Goal: Task Accomplishment & Management: Manage account settings

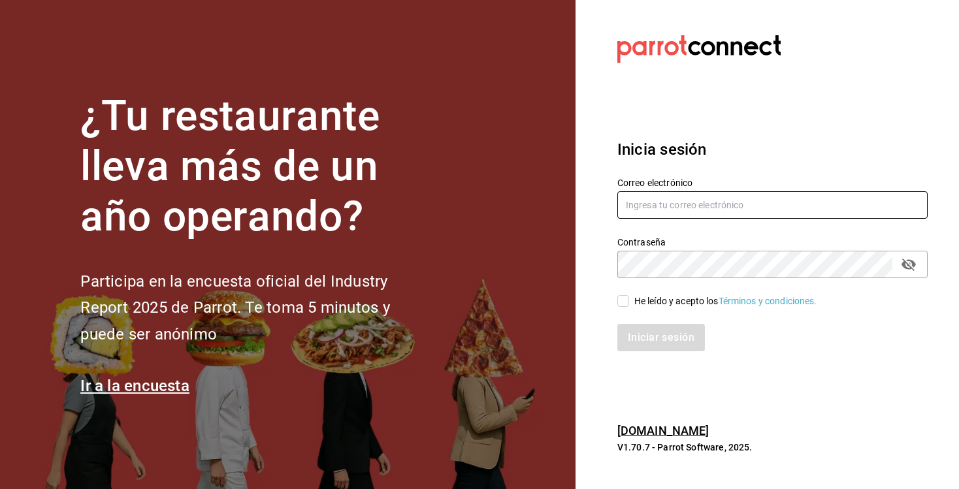
type input "[EMAIL_ADDRESS][DOMAIN_NAME]"
click at [629, 302] on span "He leído y acepto los Términos y condiciones." at bounding box center [723, 302] width 188 height 14
click at [629, 302] on input "He leído y acepto los Términos y condiciones." at bounding box center [623, 301] width 12 height 12
checkbox input "true"
click at [649, 347] on button "Iniciar sesión" at bounding box center [661, 337] width 89 height 27
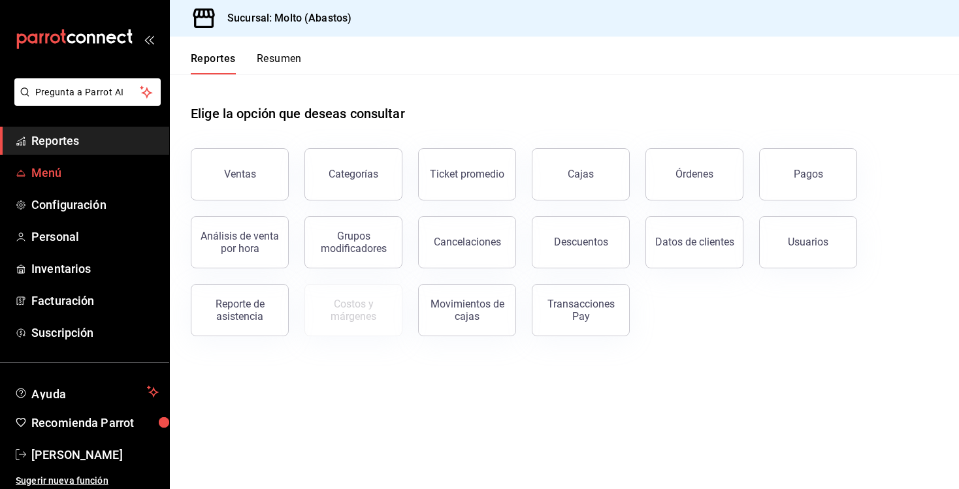
click at [58, 180] on span "Menú" at bounding box center [94, 173] width 127 height 18
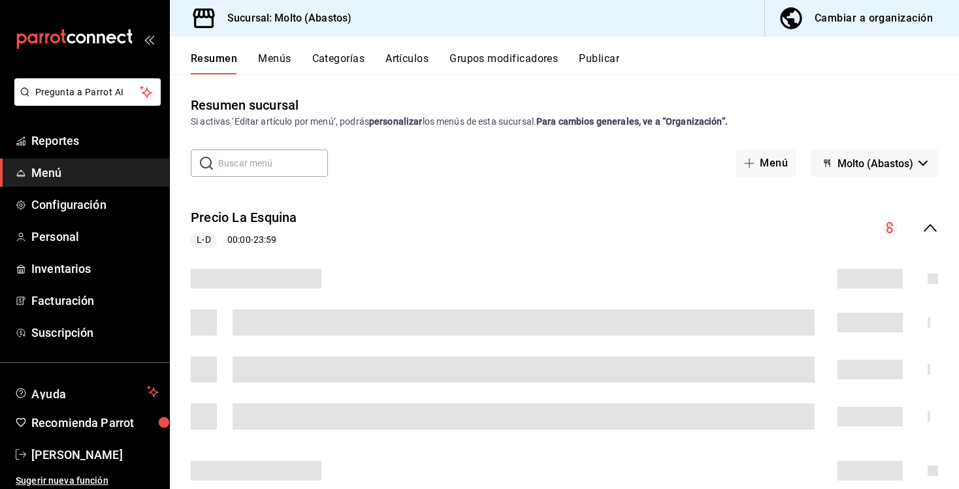
click at [402, 64] on button "Artículos" at bounding box center [406, 63] width 43 height 22
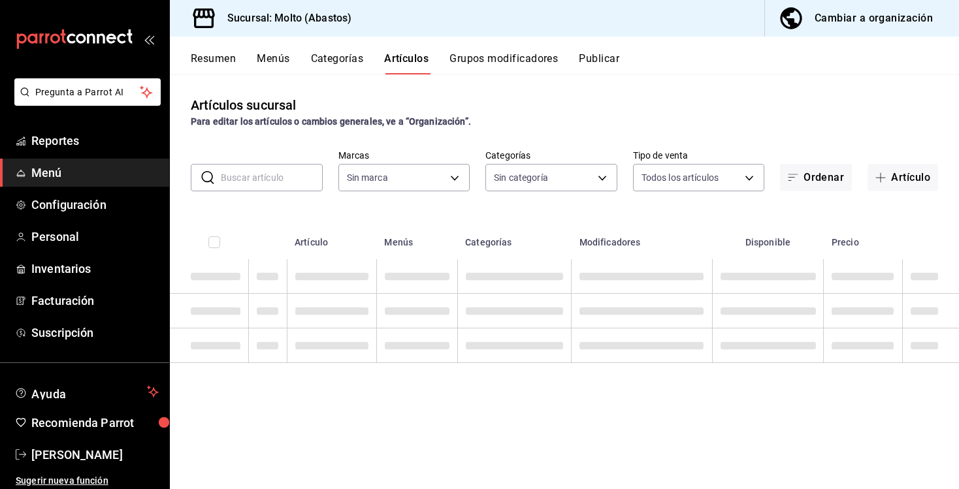
type input "a4ce63cd-f9c8-4925-89b3-3bd4251fba41"
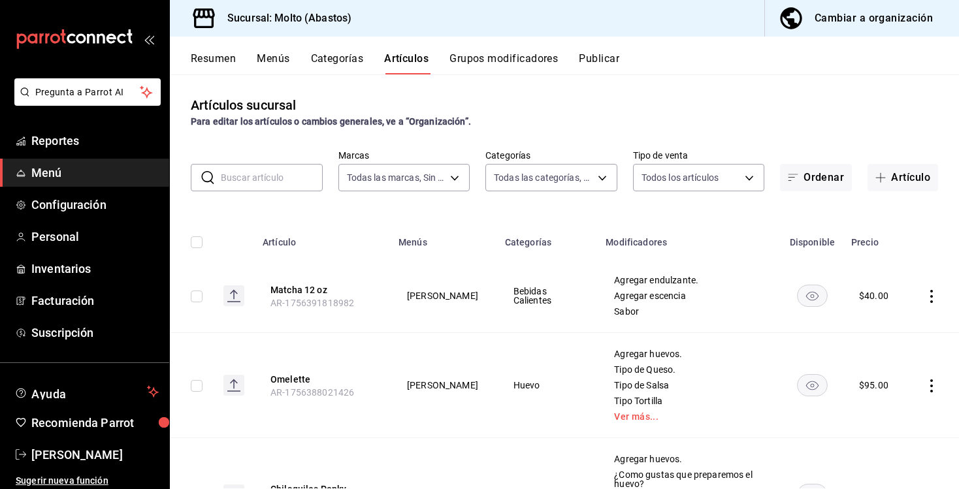
type input "81055784-3412-463b-8ab7-0deda5d1fbfa,68573037-7262-4a80-bd87-b1117a4c32bb,12a7e…"
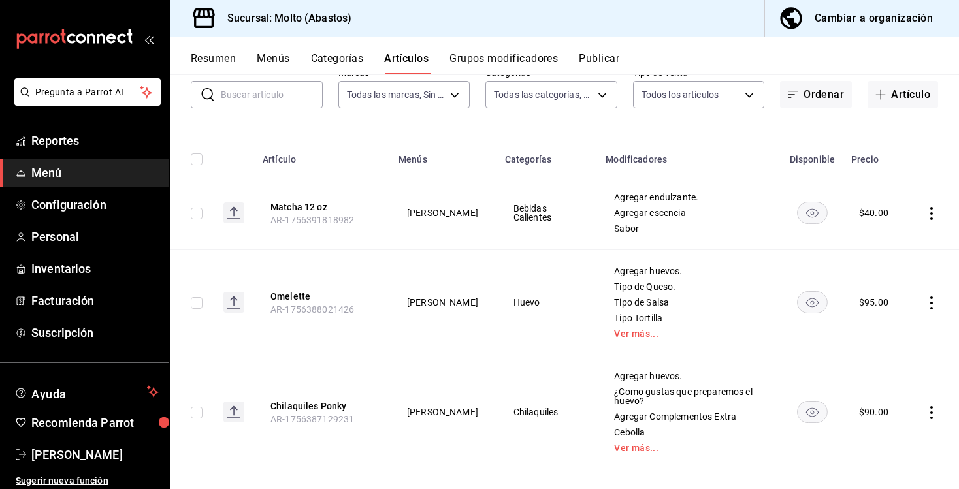
scroll to position [84, 0]
click at [298, 299] on button "Omelette" at bounding box center [322, 295] width 105 height 13
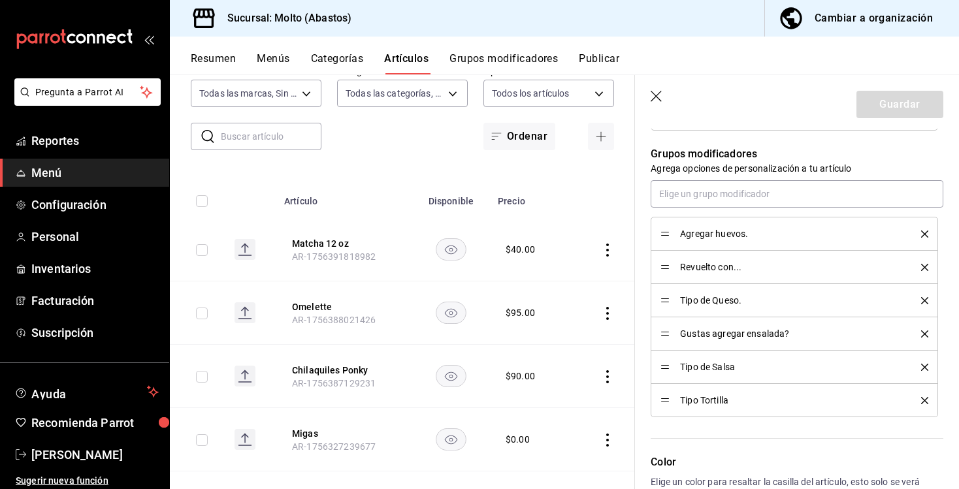
scroll to position [445, 0]
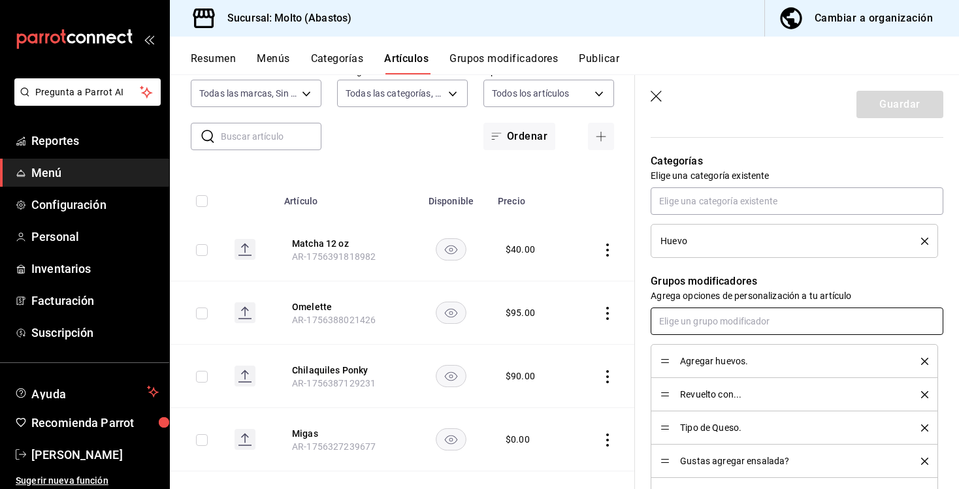
click at [712, 315] on input "text" at bounding box center [797, 321] width 293 height 27
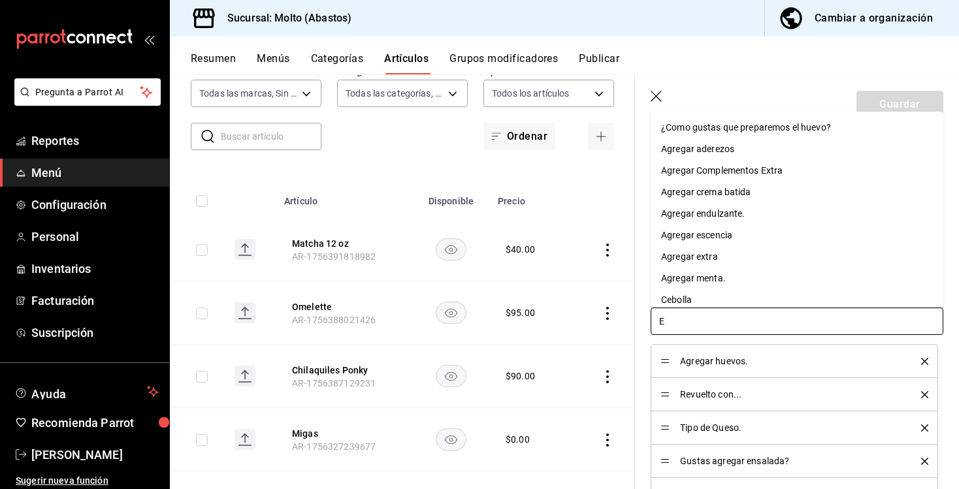
type input "EX"
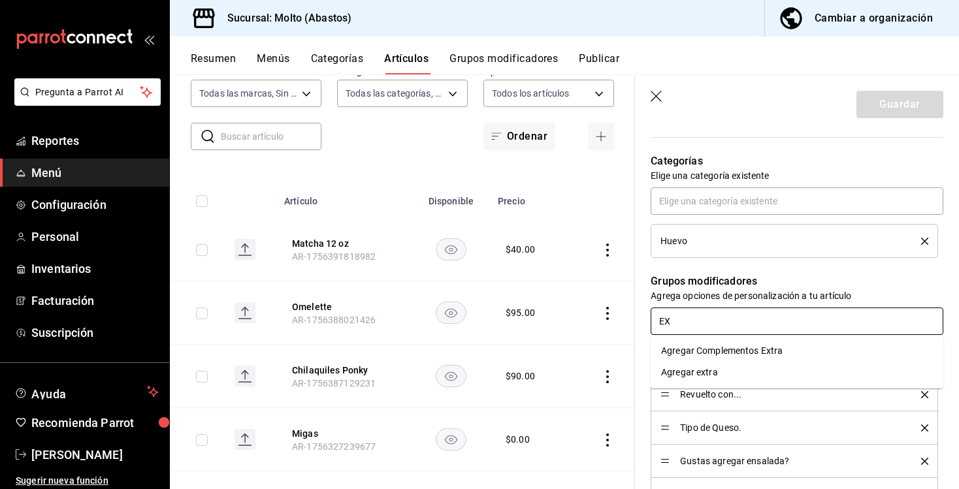
click at [707, 348] on div "Agregar Complementos Extra" at bounding box center [721, 351] width 121 height 14
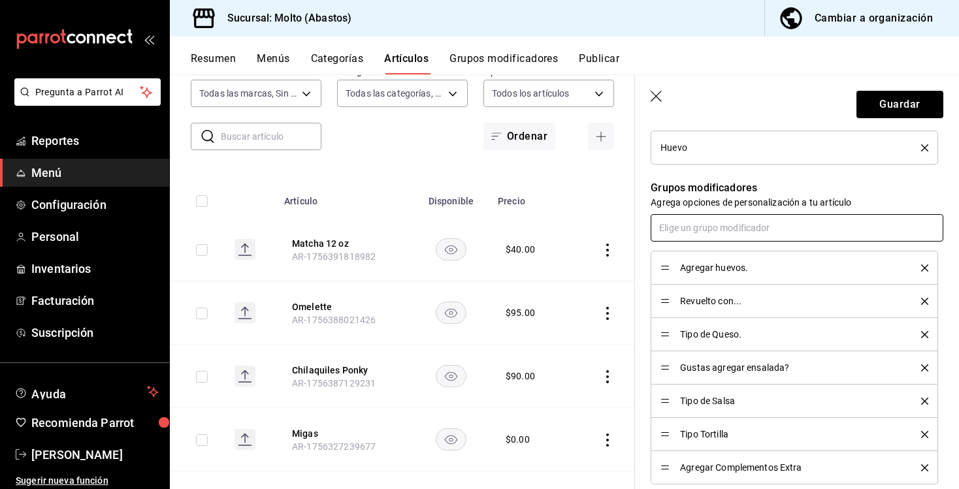
scroll to position [536, 0]
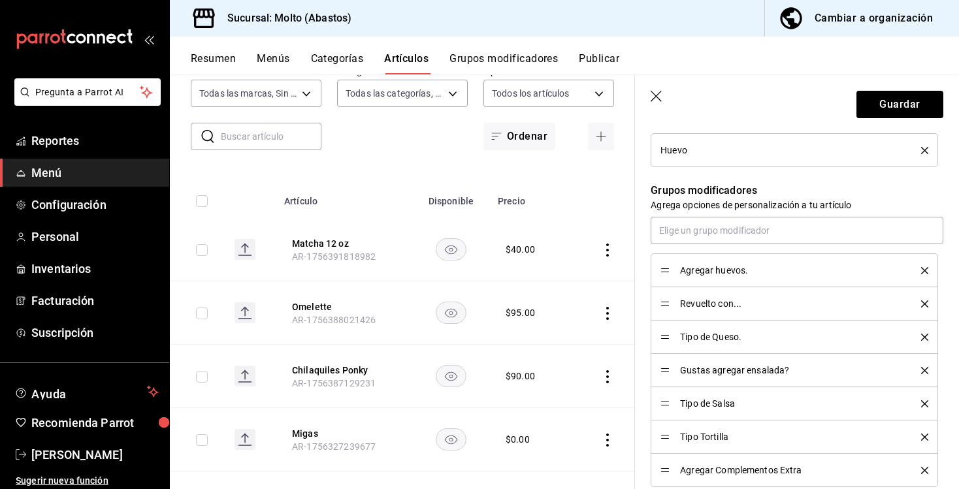
click at [474, 59] on button "Grupos modificadores" at bounding box center [503, 63] width 108 height 22
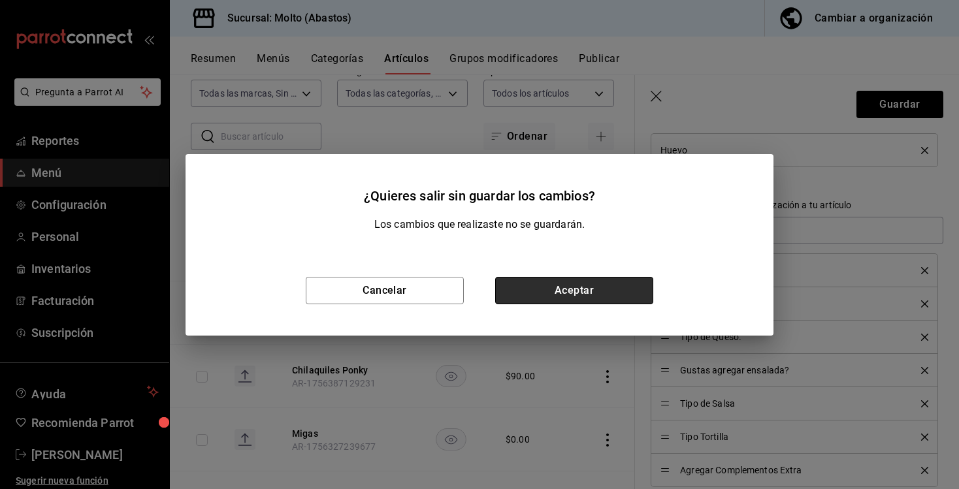
click at [535, 285] on button "Aceptar" at bounding box center [574, 290] width 158 height 27
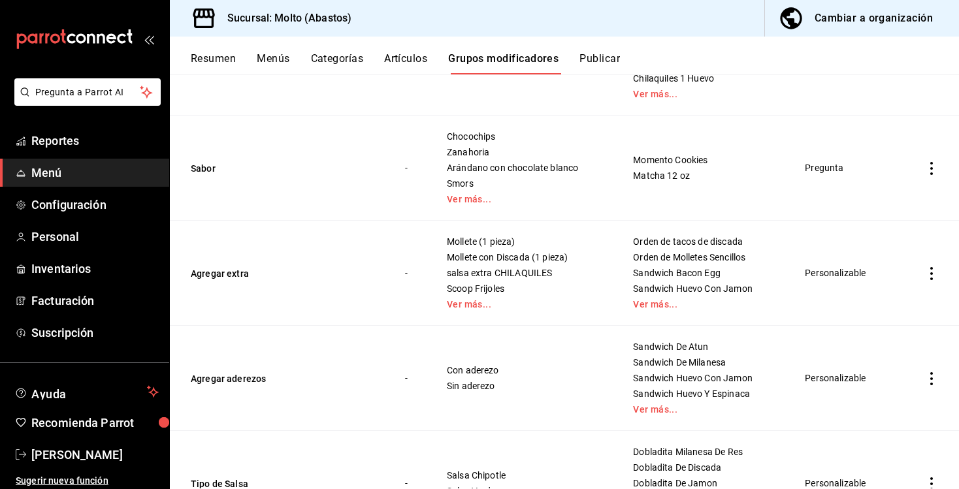
scroll to position [482, 0]
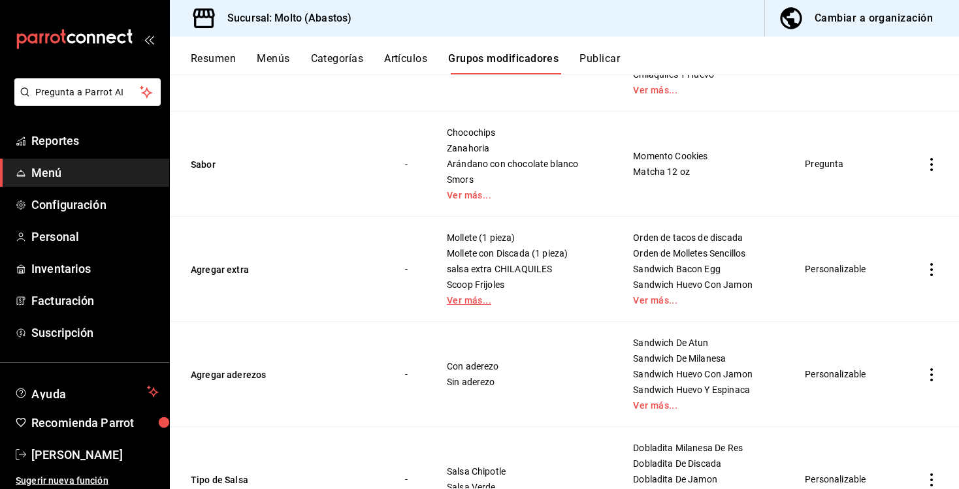
click at [470, 304] on link "Ver más..." at bounding box center [523, 300] width 153 height 9
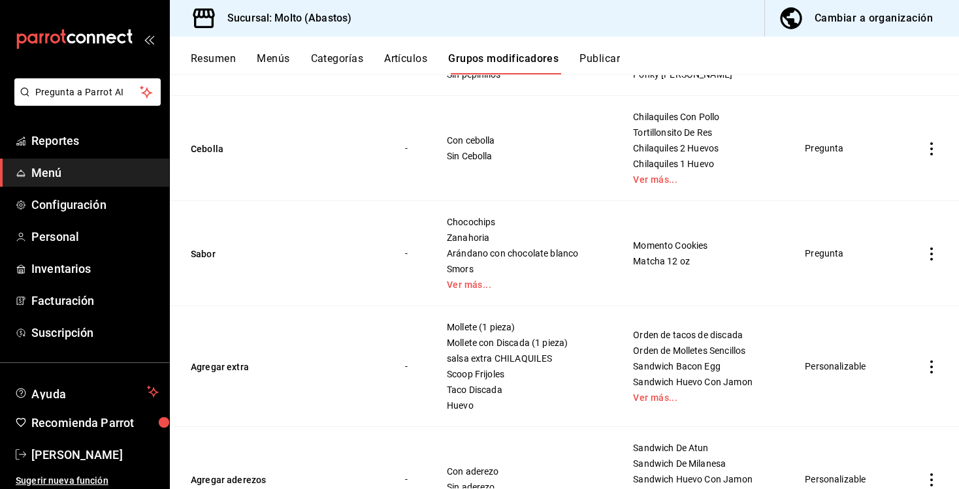
scroll to position [284, 0]
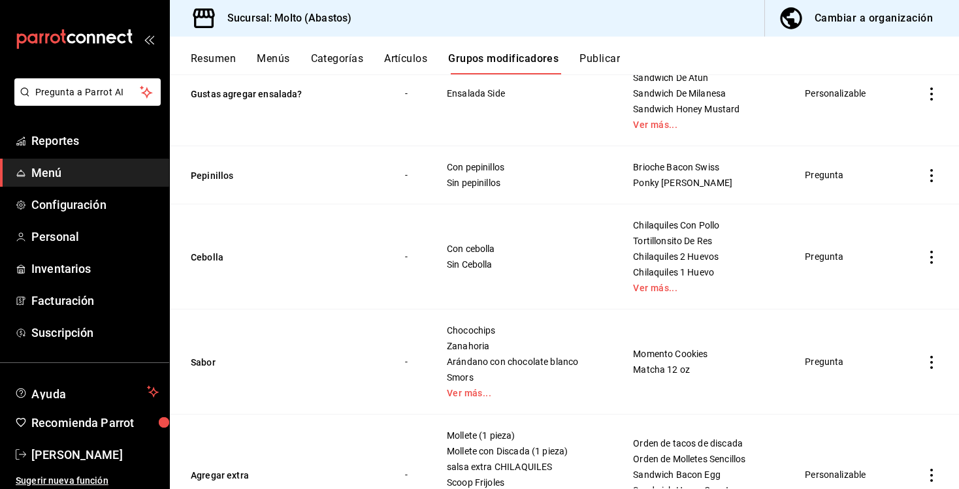
click at [408, 40] on div "Resumen Menús Categorías Artículos Grupos modificadores Publicar" at bounding box center [564, 56] width 789 height 38
click at [408, 49] on div "Resumen Menús Categorías Artículos Grupos modificadores Publicar" at bounding box center [564, 56] width 789 height 38
click at [408, 58] on button "Artículos" at bounding box center [405, 63] width 43 height 22
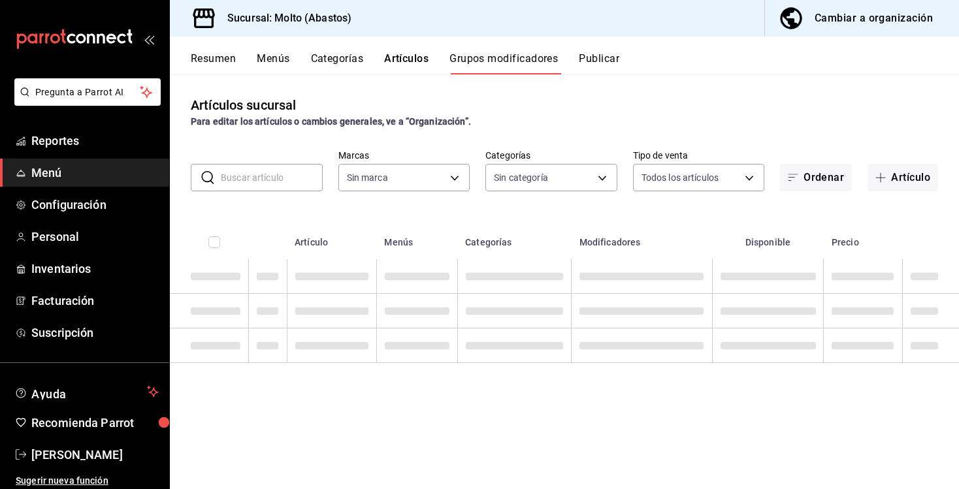
type input "a4ce63cd-f9c8-4925-89b3-3bd4251fba41"
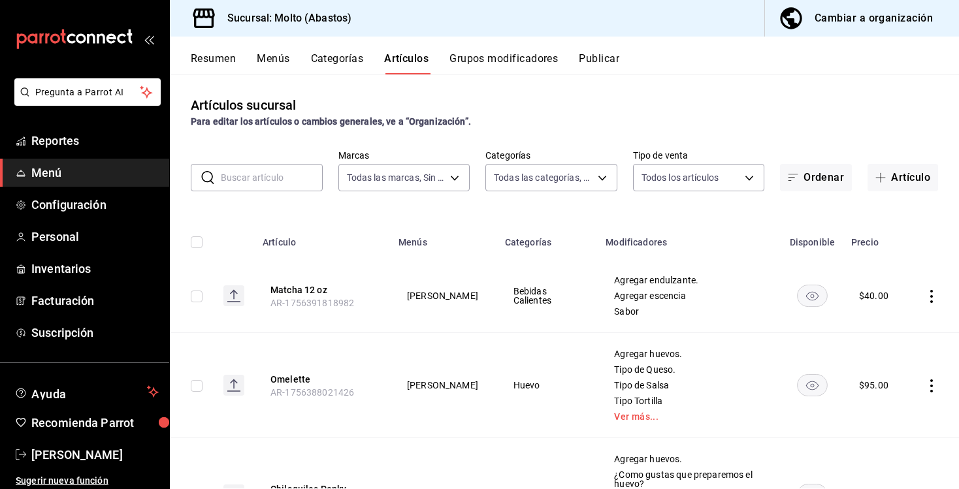
type input "81055784-3412-463b-8ab7-0deda5d1fbfa,68573037-7262-4a80-bd87-b1117a4c32bb,12a7e…"
click at [297, 376] on button "Omelette" at bounding box center [322, 379] width 105 height 13
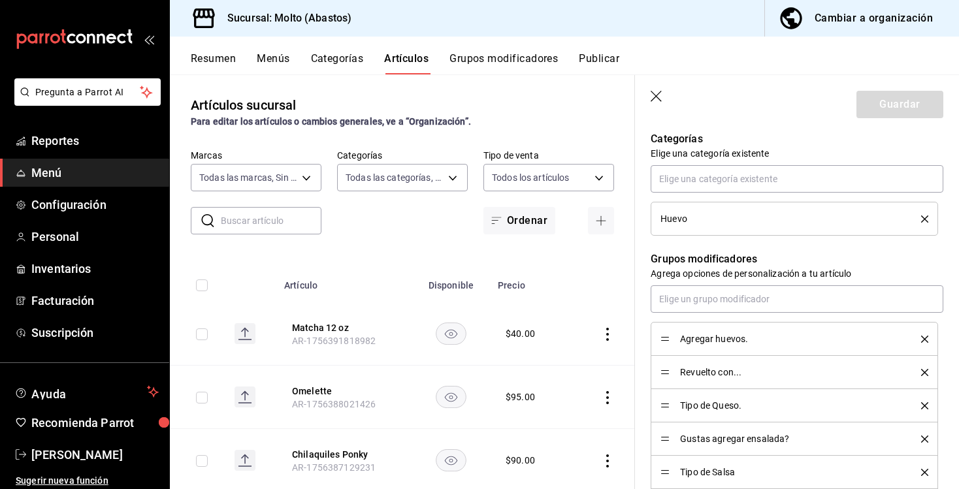
scroll to position [466, 0]
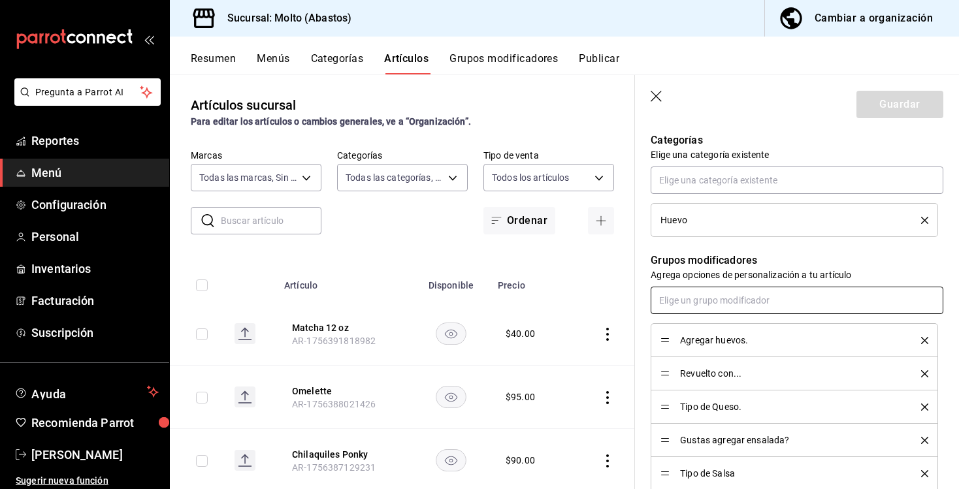
click at [702, 299] on input "text" at bounding box center [797, 300] width 293 height 27
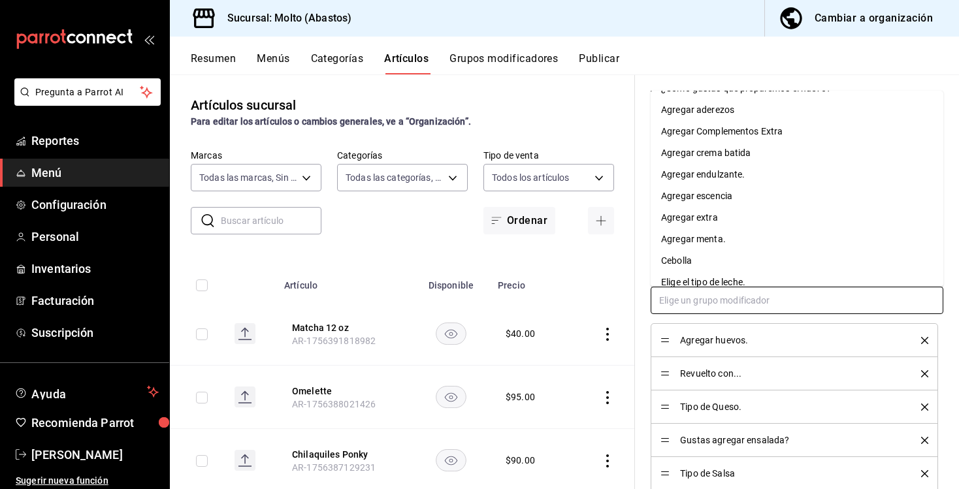
scroll to position [0, 0]
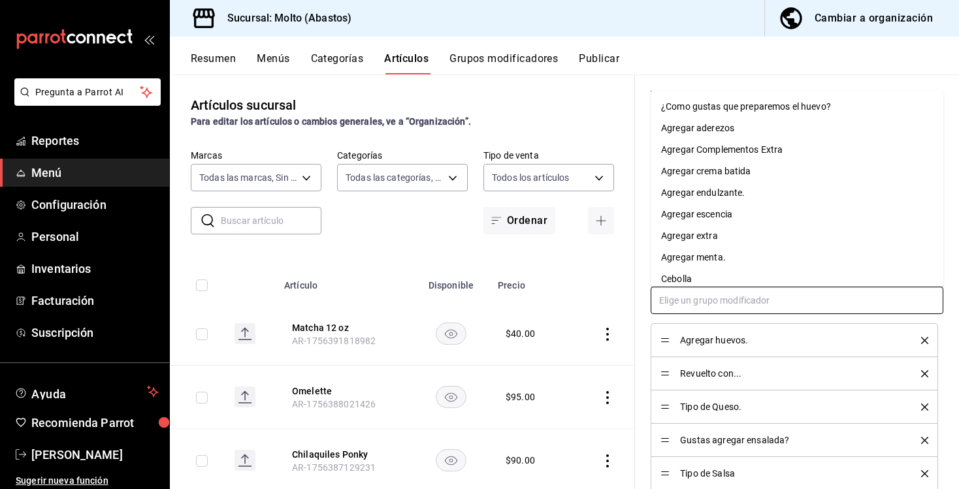
click at [718, 152] on div "Agregar Complementos Extra" at bounding box center [721, 150] width 121 height 14
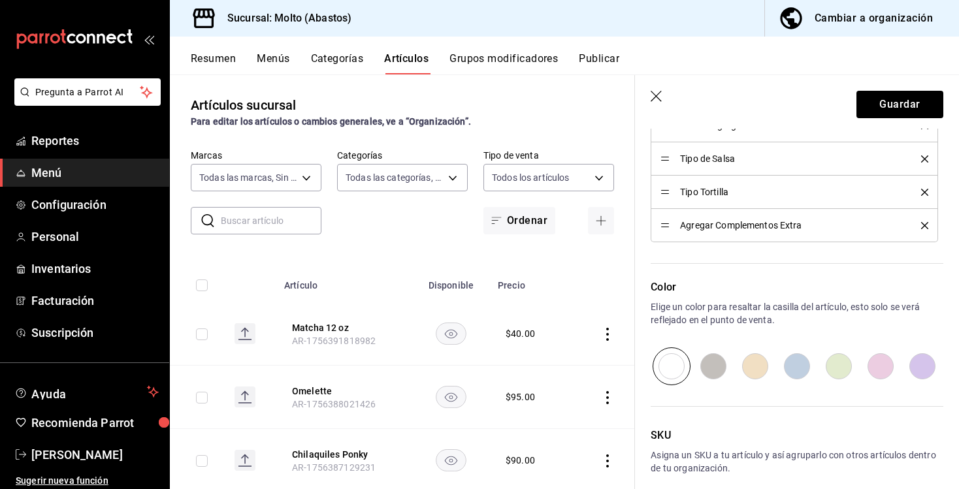
scroll to position [790, 0]
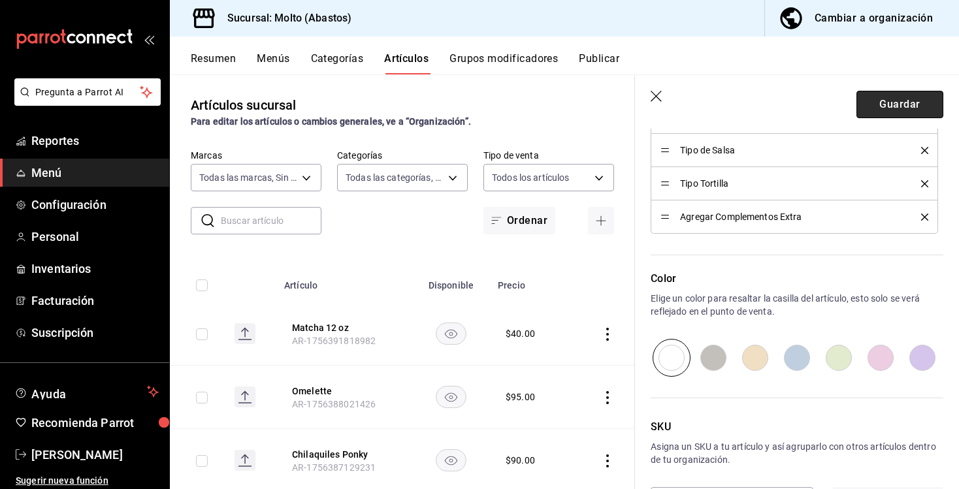
click at [880, 106] on button "Guardar" at bounding box center [899, 104] width 87 height 27
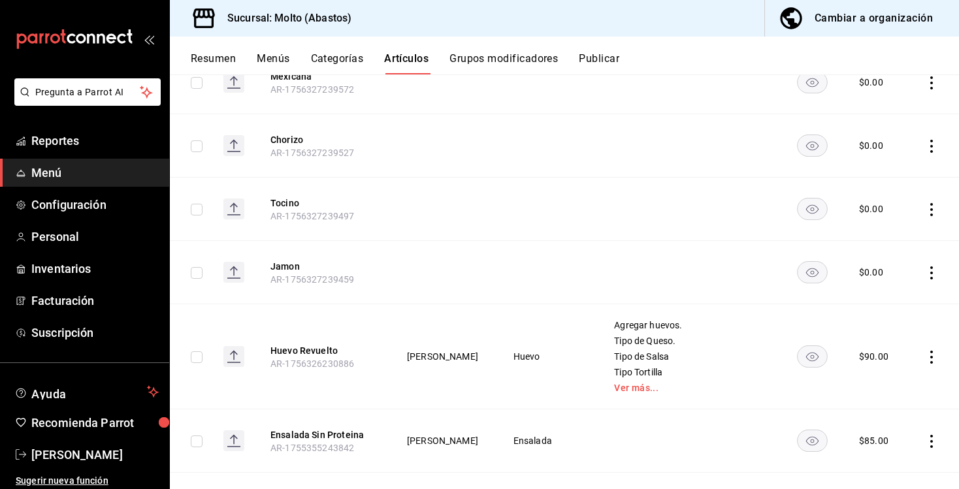
scroll to position [699, 0]
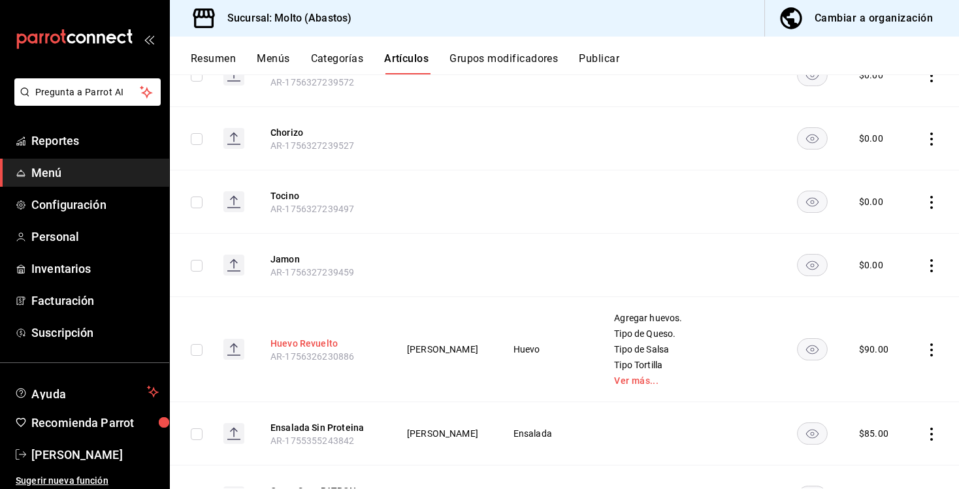
click at [312, 345] on button "Huevo Revuelto" at bounding box center [322, 343] width 105 height 13
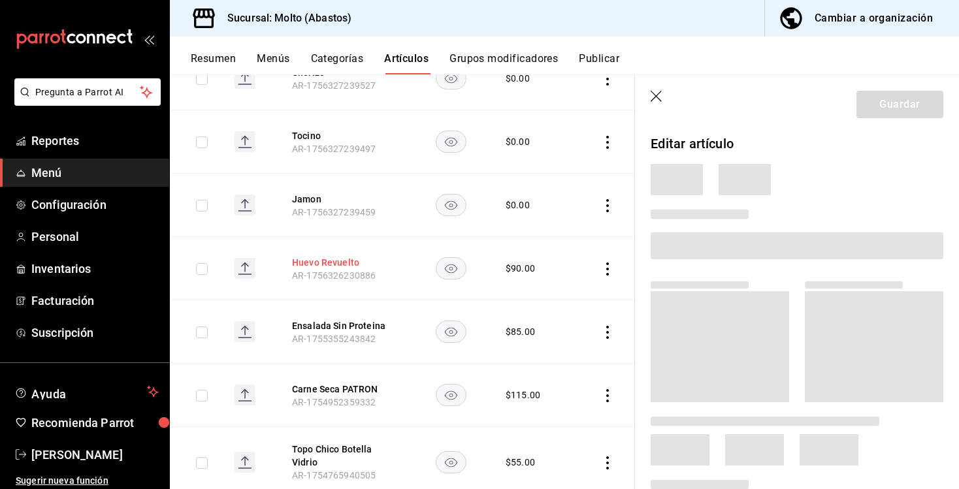
scroll to position [596, 0]
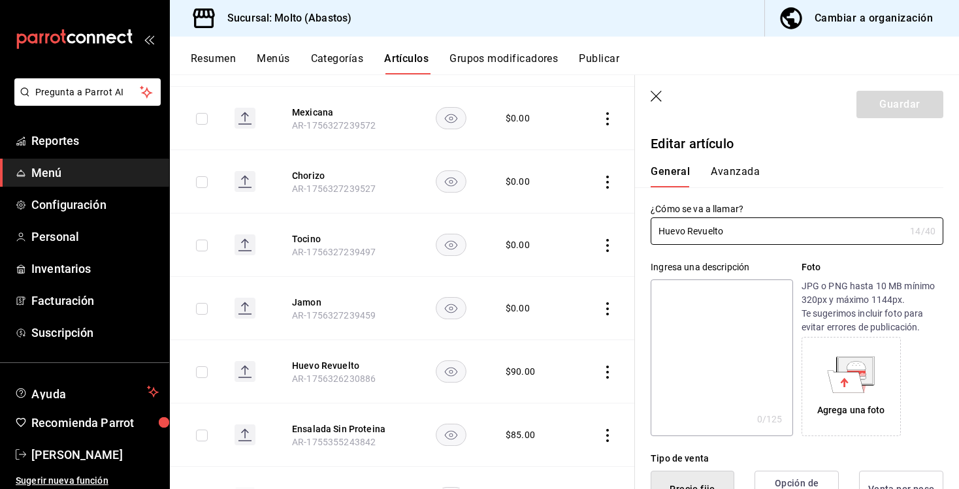
type input "$90.00"
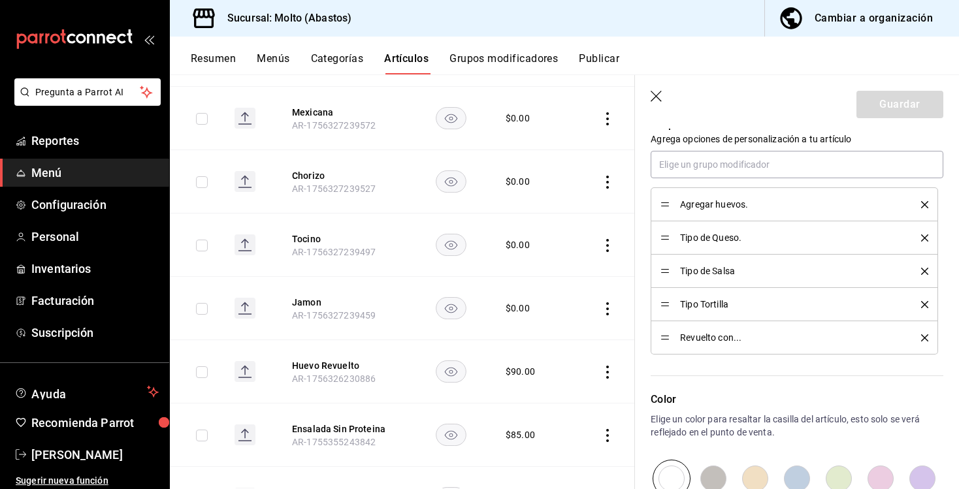
scroll to position [565, 0]
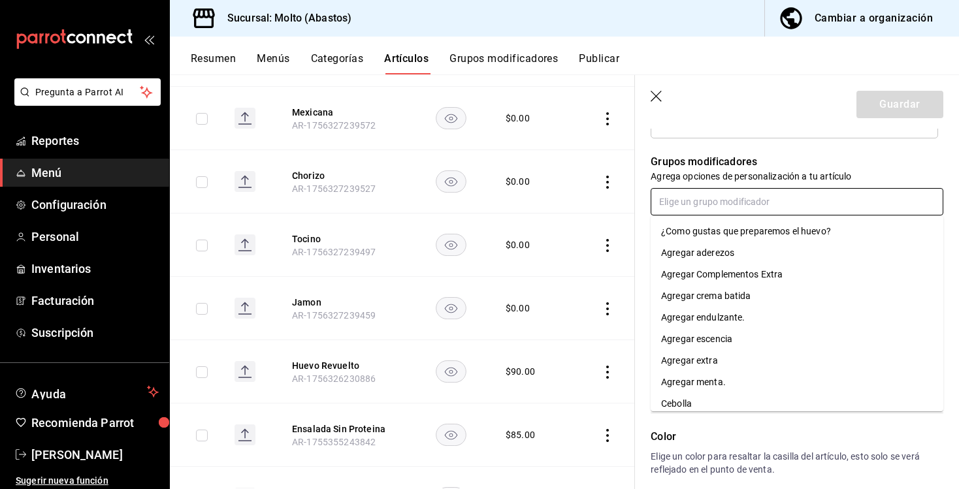
click at [702, 195] on input "text" at bounding box center [797, 201] width 293 height 27
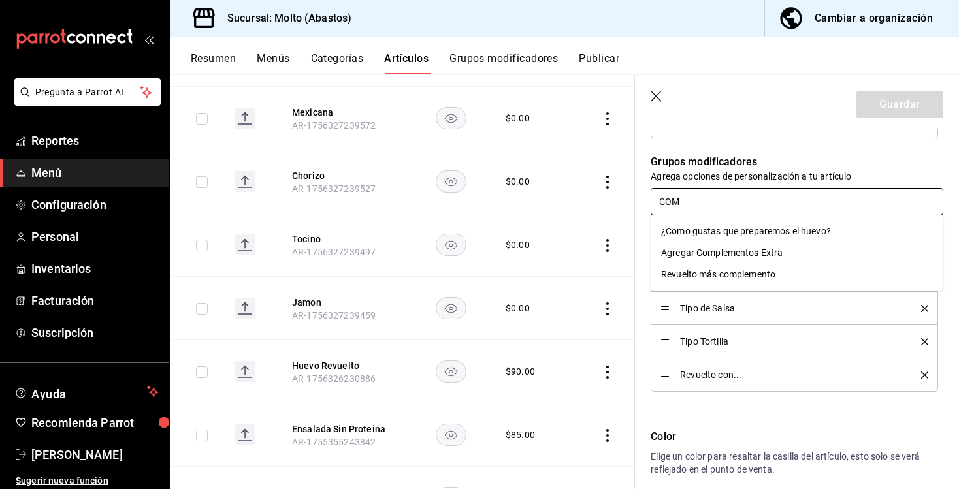
type input "COMP"
click at [700, 228] on div "Agregar Complementos Extra" at bounding box center [721, 232] width 121 height 14
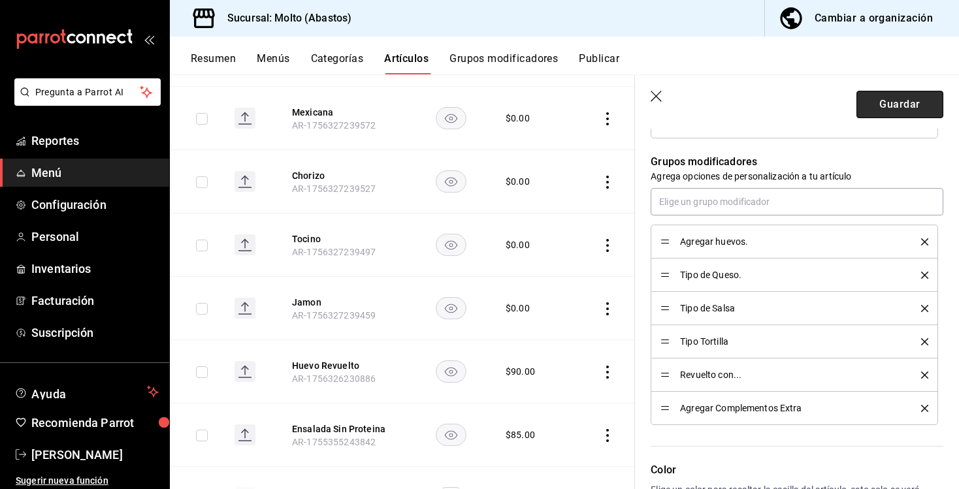
click at [880, 111] on button "Guardar" at bounding box center [899, 104] width 87 height 27
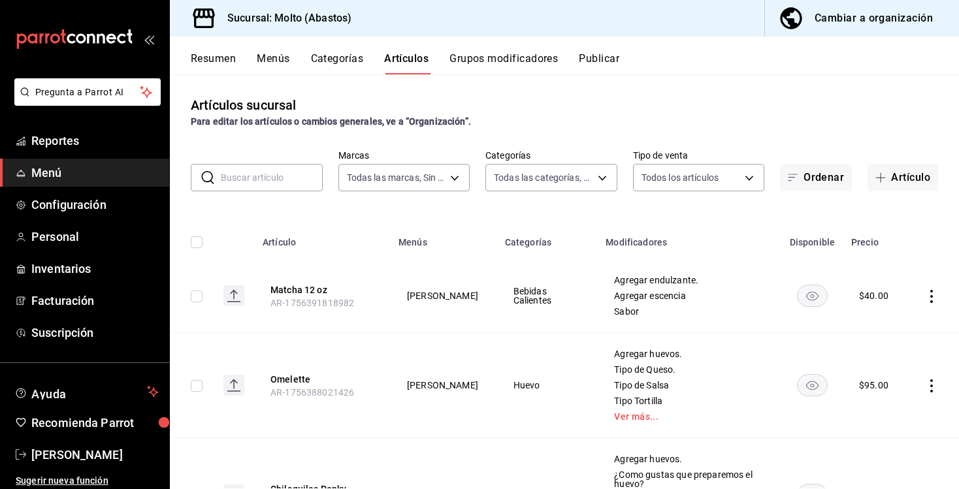
click at [290, 174] on input "text" at bounding box center [272, 178] width 102 height 26
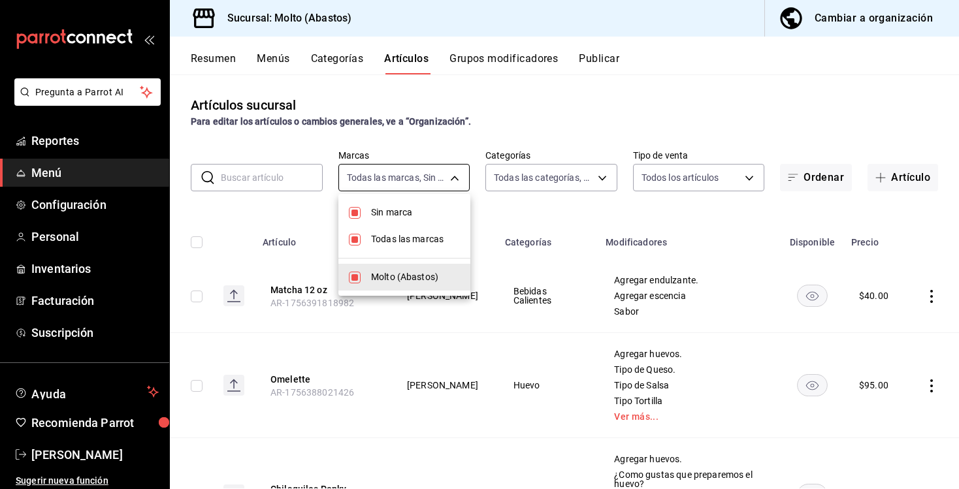
click at [437, 178] on body "Pregunta a Parrot AI Reportes Menú Configuración Personal Inventarios Facturaci…" at bounding box center [479, 244] width 959 height 489
click at [418, 210] on span "Sin marca" at bounding box center [415, 213] width 89 height 14
checkbox input "false"
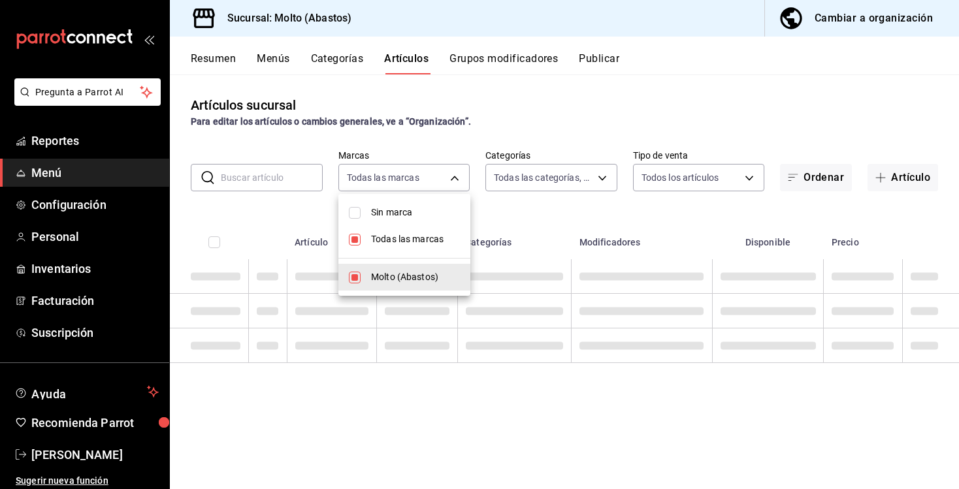
click at [414, 231] on li "Todas las marcas" at bounding box center [404, 239] width 132 height 27
checkbox input "false"
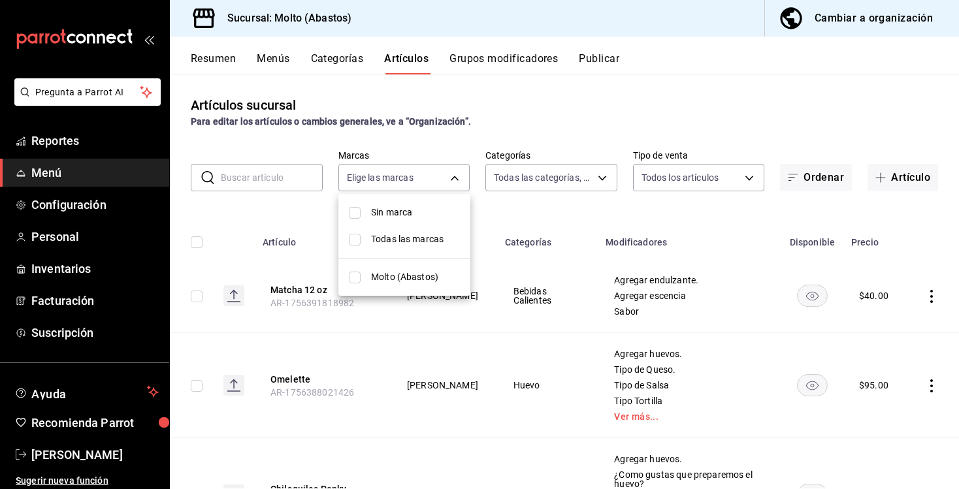
click at [519, 184] on div at bounding box center [479, 244] width 959 height 489
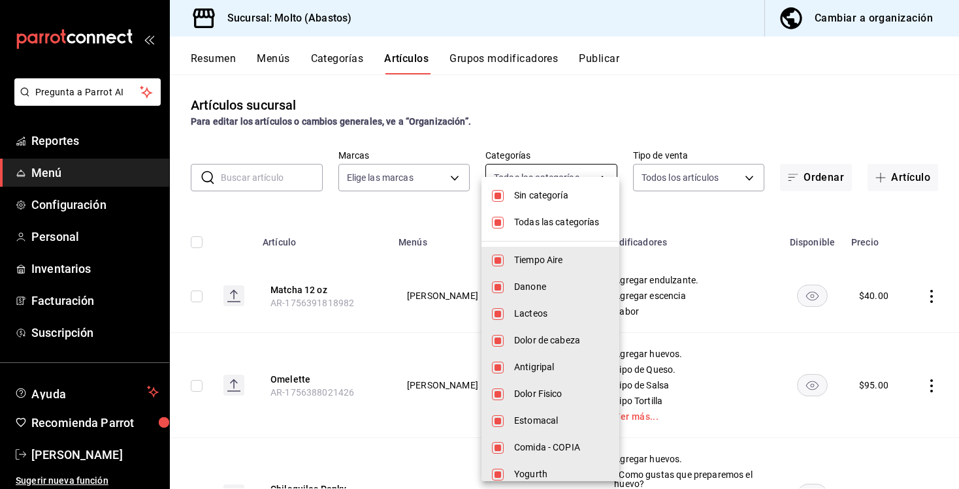
click at [512, 178] on body "Pregunta a Parrot AI Reportes Menú Configuración Personal Inventarios Facturaci…" at bounding box center [479, 244] width 959 height 489
click at [523, 199] on span "Sin categoría" at bounding box center [561, 196] width 95 height 14
checkbox input "false"
click at [528, 219] on span "Todas las categorías" at bounding box center [561, 223] width 95 height 14
checkbox input "false"
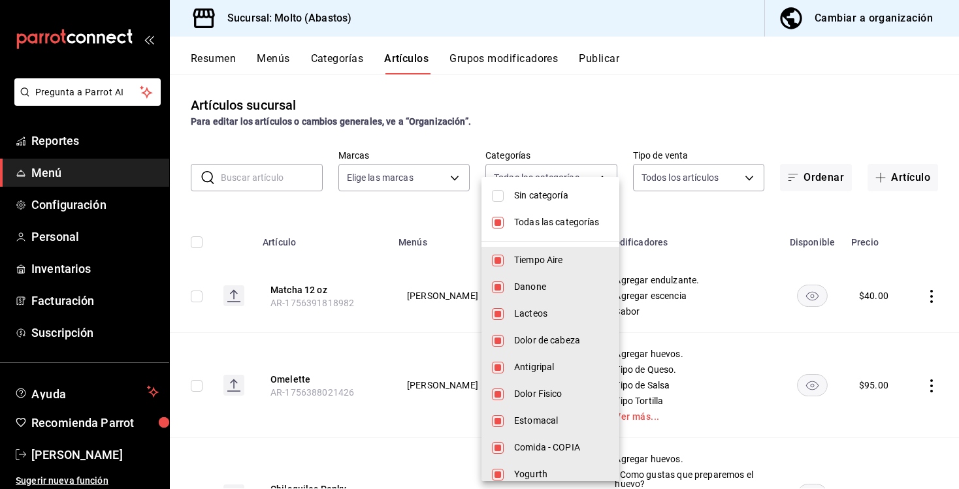
checkbox input "false"
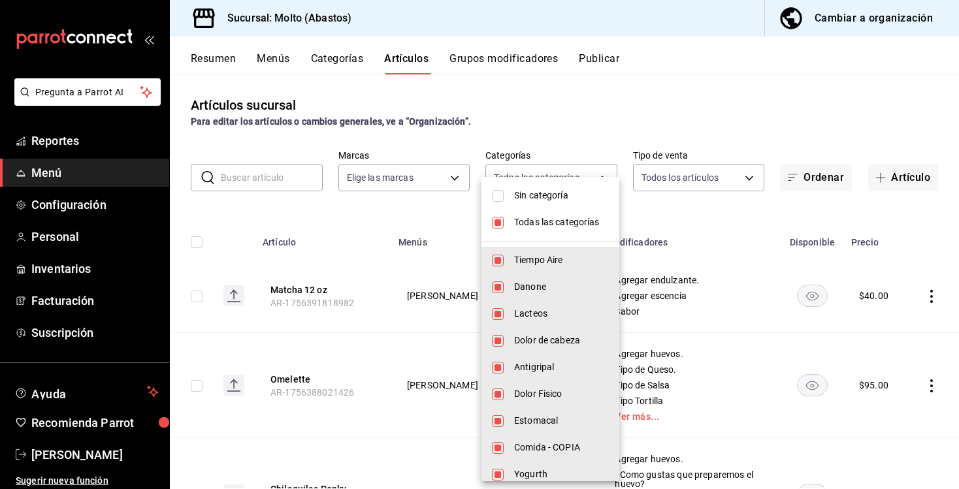
checkbox input "false"
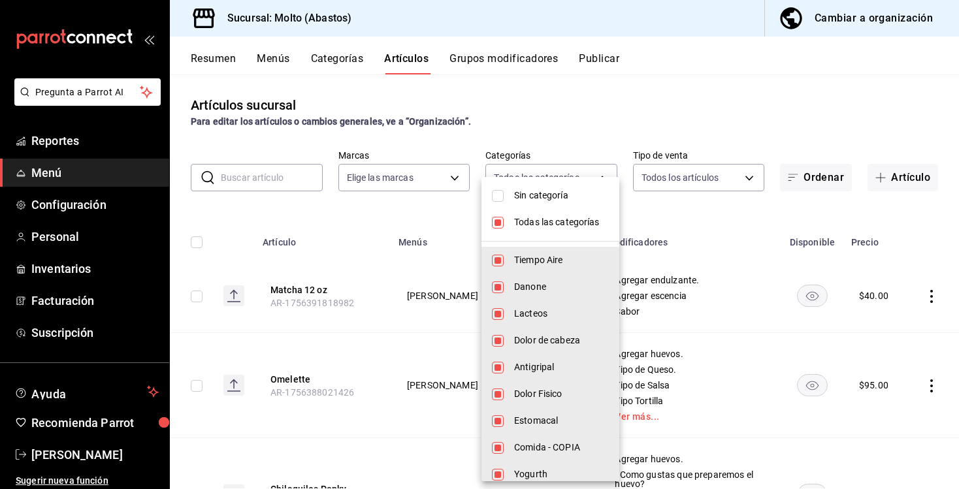
checkbox input "false"
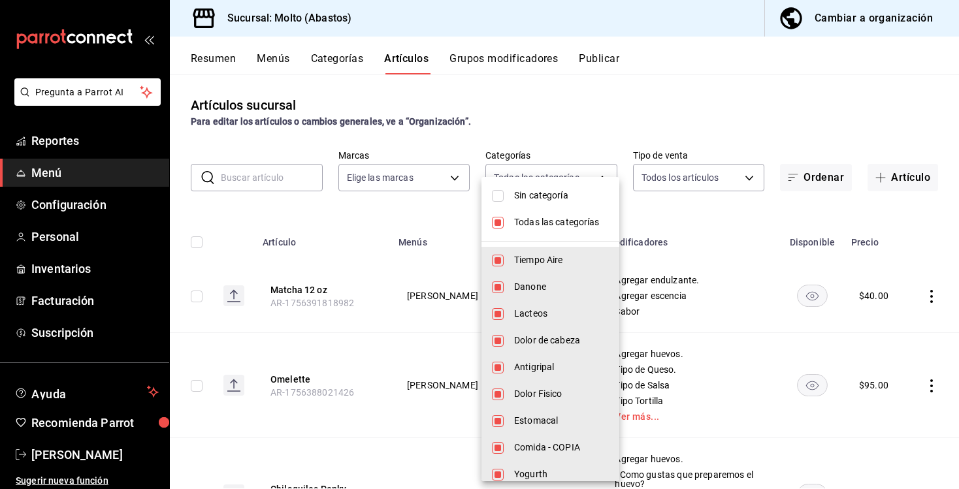
checkbox input "false"
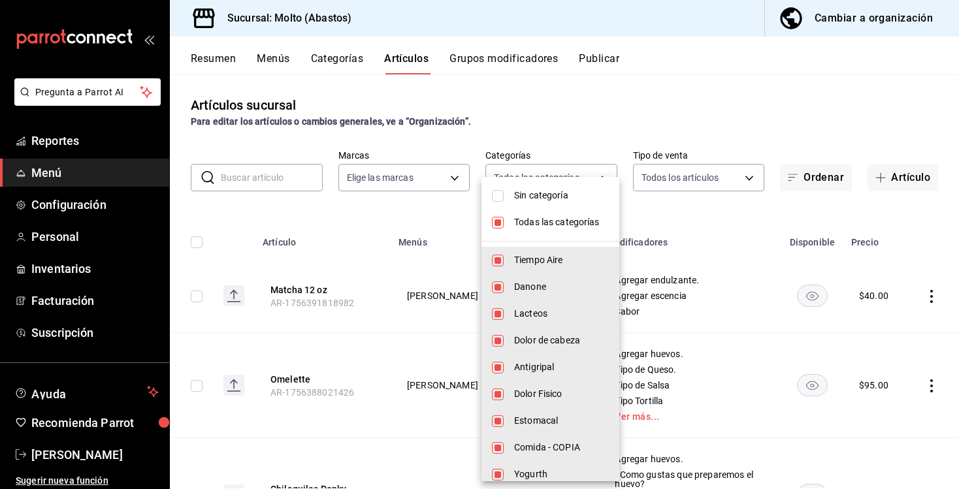
checkbox input "false"
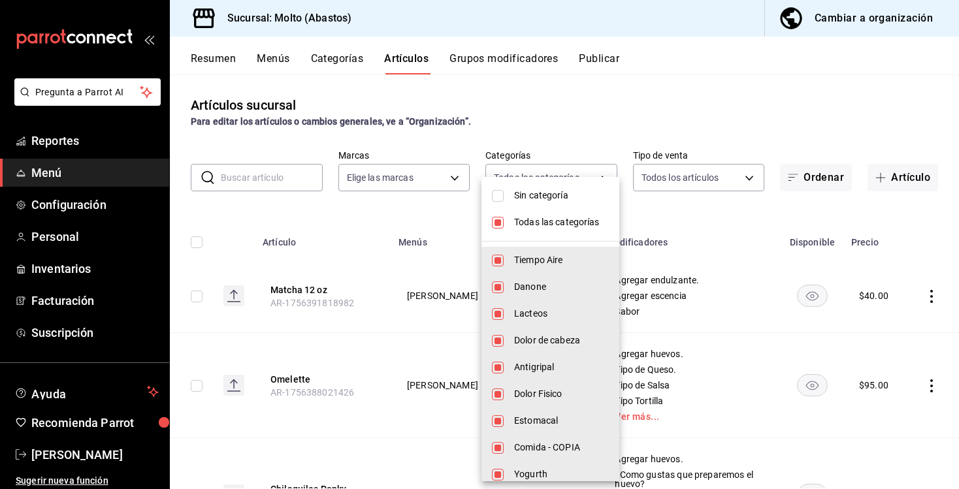
checkbox input "false"
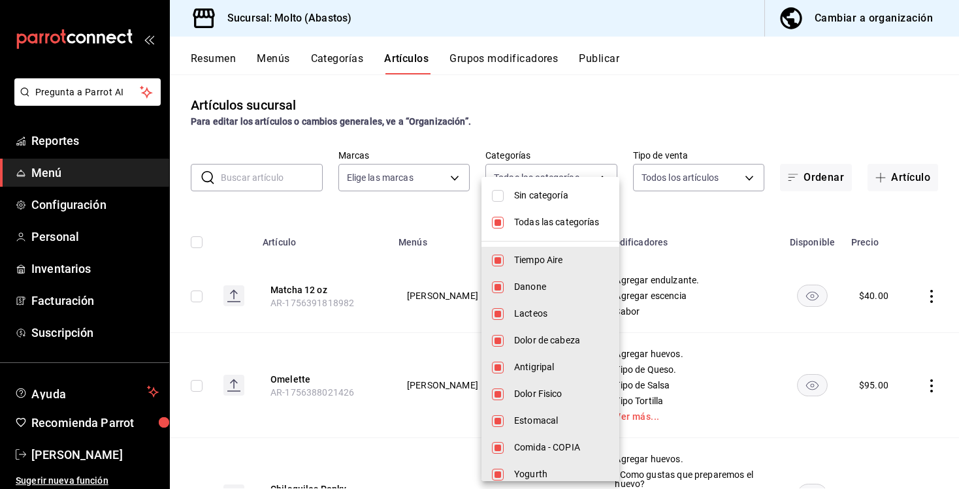
checkbox input "false"
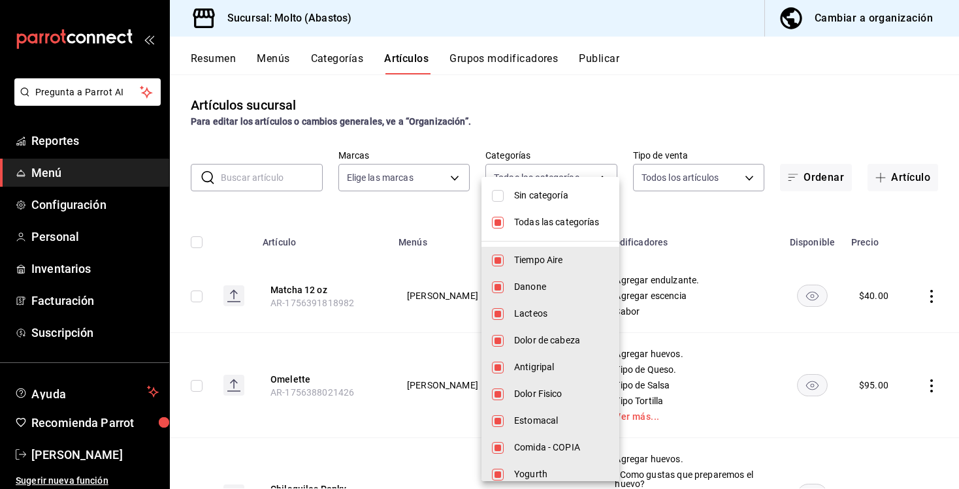
checkbox input "false"
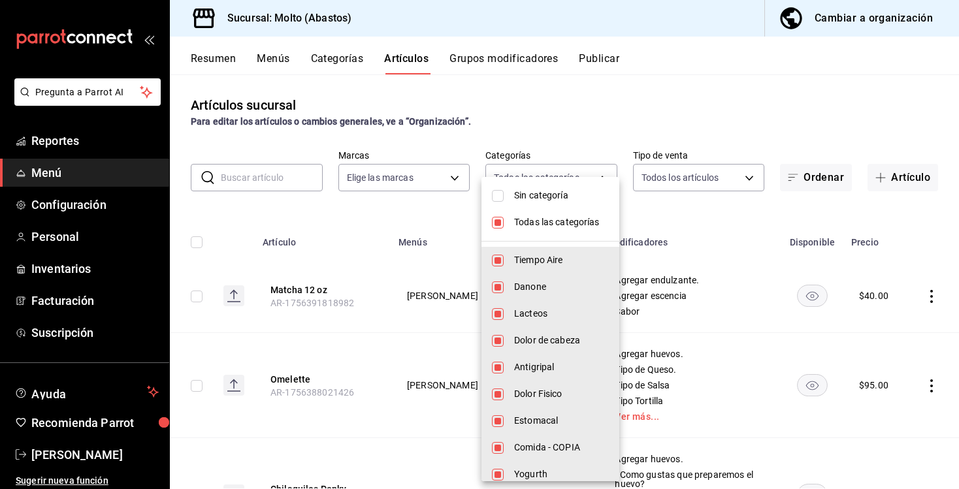
checkbox input "false"
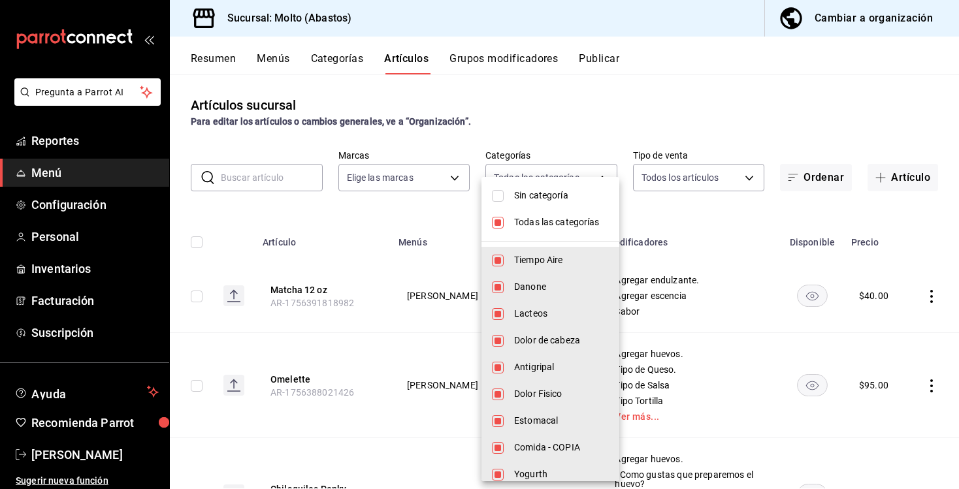
checkbox input "false"
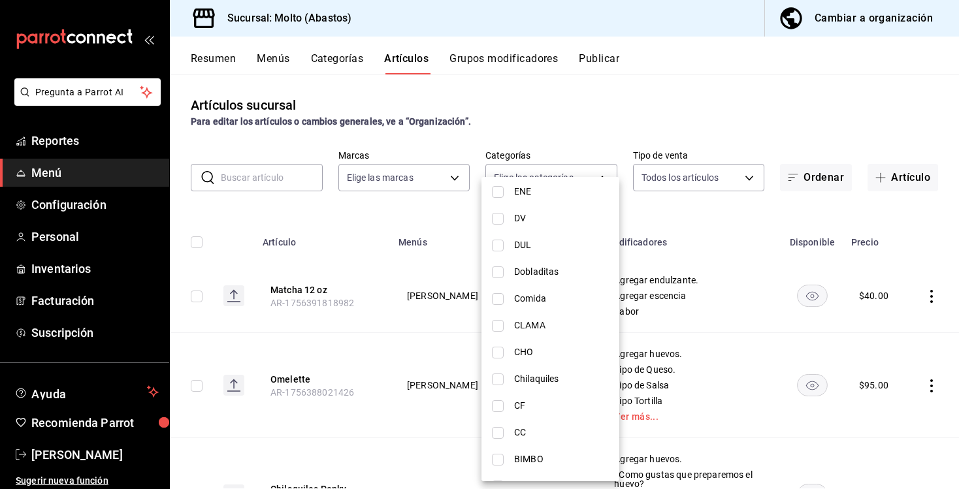
scroll to position [1110, 0]
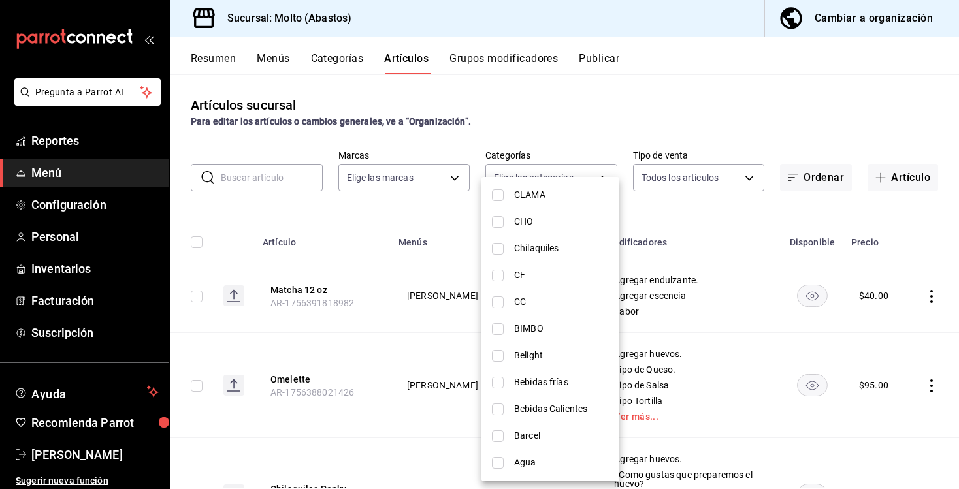
click at [530, 302] on span "CC" at bounding box center [561, 302] width 95 height 14
type input "663e4bf9-9131-403f-a05c-c090d11e9ab2"
checkbox input "true"
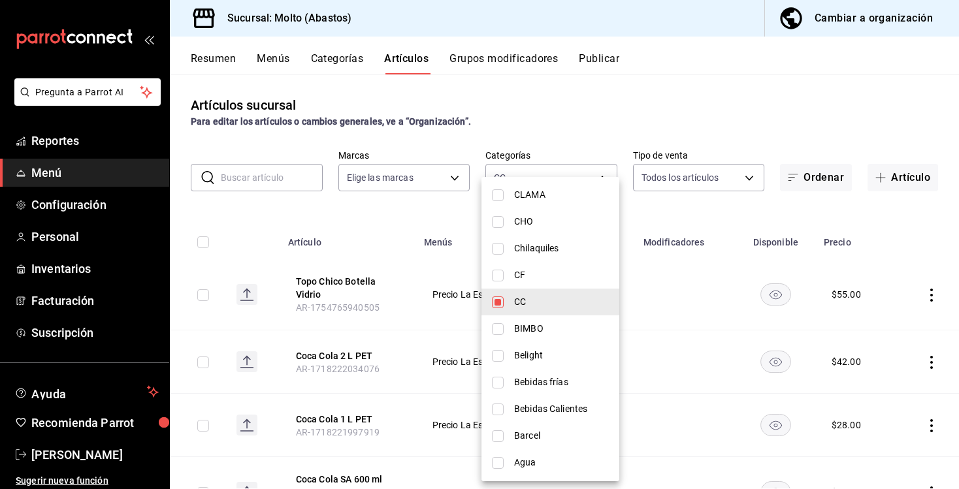
click at [561, 112] on div at bounding box center [479, 244] width 959 height 489
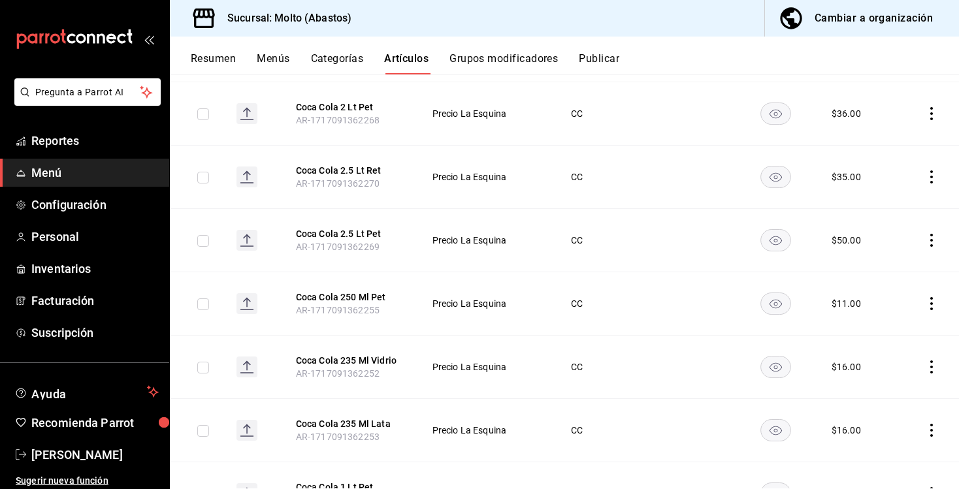
scroll to position [2053, 0]
click at [360, 165] on button "Coca Cola 2.5 Lt Ret" at bounding box center [348, 171] width 105 height 13
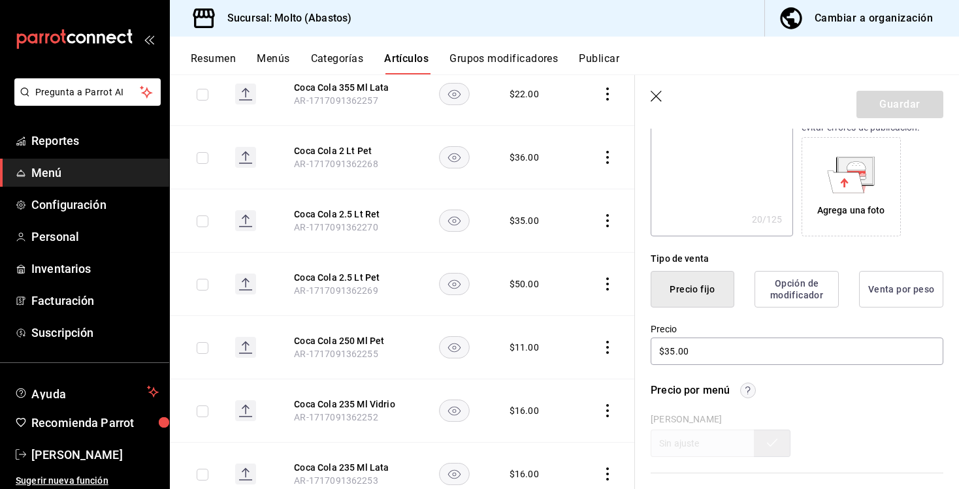
scroll to position [205, 0]
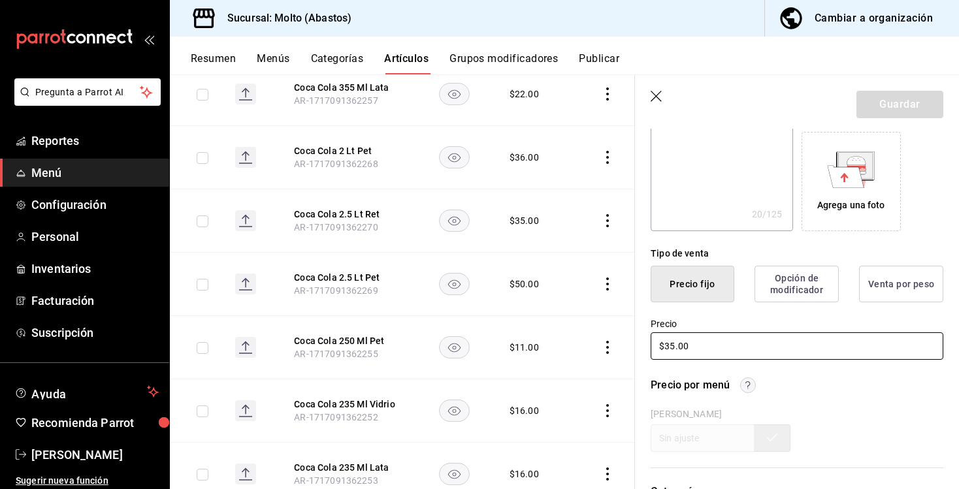
click at [670, 346] on input "$35.00" at bounding box center [797, 345] width 293 height 27
type textarea "x"
type input "$3.00"
type textarea "x"
type input "$36.00"
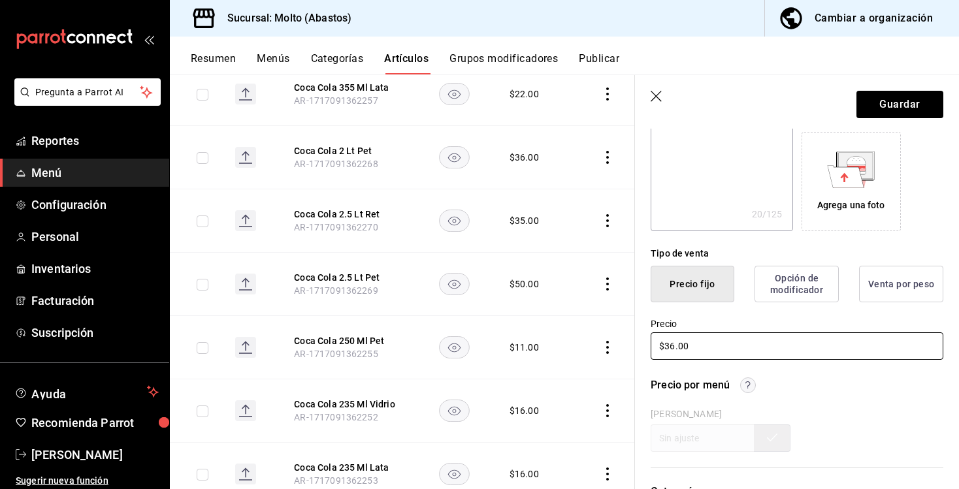
type textarea "x"
type input "$36.00"
click at [880, 108] on button "Guardar" at bounding box center [899, 104] width 87 height 27
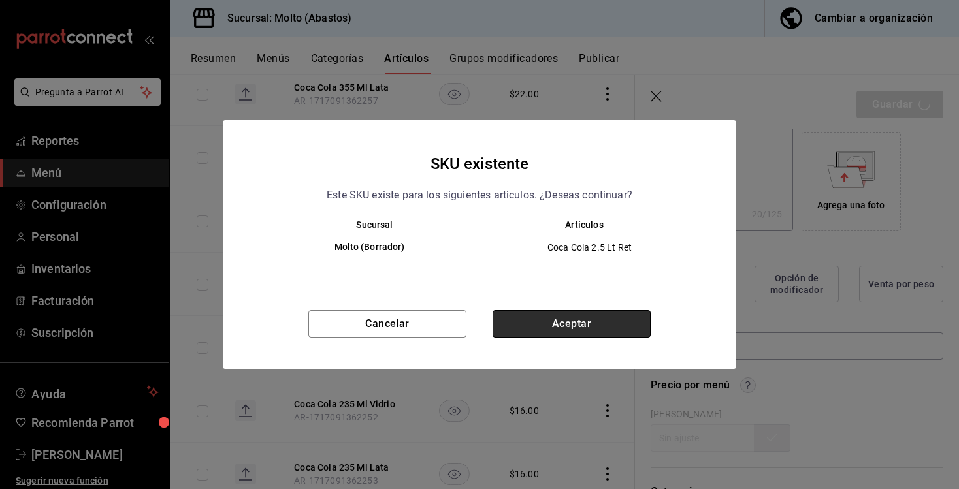
click at [565, 318] on button "Aceptar" at bounding box center [571, 323] width 158 height 27
type textarea "x"
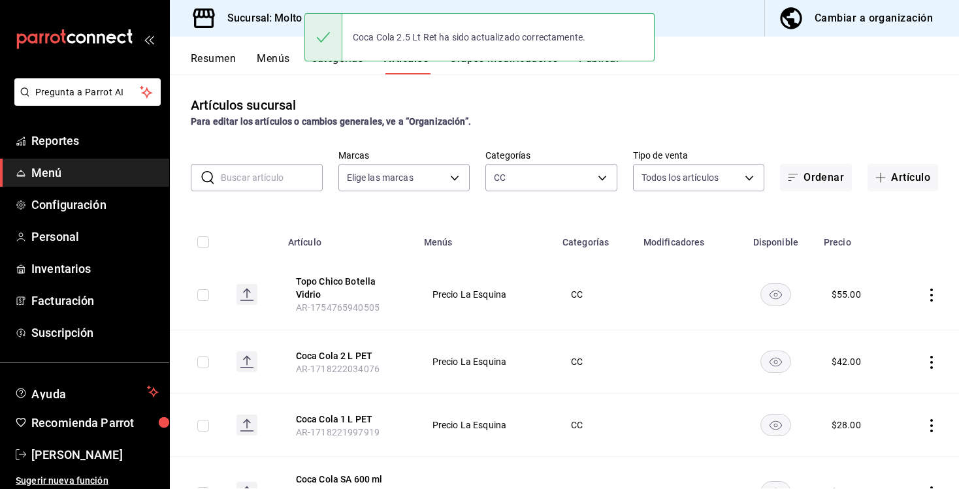
click at [277, 186] on input "text" at bounding box center [272, 178] width 102 height 26
click at [513, 182] on body "Pregunta a Parrot AI Reportes Menú Configuración Personal Inventarios Facturaci…" at bounding box center [479, 244] width 959 height 489
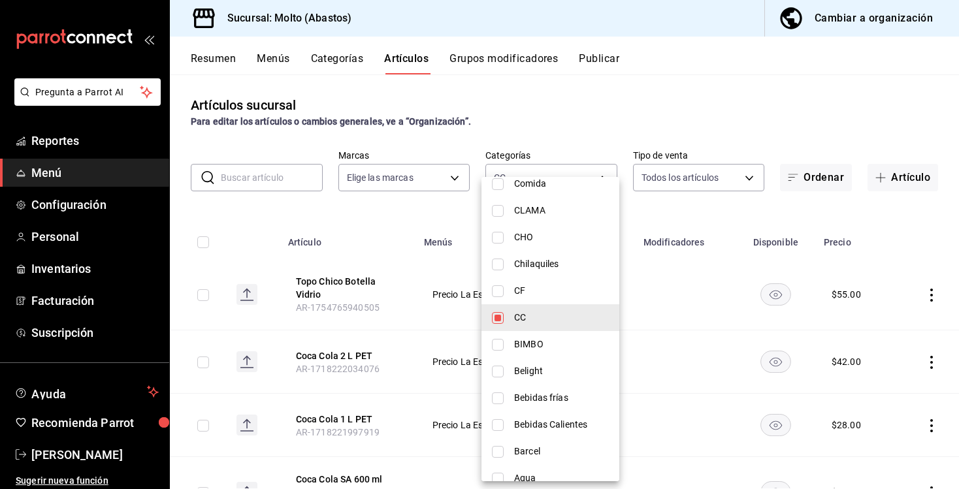
scroll to position [1087, 0]
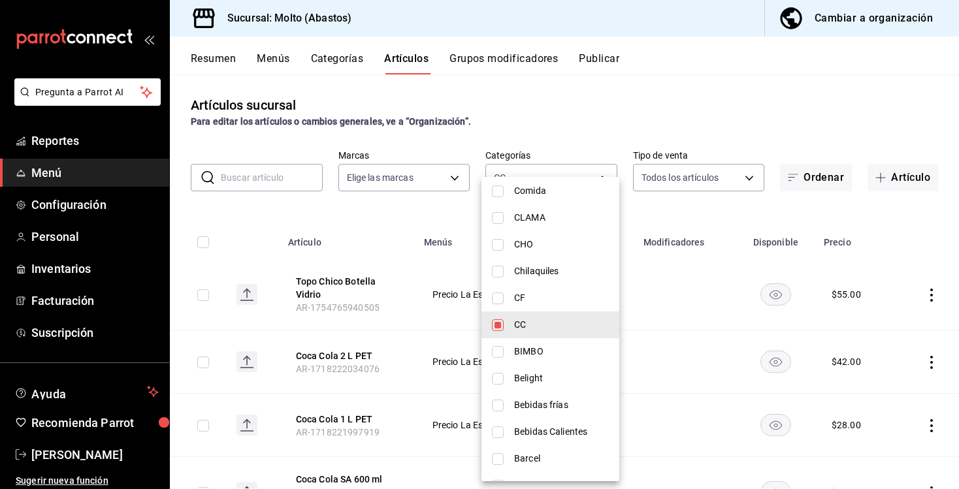
click at [497, 323] on input "checkbox" at bounding box center [498, 325] width 12 height 12
checkbox input "false"
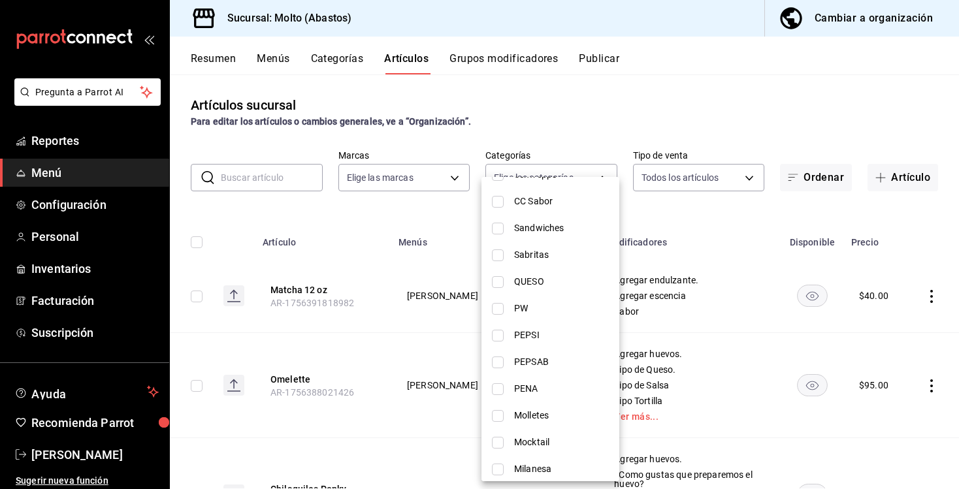
scroll to position [432, 0]
click at [518, 265] on li "Sabritas" at bounding box center [550, 256] width 138 height 27
type input "1c9bbd3f-c4fc-4808-9f64-328a5b636e4f"
checkbox input "true"
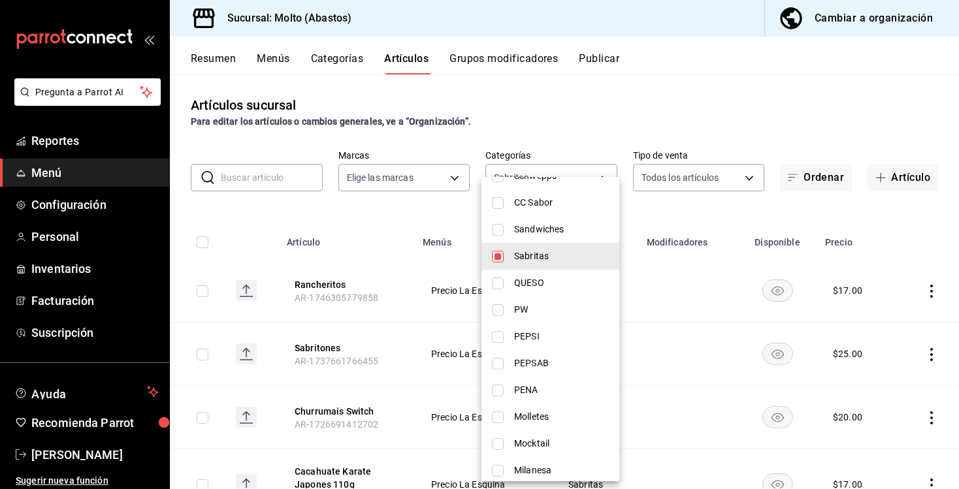
click at [572, 137] on div at bounding box center [479, 244] width 959 height 489
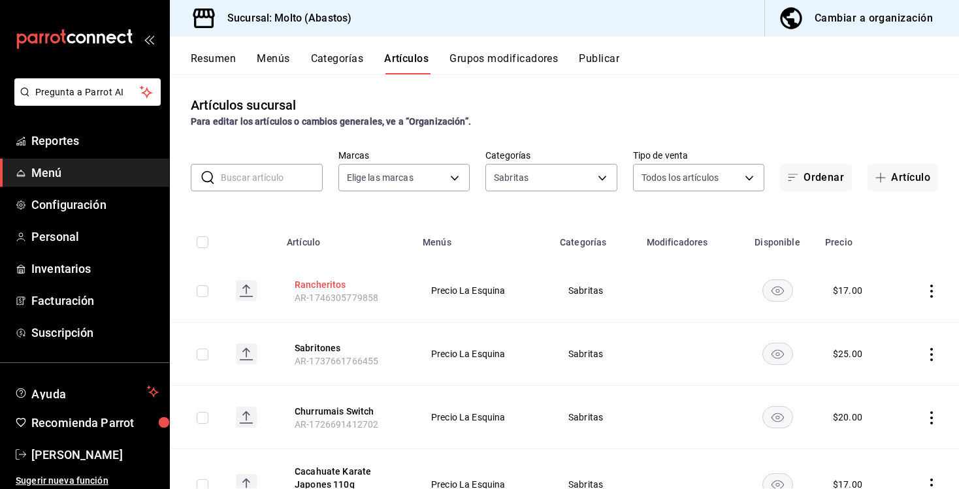
click at [329, 283] on button "Rancheritos" at bounding box center [347, 284] width 105 height 13
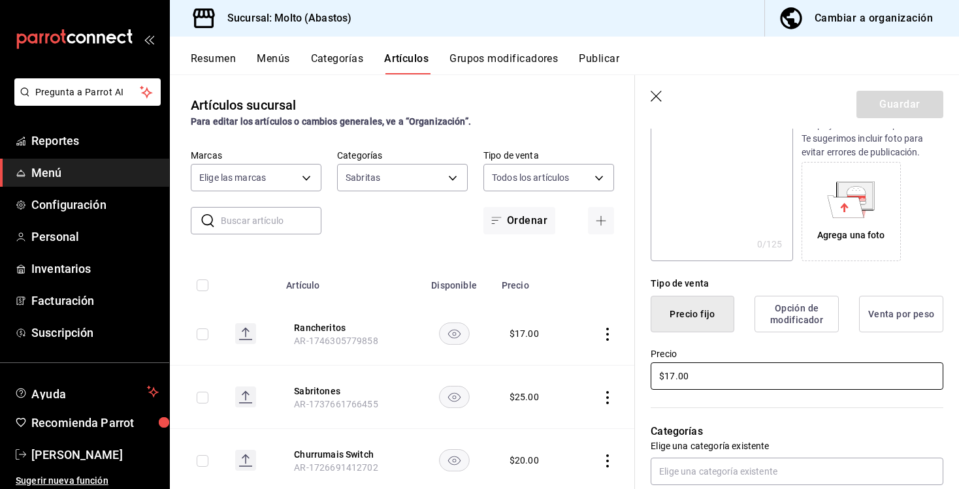
scroll to position [185, 0]
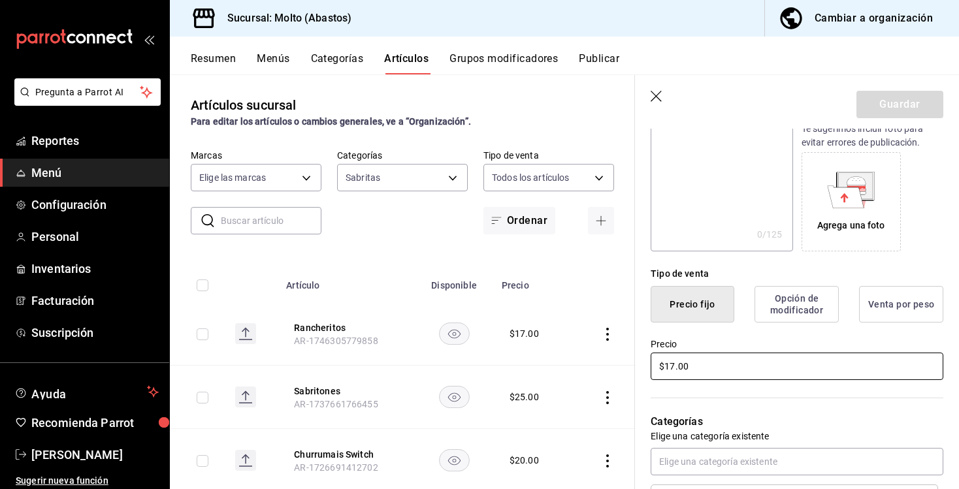
click at [672, 364] on input "$17.00" at bounding box center [797, 366] width 293 height 27
type input "$18.00"
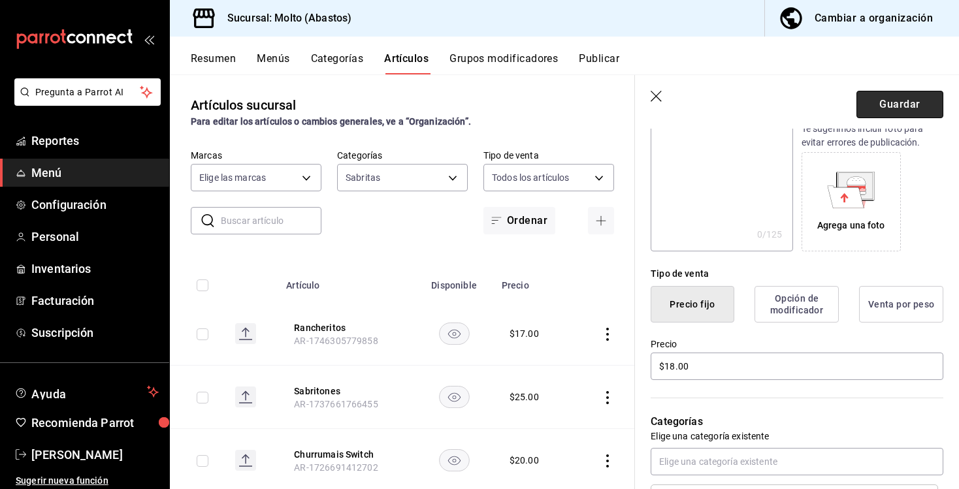
click at [891, 99] on button "Guardar" at bounding box center [899, 104] width 87 height 27
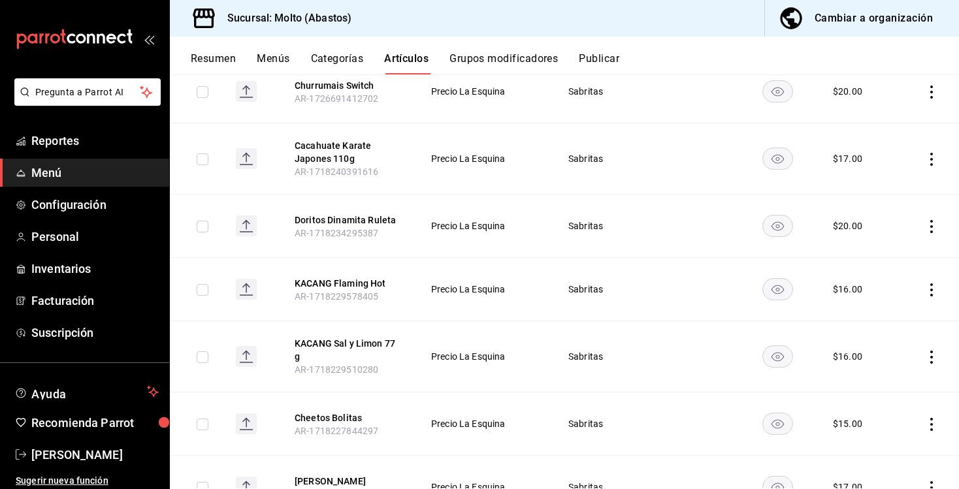
scroll to position [329, 0]
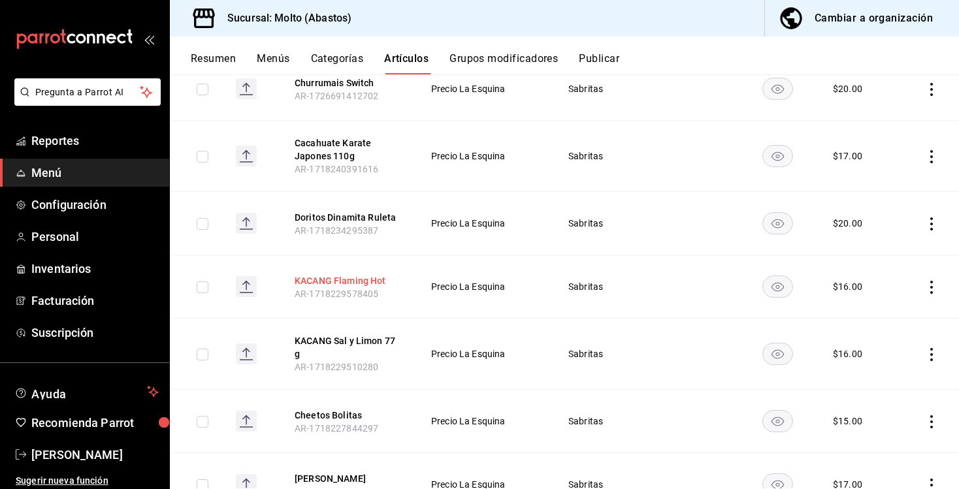
click at [364, 280] on button "KACANG Flaming Hot" at bounding box center [347, 280] width 105 height 13
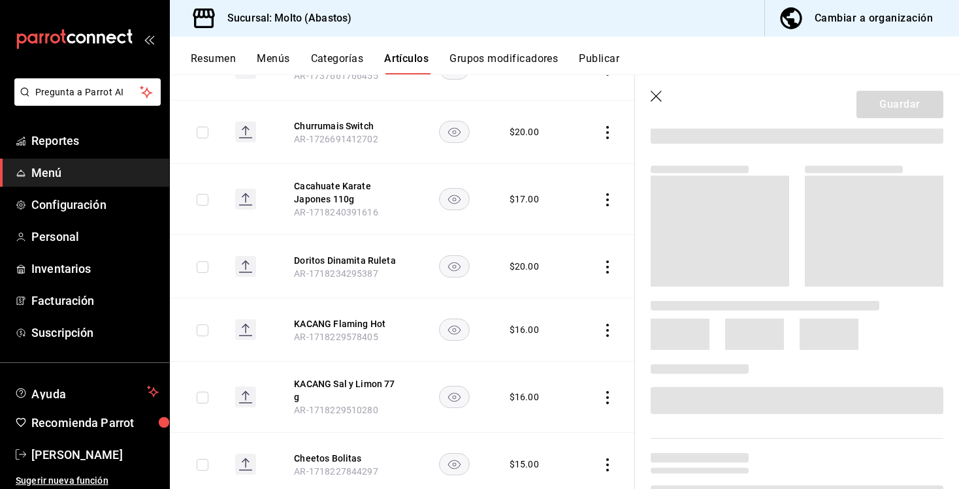
scroll to position [117, 0]
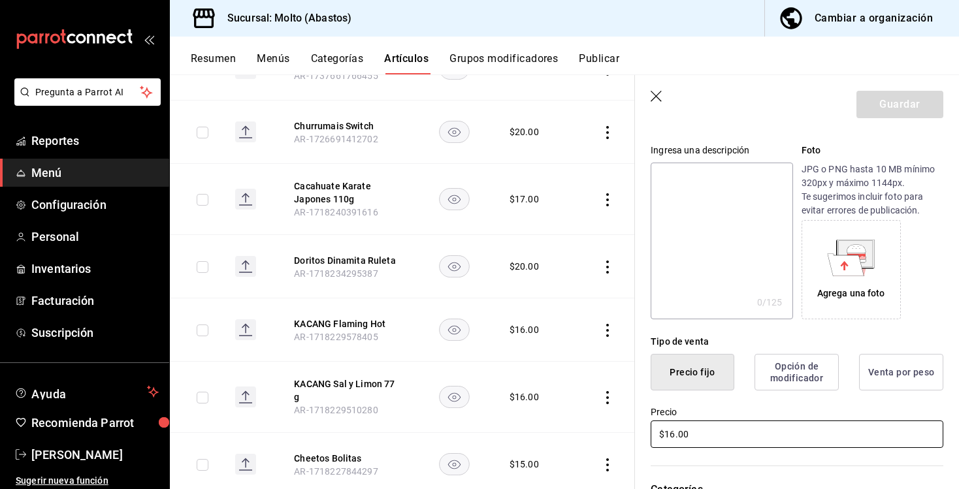
click at [674, 435] on input "$16.00" at bounding box center [797, 434] width 293 height 27
type input "$18.00"
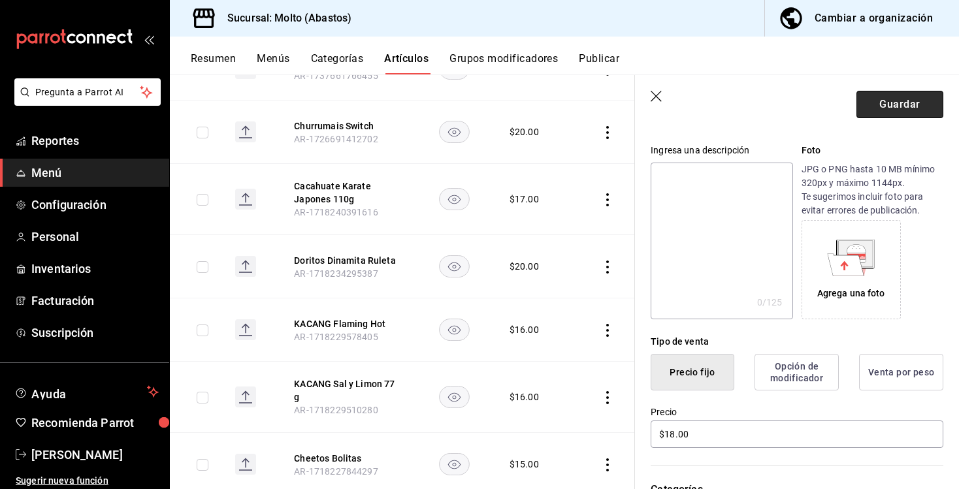
click at [882, 105] on button "Guardar" at bounding box center [899, 104] width 87 height 27
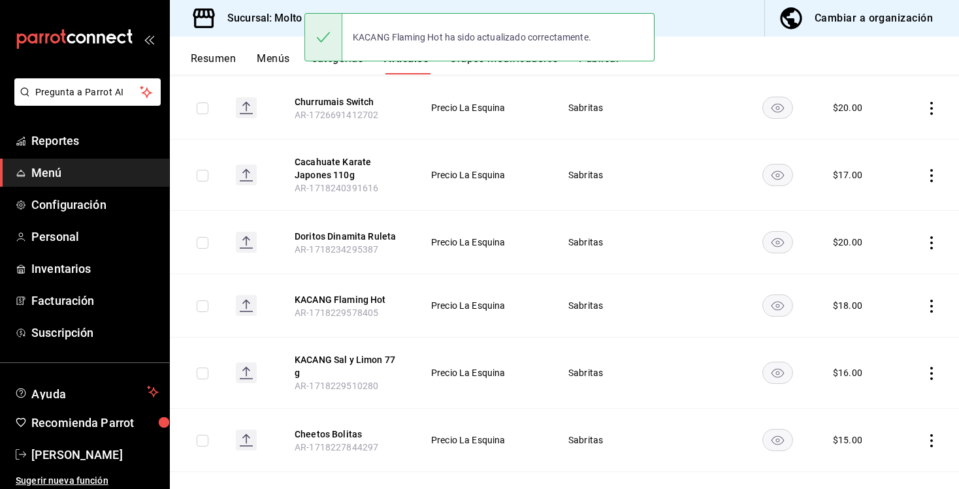
scroll to position [310, 0]
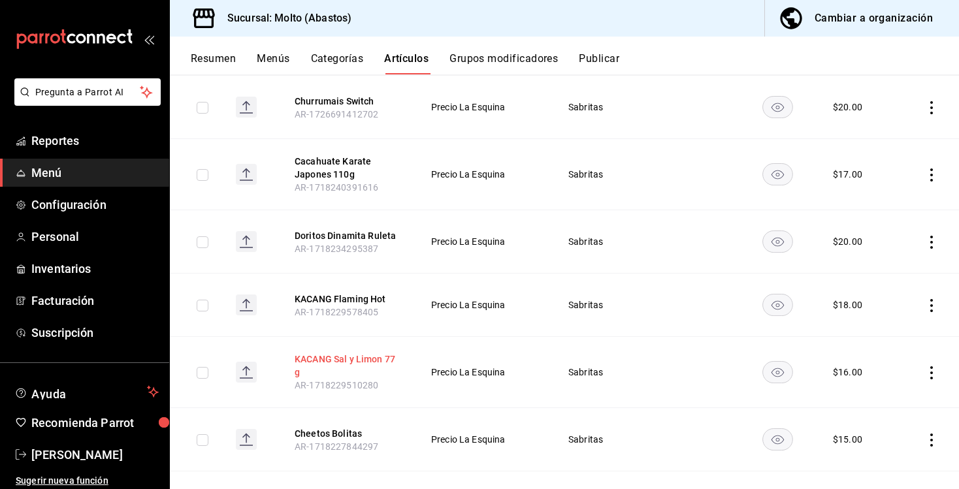
click at [323, 362] on button "KACANG Sal y Limon 77 g" at bounding box center [347, 366] width 105 height 26
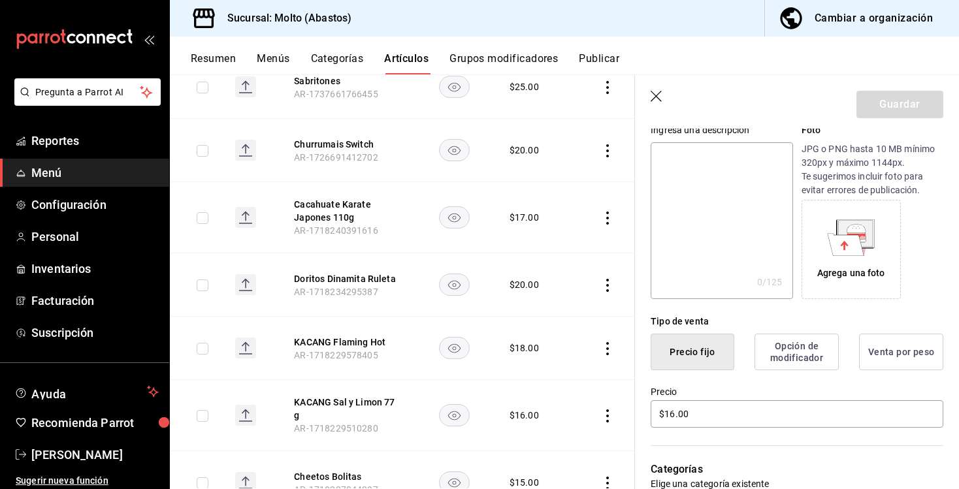
scroll to position [167, 0]
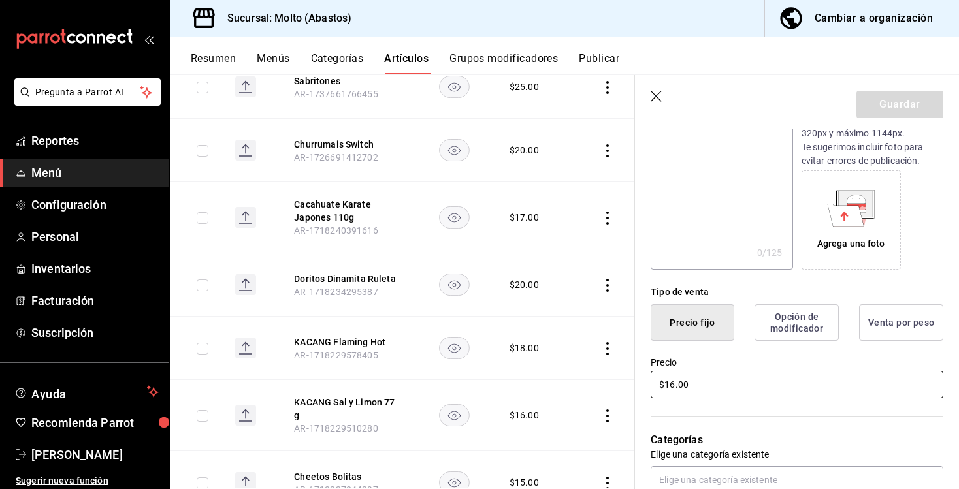
click at [673, 388] on input "$16.00" at bounding box center [797, 384] width 293 height 27
type input "$18.00"
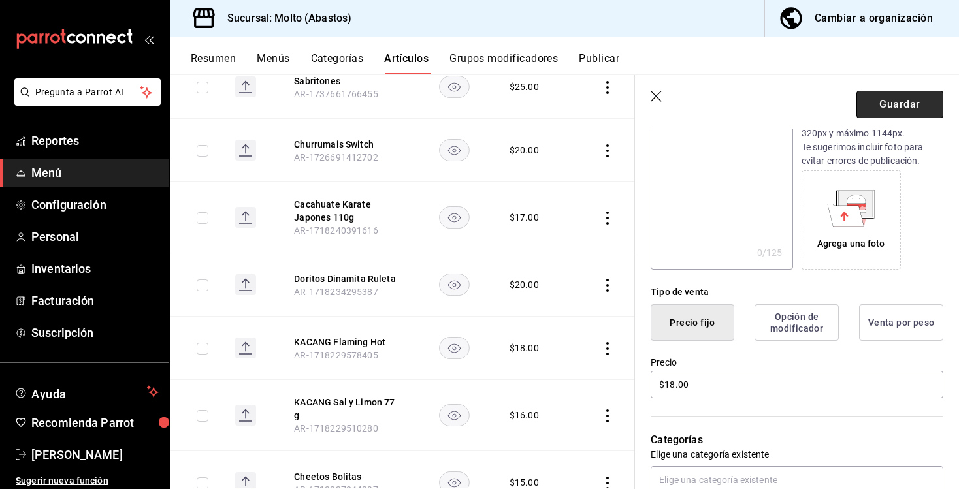
click at [869, 115] on button "Guardar" at bounding box center [899, 104] width 87 height 27
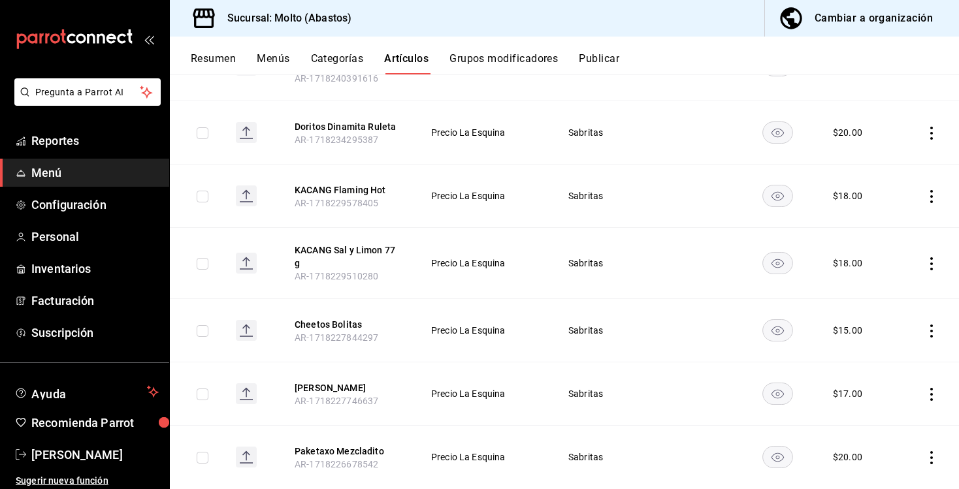
scroll to position [430, 0]
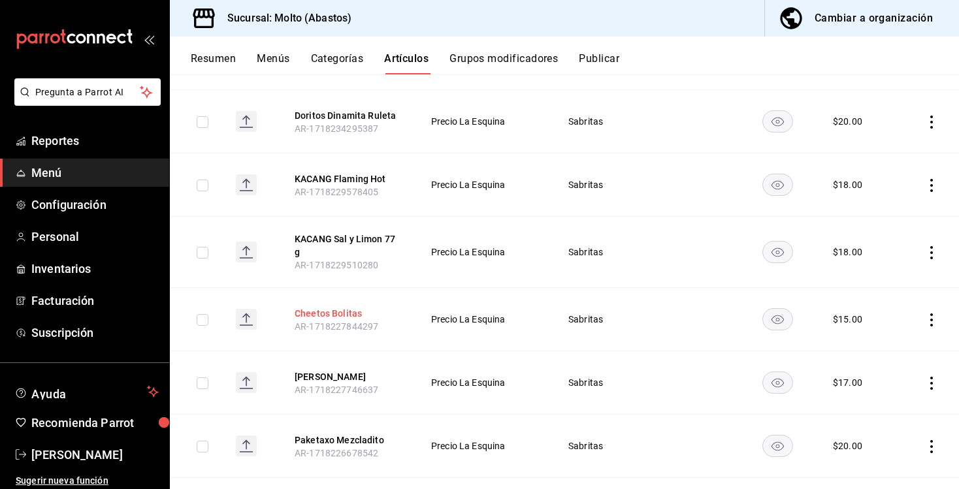
click at [351, 312] on button "Cheetos Bolitas" at bounding box center [347, 313] width 105 height 13
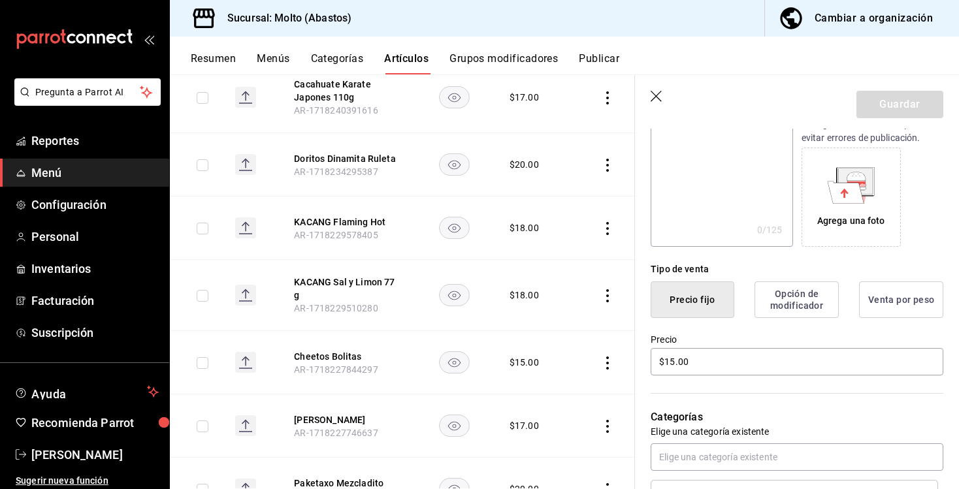
scroll to position [191, 0]
click at [673, 360] on input "$15.00" at bounding box center [797, 360] width 293 height 27
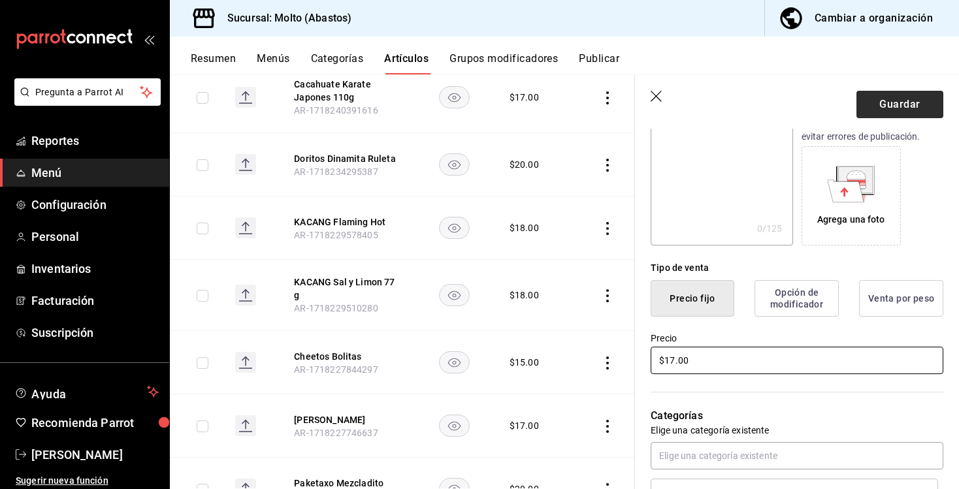
type input "$17.00"
click at [880, 100] on button "Guardar" at bounding box center [899, 104] width 87 height 27
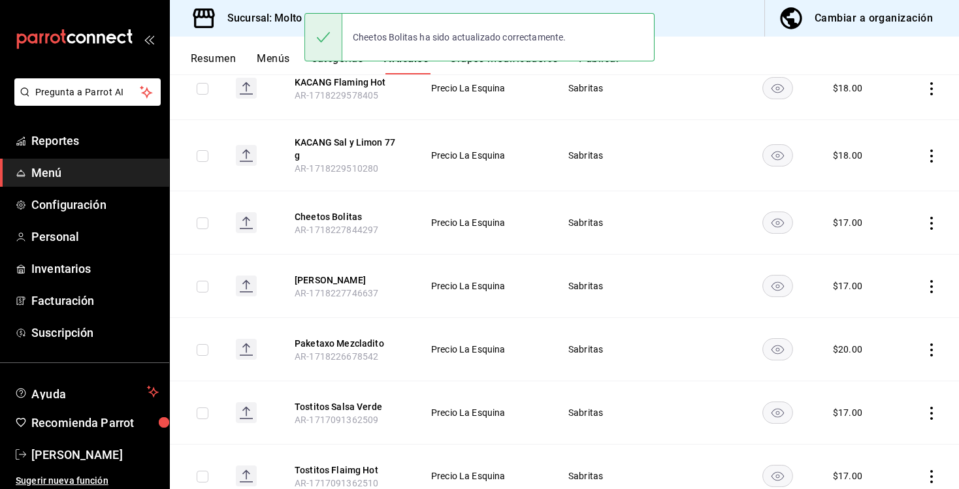
scroll to position [533, 0]
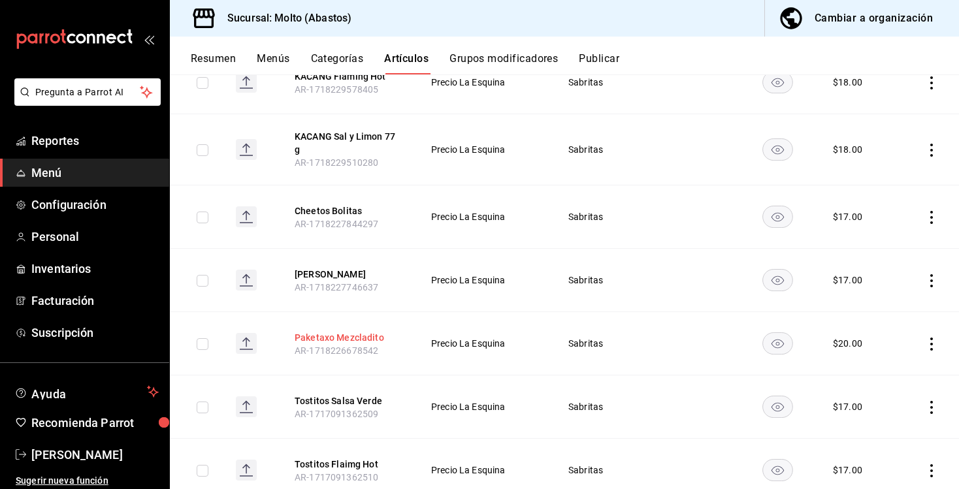
click at [364, 336] on button "Paketaxo Mezcladito" at bounding box center [347, 337] width 105 height 13
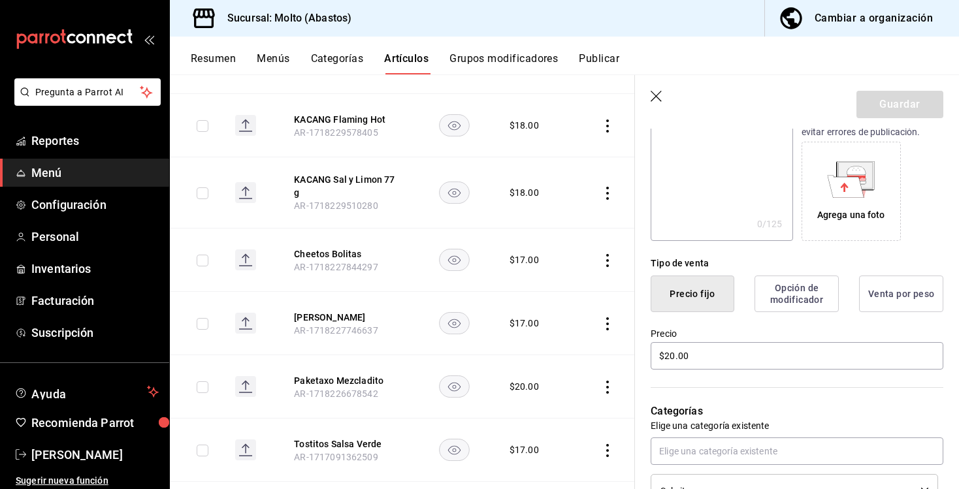
scroll to position [223, 0]
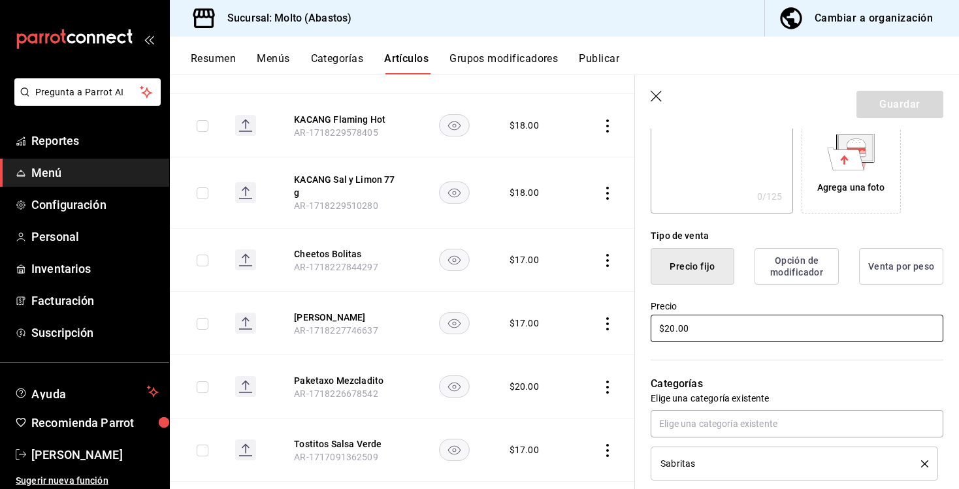
drag, startPoint x: 671, startPoint y: 328, endPoint x: 715, endPoint y: 347, distance: 47.7
click at [671, 328] on input "$20.00" at bounding box center [797, 328] width 293 height 27
type input "$25.00"
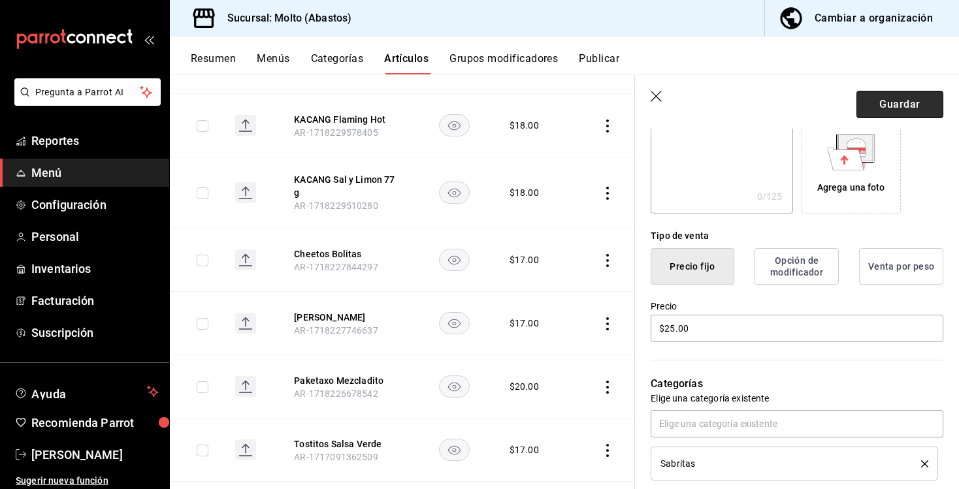
click at [882, 97] on button "Guardar" at bounding box center [899, 104] width 87 height 27
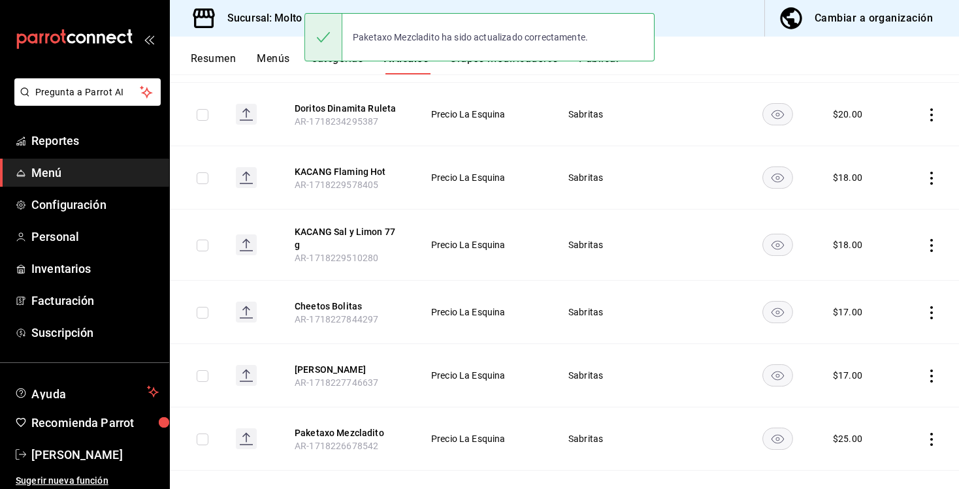
scroll to position [443, 0]
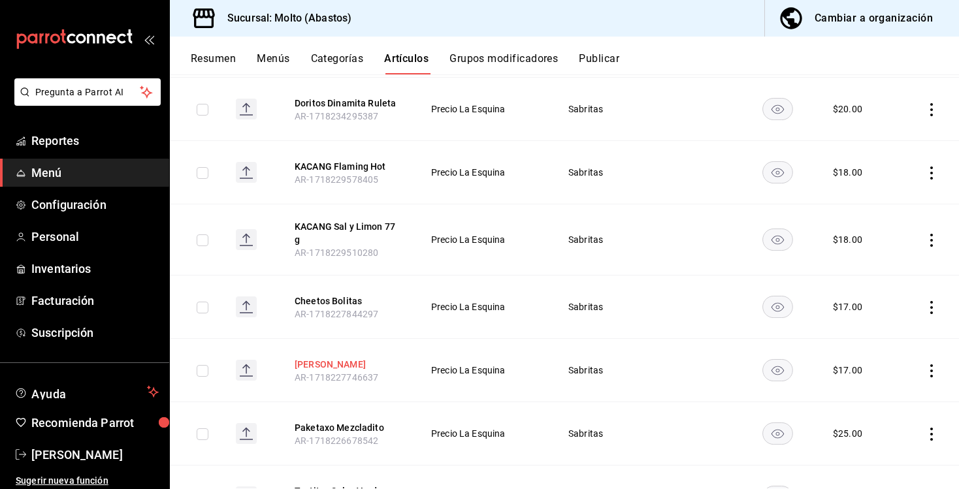
click at [340, 366] on button "[PERSON_NAME]" at bounding box center [347, 364] width 105 height 13
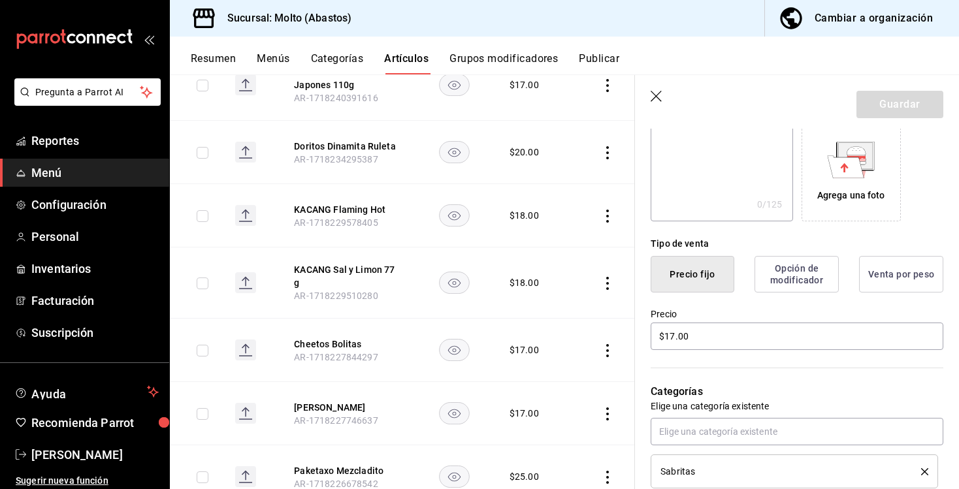
scroll to position [216, 0]
click at [673, 336] on input "$17.00" at bounding box center [797, 335] width 293 height 27
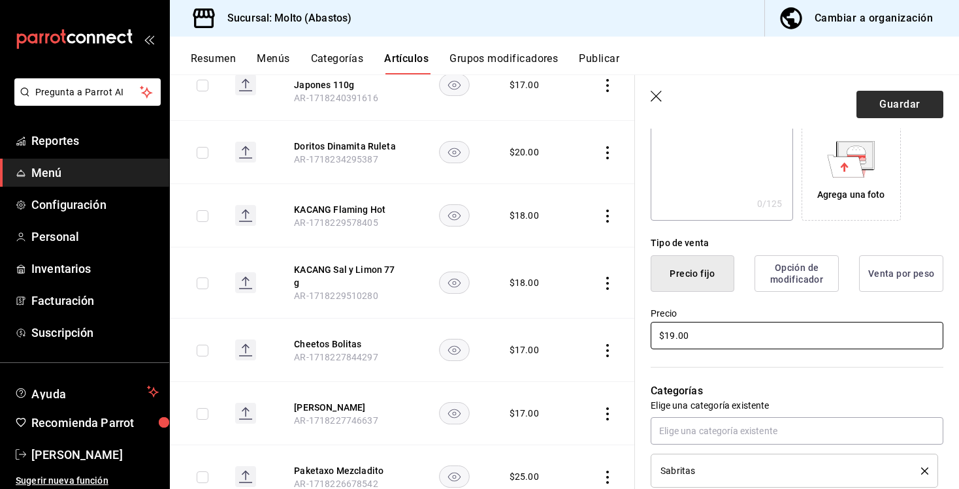
type input "$19.00"
click at [880, 101] on button "Guardar" at bounding box center [899, 104] width 87 height 27
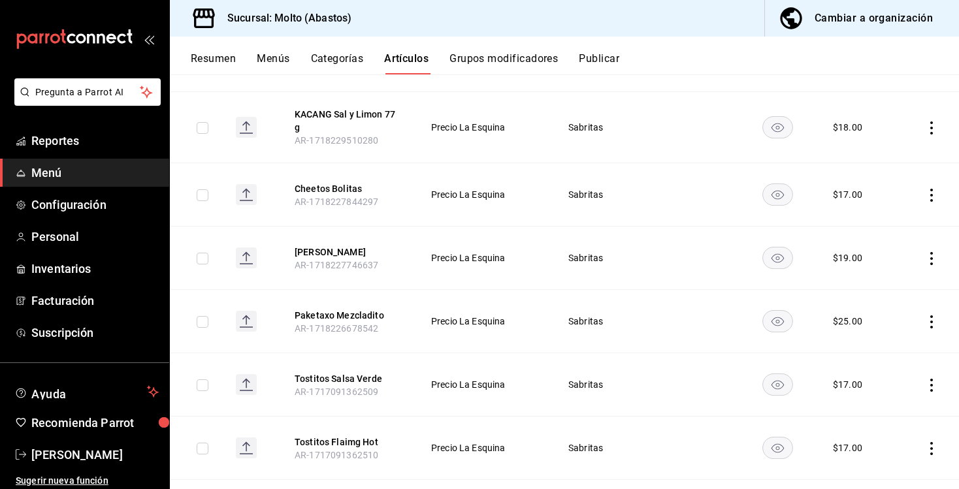
scroll to position [556, 0]
click at [333, 373] on button "Tostitos Salsa Verde" at bounding box center [347, 378] width 105 height 13
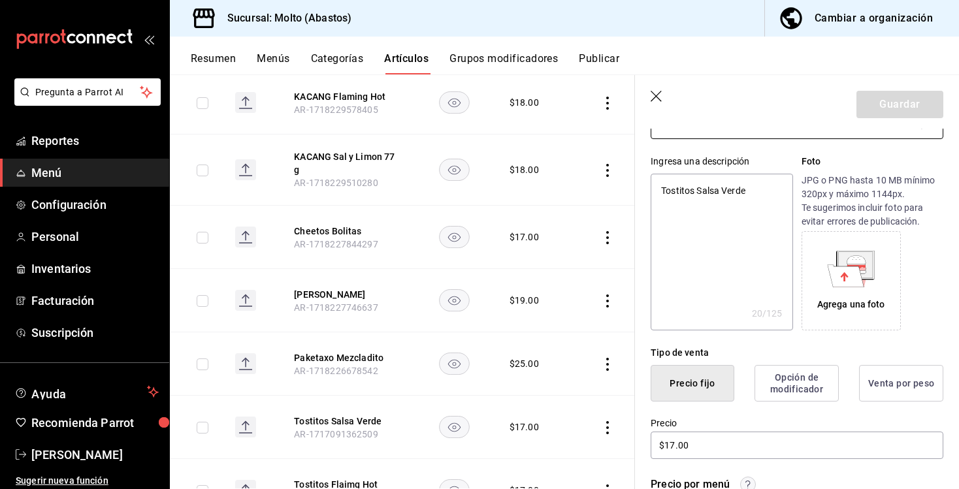
scroll to position [118, 0]
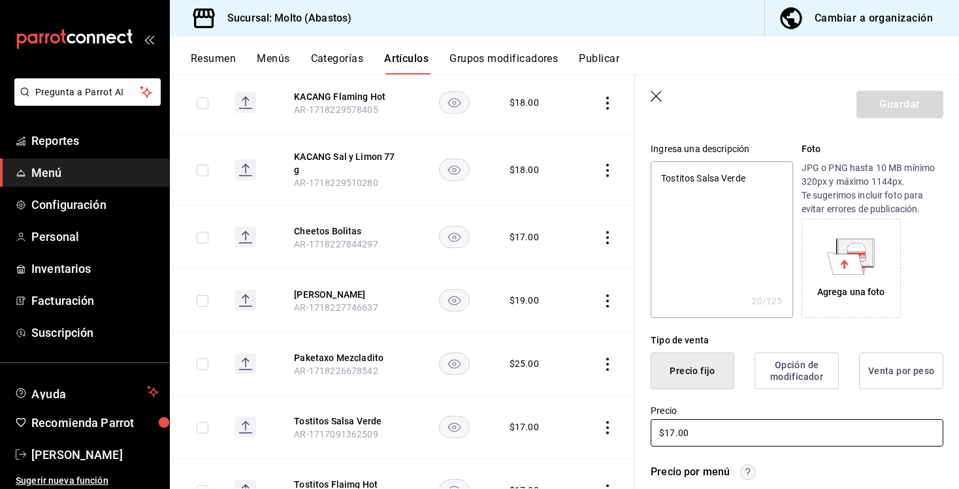
drag, startPoint x: 671, startPoint y: 428, endPoint x: 705, endPoint y: 444, distance: 37.4
click at [671, 428] on input "$17.00" at bounding box center [797, 432] width 293 height 27
type textarea "x"
type input "$1.00"
type textarea "x"
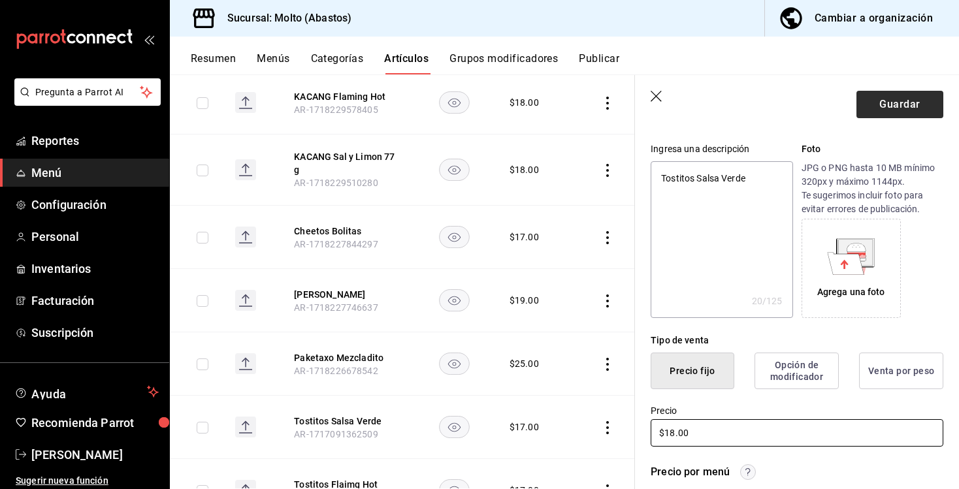
type input "$18.00"
click at [890, 114] on button "Guardar" at bounding box center [899, 104] width 87 height 27
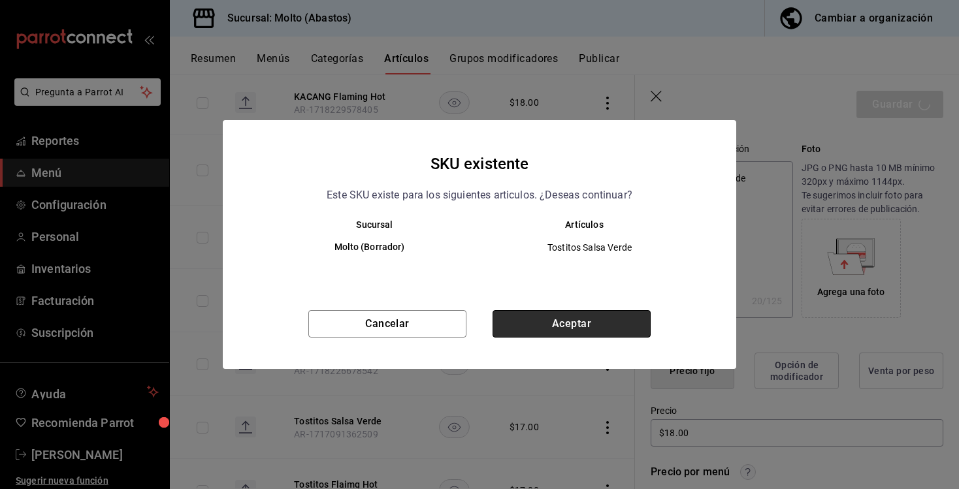
click at [611, 322] on button "Aceptar" at bounding box center [571, 323] width 158 height 27
type textarea "x"
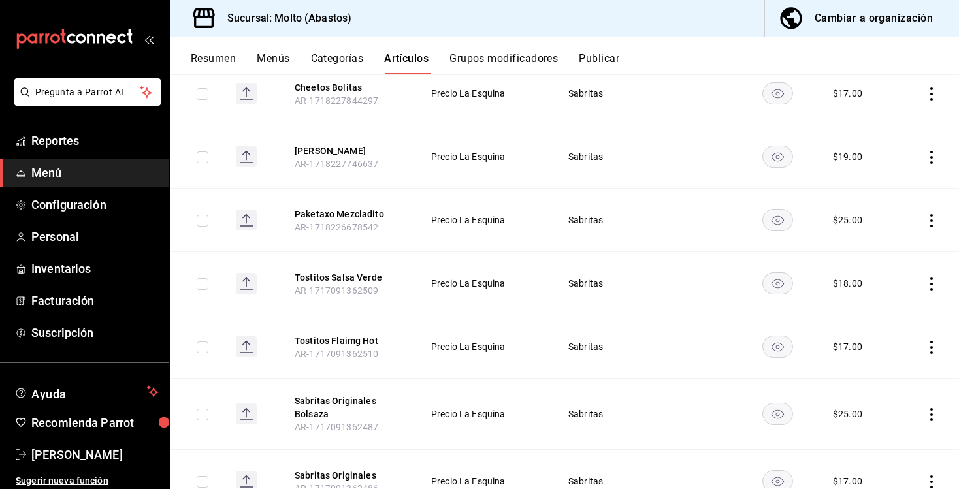
scroll to position [659, 0]
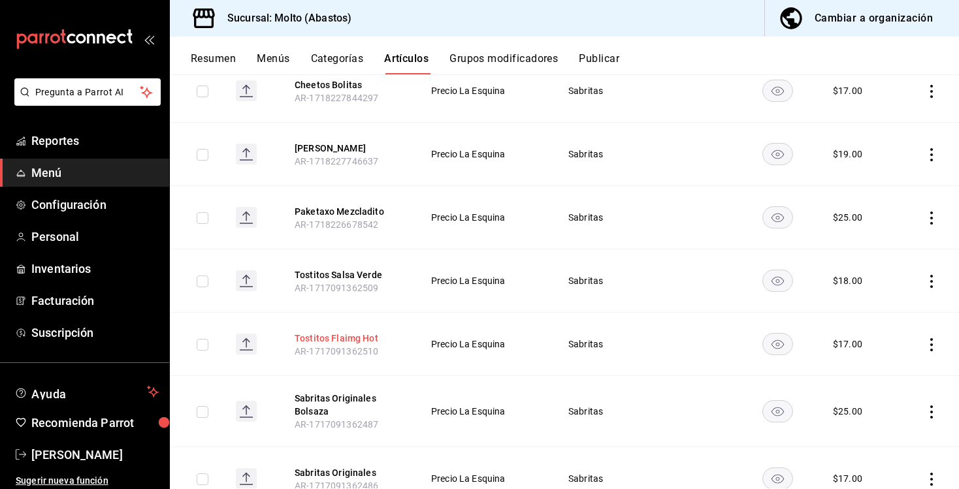
click at [339, 334] on button "Tostitos Flaimg Hot" at bounding box center [347, 338] width 105 height 13
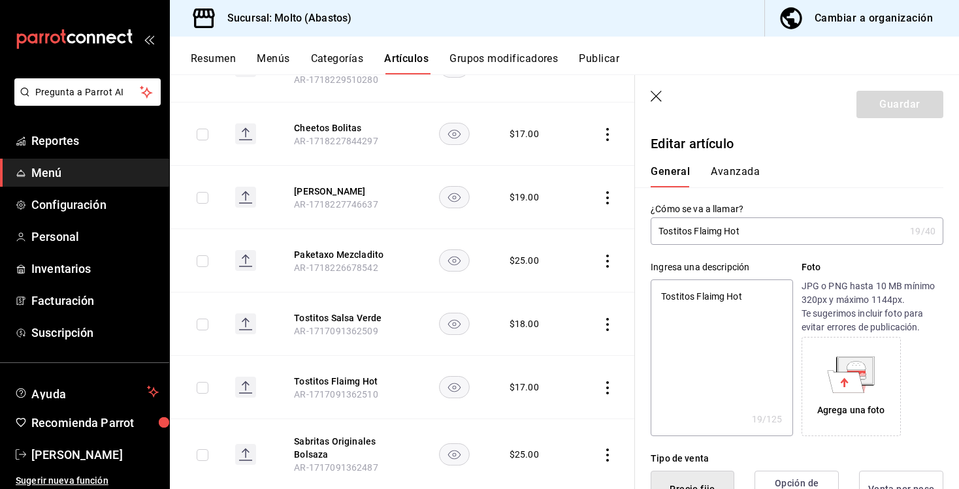
click at [201, 388] on input "checkbox" at bounding box center [203, 388] width 12 height 12
checkbox input "true"
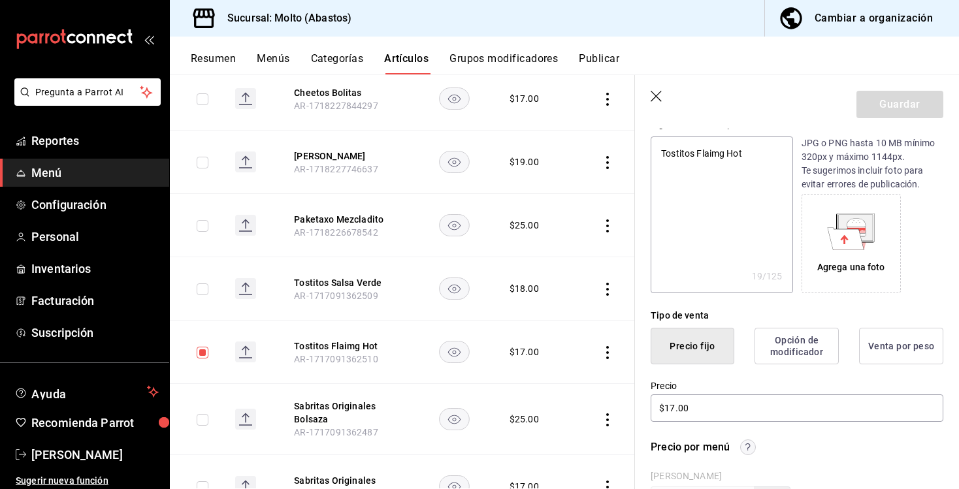
scroll to position [144, 0]
click at [673, 409] on input "$17.00" at bounding box center [797, 407] width 293 height 27
type textarea "x"
type input "$1.00"
type textarea "x"
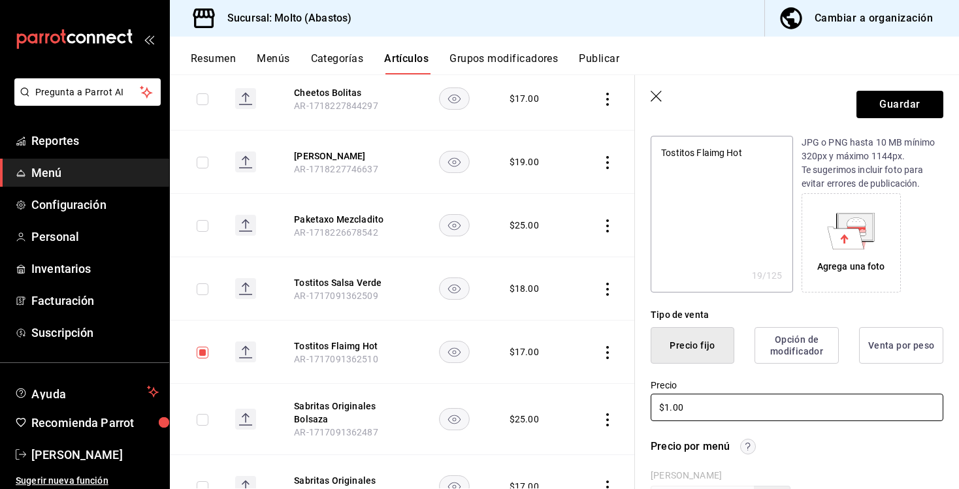
type input "$18.00"
type textarea "x"
type input "$18.00"
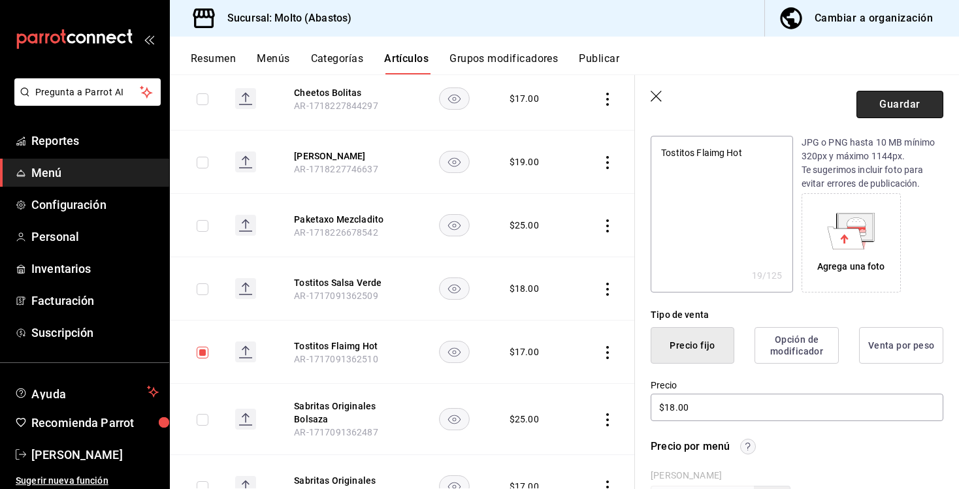
click at [899, 110] on button "Guardar" at bounding box center [899, 104] width 87 height 27
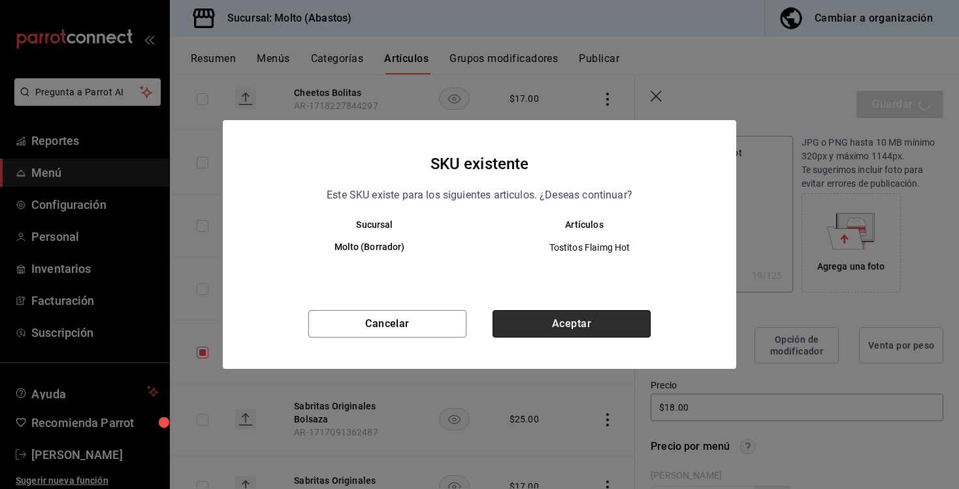
click at [634, 317] on button "Aceptar" at bounding box center [571, 323] width 158 height 27
type textarea "x"
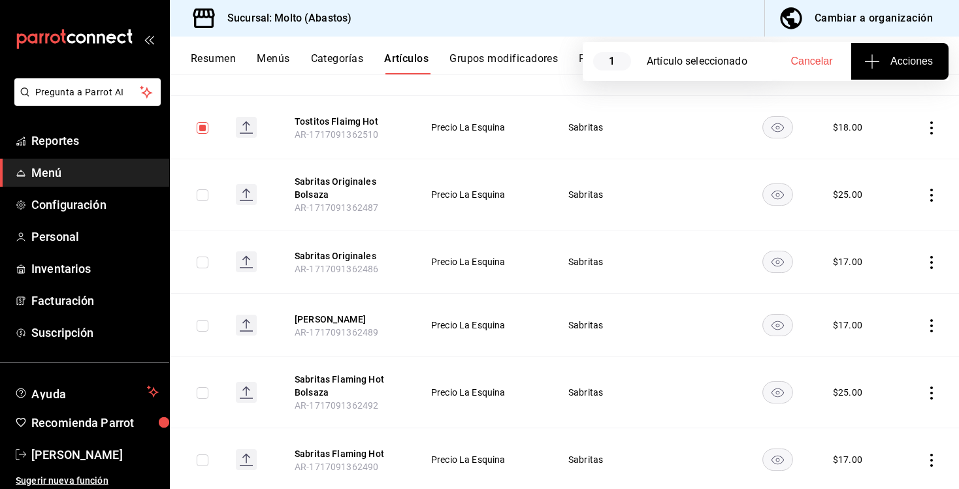
scroll to position [864, 0]
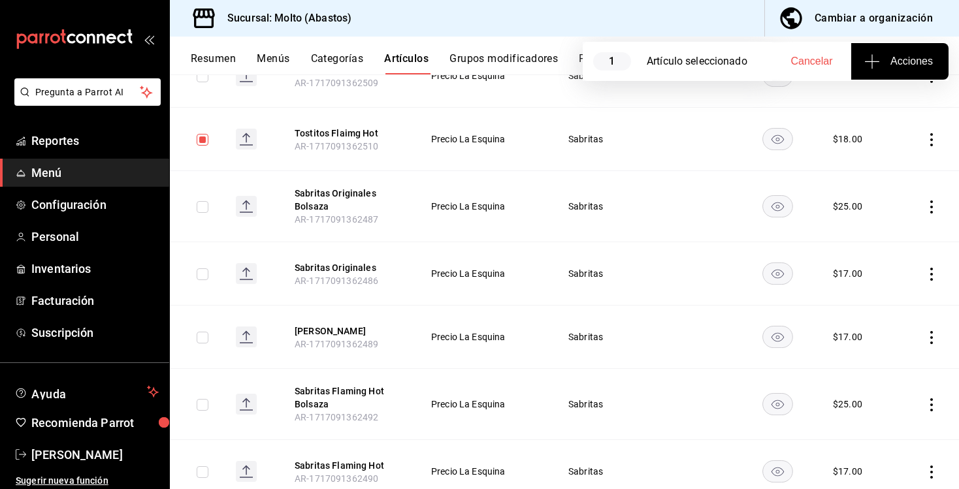
click at [201, 142] on input "checkbox" at bounding box center [203, 140] width 12 height 12
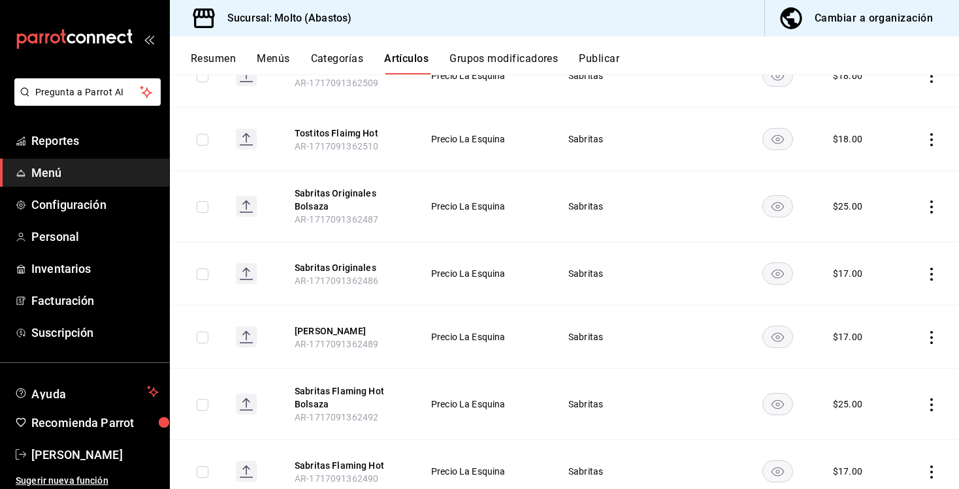
click at [201, 142] on input "checkbox" at bounding box center [203, 140] width 12 height 12
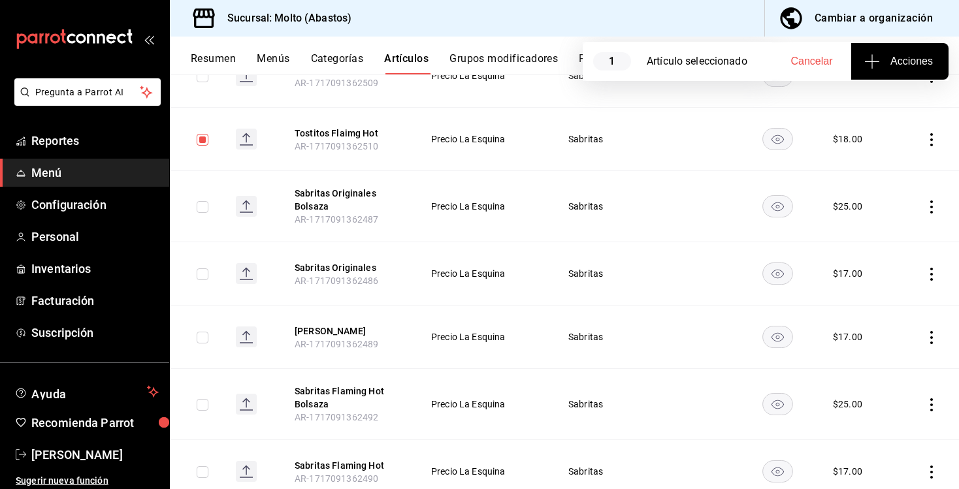
click at [918, 57] on span "Acciones" at bounding box center [900, 62] width 66 height 16
click at [918, 57] on div at bounding box center [479, 244] width 959 height 489
click at [206, 137] on input "checkbox" at bounding box center [203, 140] width 12 height 12
checkbox input "false"
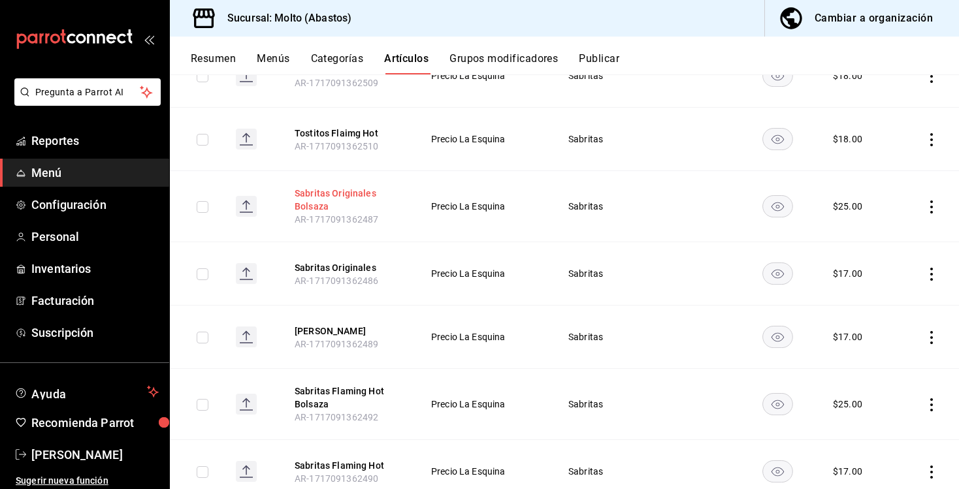
click at [316, 193] on button "Sabritas Originales Bolsaza" at bounding box center [347, 200] width 105 height 26
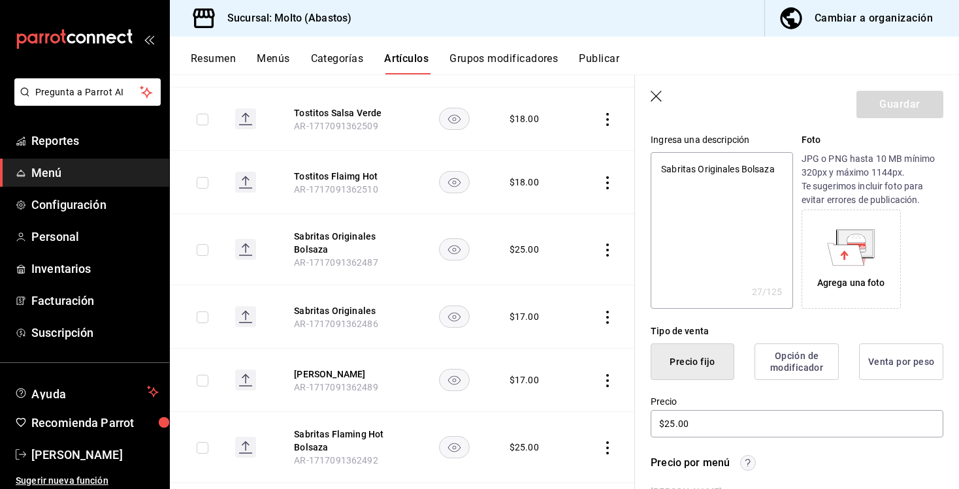
scroll to position [157, 0]
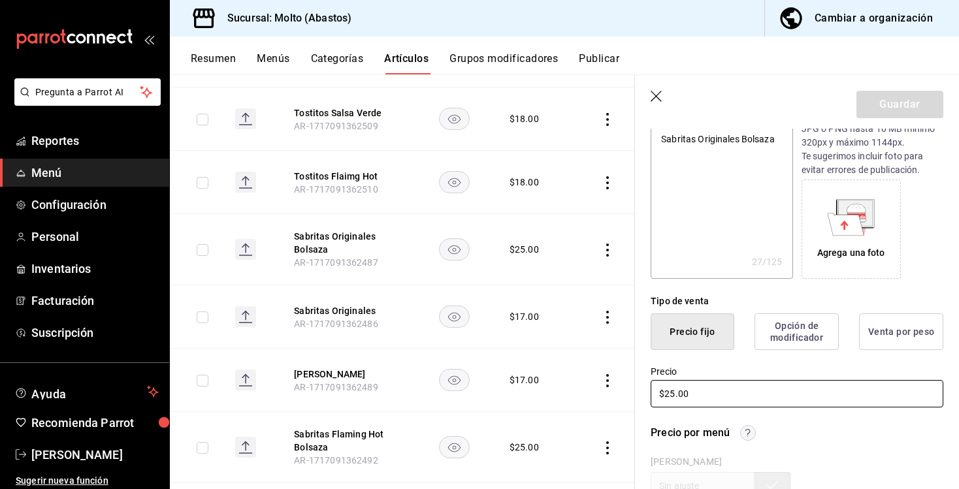
click at [673, 393] on input "$25.00" at bounding box center [797, 393] width 293 height 27
type input "$2.00"
type textarea "x"
type input "$26.00"
type textarea "x"
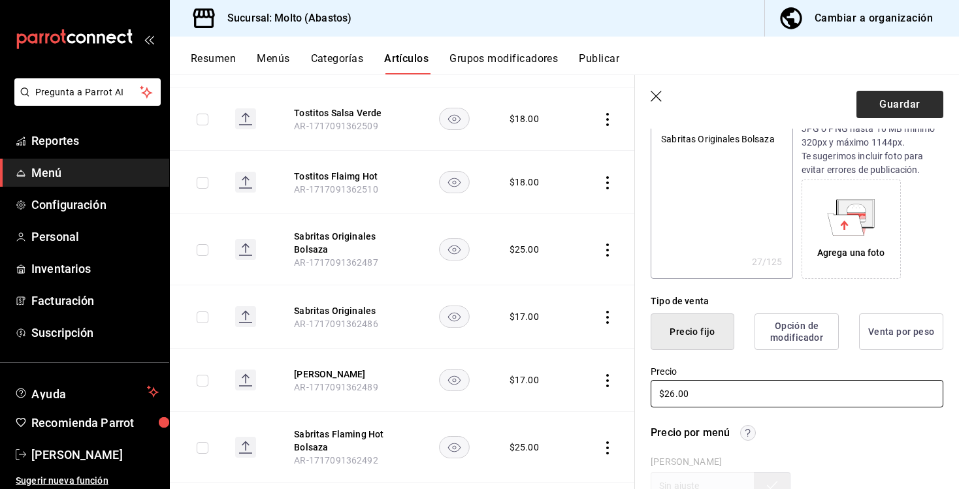
type input "$26.00"
click at [875, 95] on button "Guardar" at bounding box center [899, 104] width 87 height 27
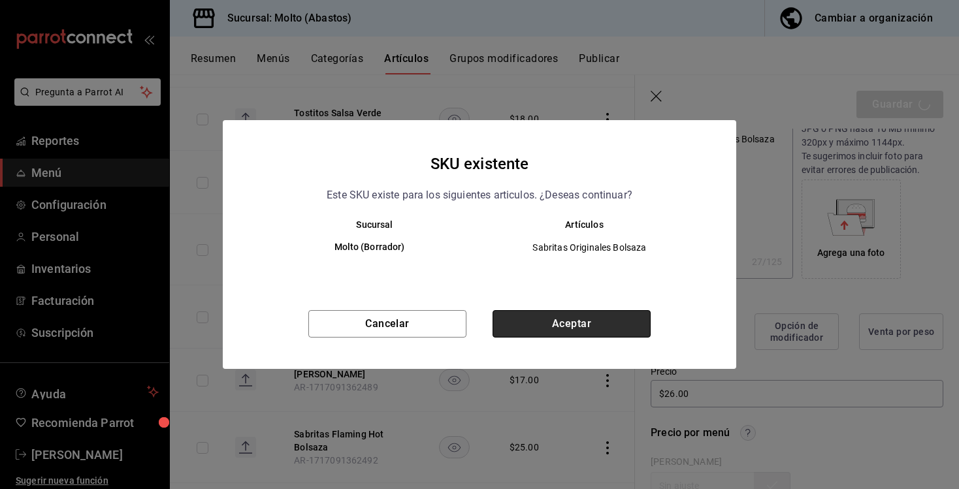
click at [634, 315] on button "Aceptar" at bounding box center [571, 323] width 158 height 27
type textarea "x"
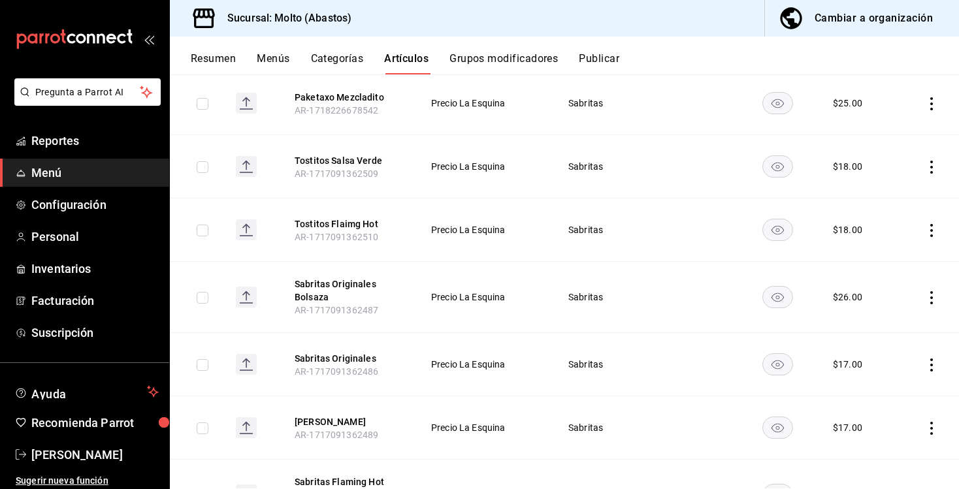
scroll to position [778, 0]
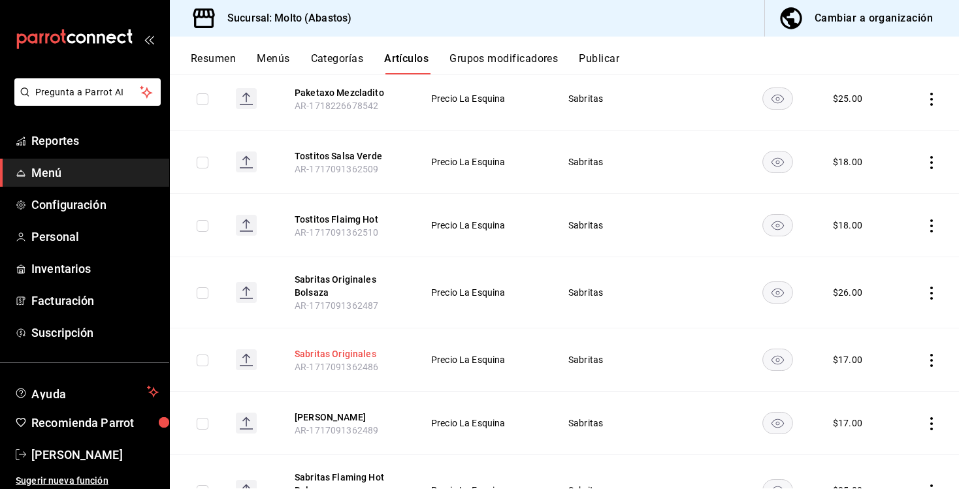
click at [323, 355] on button "Sabritas Originales" at bounding box center [347, 353] width 105 height 13
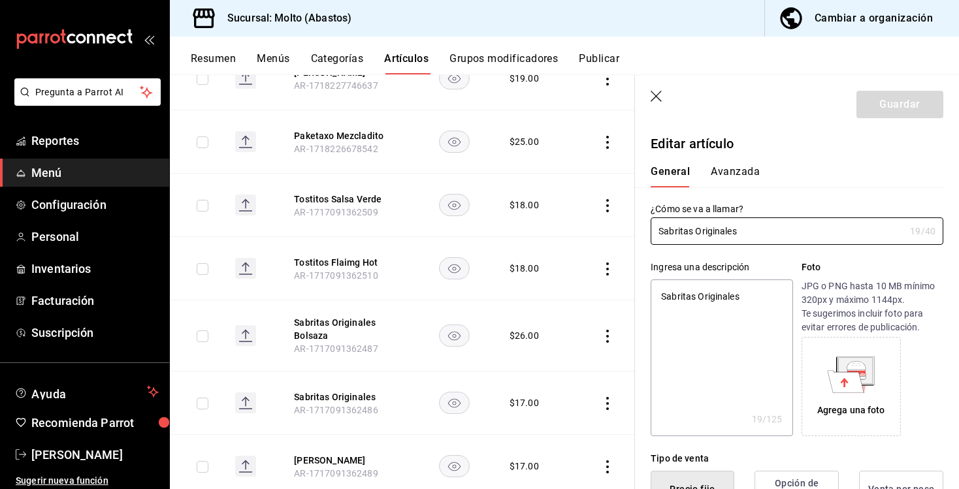
type textarea "x"
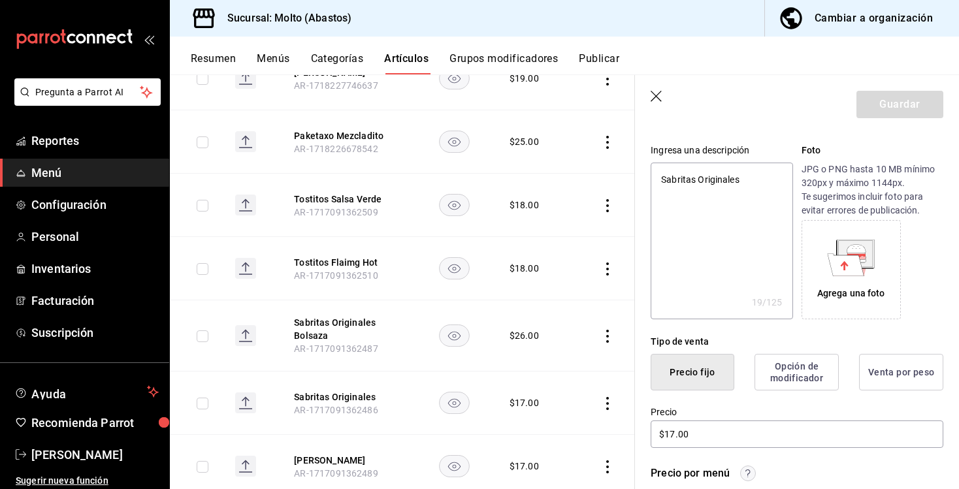
scroll to position [192, 0]
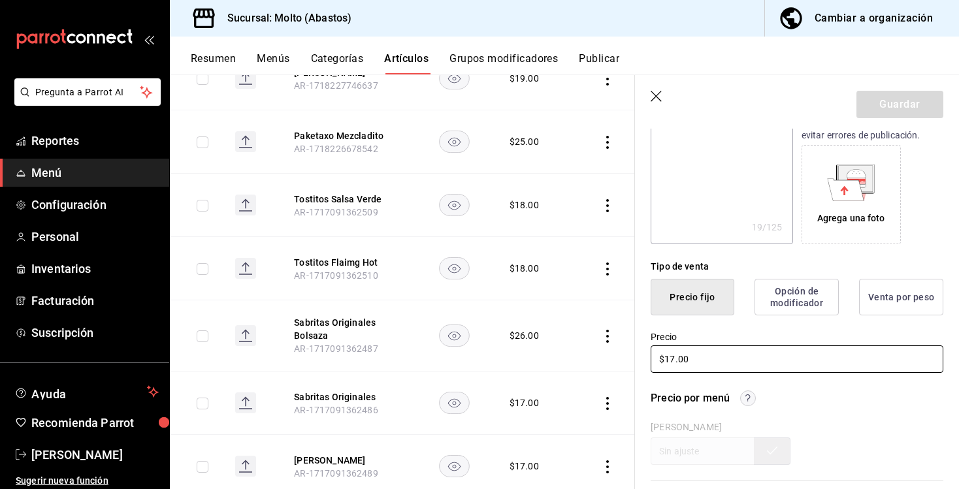
click at [674, 360] on input "$17.00" at bounding box center [797, 359] width 293 height 27
type input "$1.00"
type textarea "x"
type input "$19.00"
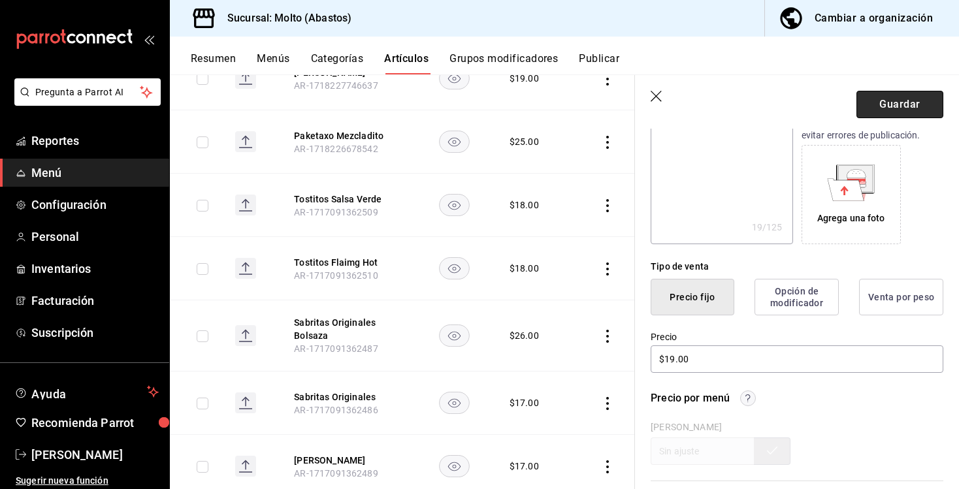
click at [865, 105] on button "Guardar" at bounding box center [899, 104] width 87 height 27
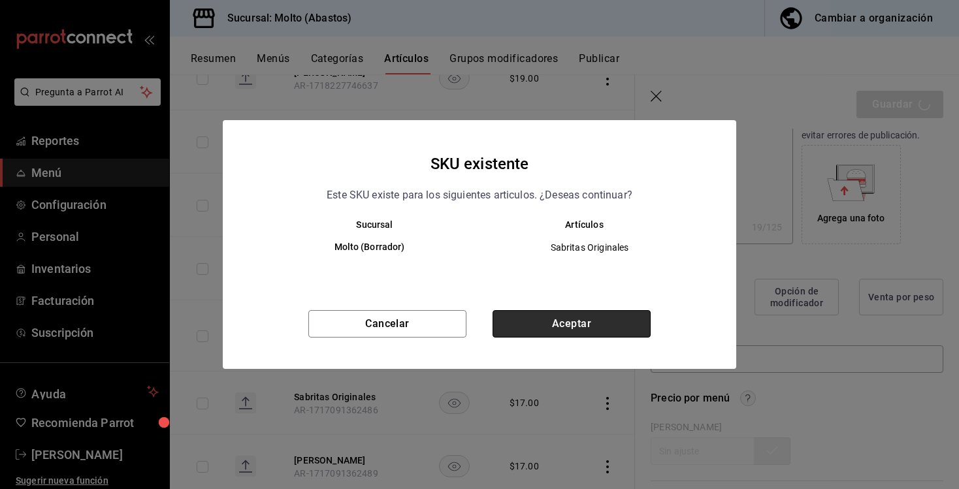
click at [553, 321] on button "Aceptar" at bounding box center [571, 323] width 158 height 27
type textarea "x"
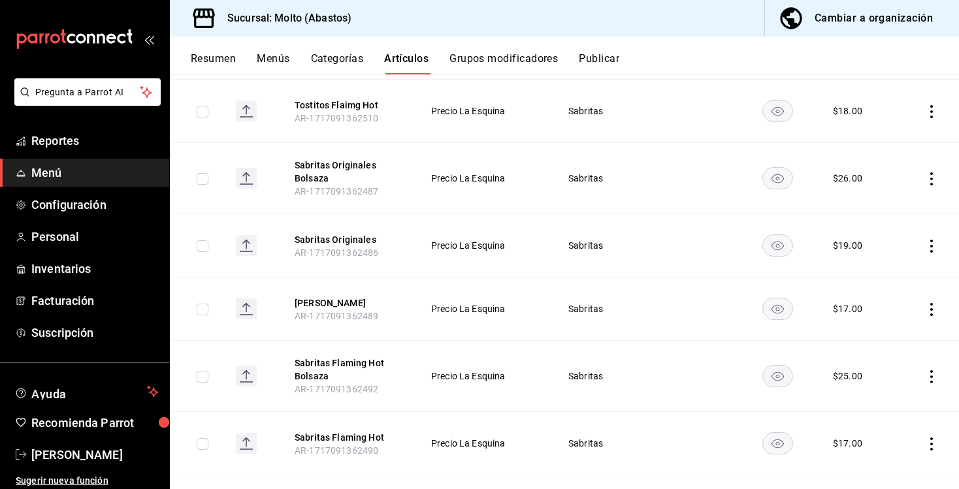
scroll to position [896, 0]
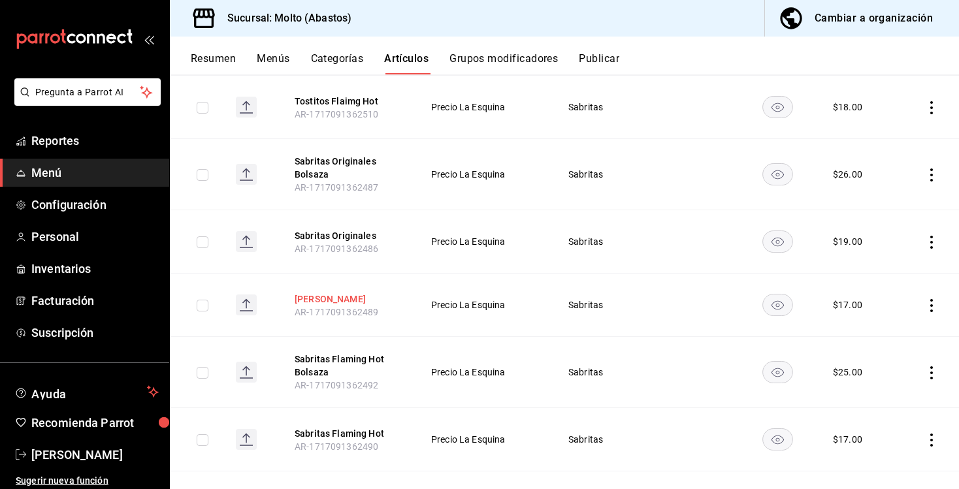
click at [336, 303] on button "[PERSON_NAME]" at bounding box center [347, 299] width 105 height 13
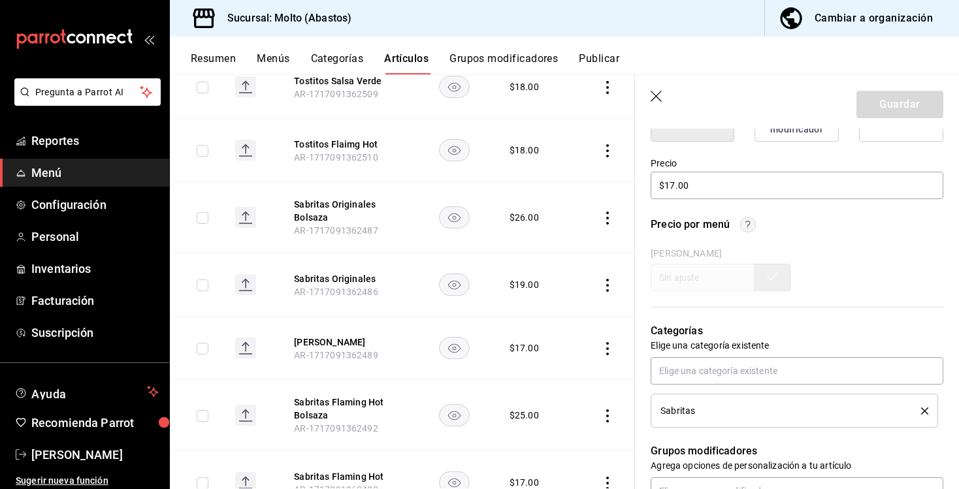
scroll to position [363, 0]
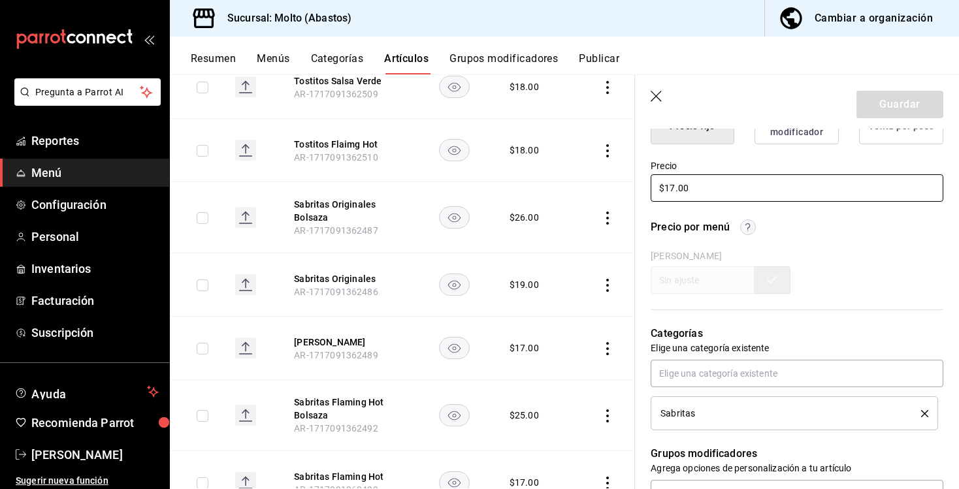
click at [675, 184] on input "$17.00" at bounding box center [797, 187] width 293 height 27
type input "$1.00"
type textarea "x"
type input "$19.00"
type textarea "x"
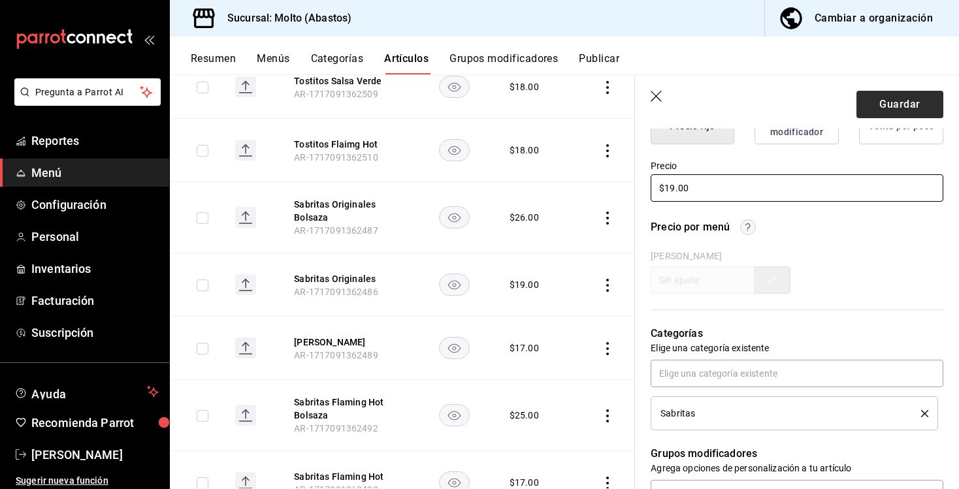
type input "$19.00"
click at [875, 96] on button "Guardar" at bounding box center [899, 104] width 87 height 27
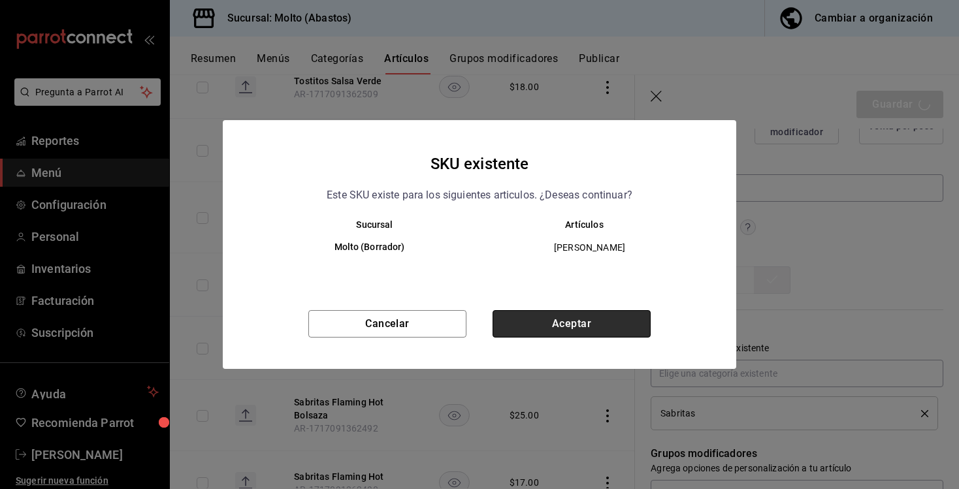
click at [587, 336] on button "Aceptar" at bounding box center [571, 323] width 158 height 27
type textarea "x"
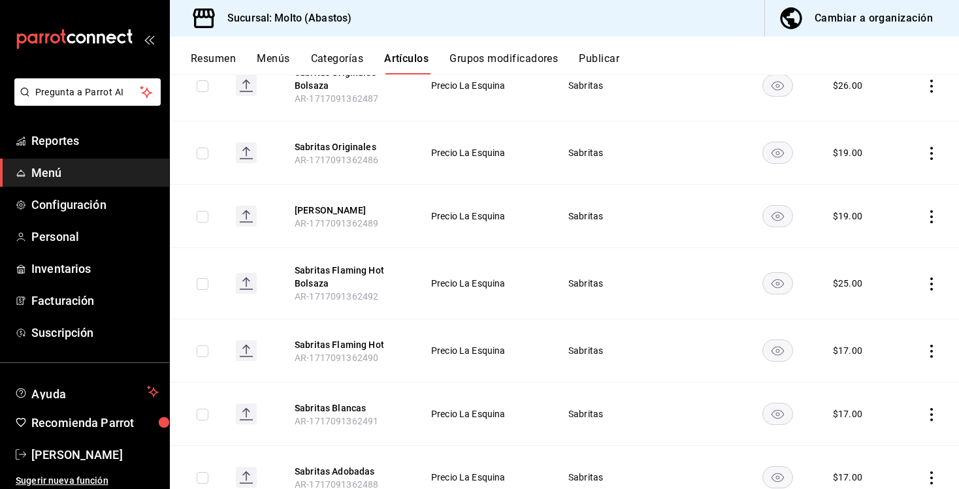
scroll to position [986, 0]
click at [336, 347] on button "Sabritas Flaming Hot" at bounding box center [347, 343] width 105 height 13
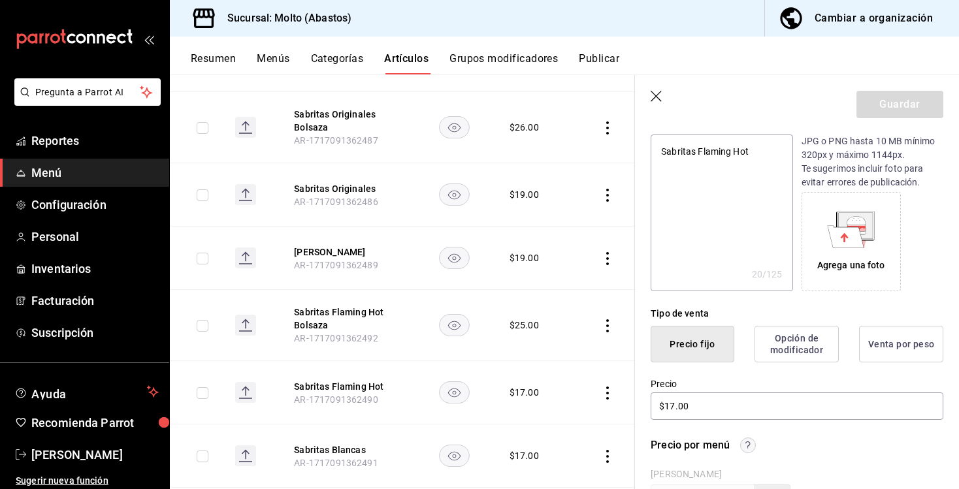
scroll to position [146, 0]
click at [674, 406] on input "$17.00" at bounding box center [797, 404] width 293 height 27
type input "$1.00"
type textarea "x"
type input "$19.00"
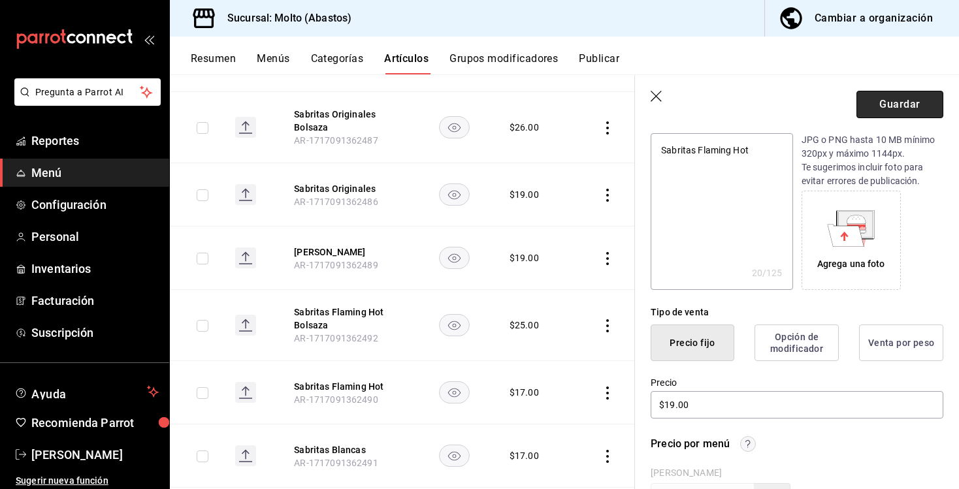
click at [921, 100] on button "Guardar" at bounding box center [899, 104] width 87 height 27
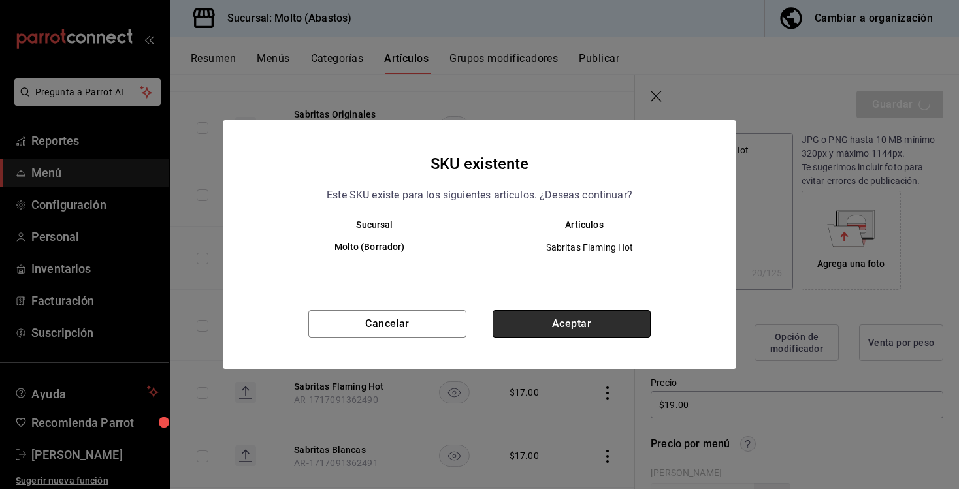
click at [609, 319] on button "Aceptar" at bounding box center [571, 323] width 158 height 27
type textarea "x"
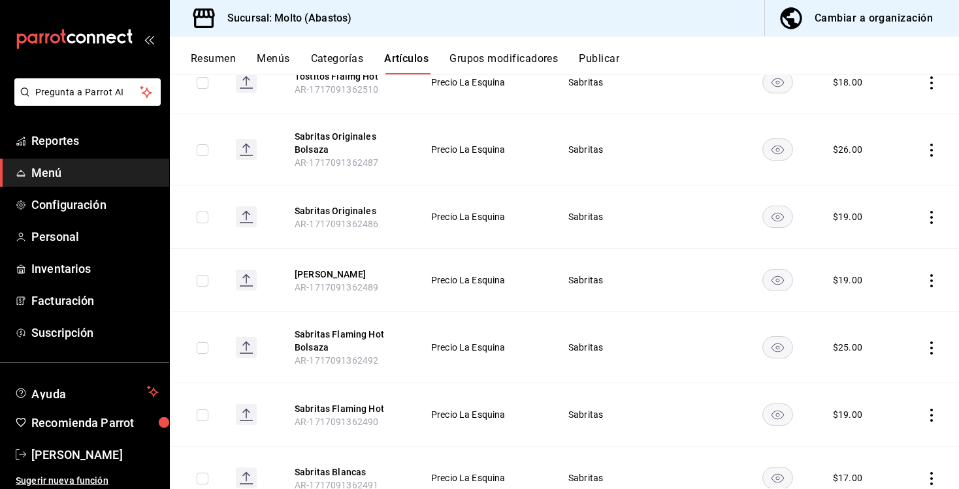
scroll to position [924, 0]
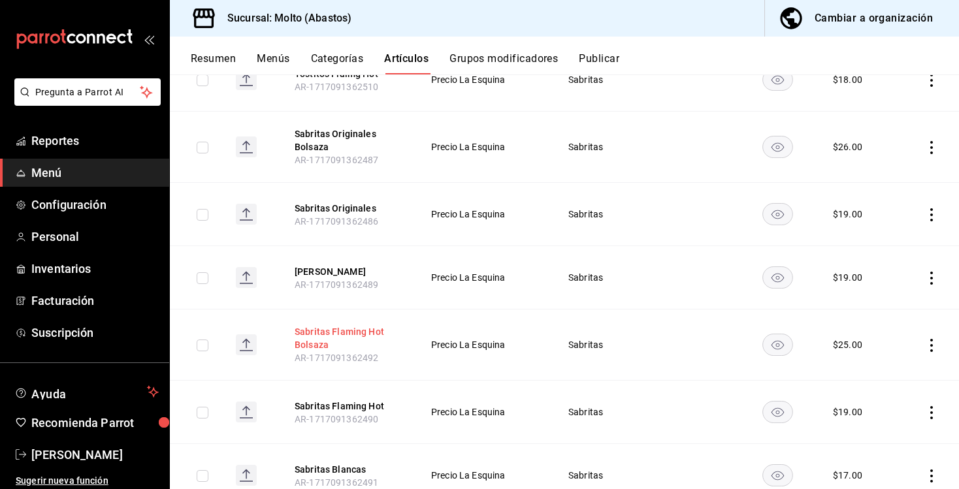
click at [334, 331] on button "Sabritas Flaming Hot Bolsaza" at bounding box center [347, 338] width 105 height 26
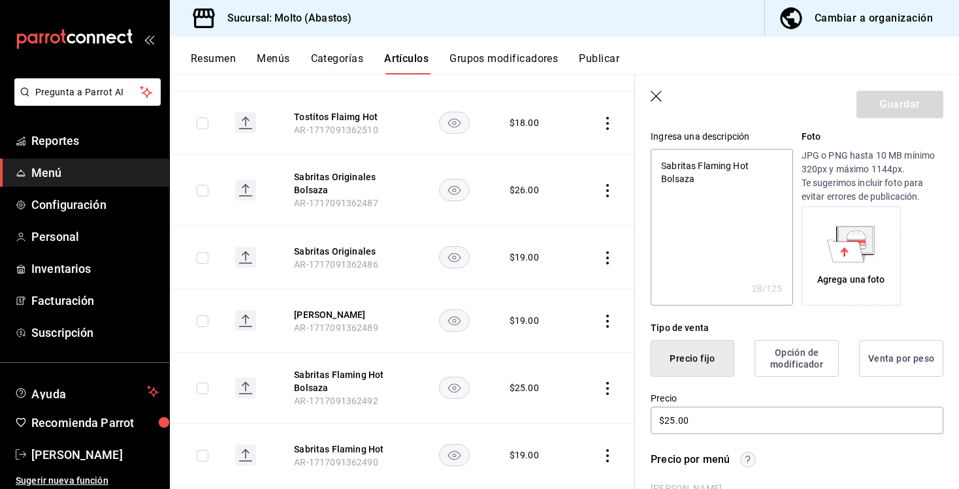
scroll to position [133, 0]
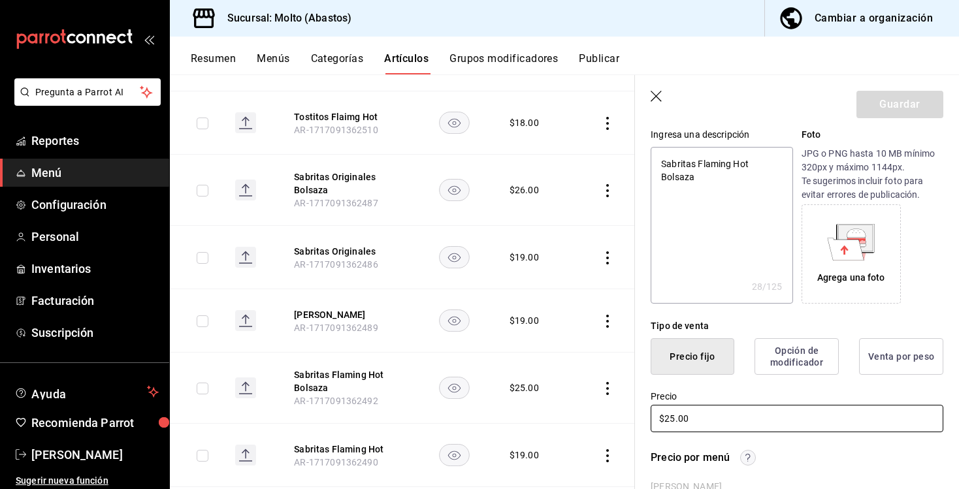
click at [673, 412] on input "$25.00" at bounding box center [797, 418] width 293 height 27
click at [671, 420] on input "$25.00" at bounding box center [797, 418] width 293 height 27
type textarea "x"
type input "$2.00"
type textarea "x"
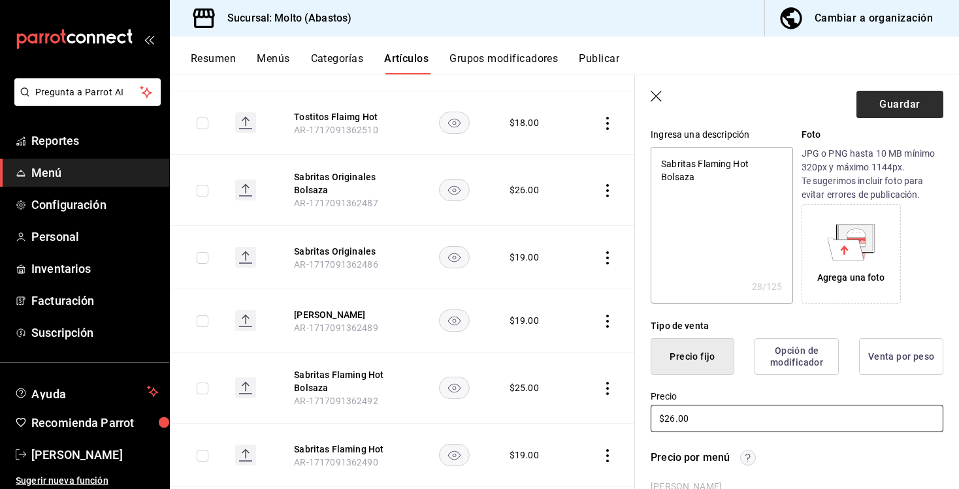
type input "$26.00"
click at [887, 105] on button "Guardar" at bounding box center [899, 104] width 87 height 27
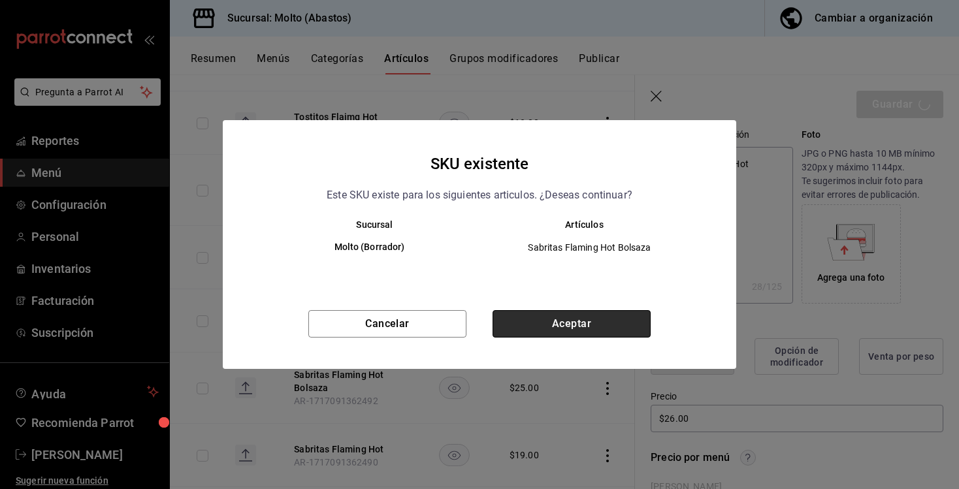
click at [575, 328] on button "Aceptar" at bounding box center [571, 323] width 158 height 27
type textarea "x"
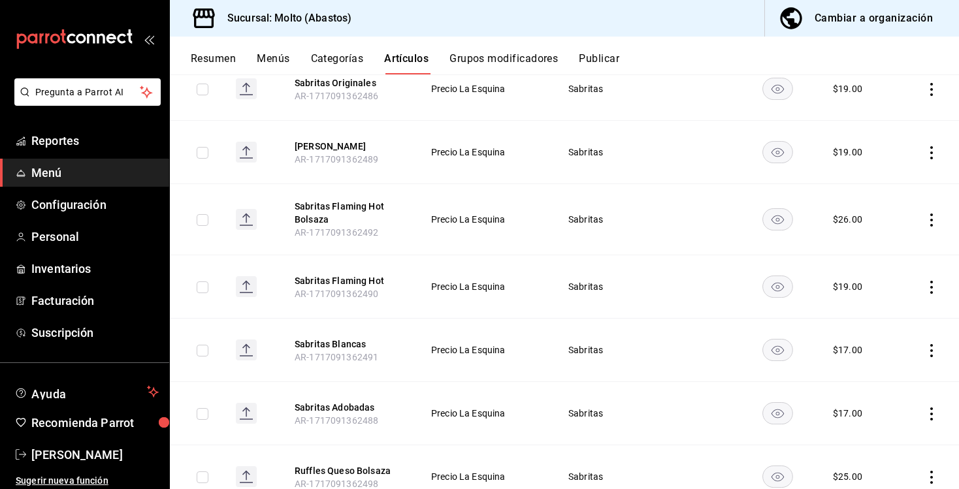
scroll to position [1052, 0]
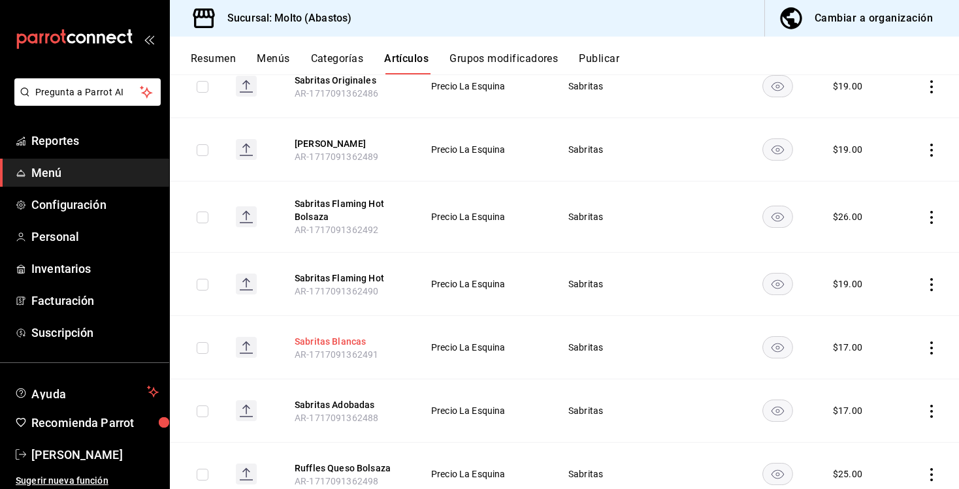
click at [331, 341] on button "Sabritas Blancas" at bounding box center [347, 341] width 105 height 13
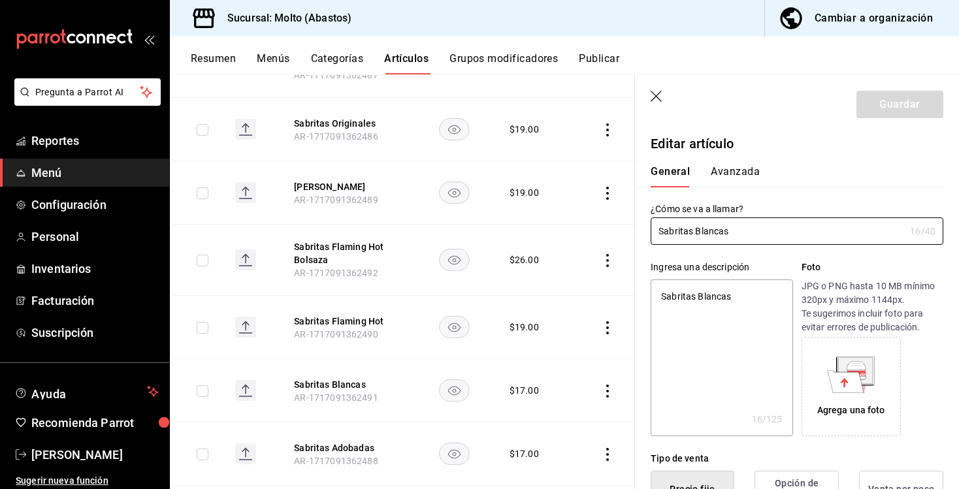
type textarea "x"
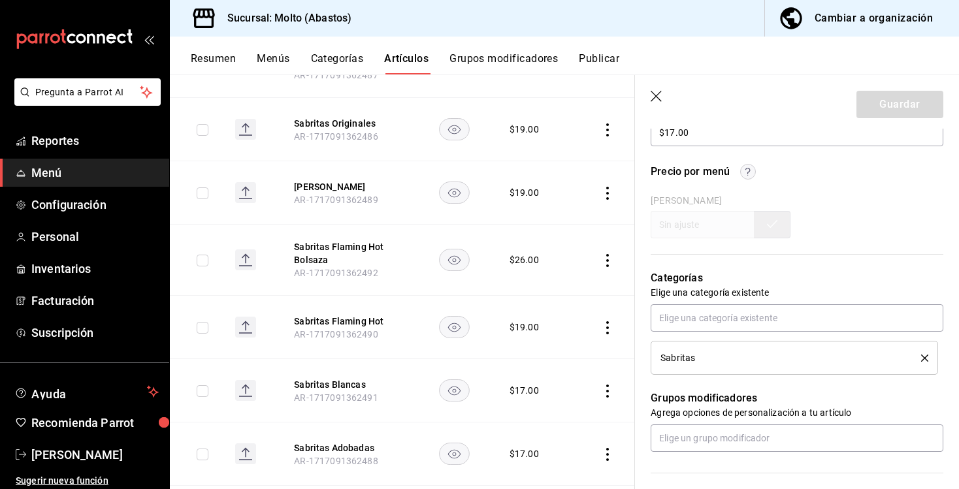
scroll to position [381, 0]
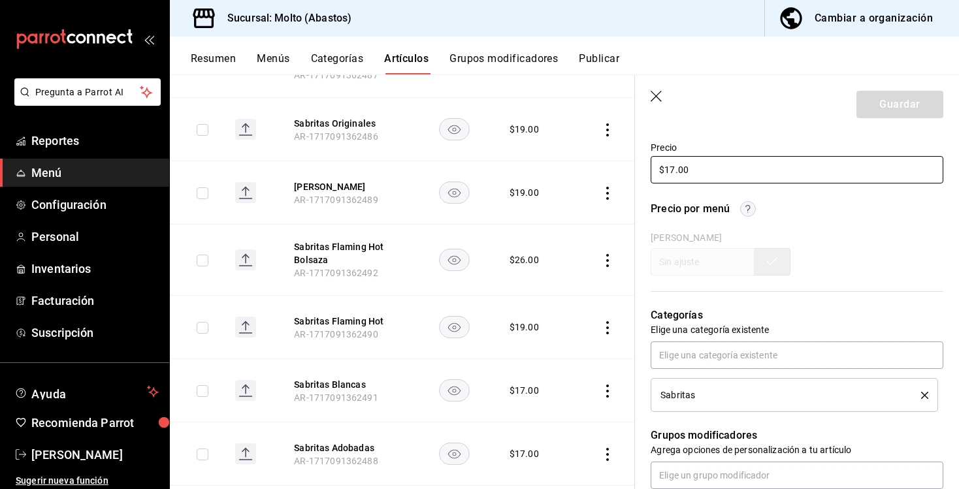
click at [675, 169] on input "$17.00" at bounding box center [797, 169] width 293 height 27
type input "$1.00"
type textarea "x"
type input "$19.00"
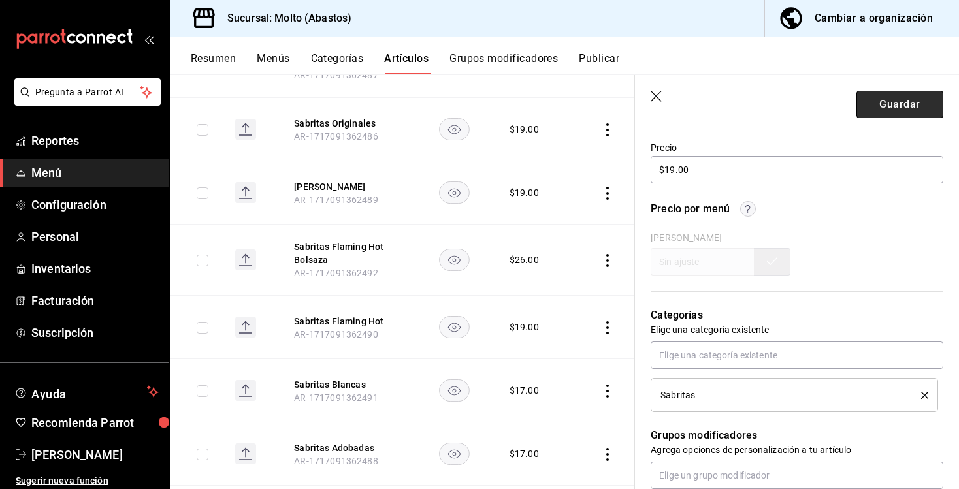
click at [866, 97] on button "Guardar" at bounding box center [899, 104] width 87 height 27
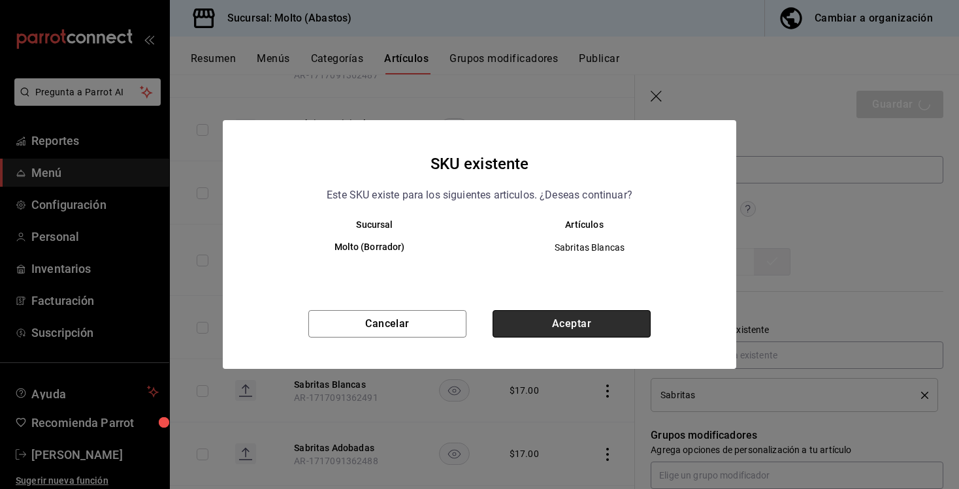
click at [578, 325] on button "Aceptar" at bounding box center [571, 323] width 158 height 27
type textarea "x"
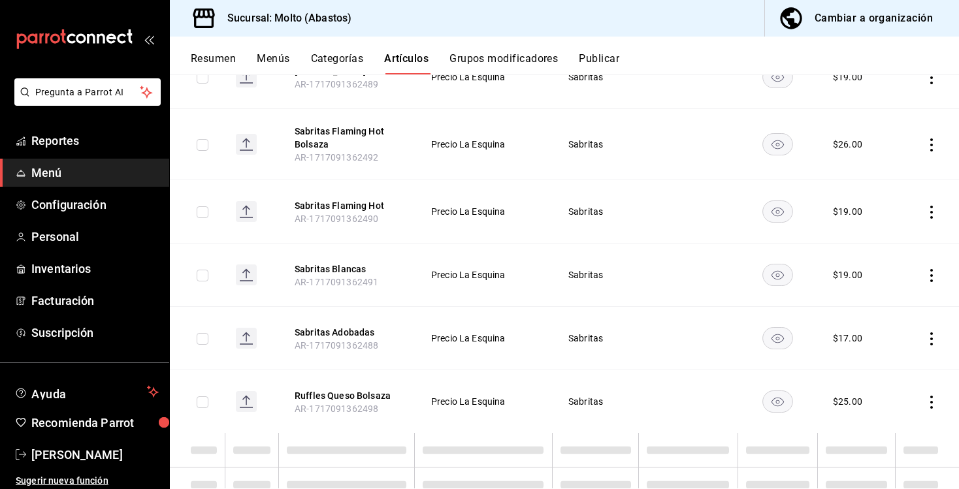
scroll to position [1125, 0]
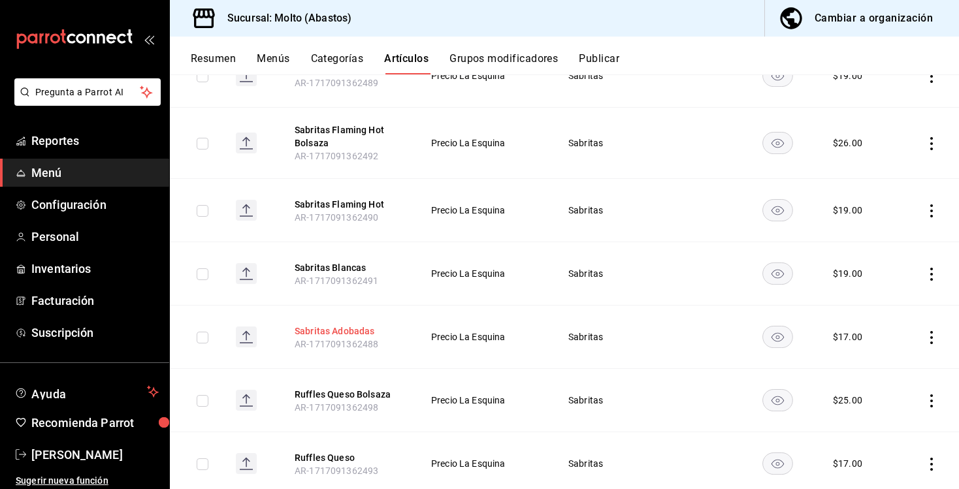
click at [347, 332] on button "Sabritas Adobadas" at bounding box center [347, 331] width 105 height 13
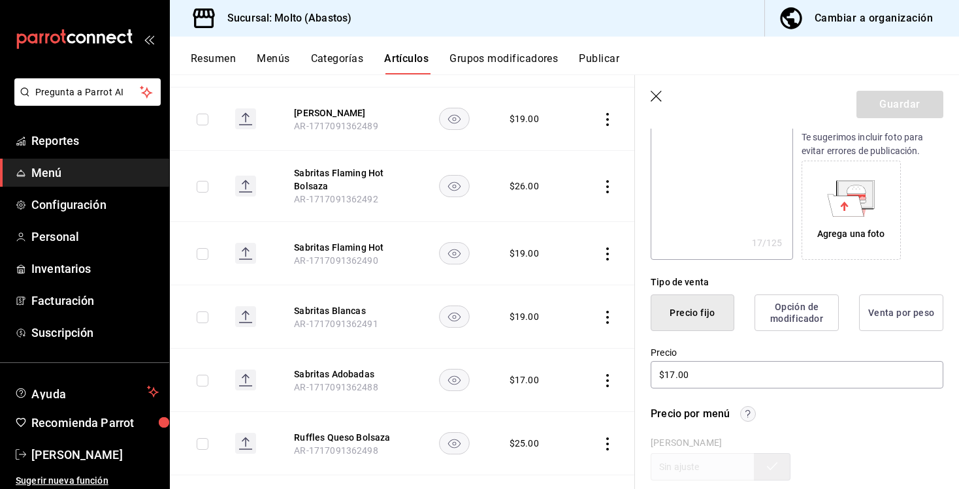
scroll to position [191, 0]
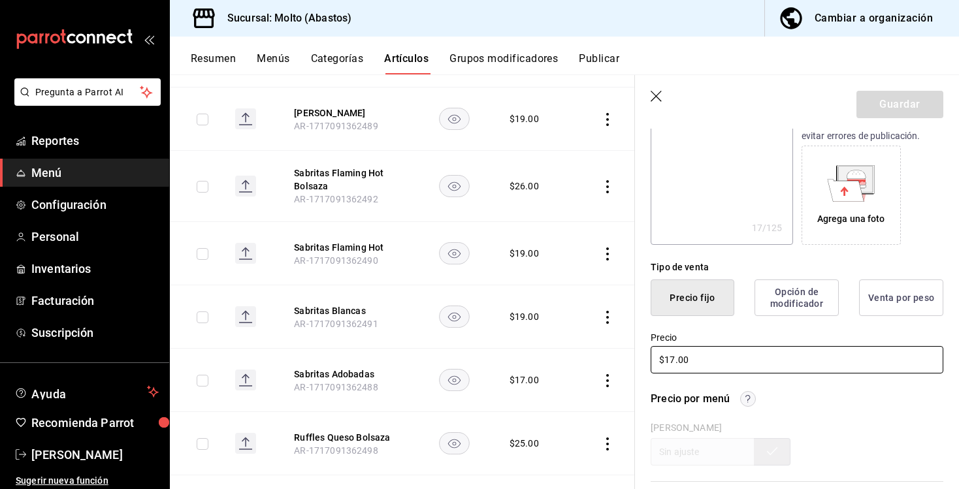
click at [673, 357] on input "$17.00" at bounding box center [797, 359] width 293 height 27
type input "$1.00"
type textarea "x"
type input "$19.00"
type textarea "x"
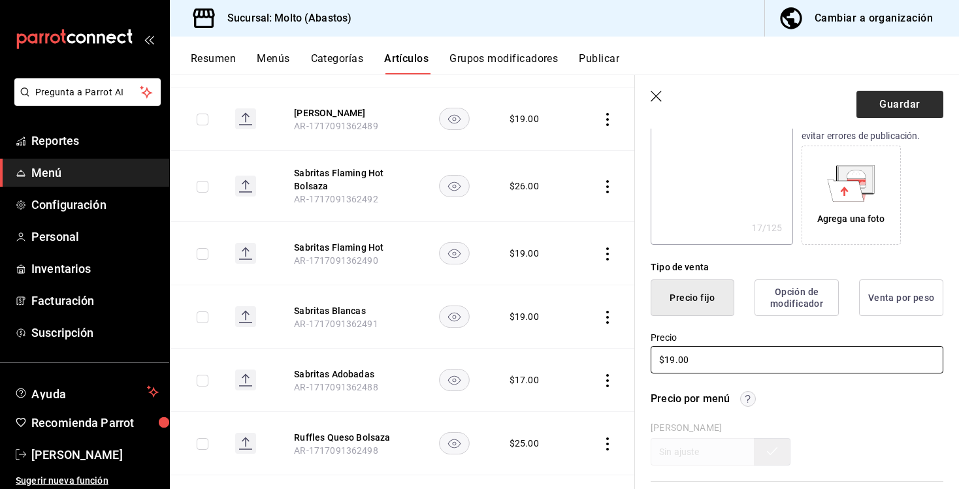
type input "$19.00"
click at [886, 105] on button "Guardar" at bounding box center [899, 104] width 87 height 27
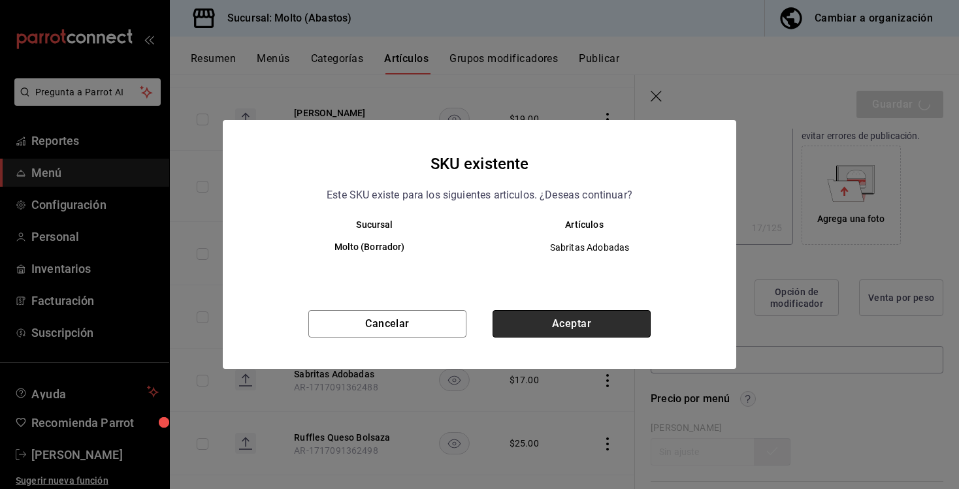
click at [571, 330] on button "Aceptar" at bounding box center [571, 323] width 158 height 27
type textarea "x"
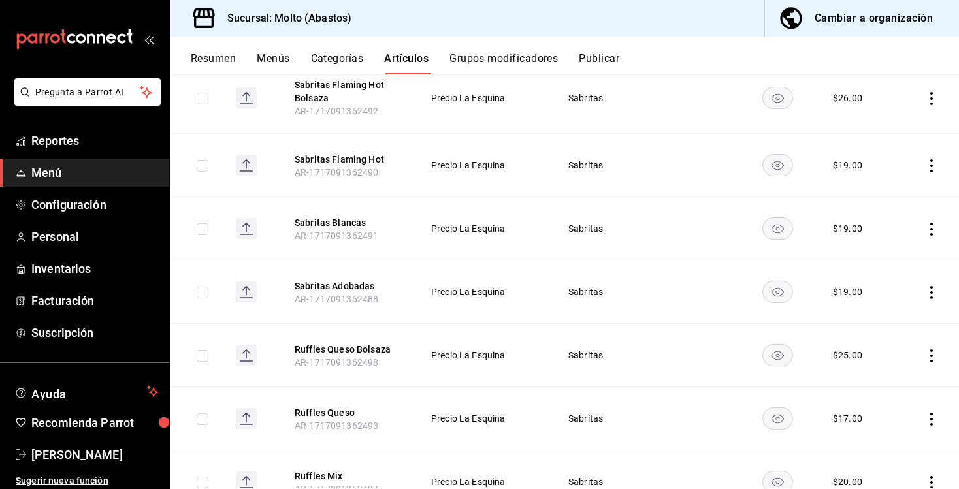
scroll to position [1204, 0]
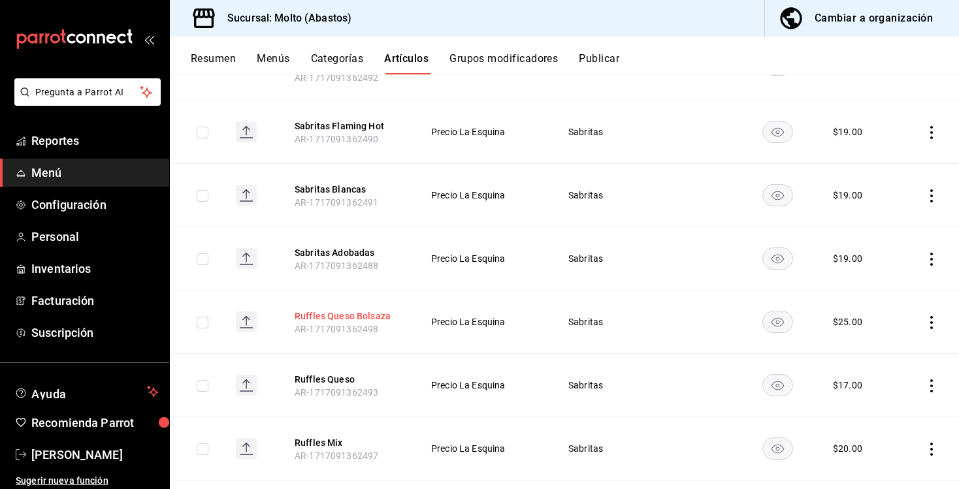
click at [330, 310] on button "Ruffles Queso Bolsaza" at bounding box center [347, 316] width 105 height 13
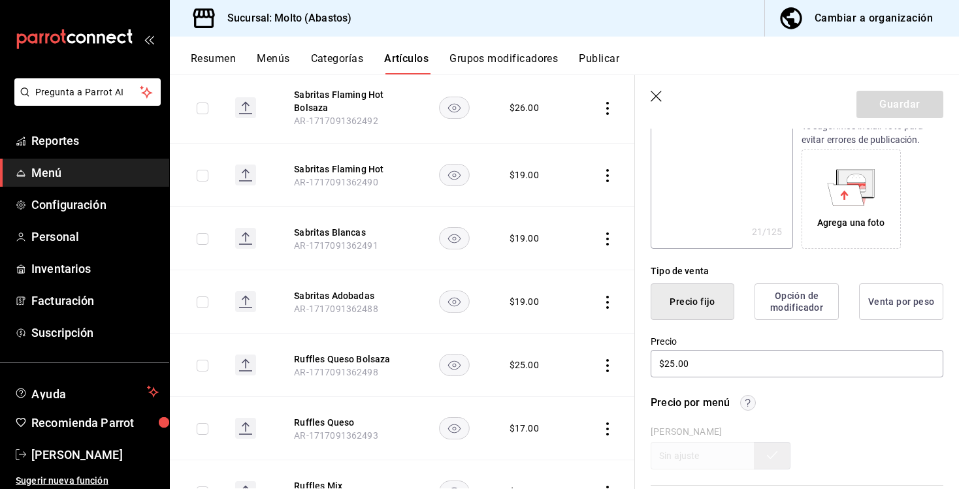
scroll to position [191, 0]
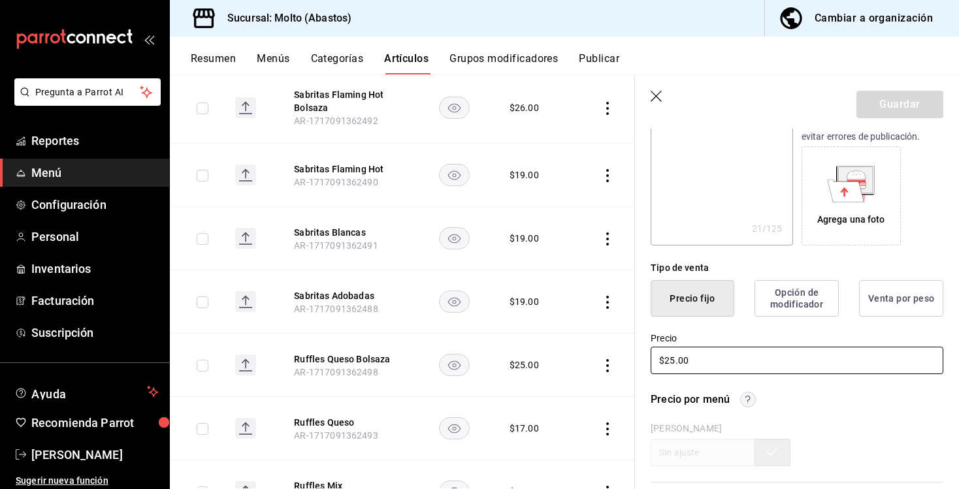
click at [675, 359] on input "$25.00" at bounding box center [797, 360] width 293 height 27
type input "$2.00"
type textarea "x"
type input "$26.00"
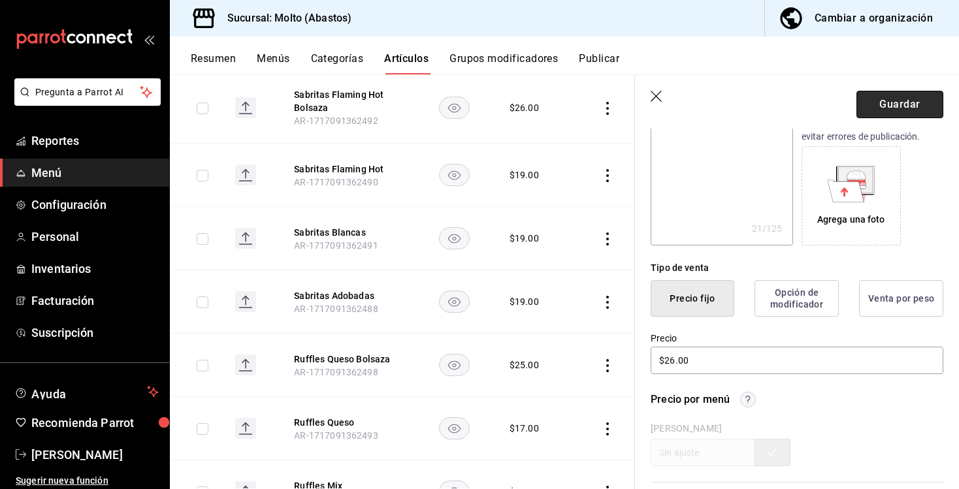
click at [889, 103] on button "Guardar" at bounding box center [899, 104] width 87 height 27
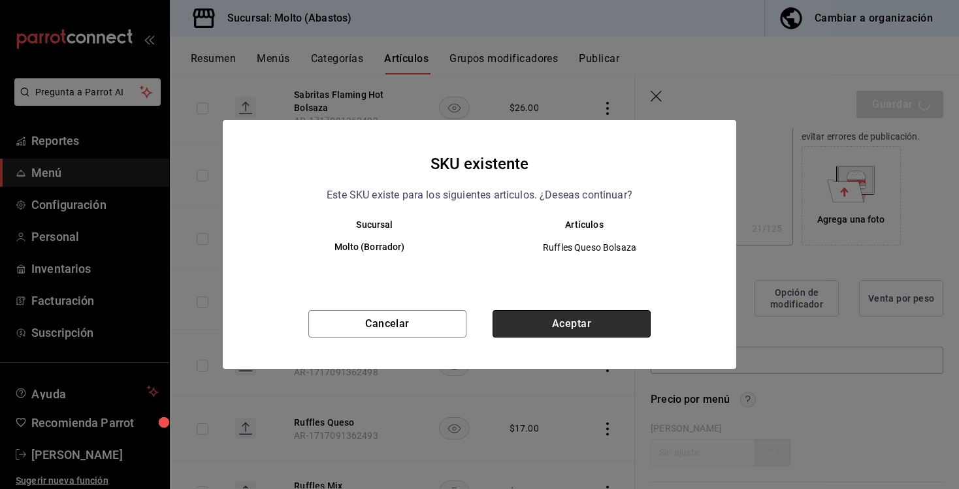
click at [598, 325] on button "Aceptar" at bounding box center [571, 323] width 158 height 27
type textarea "x"
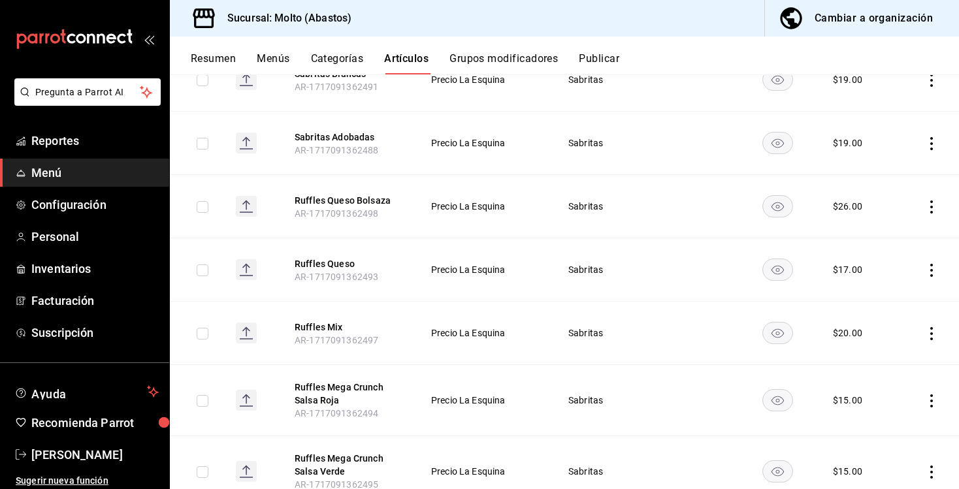
scroll to position [1320, 0]
click at [348, 258] on button "Ruffles Queso" at bounding box center [347, 263] width 105 height 13
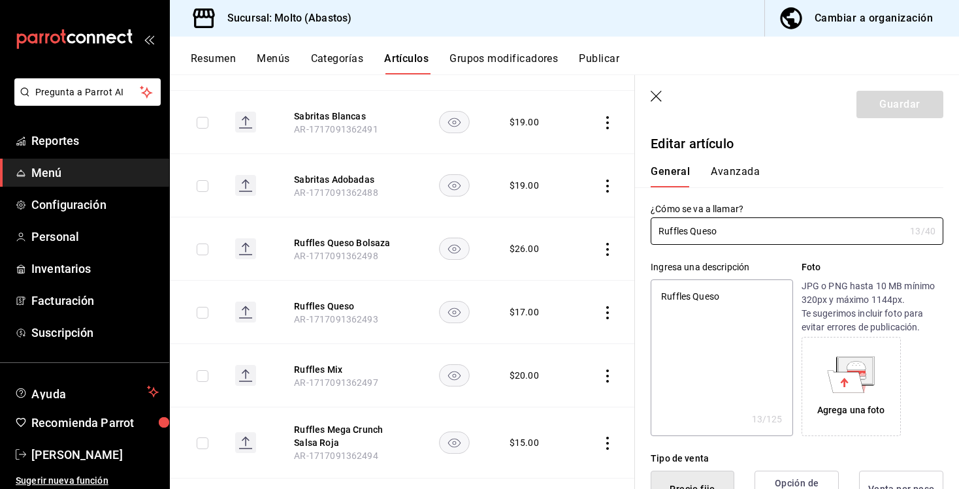
type textarea "x"
type input "$17.00"
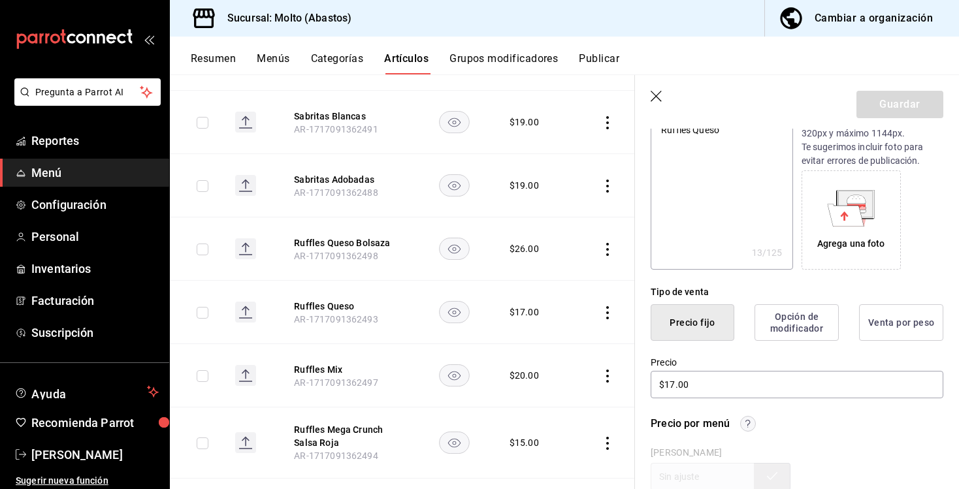
scroll to position [230, 0]
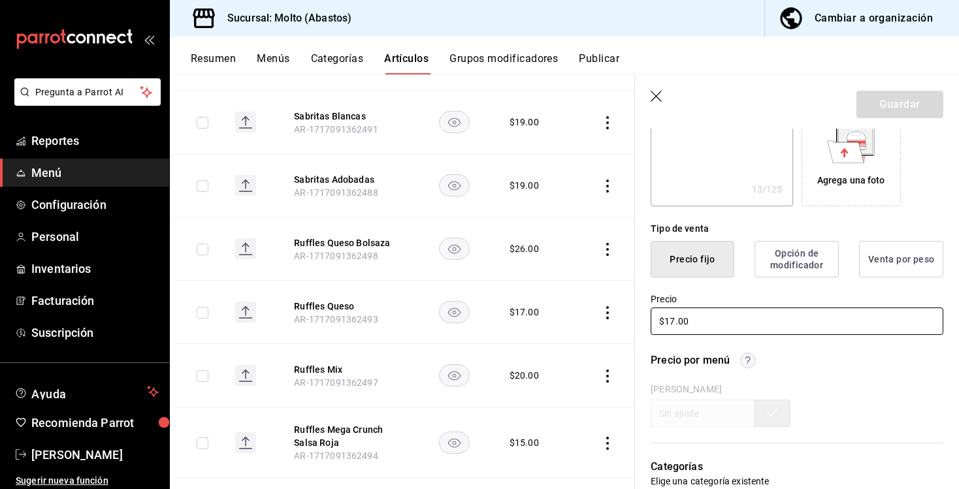
click at [671, 325] on input "$17.00" at bounding box center [797, 321] width 293 height 27
type textarea "x"
type input "$1.00"
type textarea "x"
type input "$19.00"
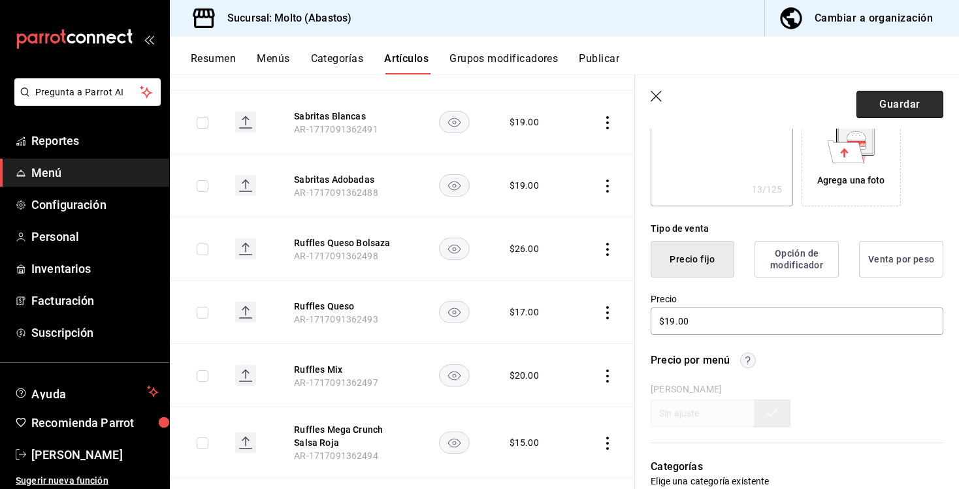
click at [876, 101] on button "Guardar" at bounding box center [899, 104] width 87 height 27
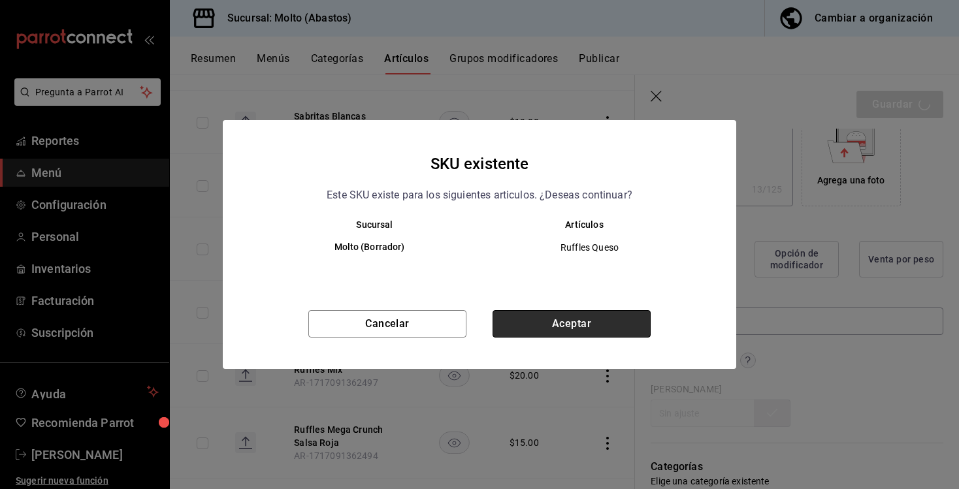
click at [594, 320] on button "Aceptar" at bounding box center [571, 323] width 158 height 27
type textarea "x"
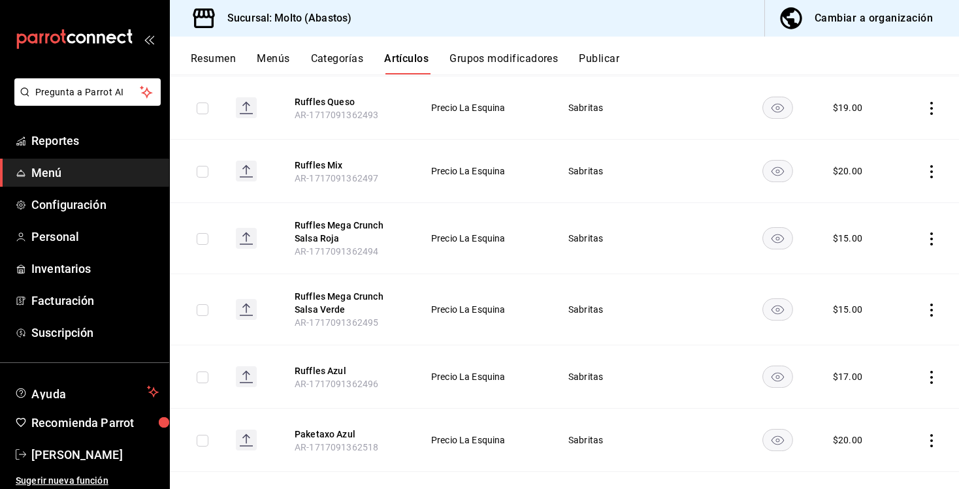
scroll to position [1486, 0]
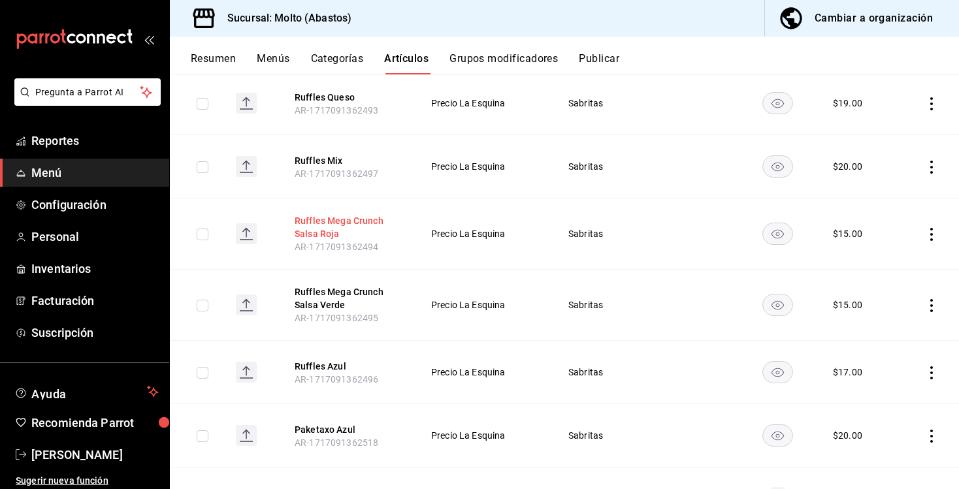
click at [363, 217] on button "Ruffles Mega Crunch Salsa Roja" at bounding box center [347, 227] width 105 height 26
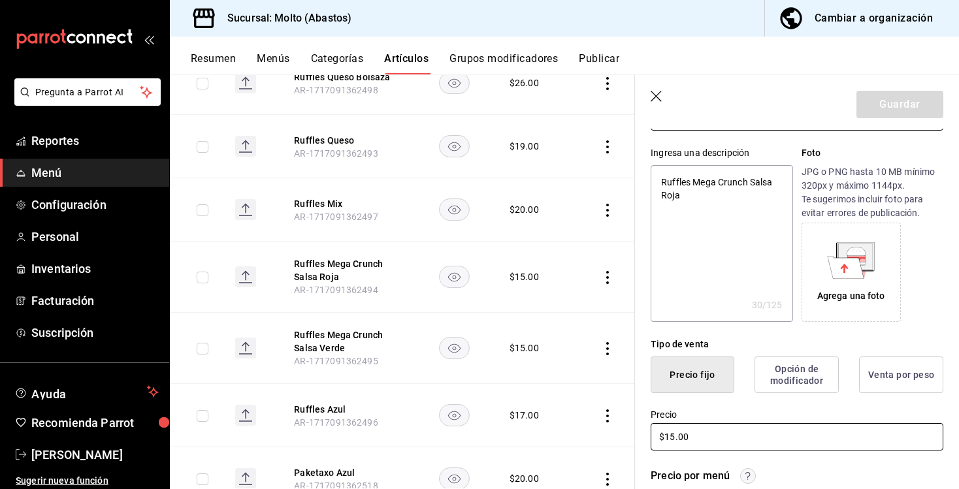
scroll to position [161, 0]
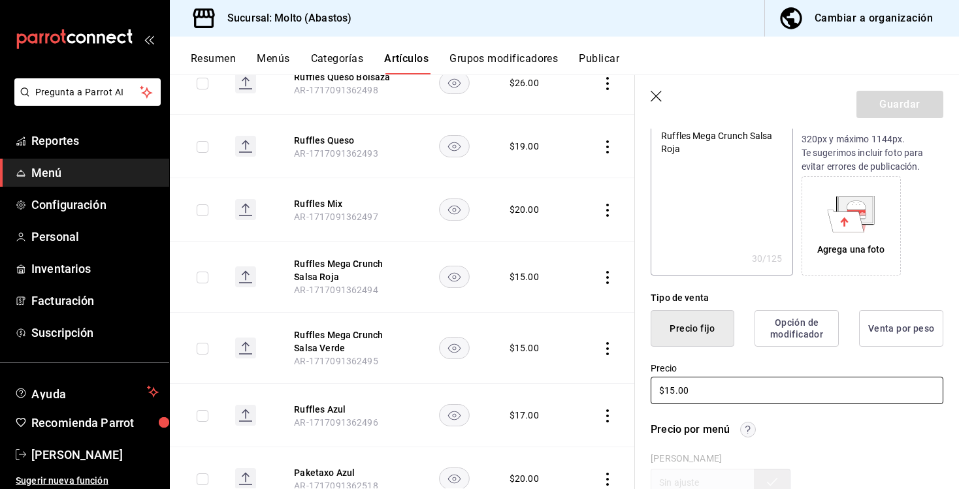
click at [674, 395] on input "$15.00" at bounding box center [797, 390] width 293 height 27
type input "$1.00"
type textarea "x"
type input "$17.00"
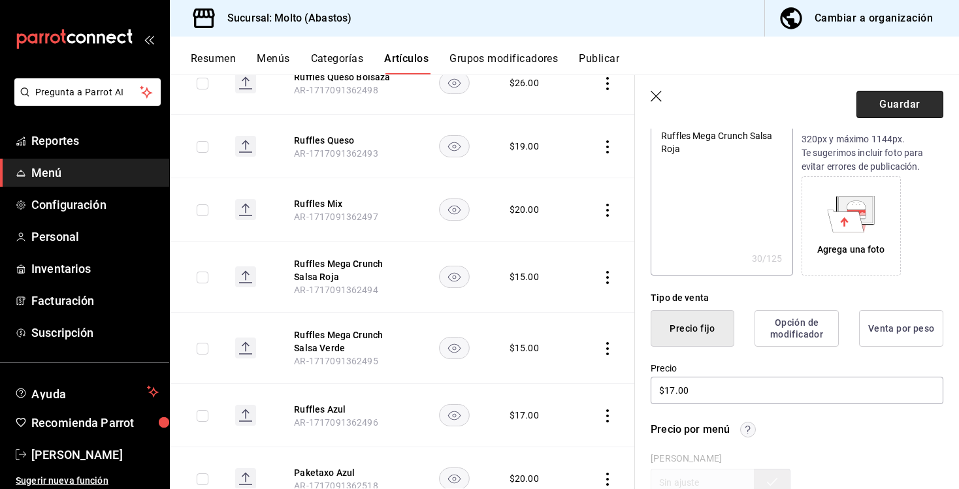
click at [888, 99] on button "Guardar" at bounding box center [899, 104] width 87 height 27
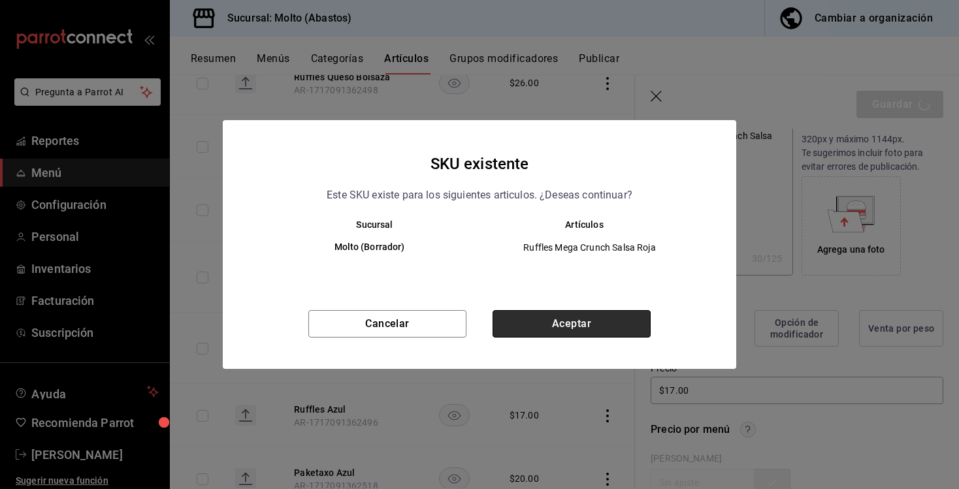
click at [592, 312] on button "Aceptar" at bounding box center [571, 323] width 158 height 27
type textarea "x"
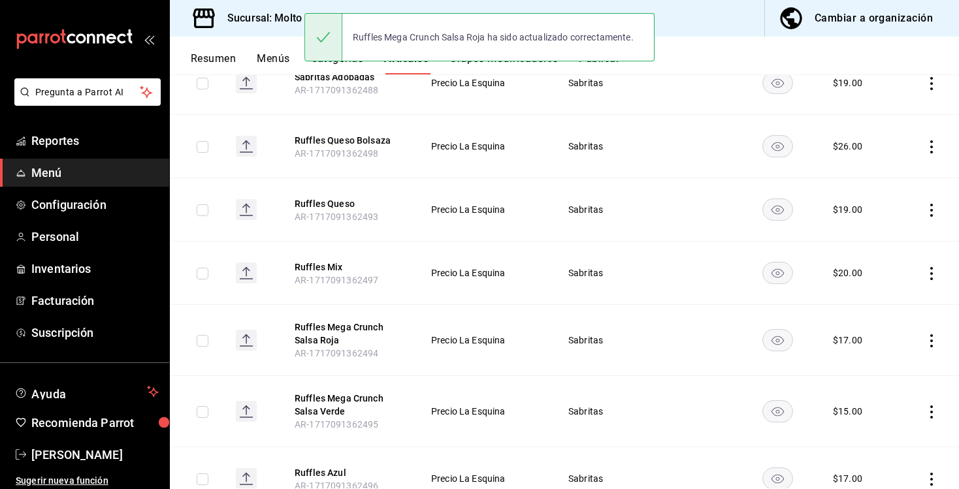
scroll to position [1387, 0]
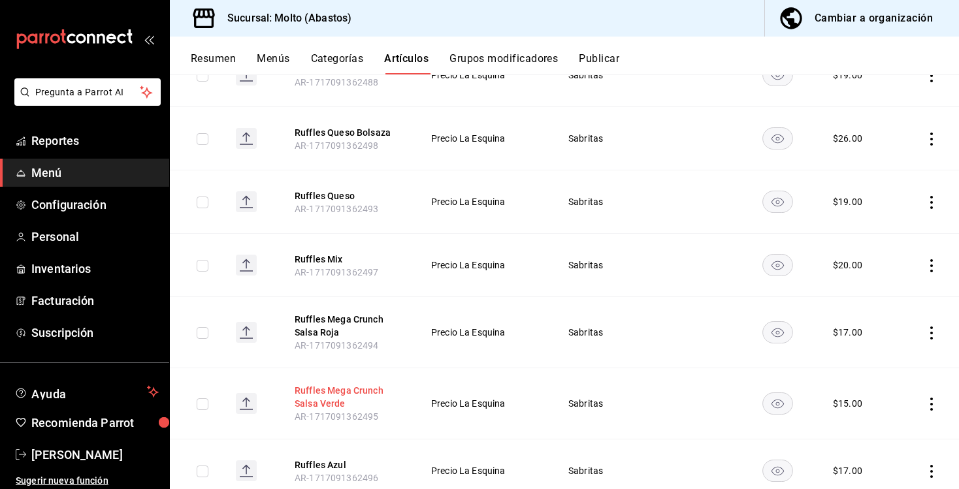
click at [316, 397] on button "Ruffles Mega Crunch Salsa Verde" at bounding box center [347, 397] width 105 height 26
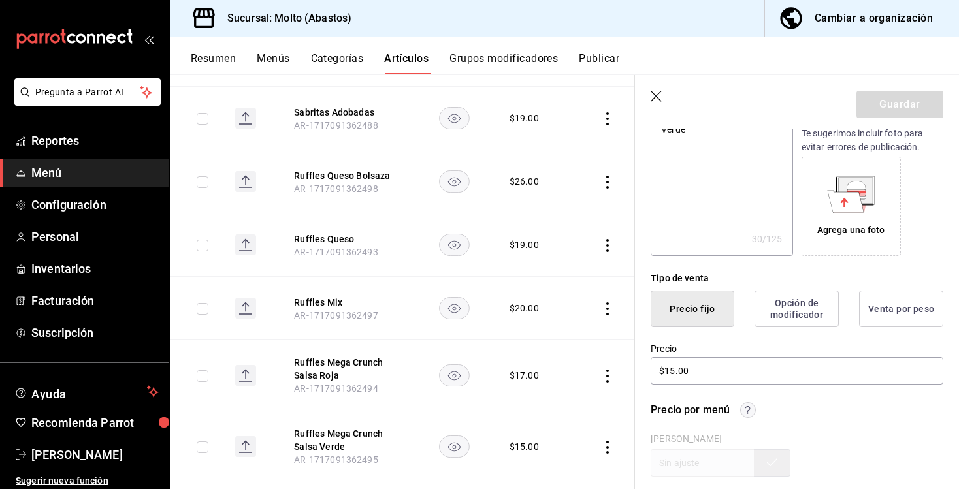
scroll to position [181, 0]
click at [671, 371] on input "$15.00" at bounding box center [797, 370] width 293 height 27
type textarea "x"
type input "$1.00"
type textarea "x"
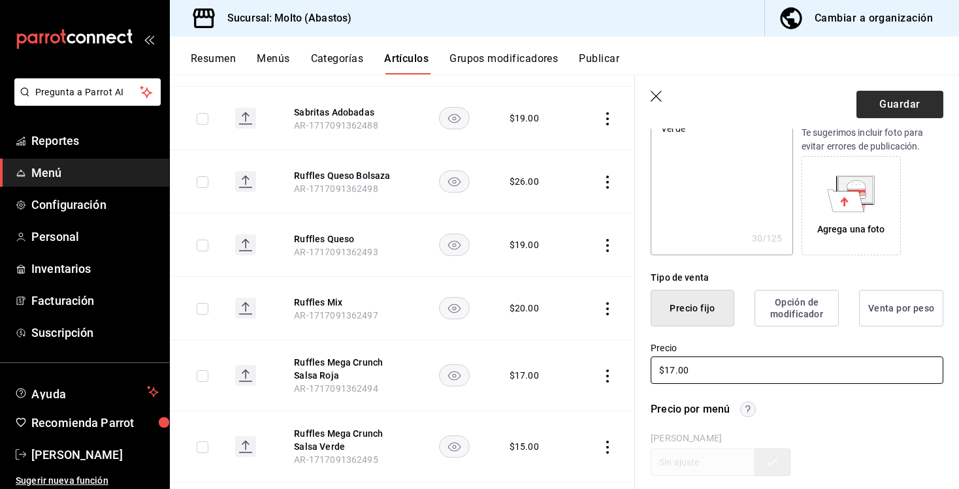
type input "$17.00"
click at [883, 99] on button "Guardar" at bounding box center [899, 104] width 87 height 27
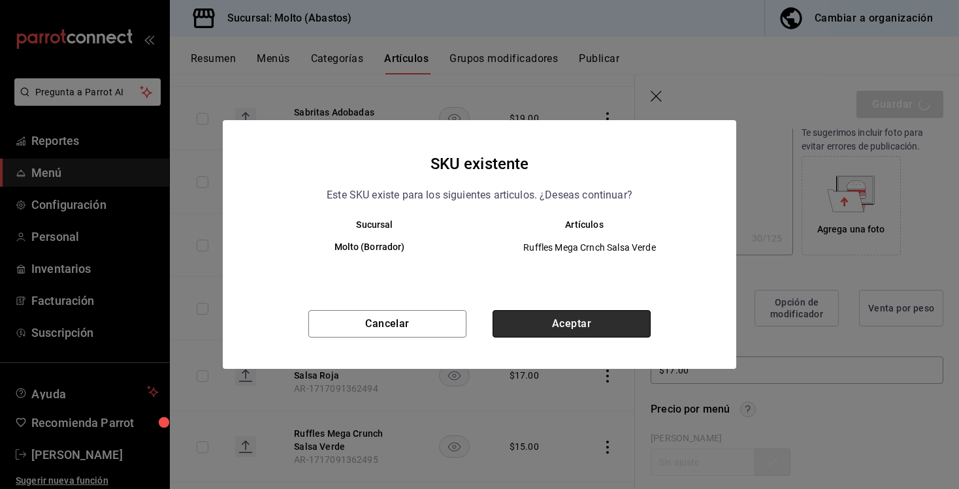
click at [600, 318] on button "Aceptar" at bounding box center [571, 323] width 158 height 27
type textarea "x"
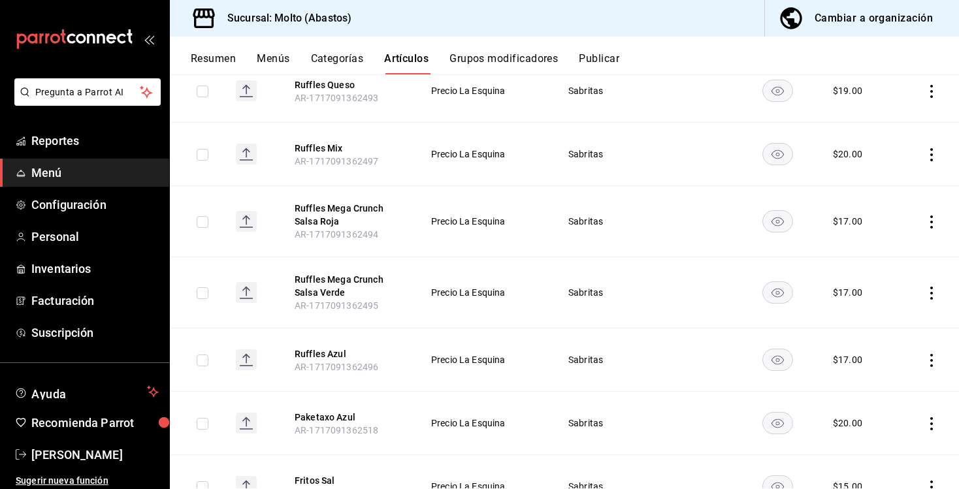
scroll to position [1500, 0]
click at [332, 356] on button "Ruffles Azul" at bounding box center [347, 352] width 105 height 13
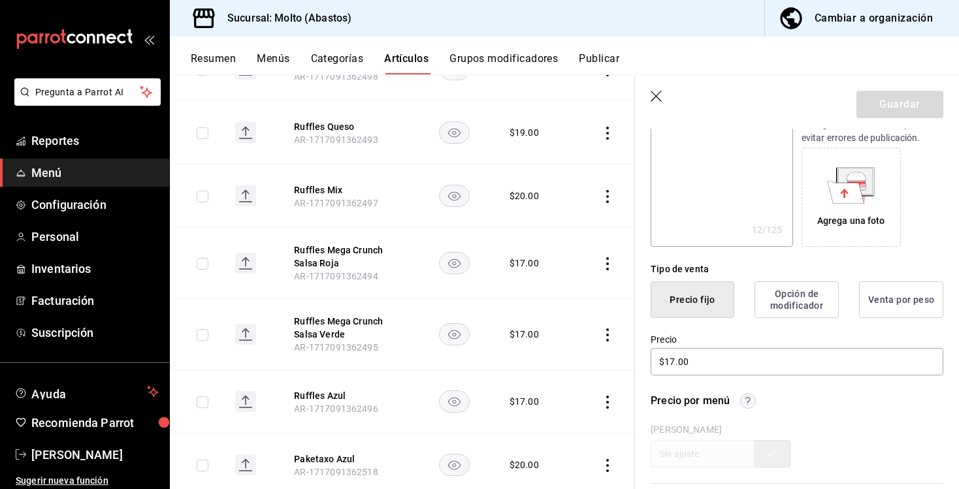
scroll to position [192, 0]
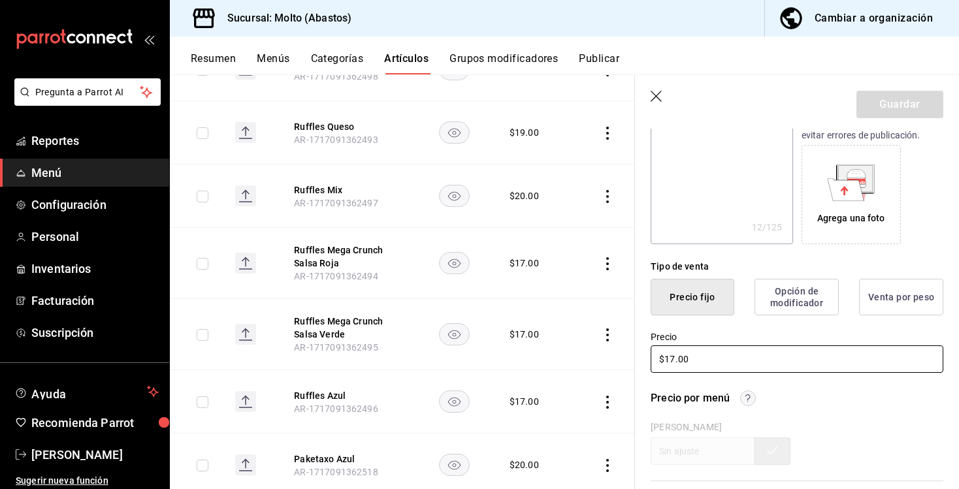
click at [673, 355] on input "$17.00" at bounding box center [797, 359] width 293 height 27
type textarea "x"
type input "$1.00"
type textarea "x"
type input "$19.00"
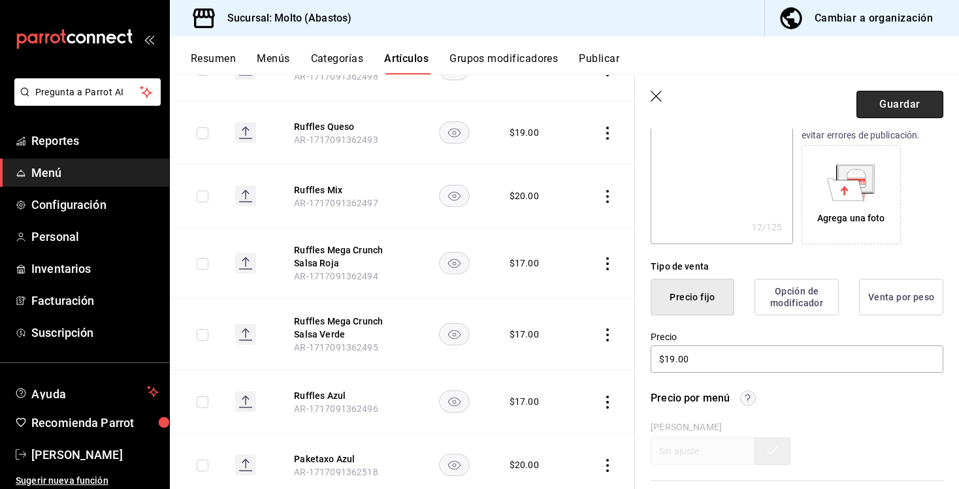
click at [866, 107] on button "Guardar" at bounding box center [899, 104] width 87 height 27
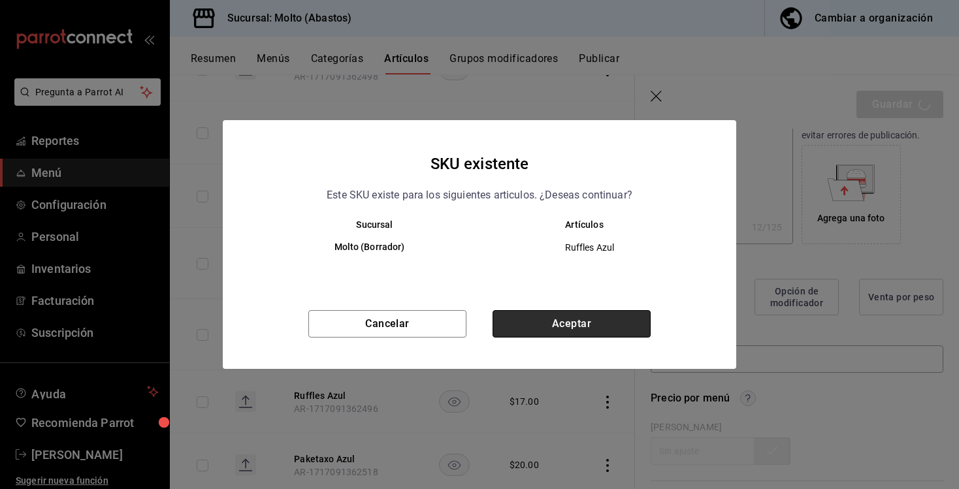
click at [617, 327] on button "Aceptar" at bounding box center [571, 323] width 158 height 27
type textarea "x"
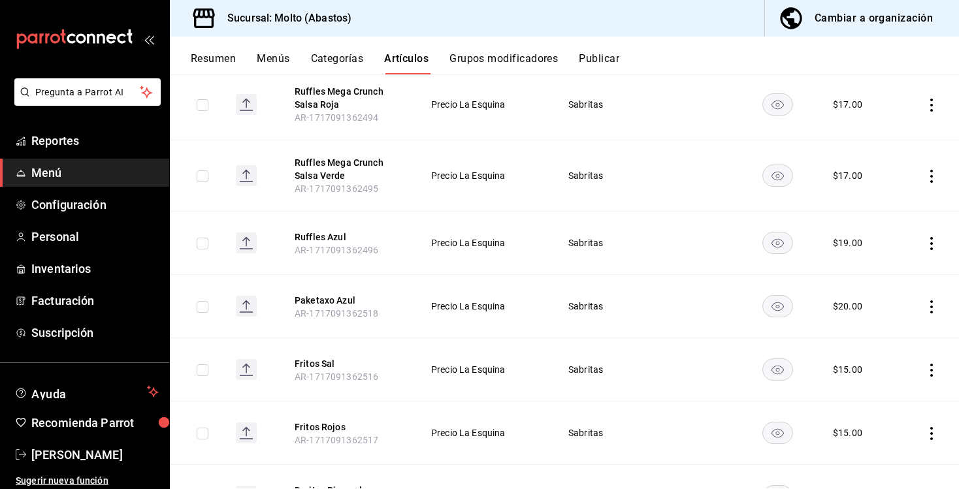
scroll to position [1621, 0]
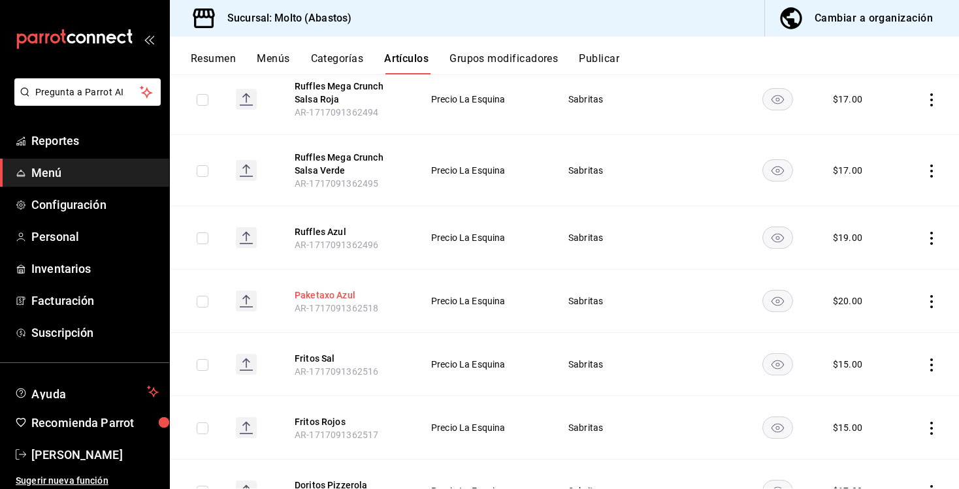
click at [349, 298] on button "Paketaxo Azul" at bounding box center [347, 295] width 105 height 13
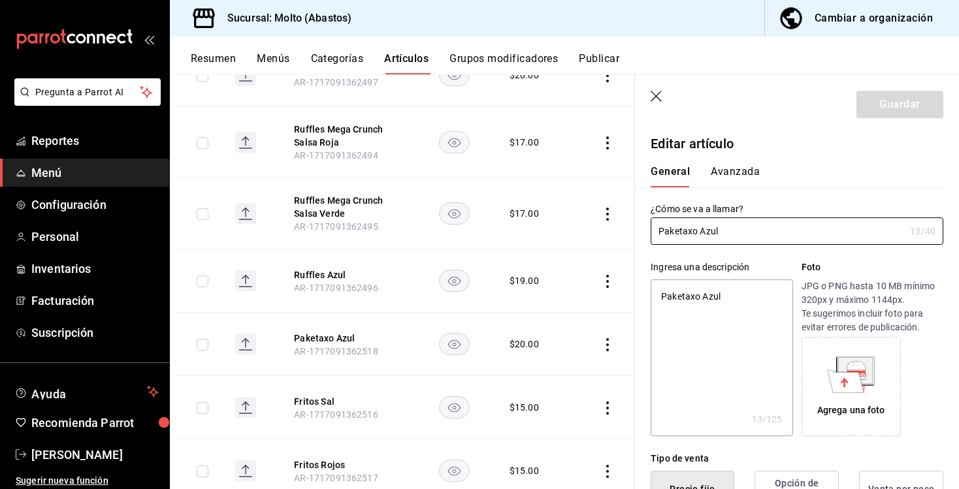
type textarea "x"
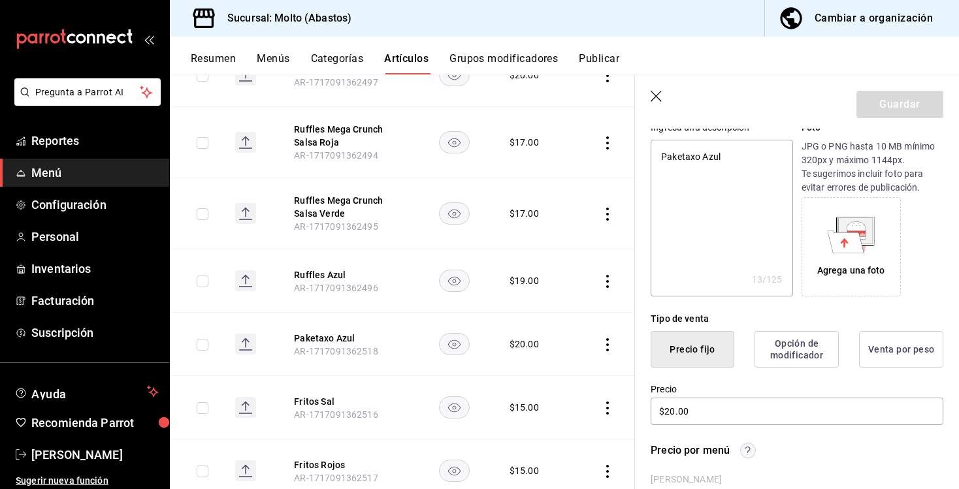
scroll to position [161, 0]
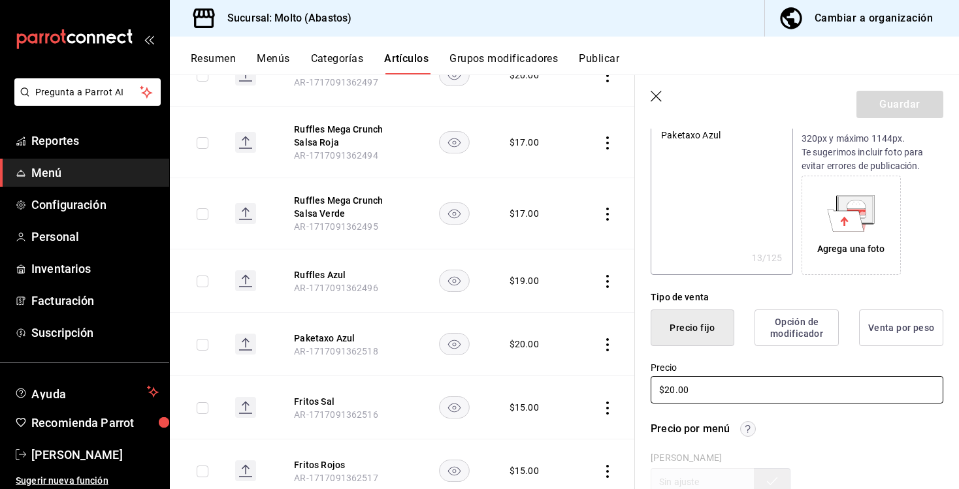
click at [673, 386] on input "$20.00" at bounding box center [797, 389] width 293 height 27
type input "$25.00"
type textarea "x"
type input "$25.00"
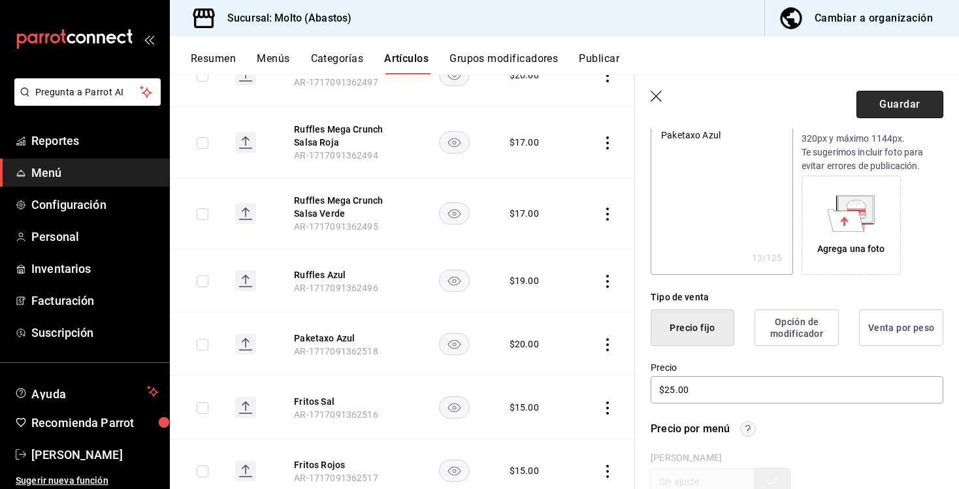
click at [871, 109] on button "Guardar" at bounding box center [899, 104] width 87 height 27
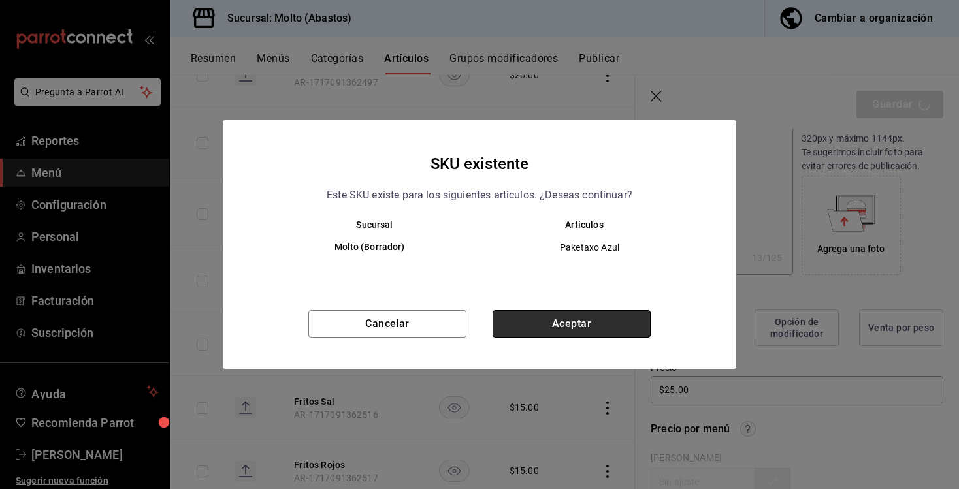
click at [582, 318] on button "Aceptar" at bounding box center [571, 323] width 158 height 27
type textarea "x"
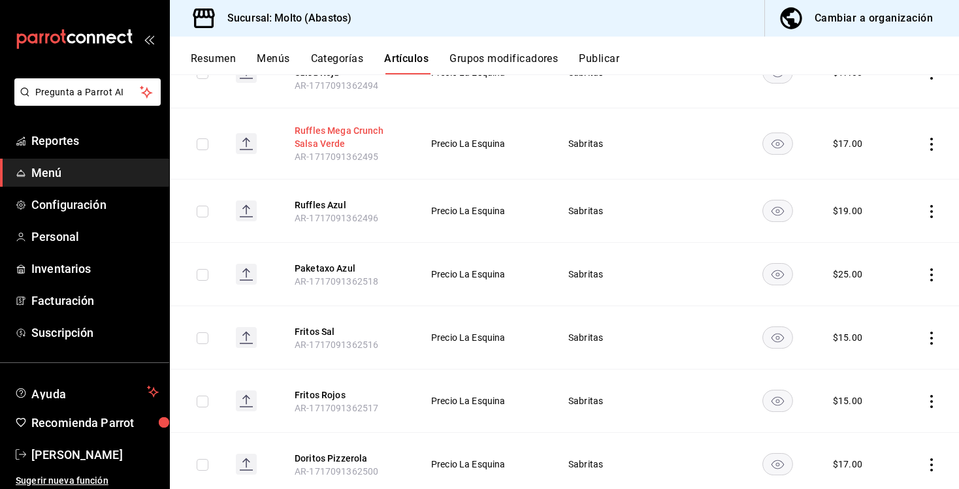
scroll to position [1649, 0]
click at [324, 332] on button "Fritos Sal" at bounding box center [347, 330] width 105 height 13
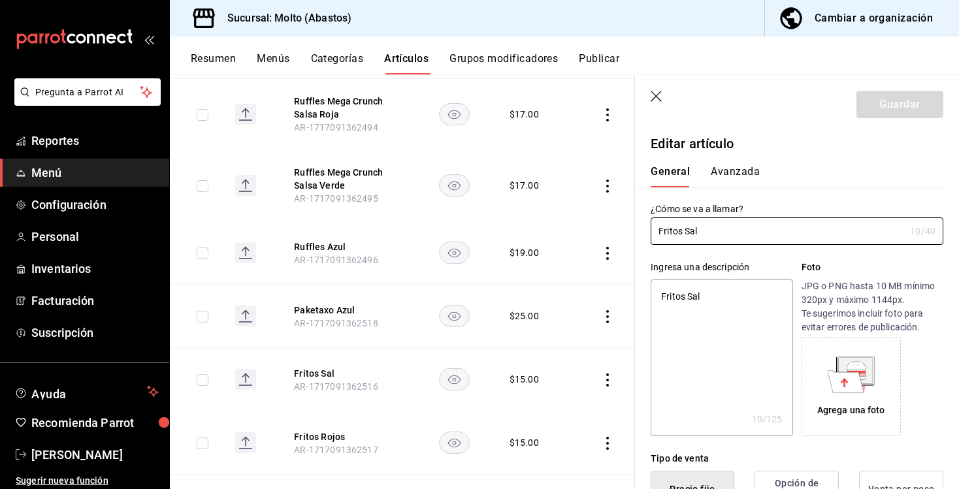
scroll to position [145, 0]
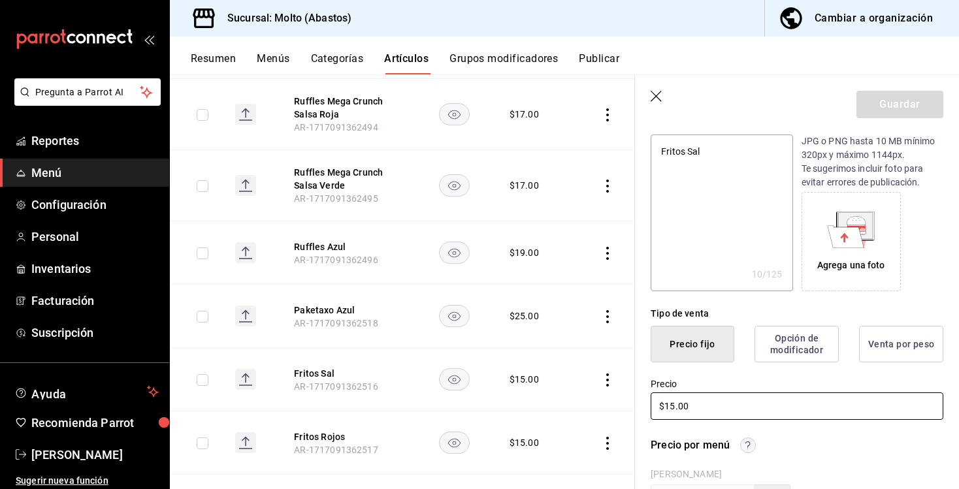
click at [671, 404] on input "$15.00" at bounding box center [797, 406] width 293 height 27
type textarea "x"
type input "$1.00"
type textarea "x"
type input "$17.00"
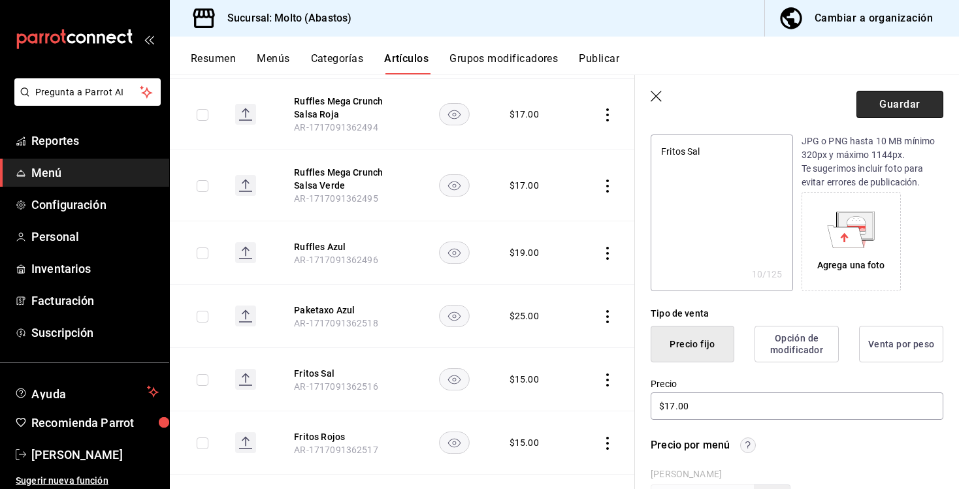
click at [902, 102] on button "Guardar" at bounding box center [899, 104] width 87 height 27
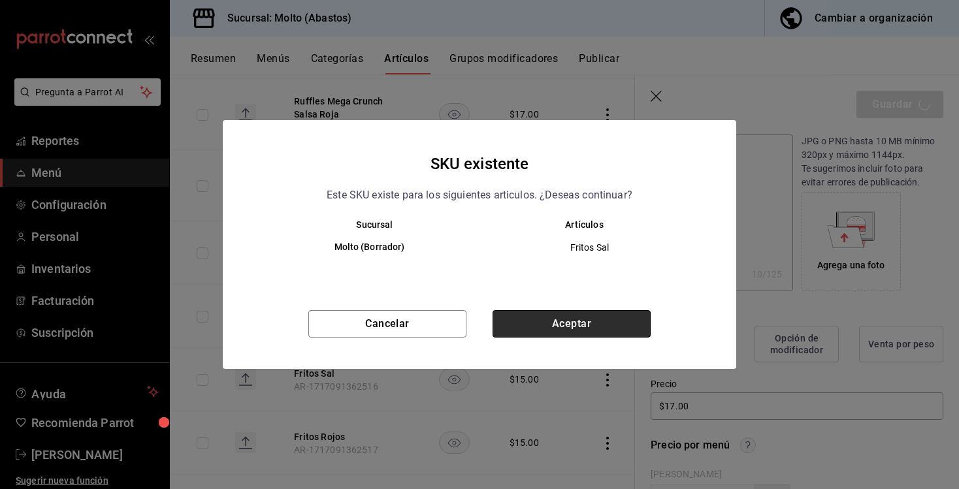
click at [617, 323] on button "Aceptar" at bounding box center [571, 323] width 158 height 27
type textarea "x"
type input "AR-1758853156106"
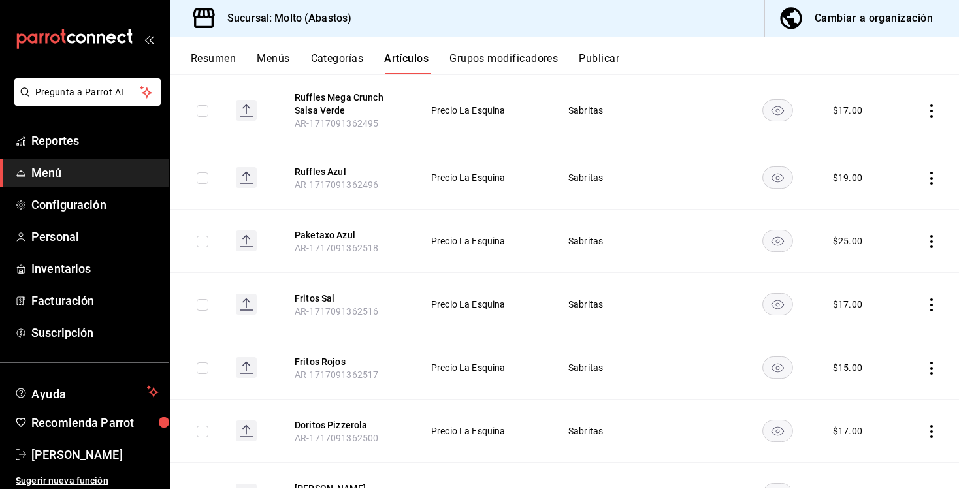
scroll to position [1692, 0]
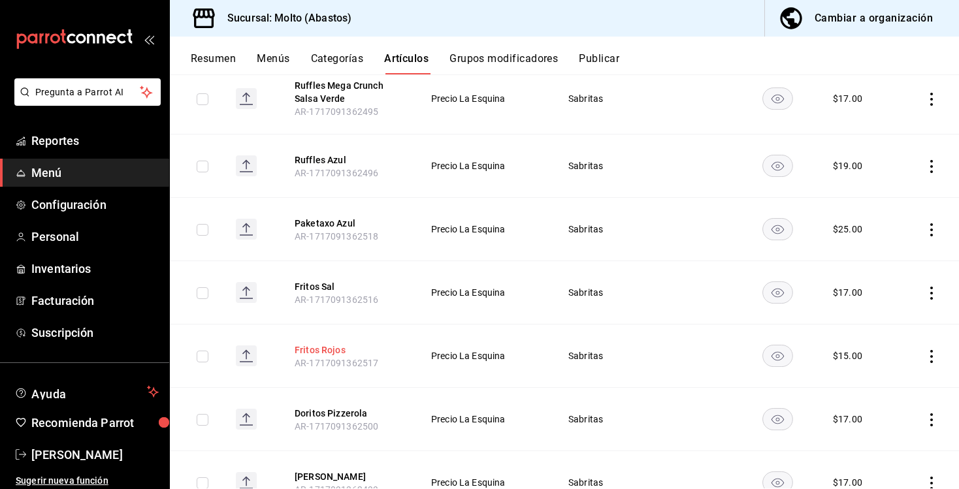
click at [329, 355] on button "Fritos Rojos" at bounding box center [347, 350] width 105 height 13
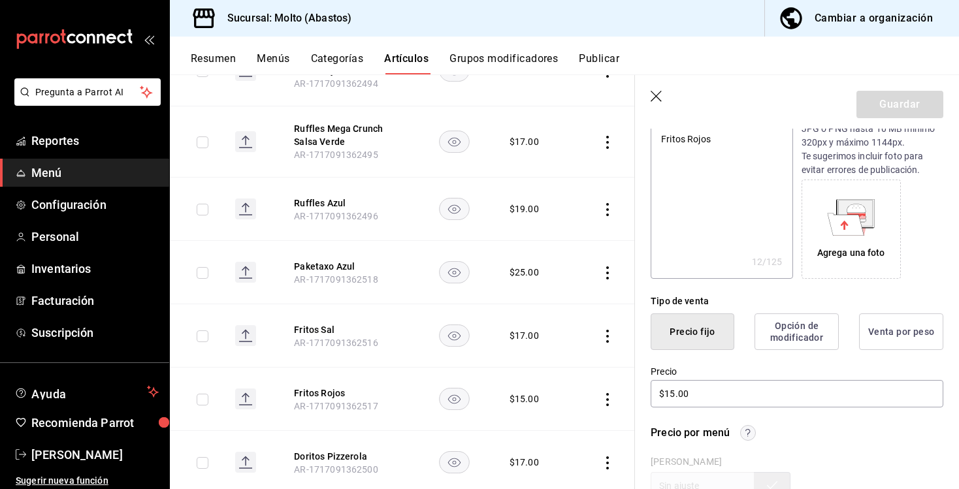
scroll to position [167, 0]
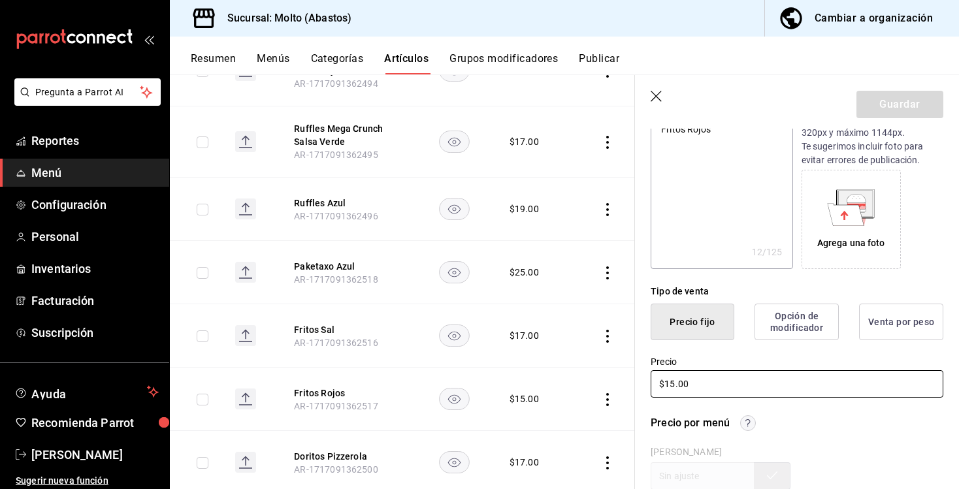
drag, startPoint x: 670, startPoint y: 385, endPoint x: 703, endPoint y: 396, distance: 35.1
click at [671, 385] on input "$15.00" at bounding box center [797, 383] width 293 height 27
type textarea "x"
type input "$1.00"
type textarea "x"
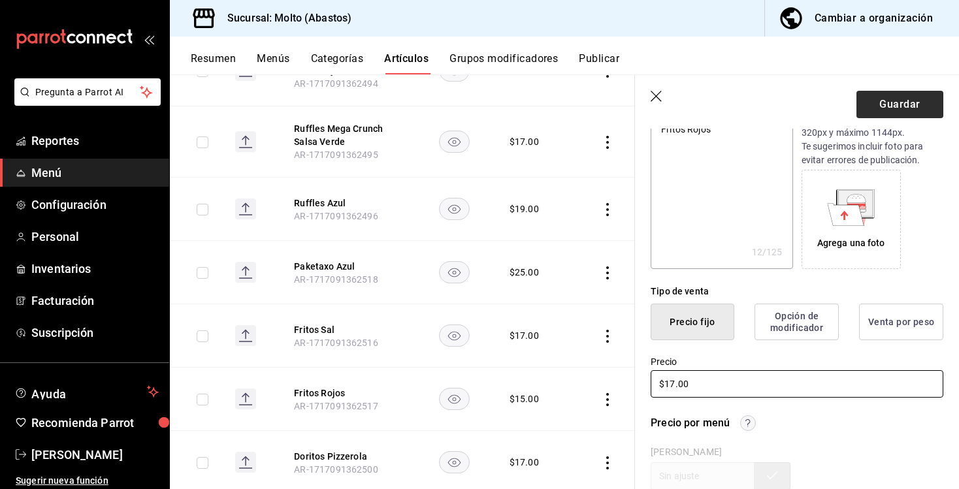
type input "$17.00"
click at [901, 91] on button "Guardar" at bounding box center [899, 104] width 87 height 27
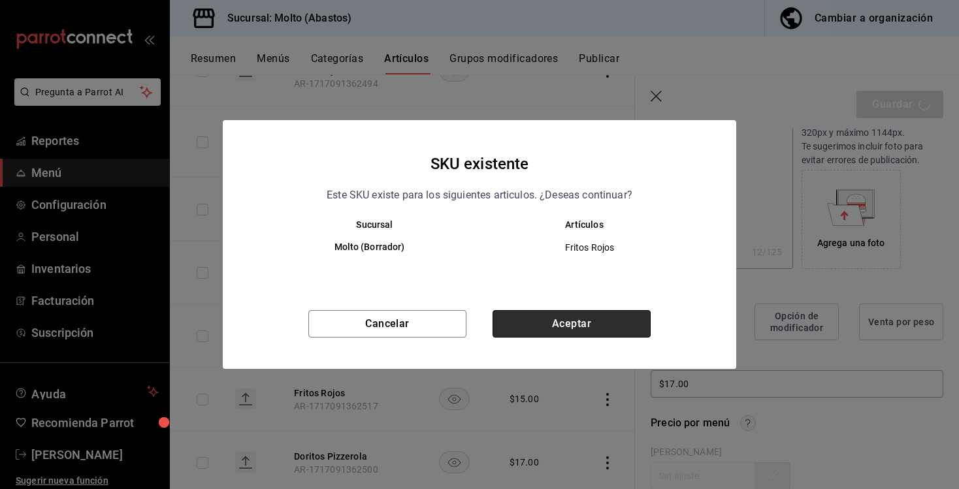
click at [582, 315] on button "Aceptar" at bounding box center [571, 323] width 158 height 27
type textarea "x"
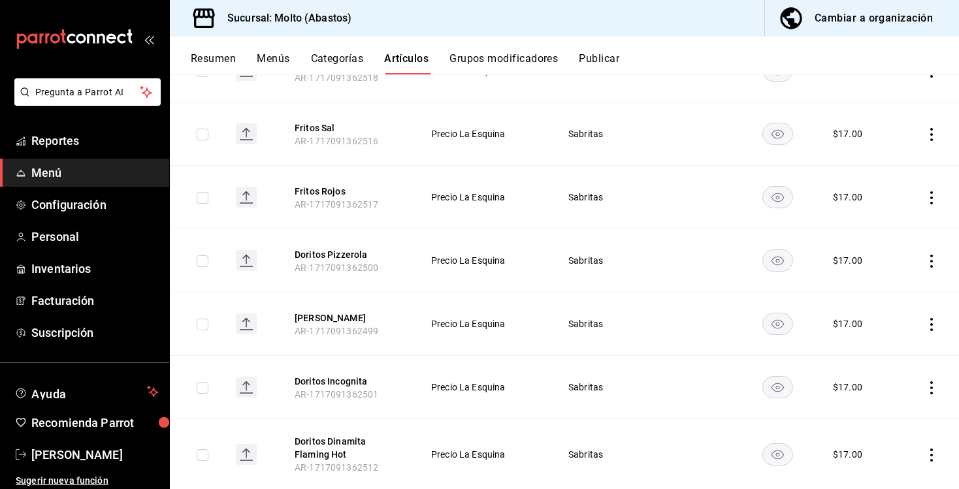
scroll to position [1850, 0]
click at [201, 259] on input "checkbox" at bounding box center [203, 263] width 12 height 12
checkbox input "true"
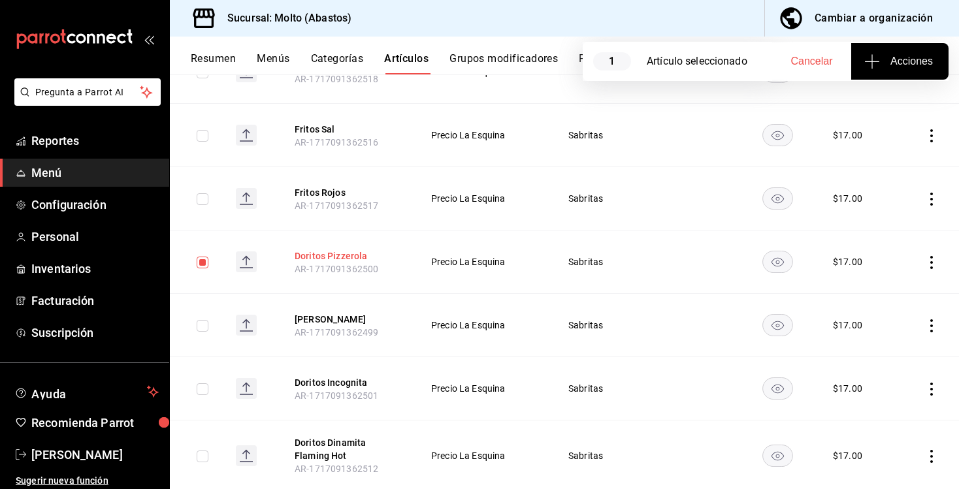
click at [336, 257] on button "Doritos Pizzerola" at bounding box center [347, 256] width 105 height 13
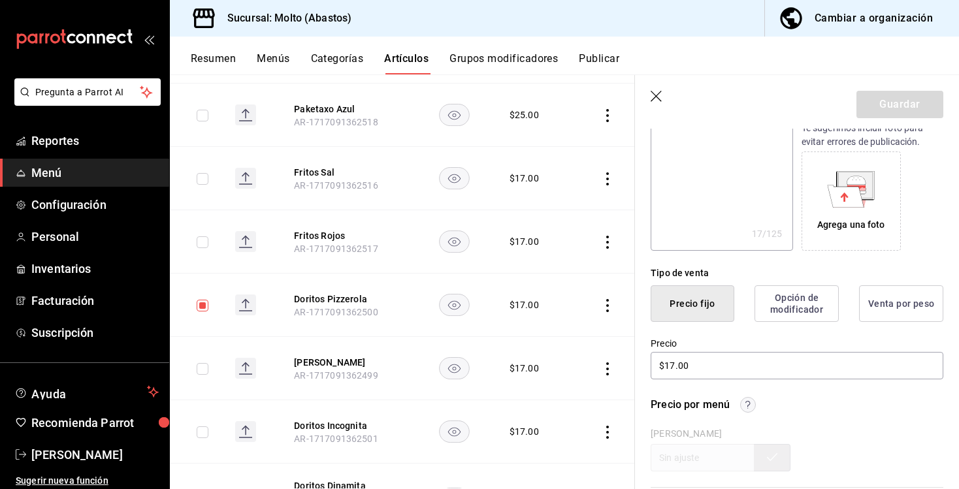
scroll to position [197, 0]
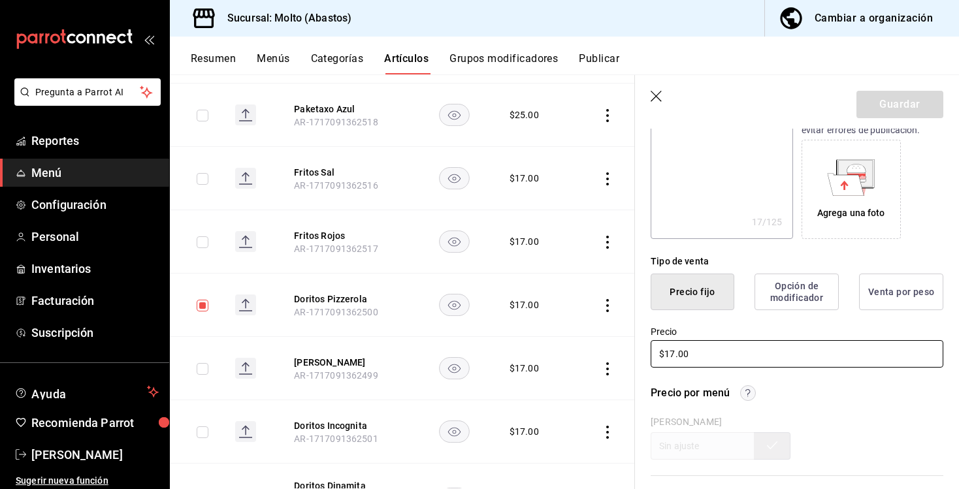
click at [674, 351] on input "$17.00" at bounding box center [797, 353] width 293 height 27
type textarea "x"
type input "$1.00"
type textarea "x"
type input "$19.00"
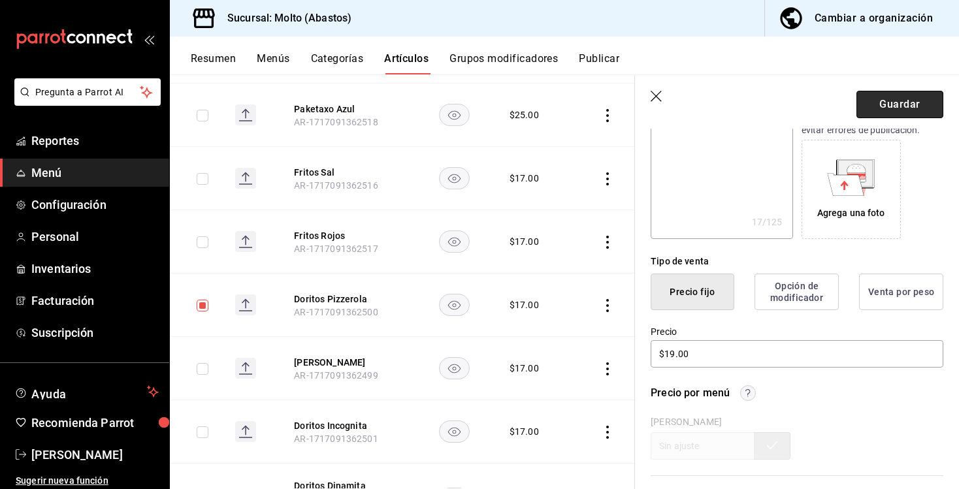
click at [901, 105] on button "Guardar" at bounding box center [899, 104] width 87 height 27
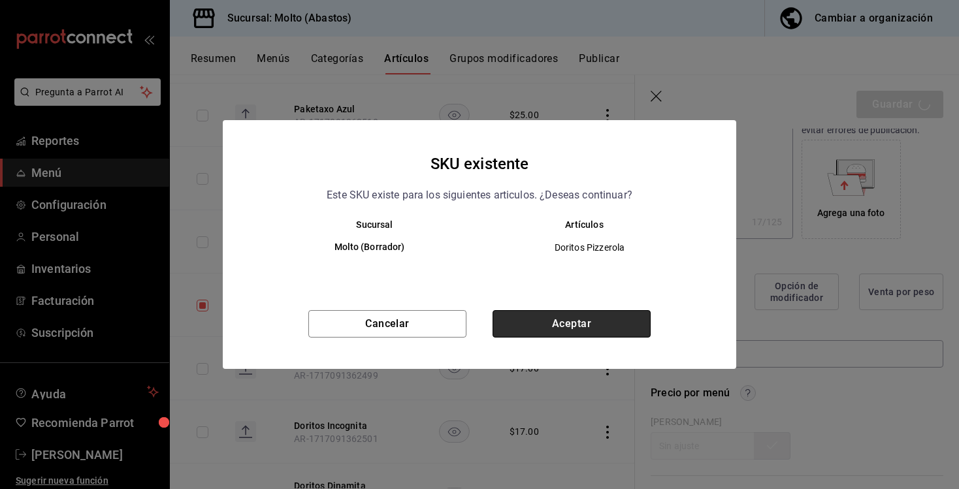
click at [622, 318] on button "Aceptar" at bounding box center [571, 323] width 158 height 27
type textarea "x"
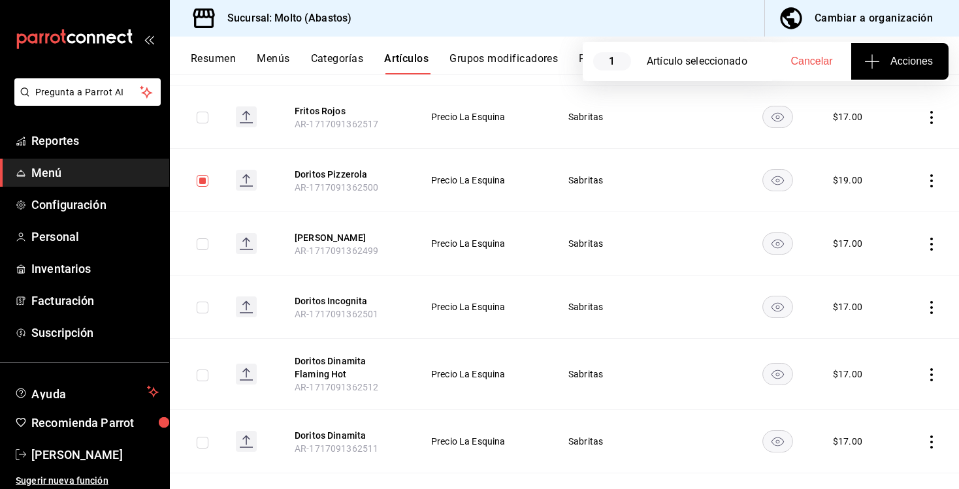
scroll to position [1944, 0]
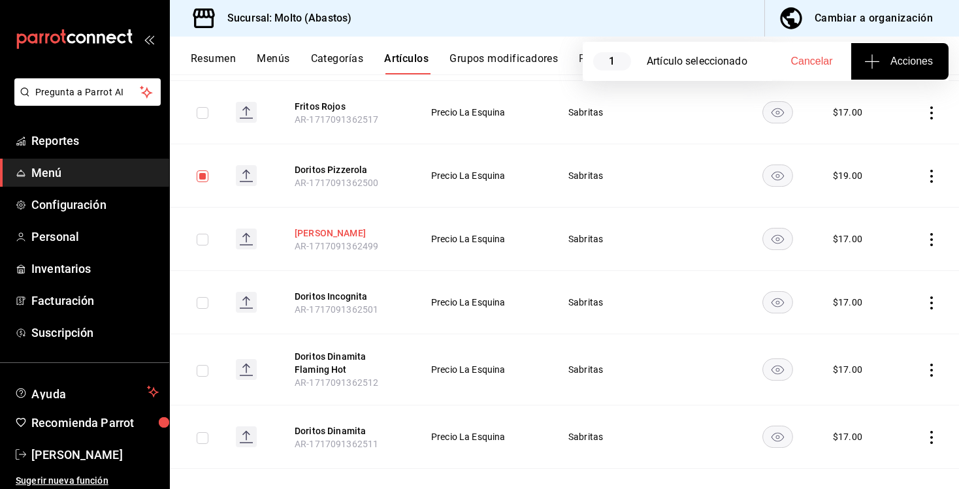
click at [337, 227] on button "[PERSON_NAME]" at bounding box center [347, 233] width 105 height 13
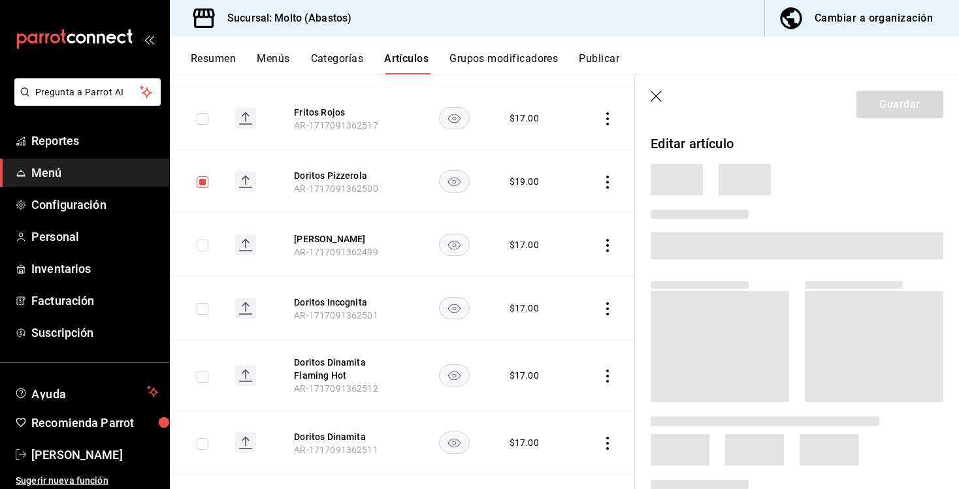
scroll to position [1983, 0]
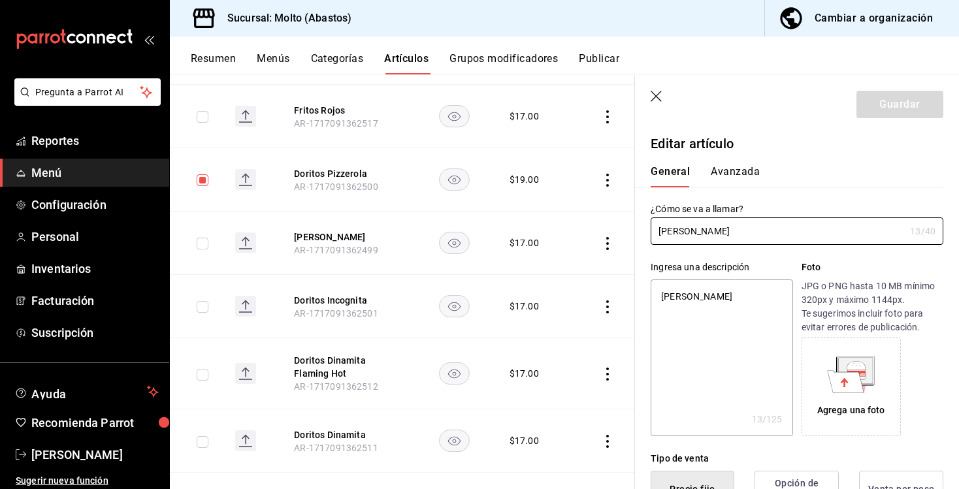
type textarea "x"
type input "$17.00"
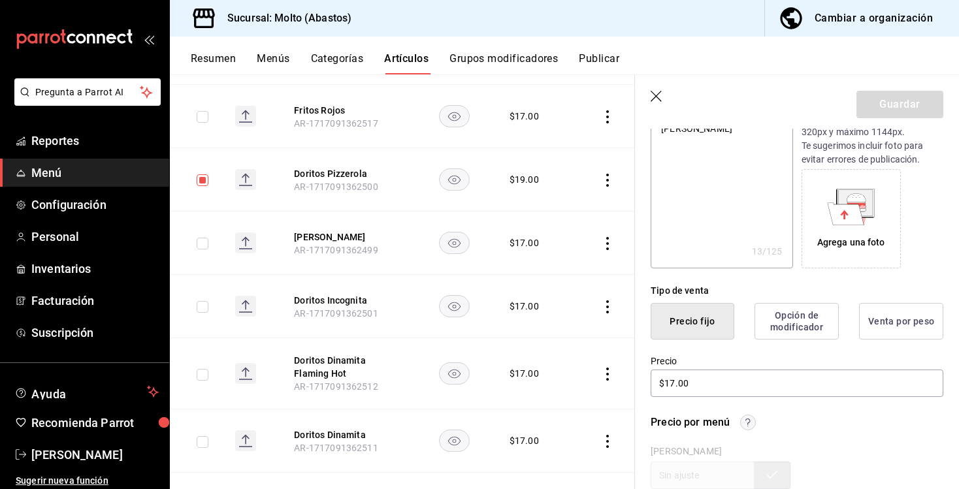
scroll to position [169, 0]
click at [671, 381] on input "$17.00" at bounding box center [797, 381] width 293 height 27
type textarea "x"
type input "$1.00"
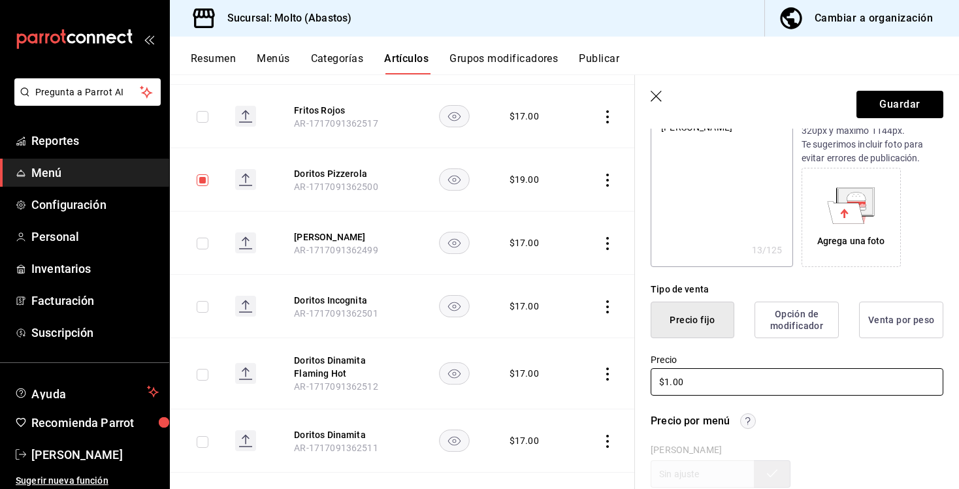
type textarea "x"
type input "$19.00"
click at [924, 105] on button "Guardar" at bounding box center [899, 104] width 87 height 27
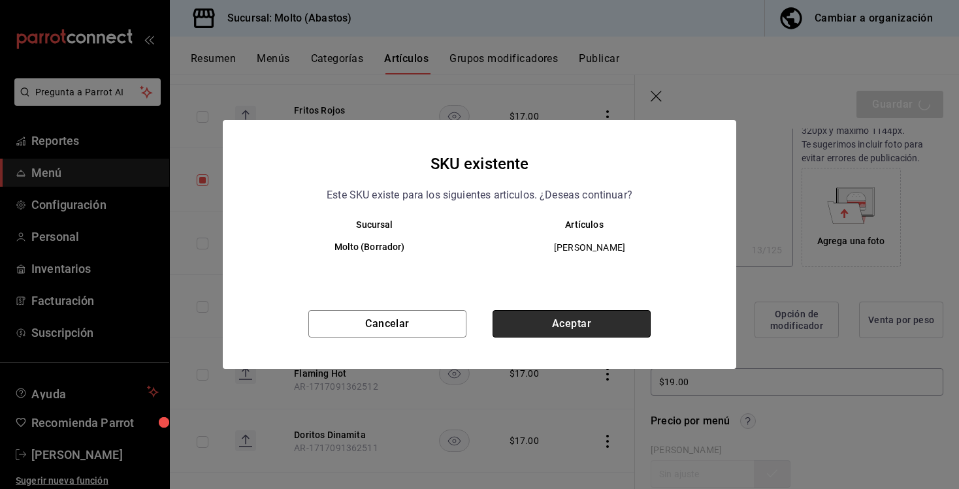
click at [564, 330] on button "Aceptar" at bounding box center [571, 323] width 158 height 27
type textarea "x"
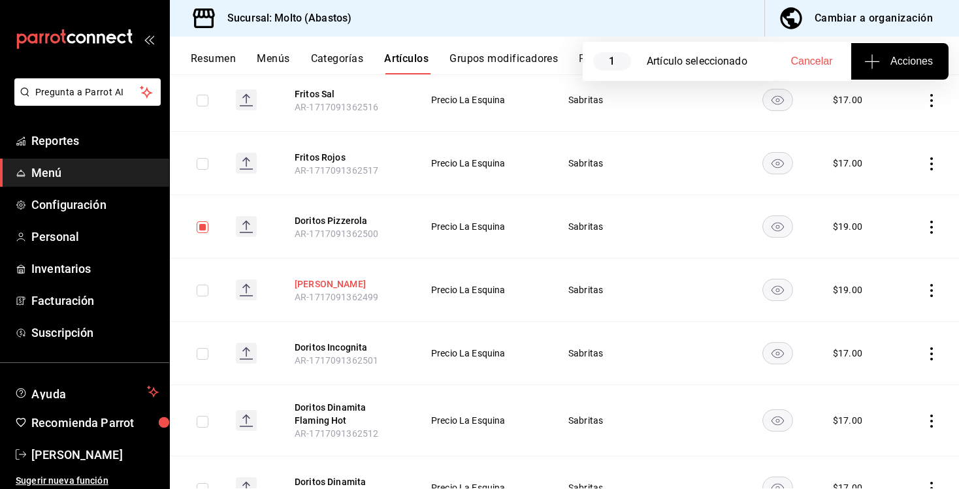
scroll to position [1894, 0]
click at [343, 355] on span "AR-1717091362501" at bounding box center [337, 360] width 84 height 10
click at [341, 342] on button "Doritos Incognita" at bounding box center [347, 346] width 105 height 13
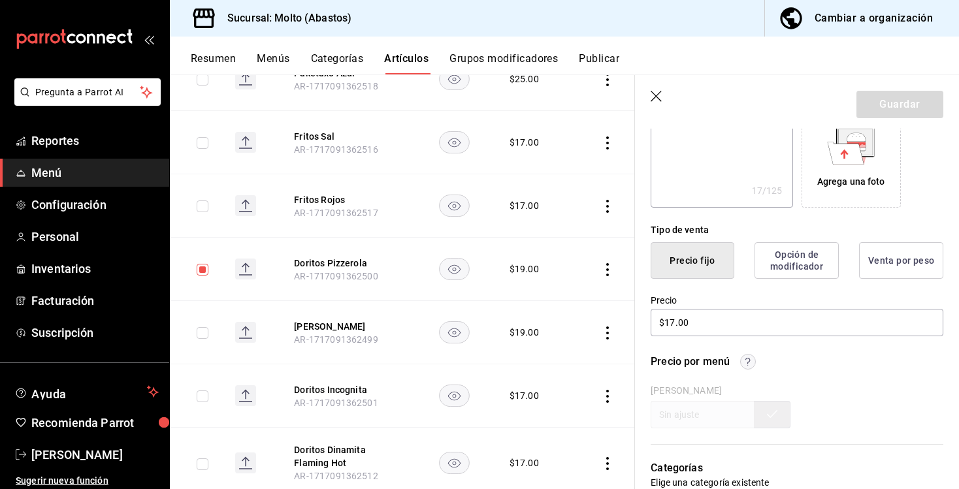
scroll to position [231, 0]
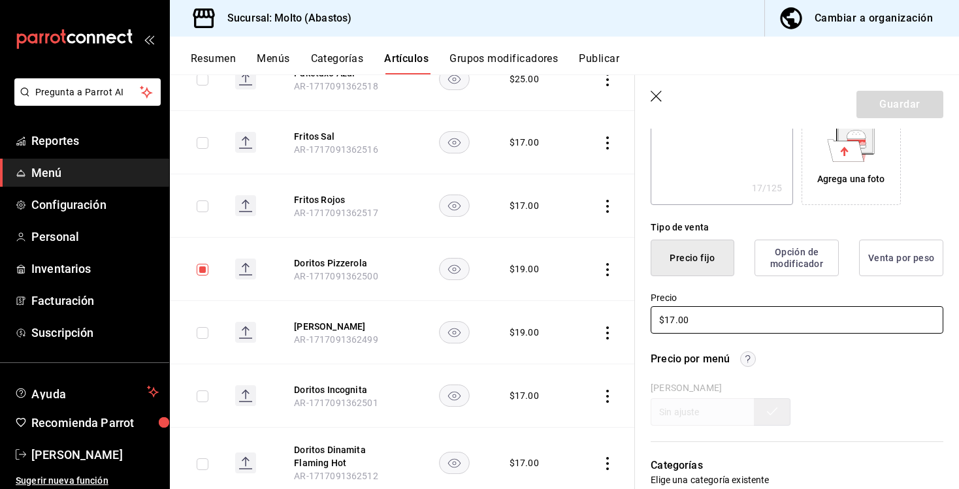
click at [675, 323] on input "$17.00" at bounding box center [797, 319] width 293 height 27
type input "$1.00"
type textarea "x"
type input "$19.00"
click at [899, 106] on button "Guardar" at bounding box center [899, 104] width 87 height 27
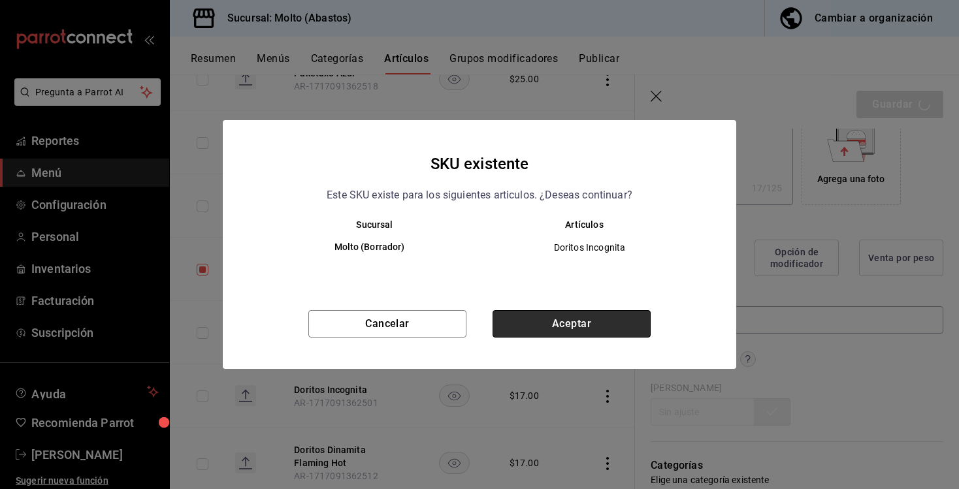
click at [556, 330] on button "Aceptar" at bounding box center [571, 323] width 158 height 27
type textarea "x"
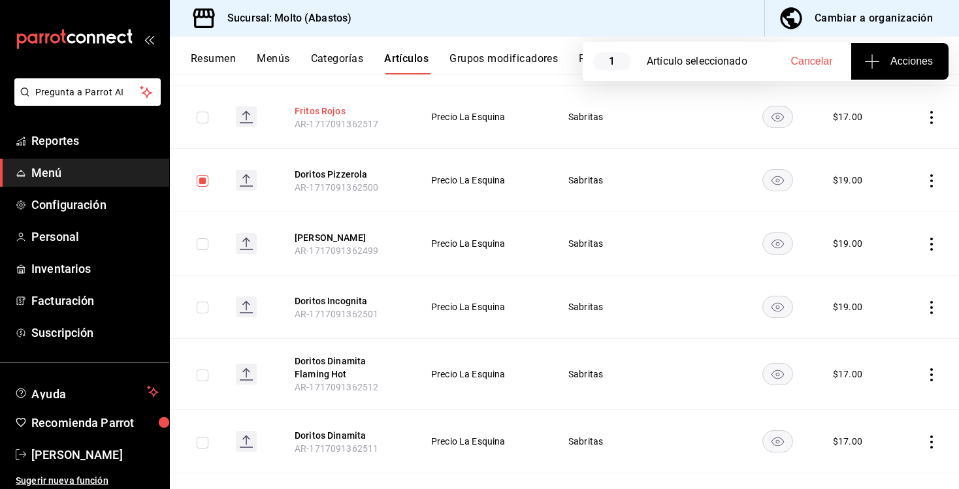
scroll to position [1941, 0]
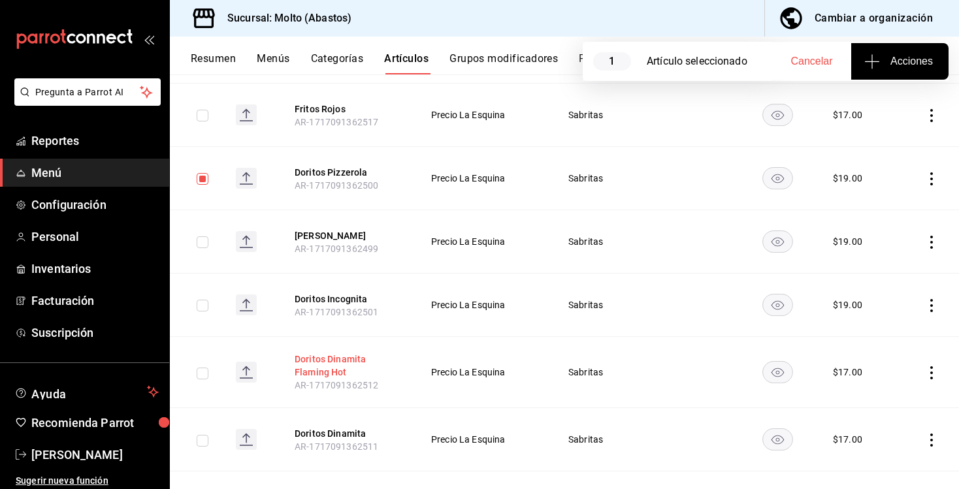
click at [349, 356] on button "Doritos Dinamita Flaming Hot" at bounding box center [347, 366] width 105 height 26
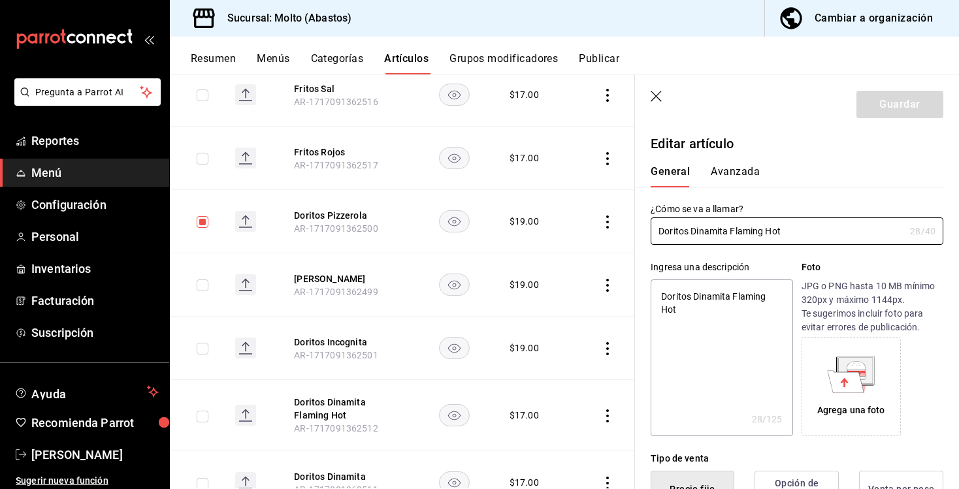
scroll to position [163, 0]
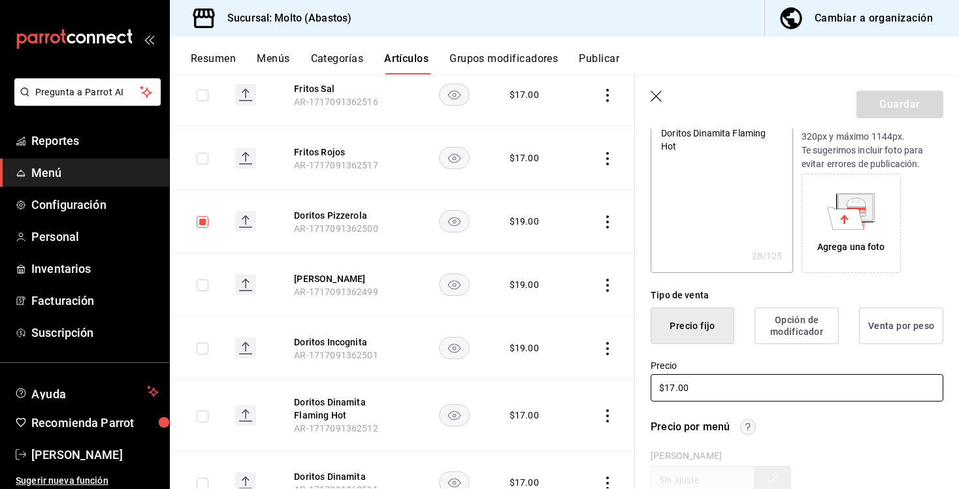
drag, startPoint x: 674, startPoint y: 387, endPoint x: 692, endPoint y: 408, distance: 27.3
click at [674, 387] on input "$17.00" at bounding box center [797, 387] width 293 height 27
type input "$1.00"
type textarea "x"
type input "$18.00"
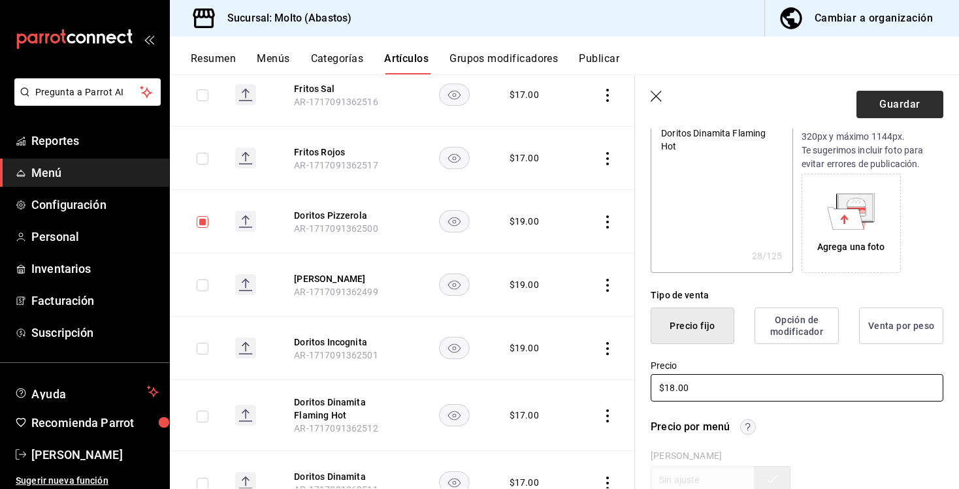
type textarea "x"
type input "$1.00"
type textarea "x"
type input "$19.00"
click at [902, 98] on button "Guardar" at bounding box center [899, 104] width 87 height 27
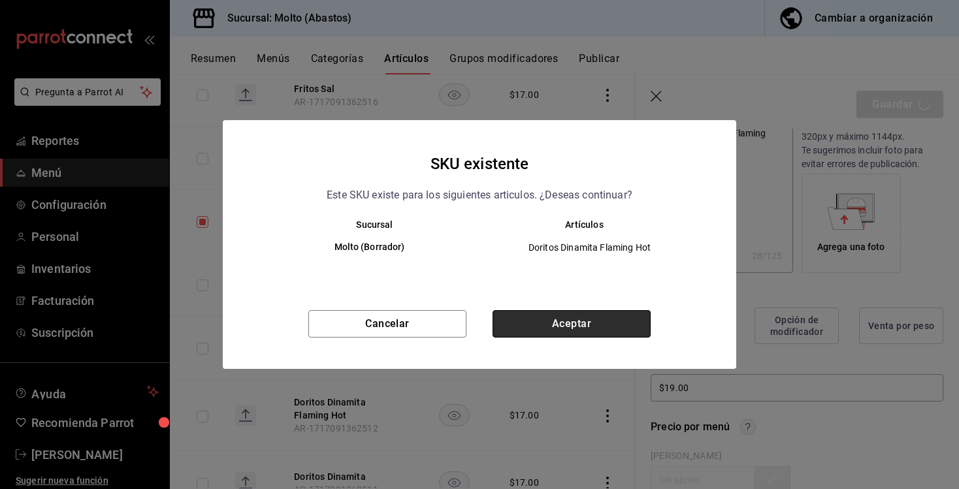
click at [570, 331] on button "Aceptar" at bounding box center [571, 323] width 158 height 27
type textarea "x"
type input "AR-1758853278522"
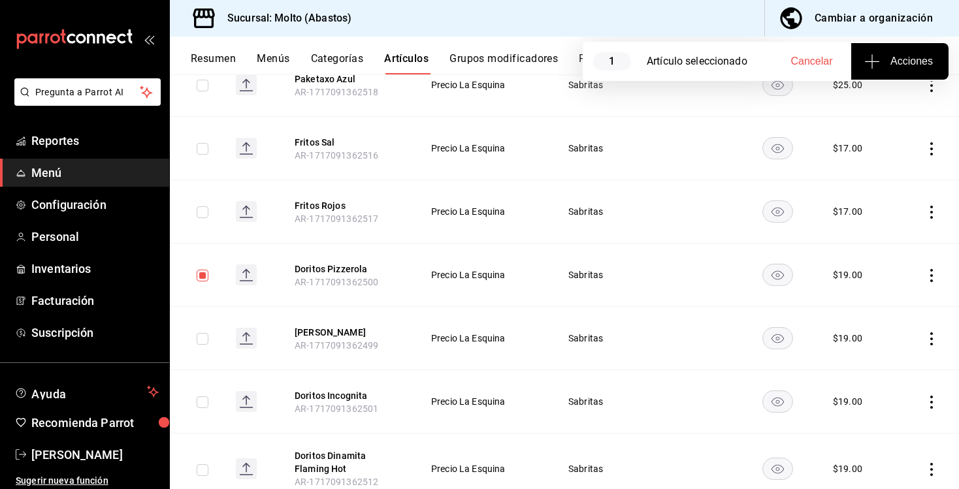
scroll to position [1862, 0]
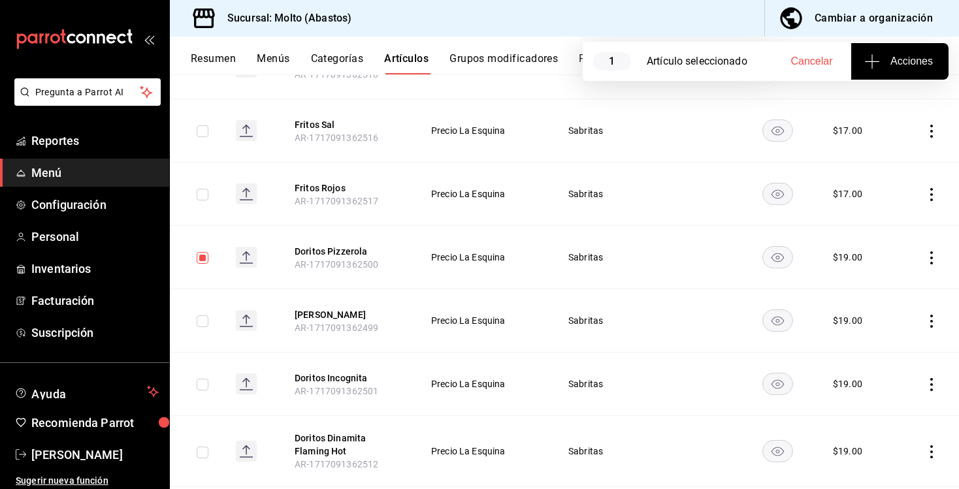
click at [204, 252] on input "checkbox" at bounding box center [203, 258] width 12 height 12
checkbox input "false"
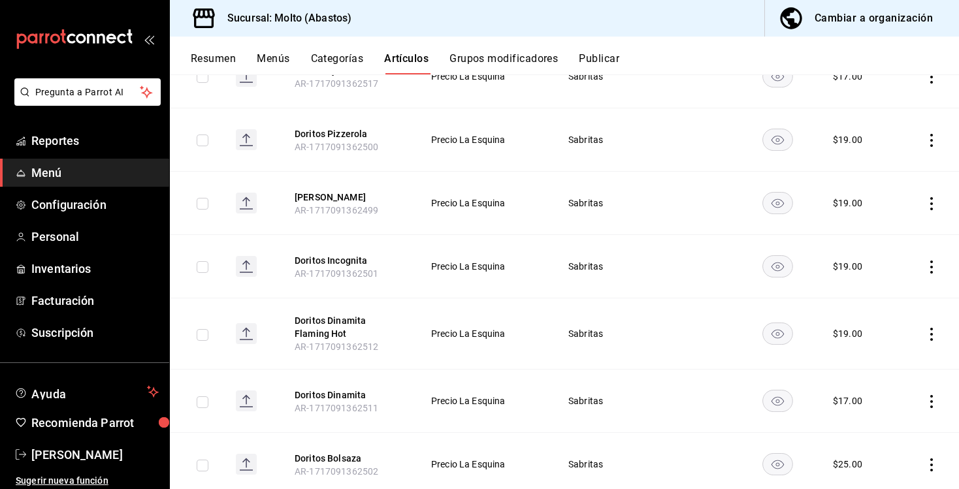
scroll to position [1999, 0]
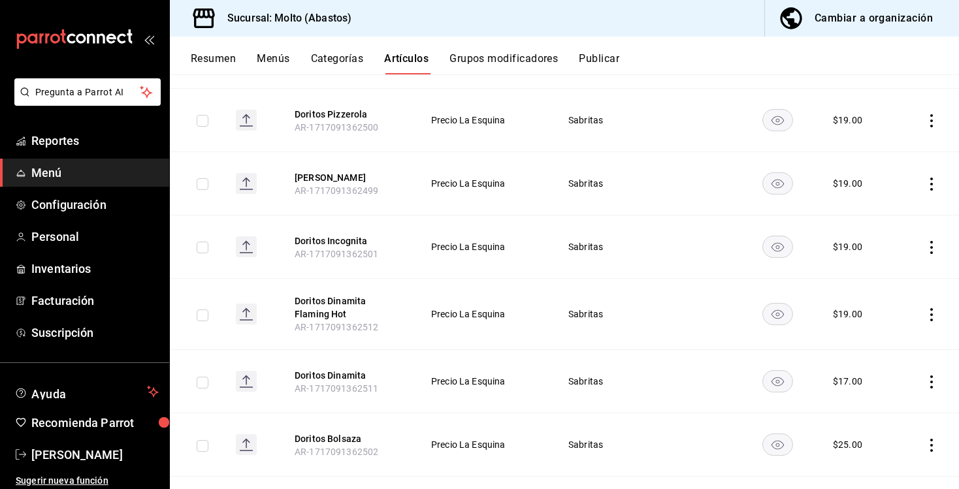
click at [200, 377] on input "checkbox" at bounding box center [203, 383] width 12 height 12
checkbox input "true"
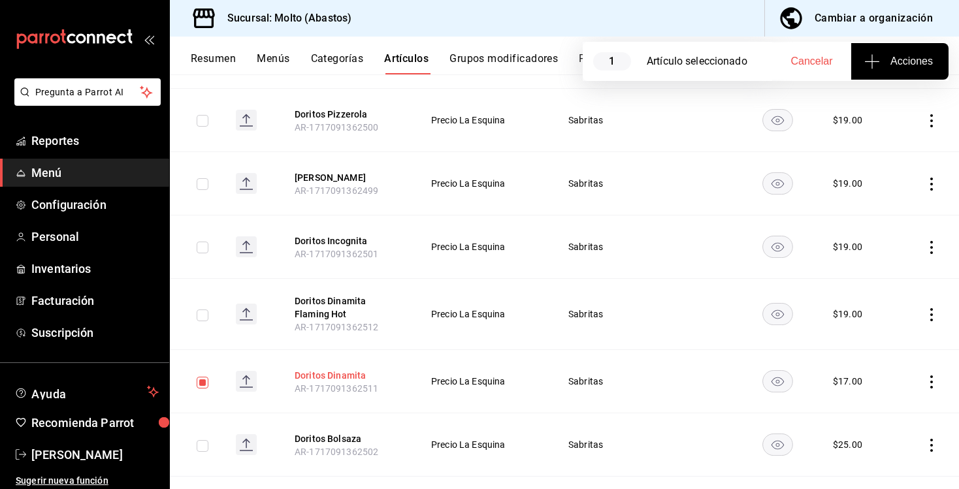
click at [346, 369] on button "Doritos Dinamita" at bounding box center [347, 375] width 105 height 13
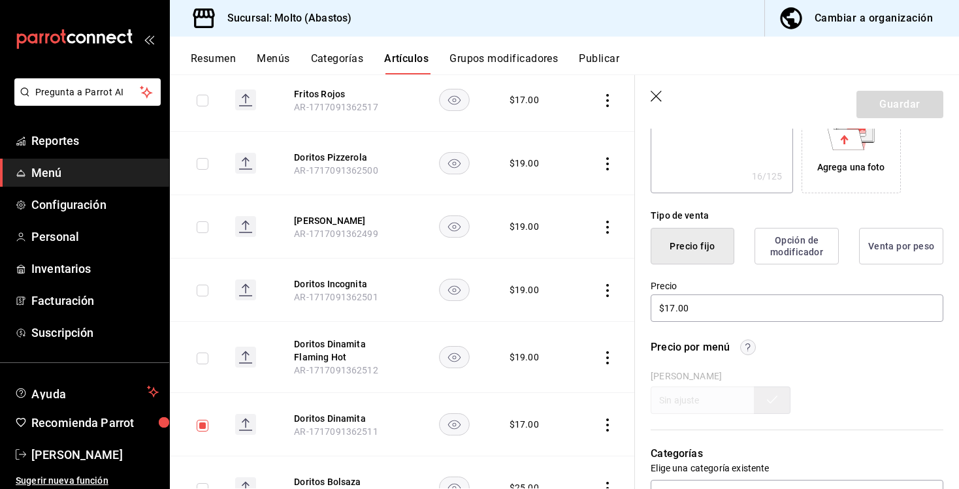
scroll to position [246, 0]
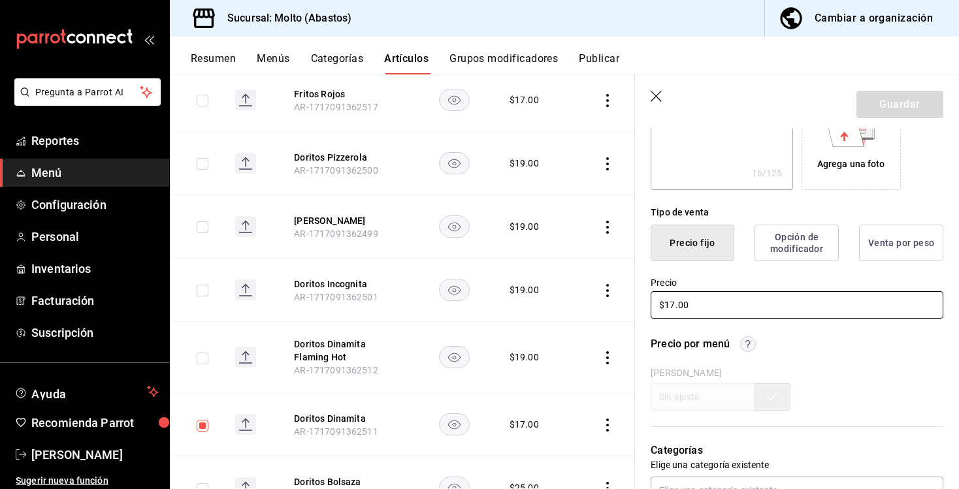
click at [671, 304] on input "$17.00" at bounding box center [797, 304] width 293 height 27
type textarea "x"
type input "$1.00"
type textarea "x"
type input "$19.00"
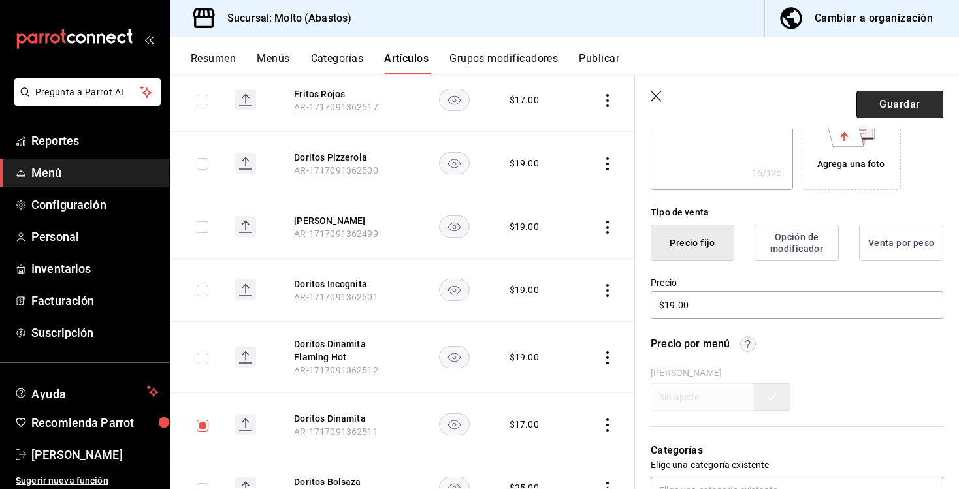
click at [877, 97] on button "Guardar" at bounding box center [899, 104] width 87 height 27
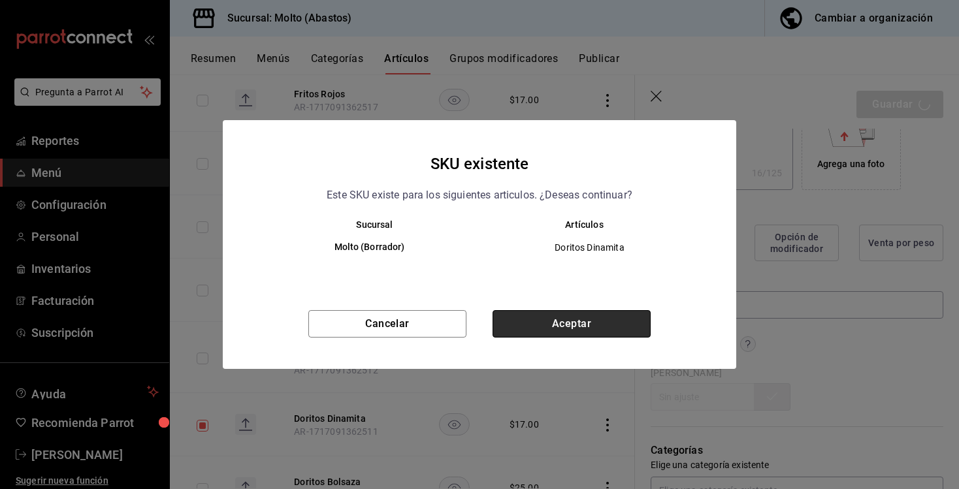
click at [628, 325] on button "Aceptar" at bounding box center [571, 323] width 158 height 27
type textarea "x"
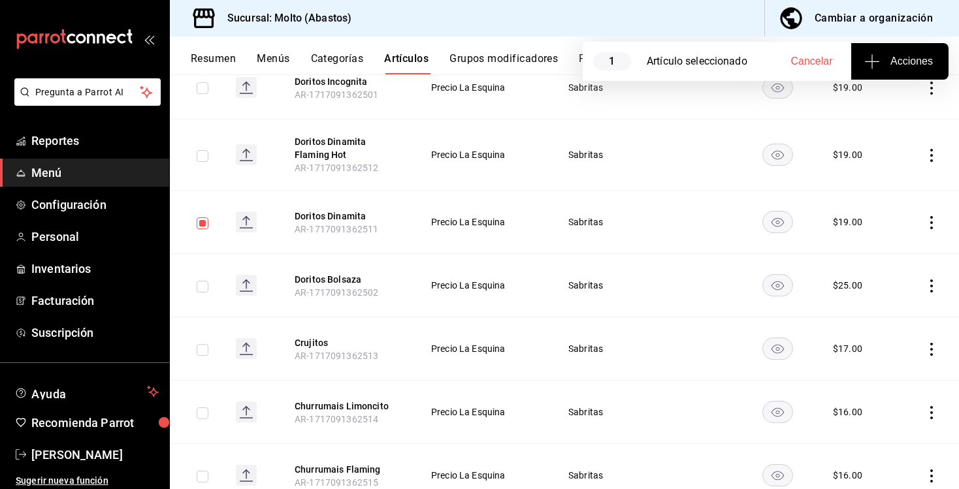
scroll to position [2160, 0]
click at [319, 272] on button "Doritos Bolsaza" at bounding box center [347, 278] width 105 height 13
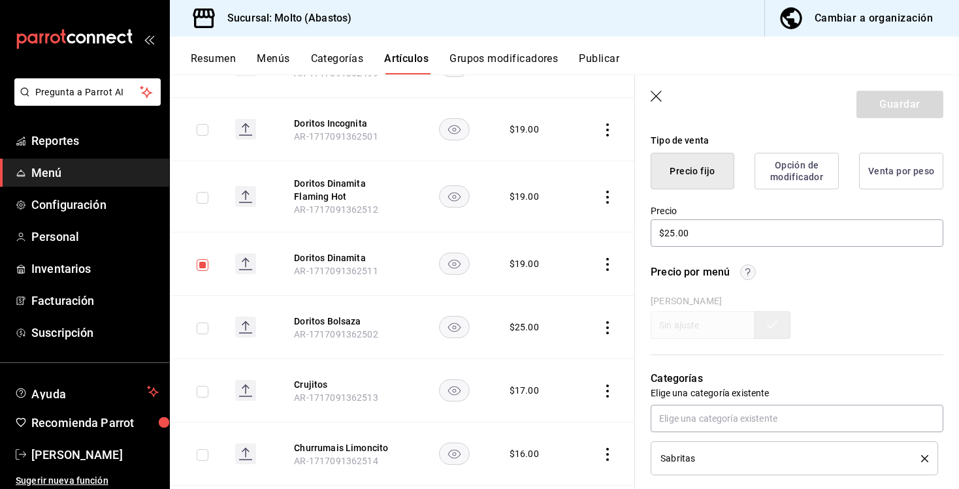
scroll to position [311, 0]
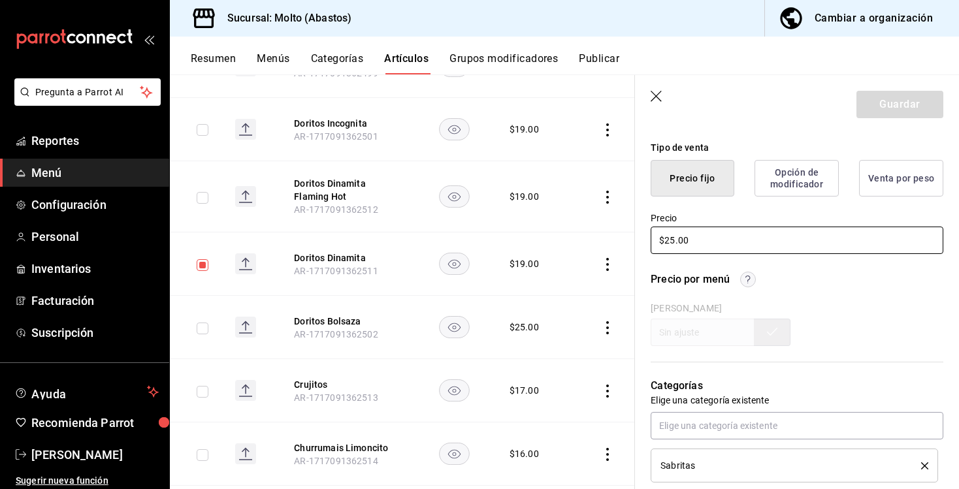
click at [673, 238] on input "$25.00" at bounding box center [797, 240] width 293 height 27
type input "$2.00"
type textarea "x"
type input "$26.00"
type textarea "x"
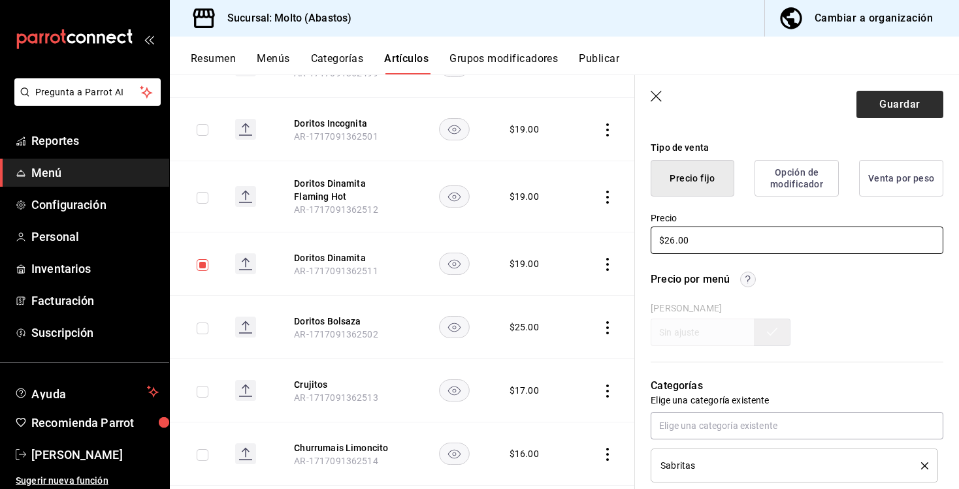
type input "$26.00"
click at [893, 106] on button "Guardar" at bounding box center [899, 104] width 87 height 27
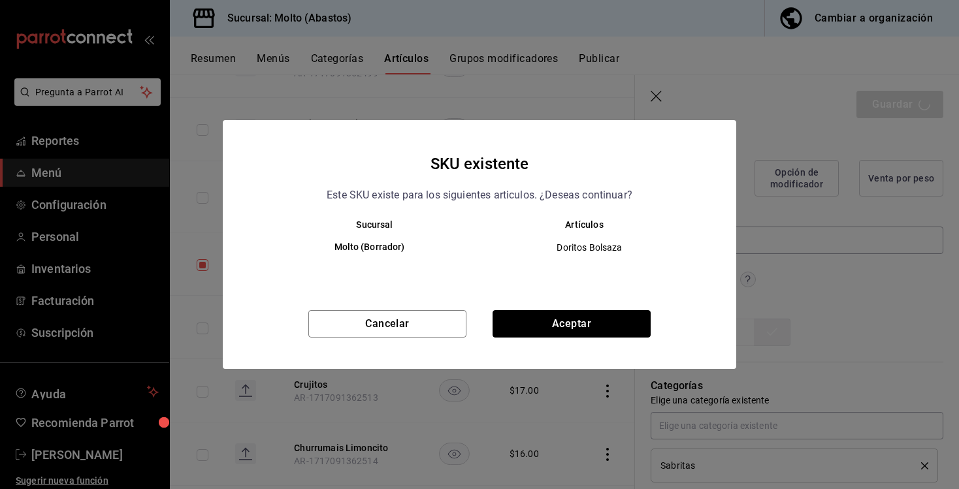
click at [587, 323] on button "Aceptar" at bounding box center [571, 323] width 158 height 27
type textarea "x"
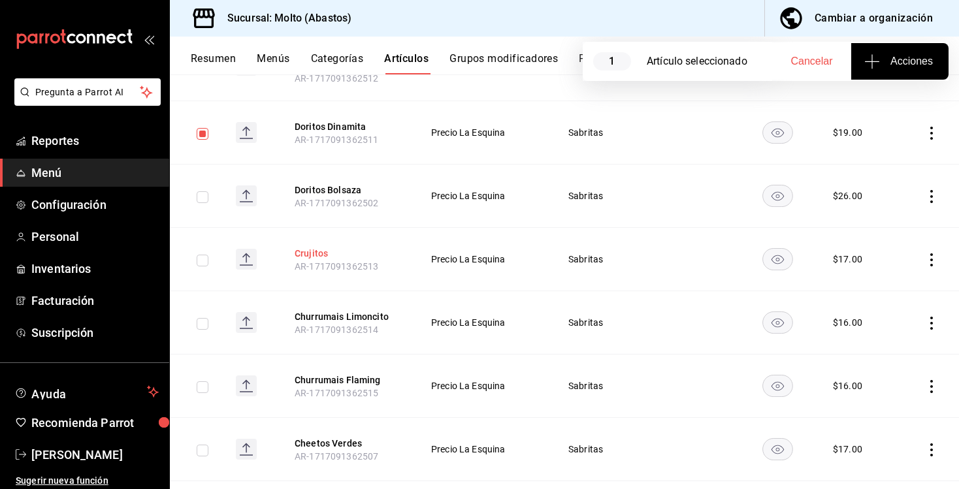
scroll to position [2238, 0]
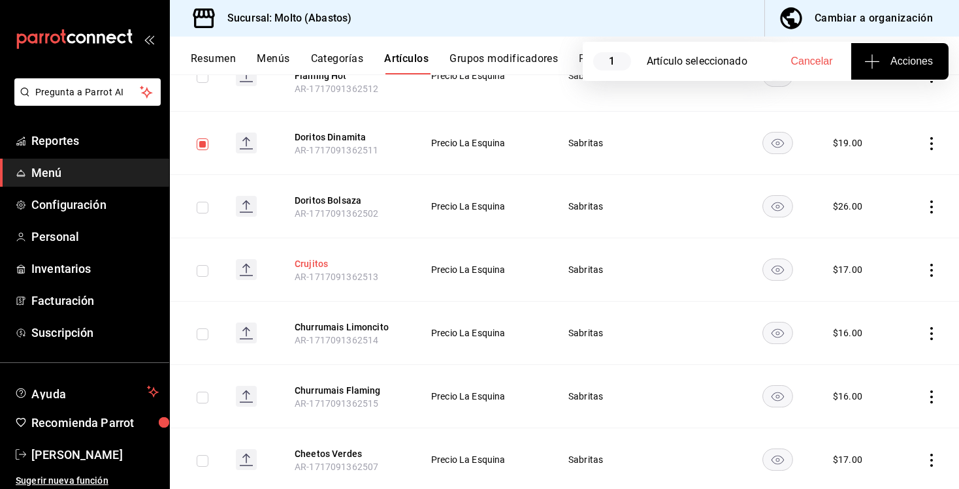
click at [318, 259] on button "Crujitos" at bounding box center [347, 263] width 105 height 13
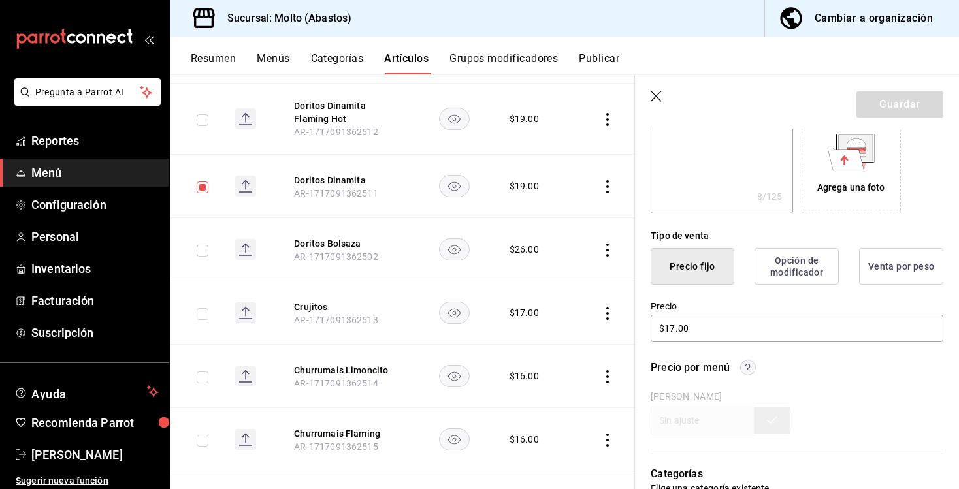
scroll to position [242, 0]
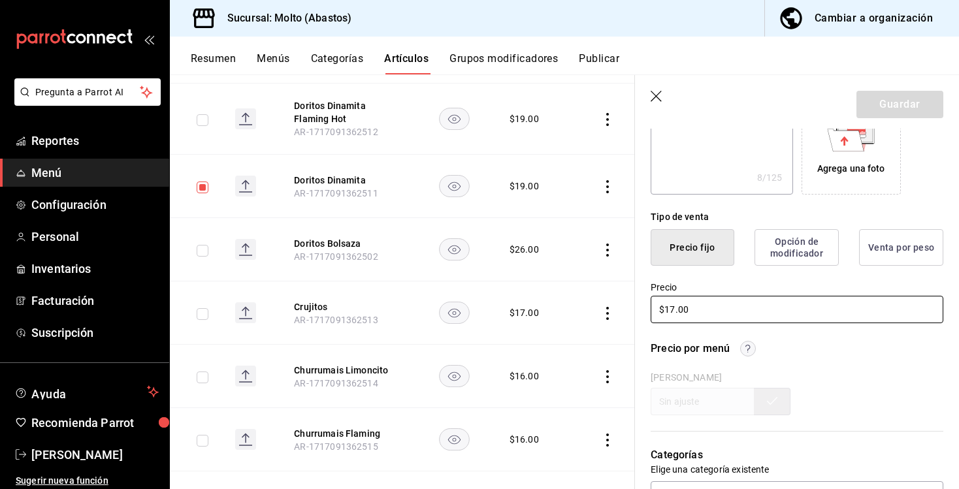
click at [672, 309] on input "$17.00" at bounding box center [797, 309] width 293 height 27
type textarea "x"
type input "$1.00"
type textarea "x"
type input "$18.00"
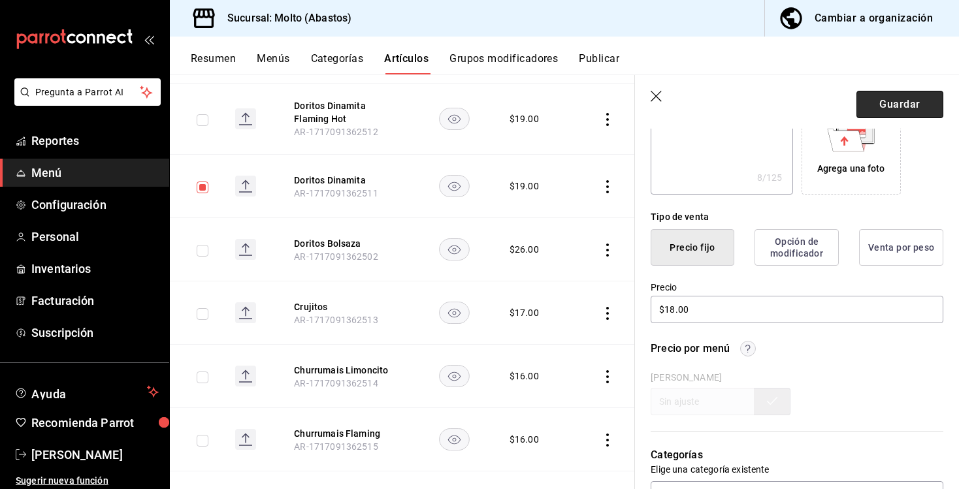
click at [894, 104] on button "Guardar" at bounding box center [899, 104] width 87 height 27
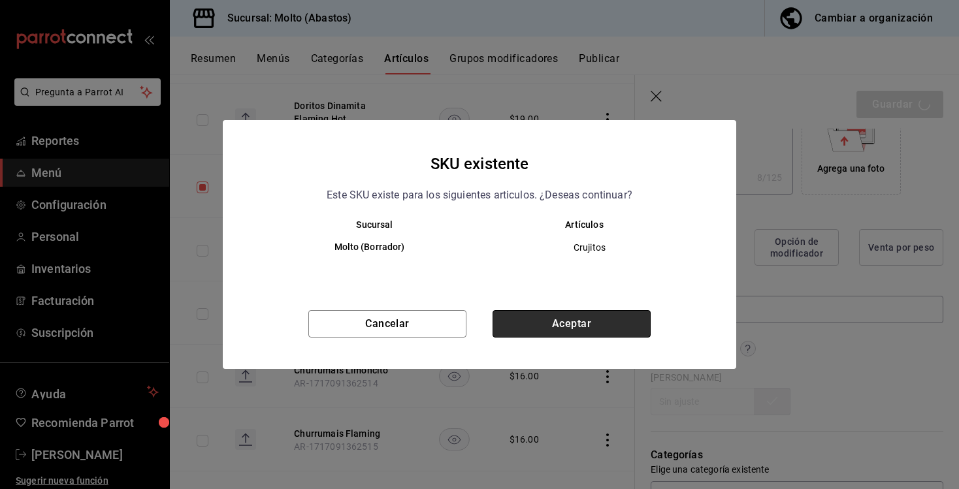
click at [613, 317] on button "Aceptar" at bounding box center [571, 323] width 158 height 27
type textarea "x"
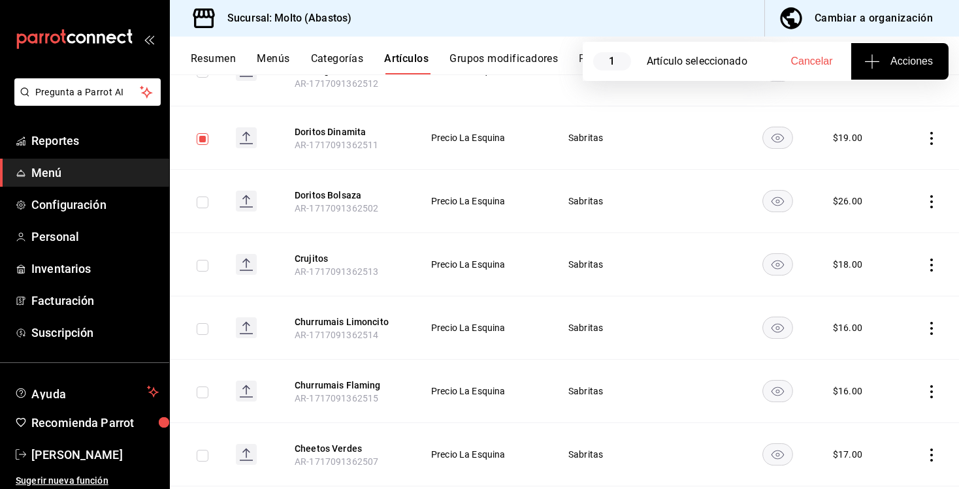
scroll to position [2253, 0]
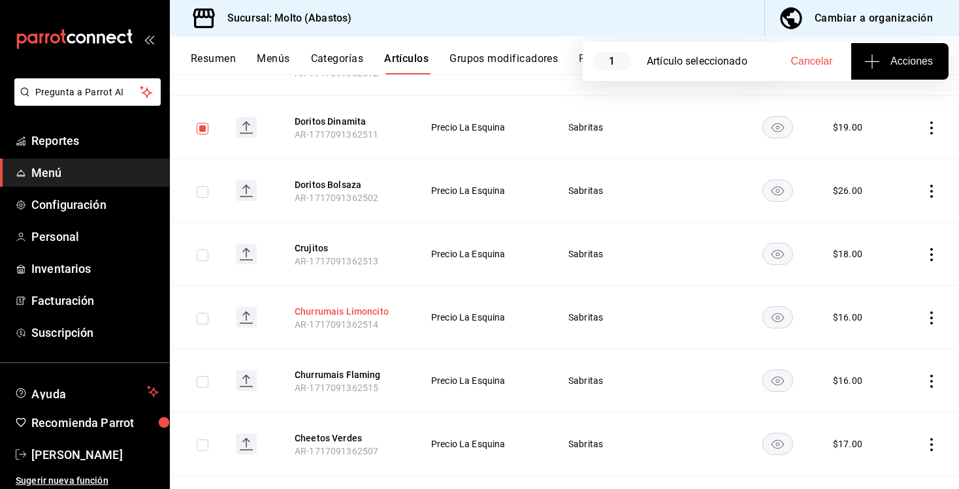
click at [346, 305] on button "Churrumais Limoncito" at bounding box center [347, 311] width 105 height 13
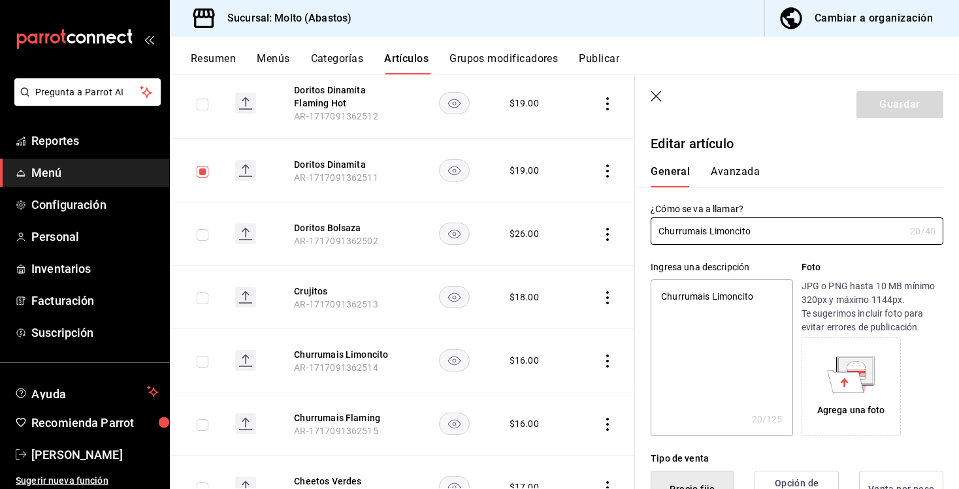
type textarea "x"
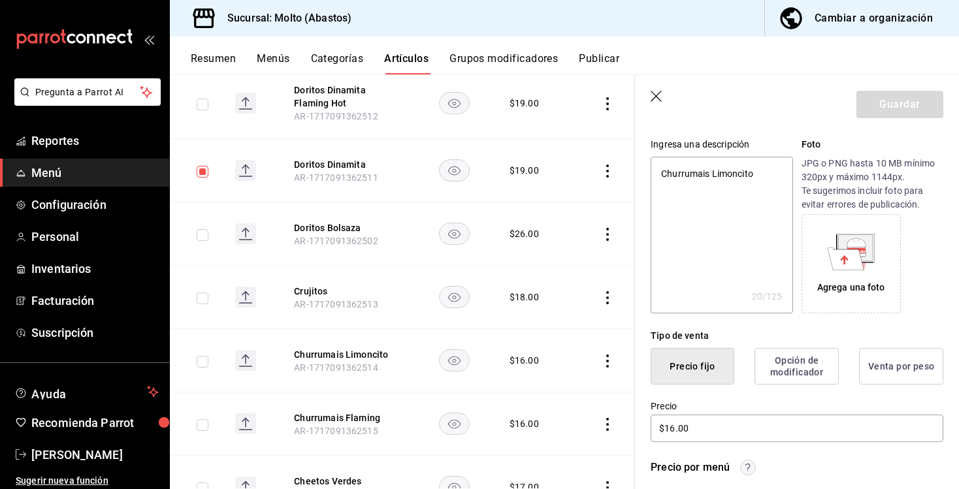
scroll to position [148, 0]
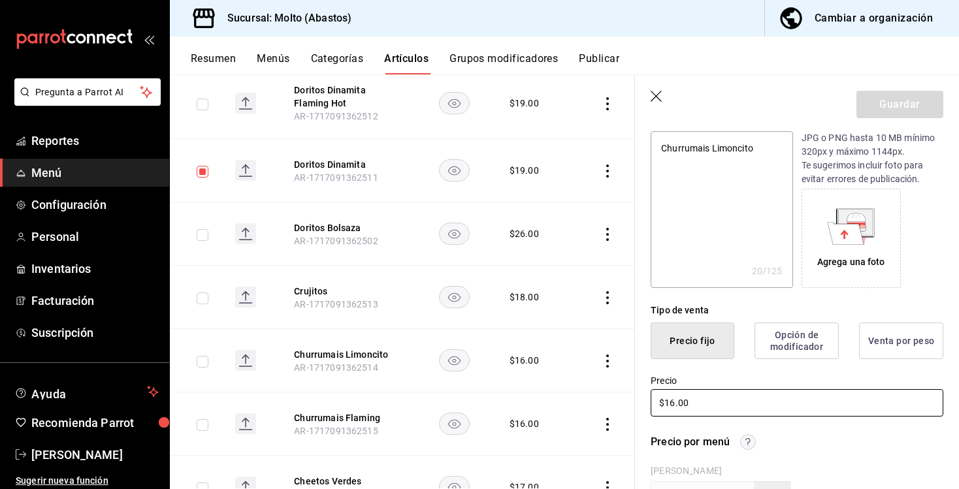
click at [673, 400] on input "$16.00" at bounding box center [797, 402] width 293 height 27
type input "$1.00"
type textarea "x"
type input "$18.00"
type textarea "x"
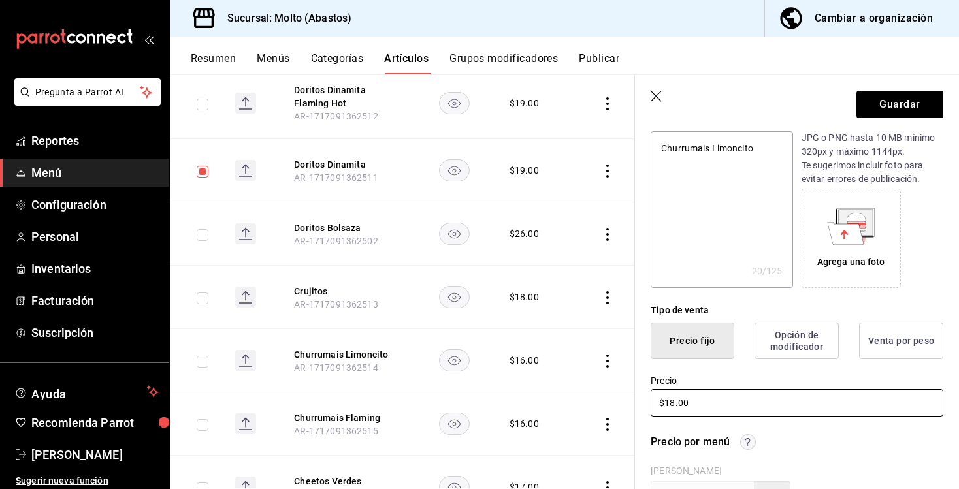
type input "$18.00"
click at [206, 356] on input "checkbox" at bounding box center [203, 362] width 12 height 12
checkbox input "true"
type textarea "x"
click at [202, 166] on input "checkbox" at bounding box center [203, 172] width 12 height 12
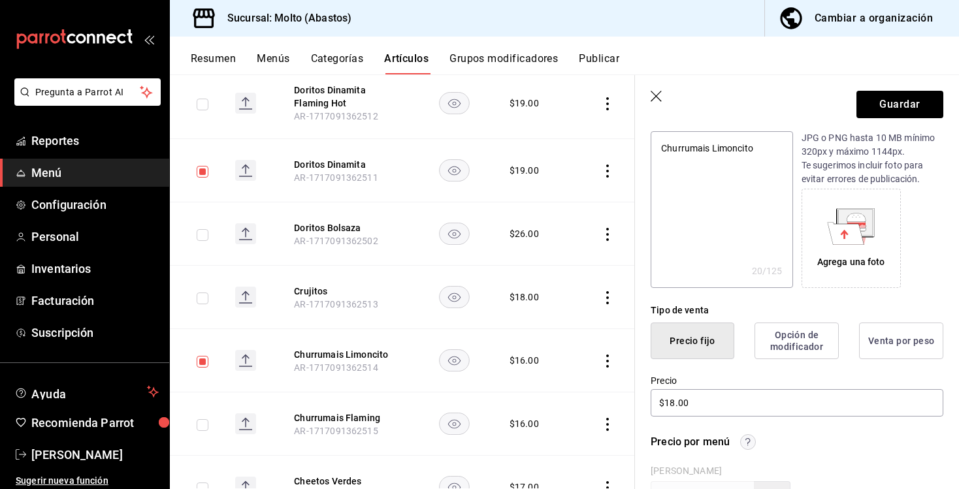
checkbox input "false"
click at [886, 101] on button "Guardar" at bounding box center [899, 104] width 87 height 27
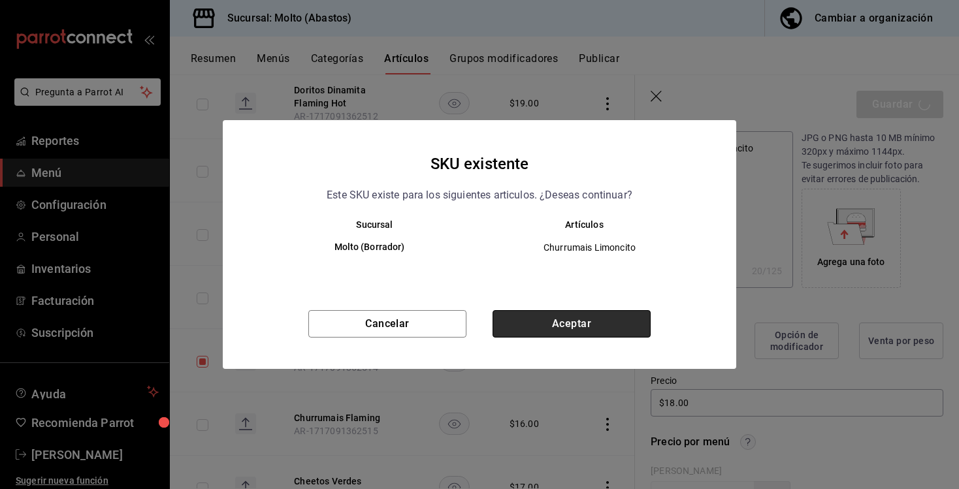
click at [587, 320] on button "Aceptar" at bounding box center [571, 323] width 158 height 27
type textarea "x"
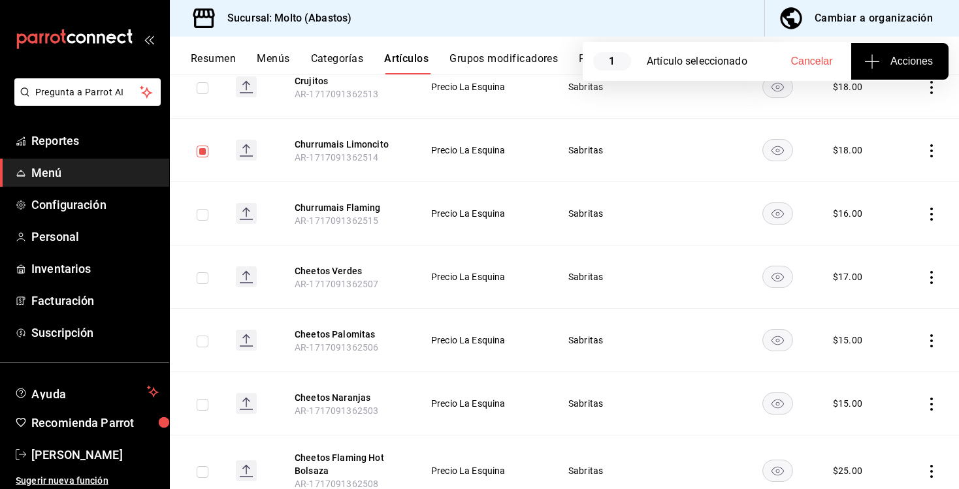
scroll to position [2420, 0]
click at [353, 202] on button "Churrumais Flaming" at bounding box center [347, 208] width 105 height 13
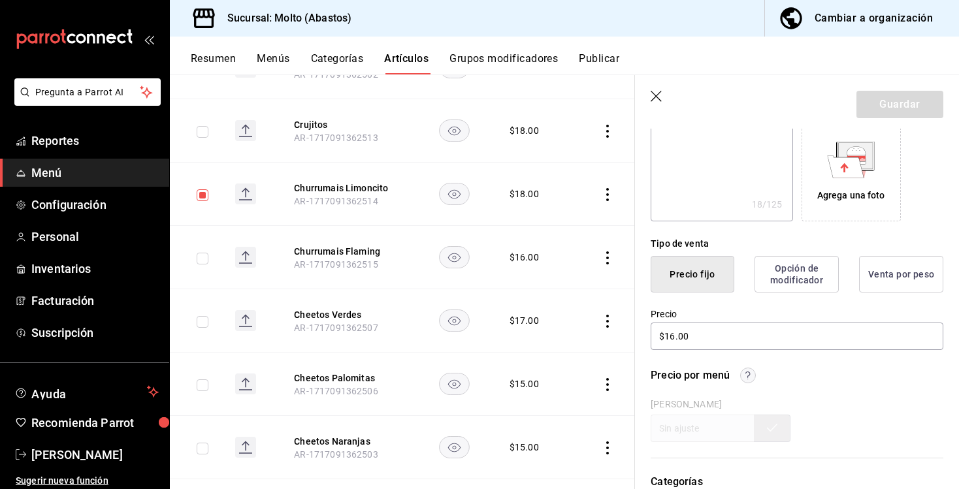
scroll to position [240, 0]
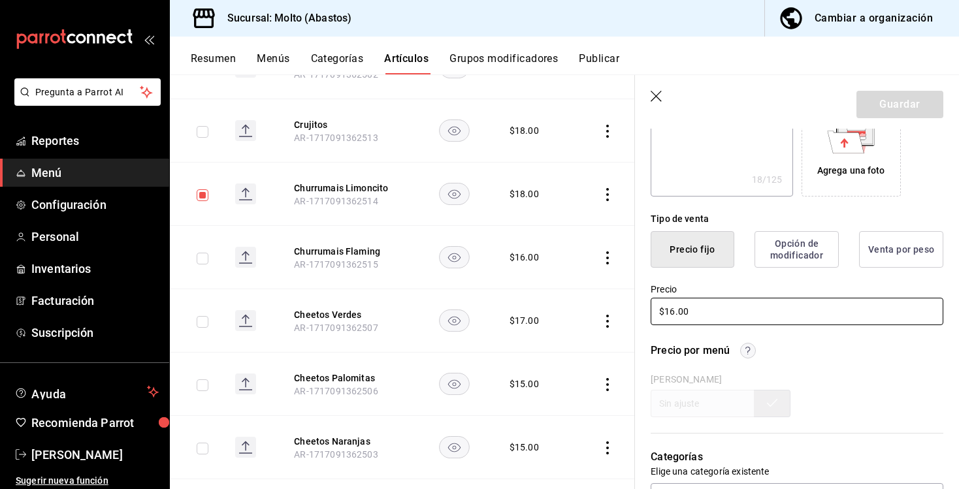
click at [671, 310] on input "$16.00" at bounding box center [797, 311] width 293 height 27
type textarea "x"
type input "$1.00"
type textarea "x"
type input "$18.00"
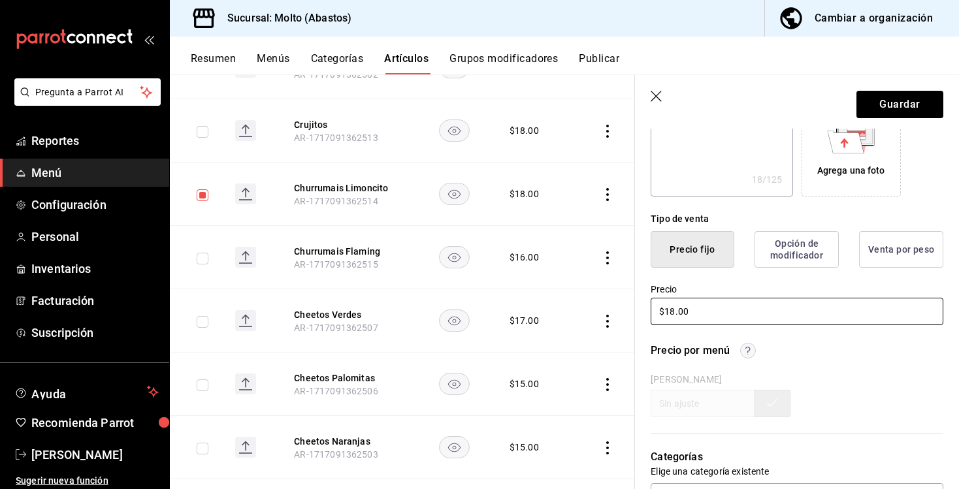
type textarea "x"
type input "$18.00"
click at [886, 105] on button "Guardar" at bounding box center [899, 104] width 87 height 27
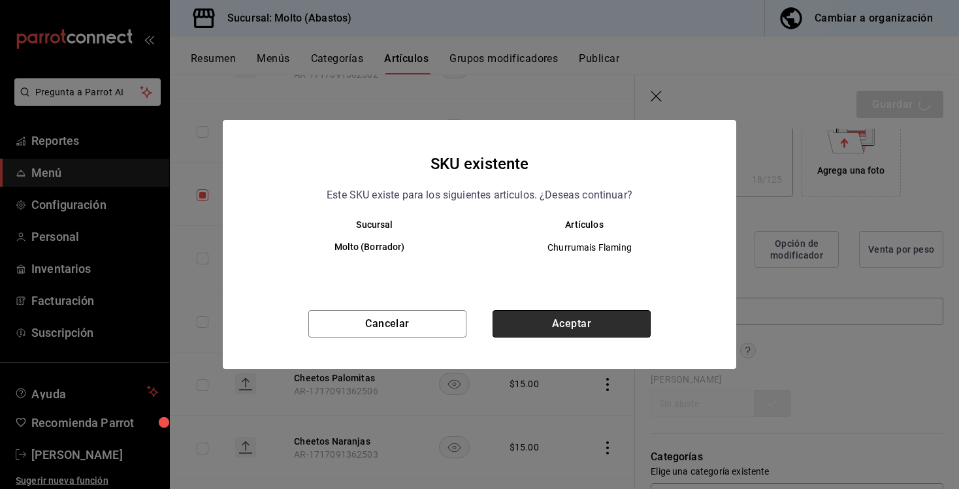
click at [611, 328] on button "Aceptar" at bounding box center [571, 323] width 158 height 27
type textarea "x"
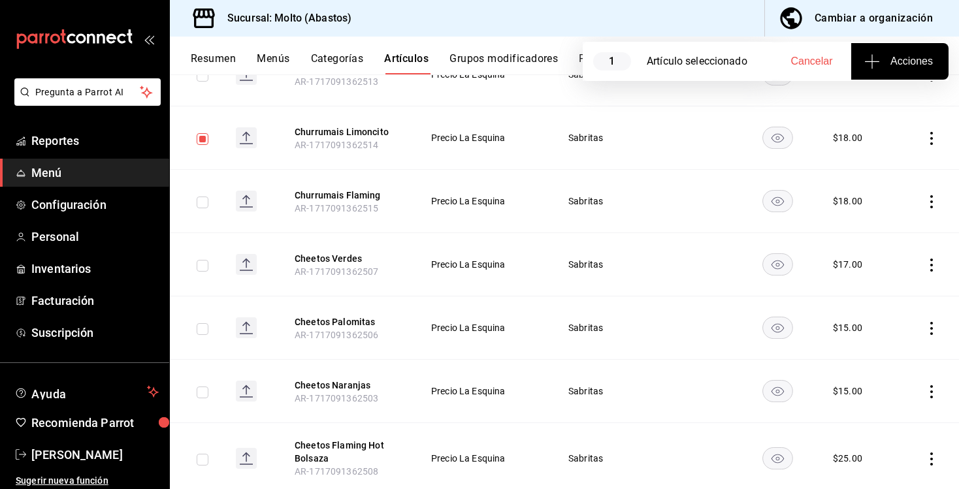
scroll to position [2430, 0]
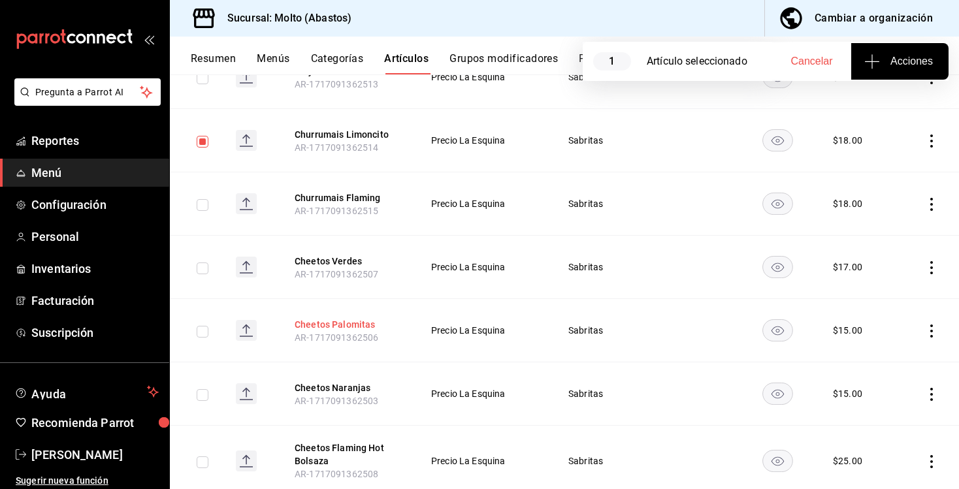
click at [331, 318] on button "Cheetos Palomitas" at bounding box center [347, 324] width 105 height 13
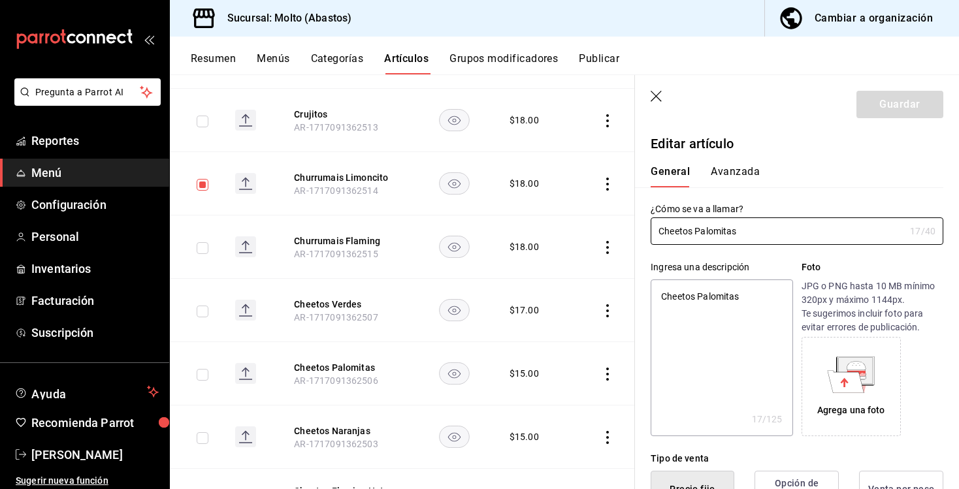
click at [202, 179] on input "checkbox" at bounding box center [203, 185] width 12 height 12
checkbox input "false"
type textarea "x"
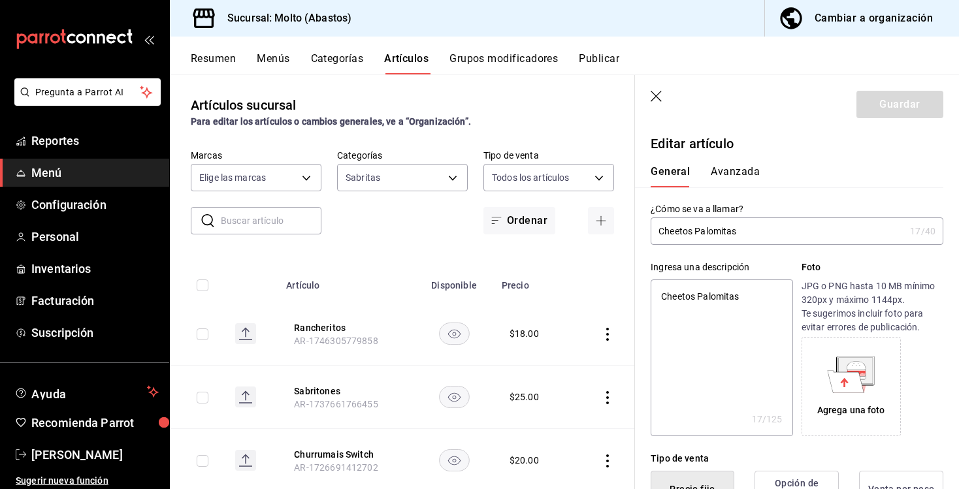
click at [287, 211] on input "text" at bounding box center [271, 221] width 101 height 26
type input "CHEE"
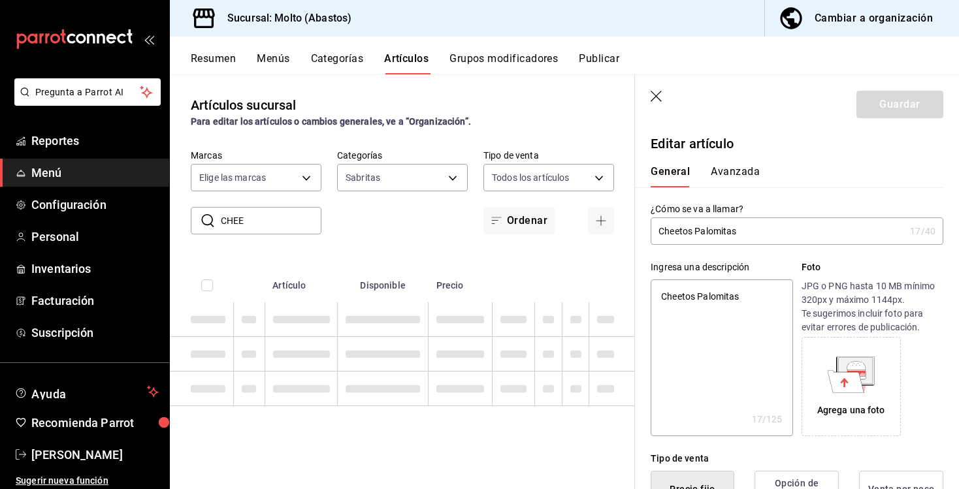
type textarea "x"
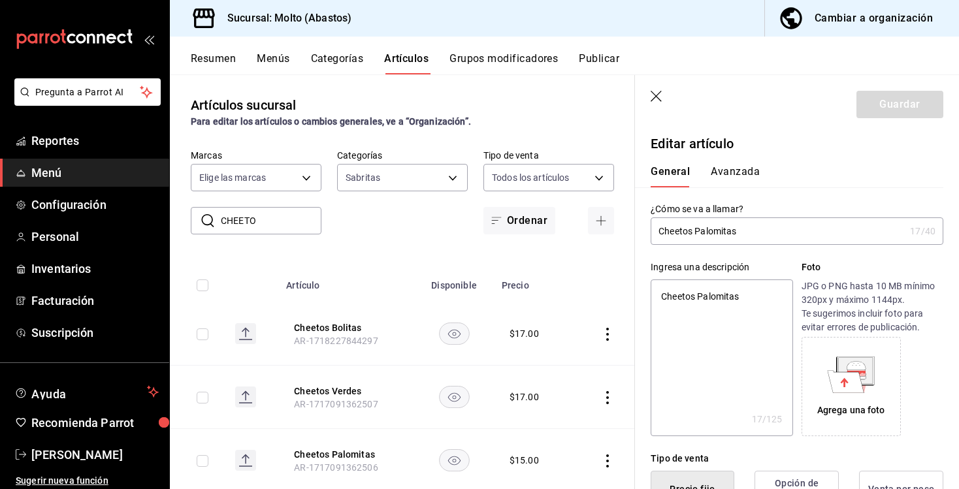
type input "CHEETOS"
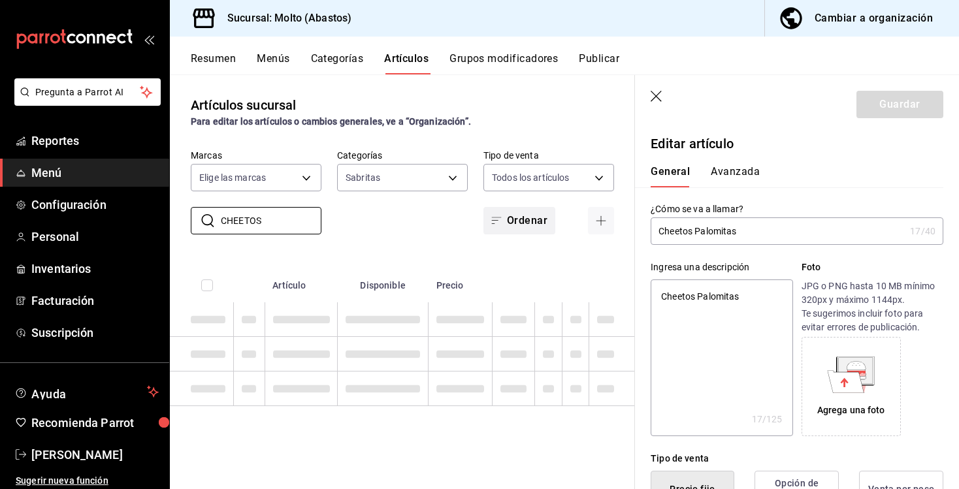
type textarea "x"
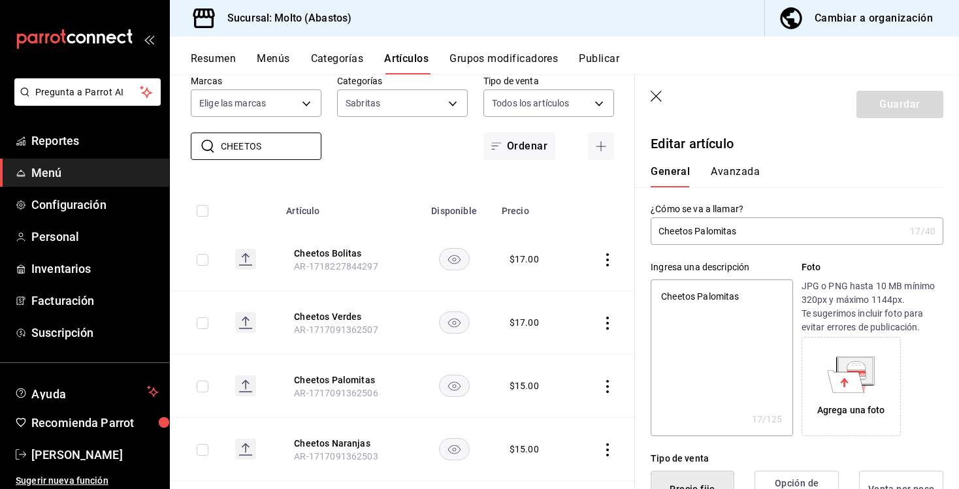
scroll to position [75, 0]
type input "CHEETOS"
click at [326, 379] on button "Cheetos Palomitas" at bounding box center [346, 379] width 105 height 13
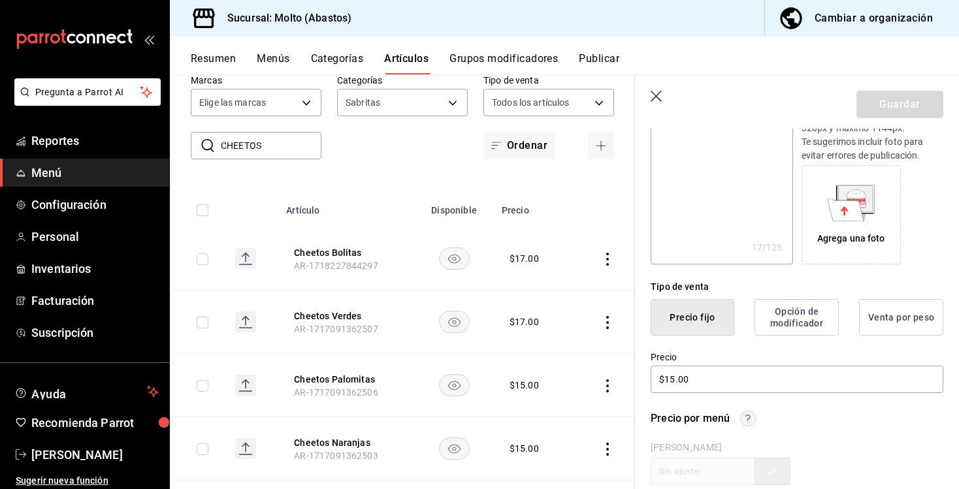
scroll to position [183, 0]
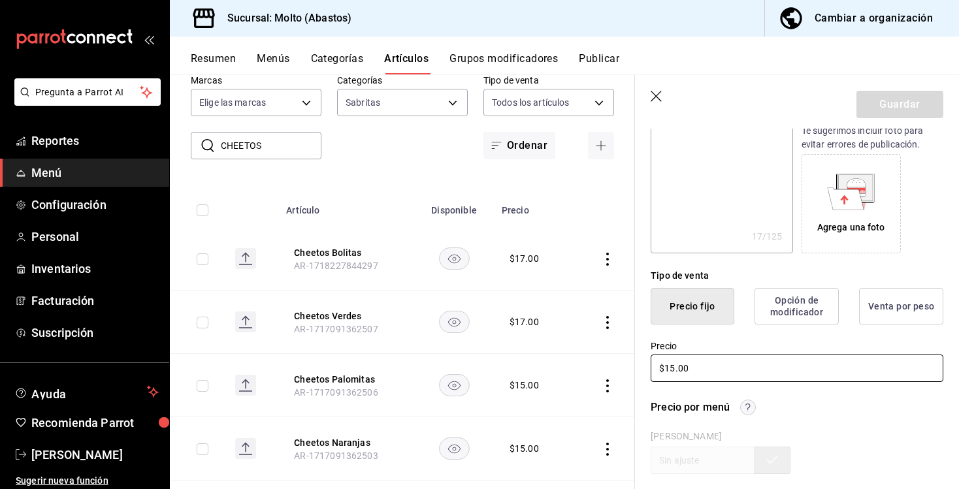
click at [673, 368] on input "$15.00" at bounding box center [797, 368] width 293 height 27
type textarea "x"
type input "$1.00"
type textarea "x"
type input "$17.00"
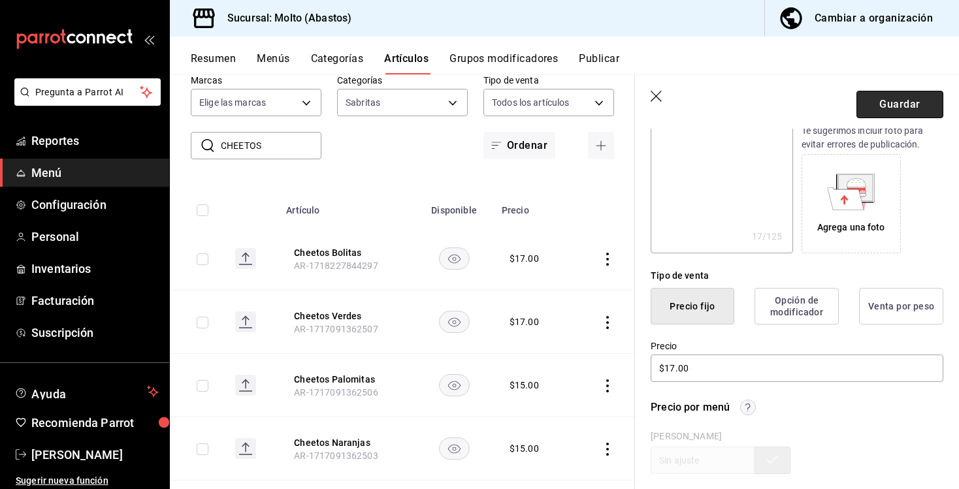
click at [905, 105] on button "Guardar" at bounding box center [899, 104] width 87 height 27
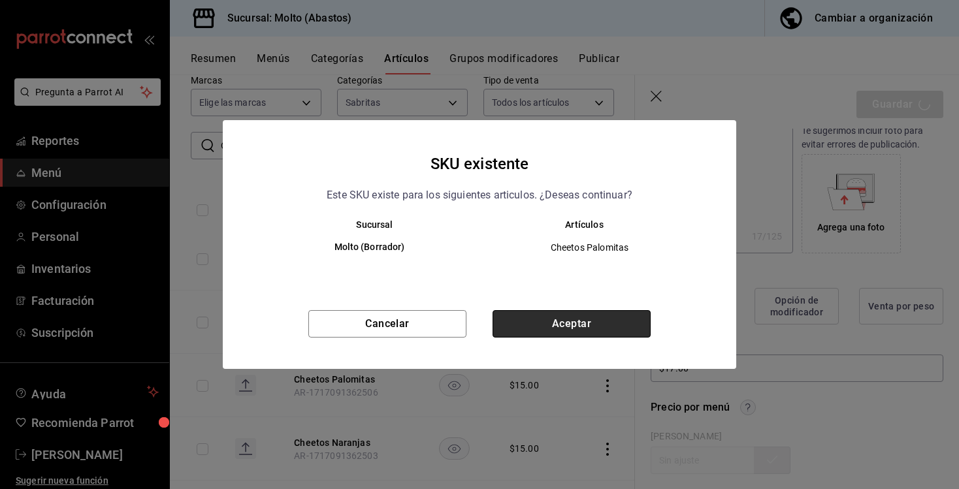
click at [605, 323] on button "Aceptar" at bounding box center [571, 323] width 158 height 27
type textarea "x"
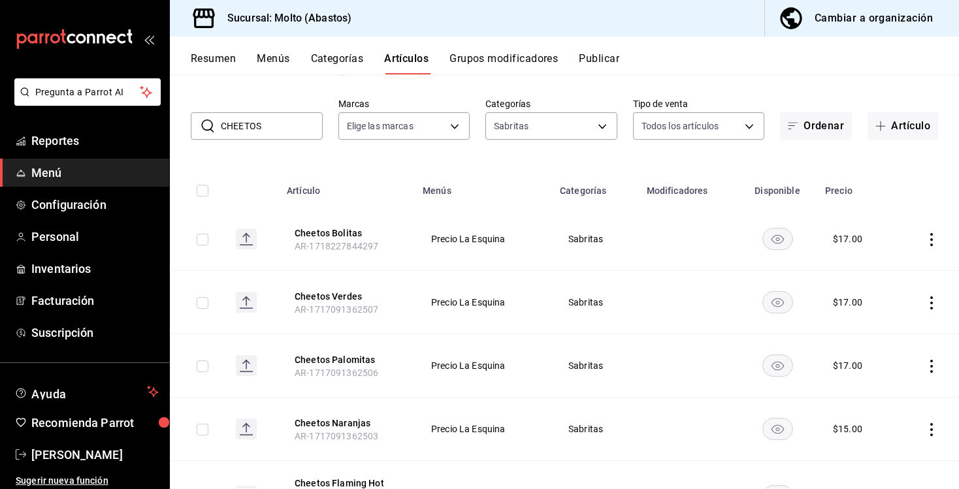
scroll to position [52, 0]
click at [357, 425] on button "Cheetos Naranjas" at bounding box center [347, 422] width 105 height 13
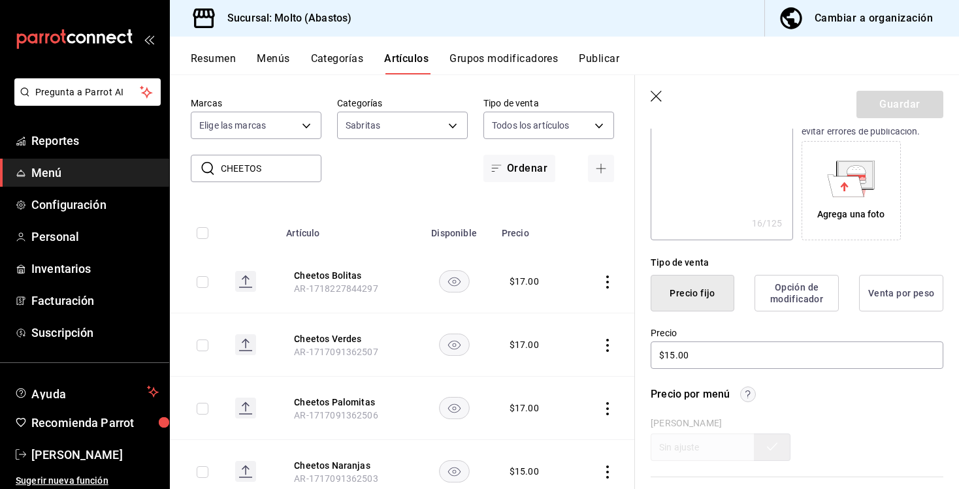
scroll to position [203, 0]
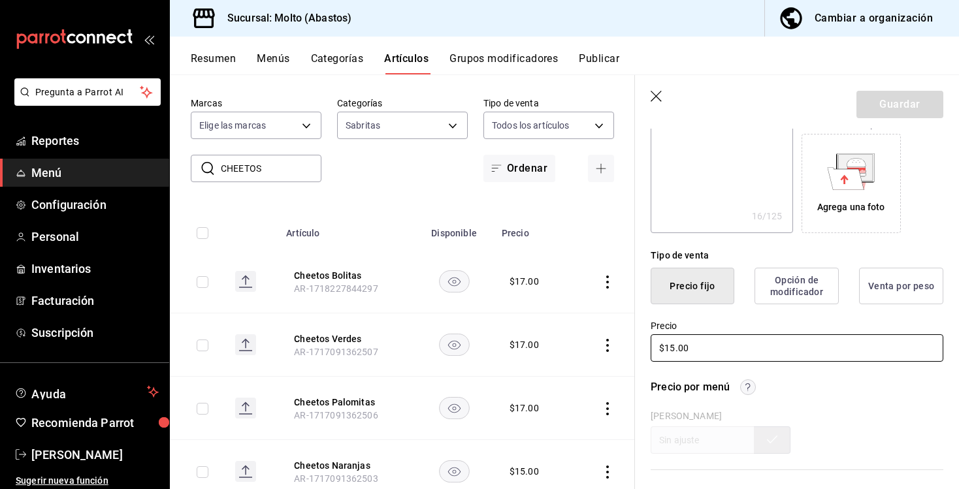
click at [676, 353] on input "$15.00" at bounding box center [797, 347] width 293 height 27
type input "$1.00"
type textarea "x"
type input "$17.00"
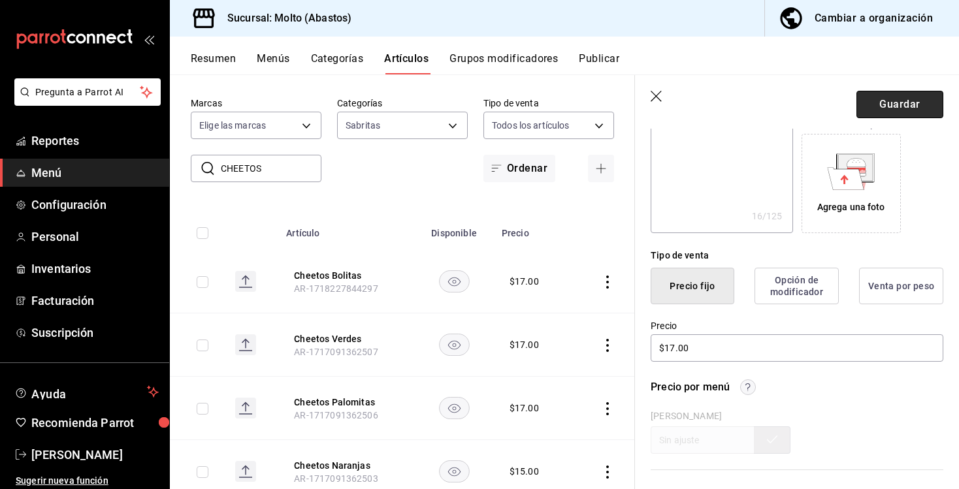
click at [913, 110] on button "Guardar" at bounding box center [899, 104] width 87 height 27
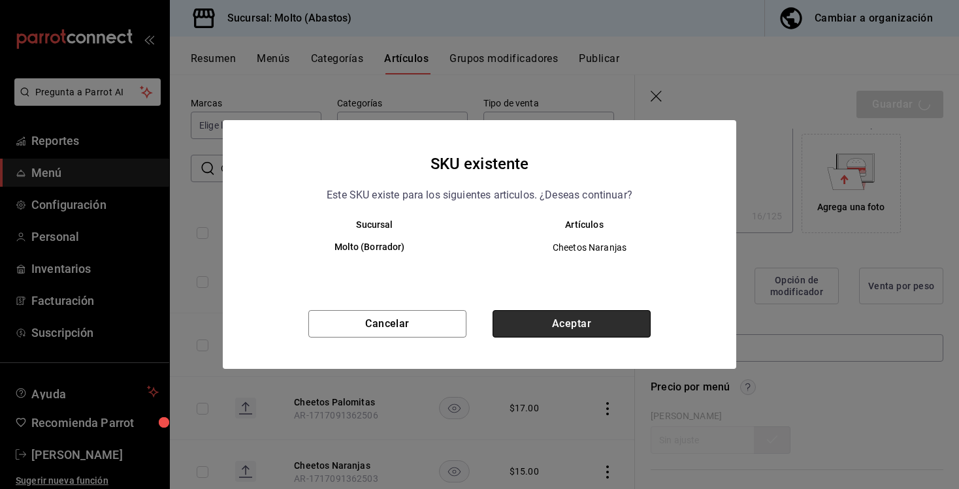
click at [555, 312] on button "Aceptar" at bounding box center [571, 323] width 158 height 27
type textarea "x"
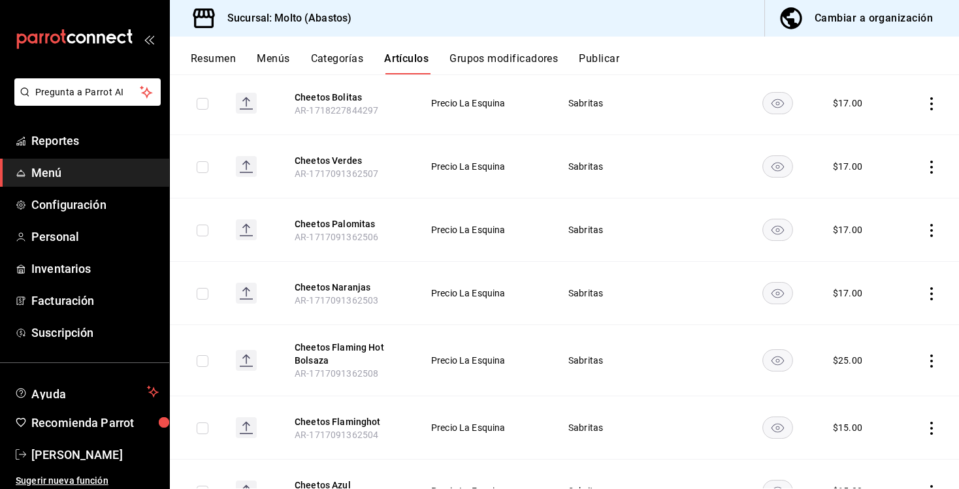
scroll to position [193, 0]
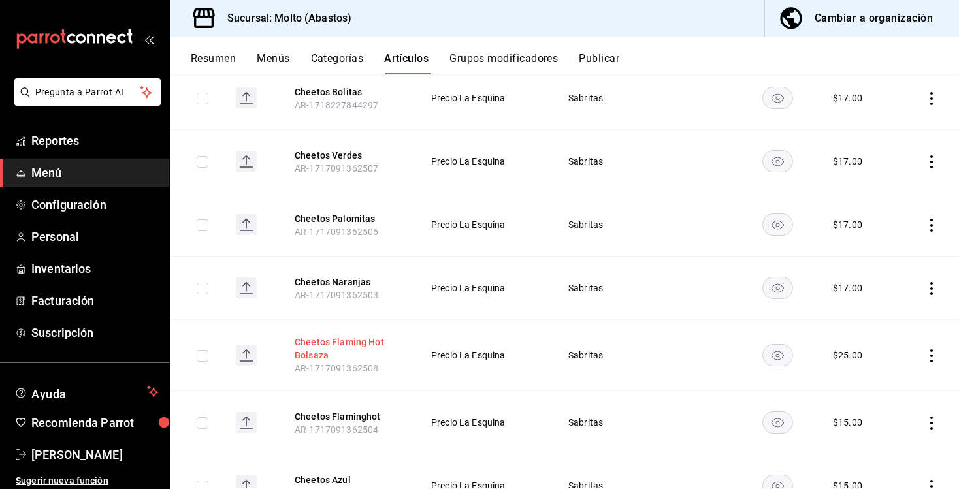
click at [340, 346] on button "Cheetos Flaming Hot Bolsaza" at bounding box center [347, 349] width 105 height 26
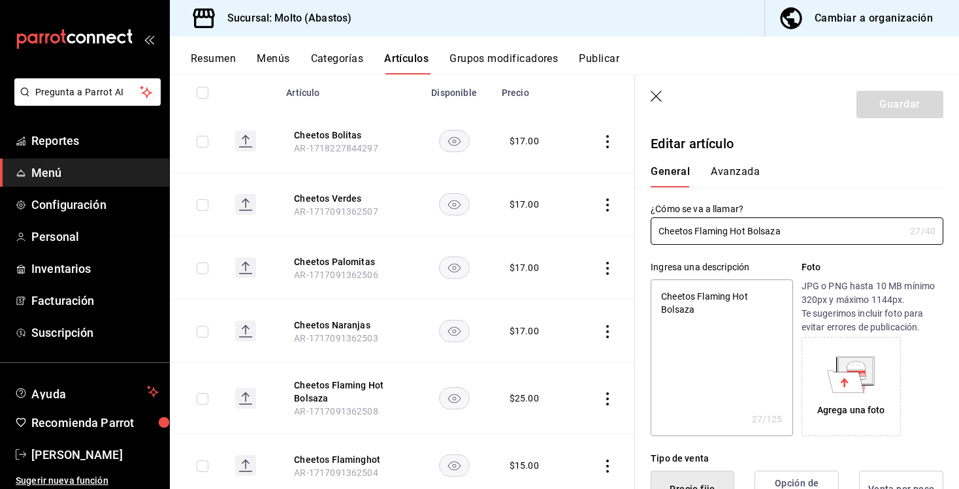
type textarea "x"
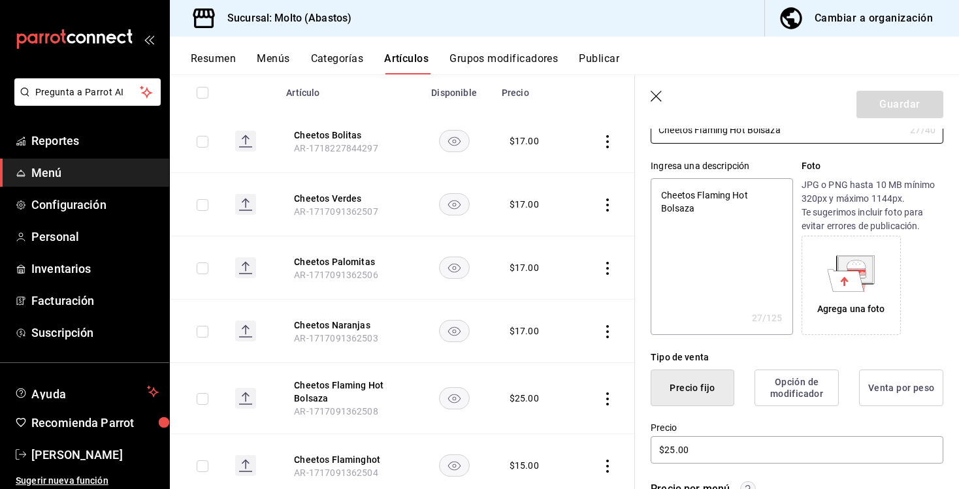
scroll to position [129, 0]
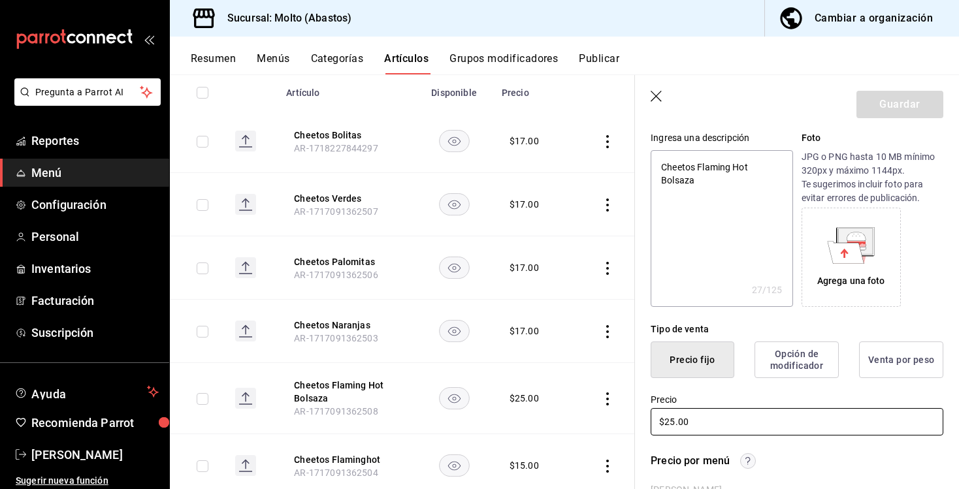
click at [673, 423] on input "$25.00" at bounding box center [797, 421] width 293 height 27
type input "$2.00"
type textarea "x"
type input "$26.00"
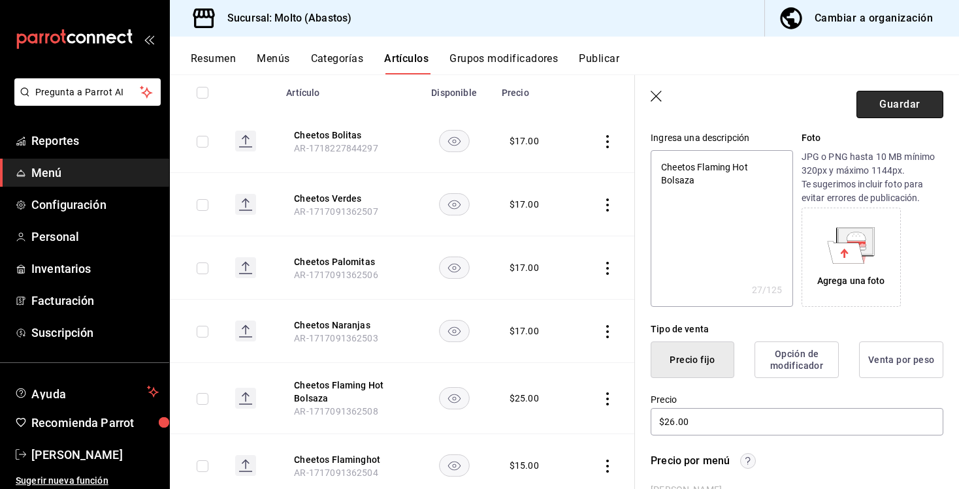
click at [898, 109] on button "Guardar" at bounding box center [899, 104] width 87 height 27
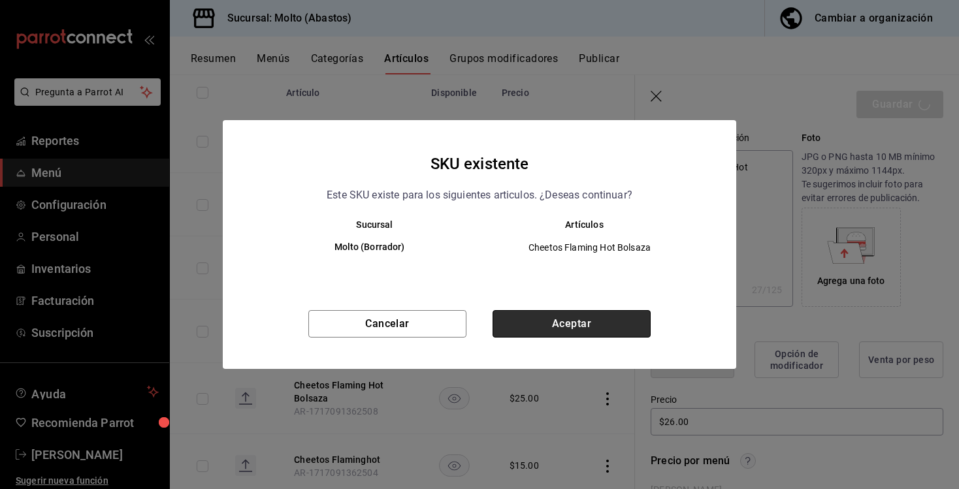
click at [637, 319] on button "Aceptar" at bounding box center [571, 323] width 158 height 27
type textarea "x"
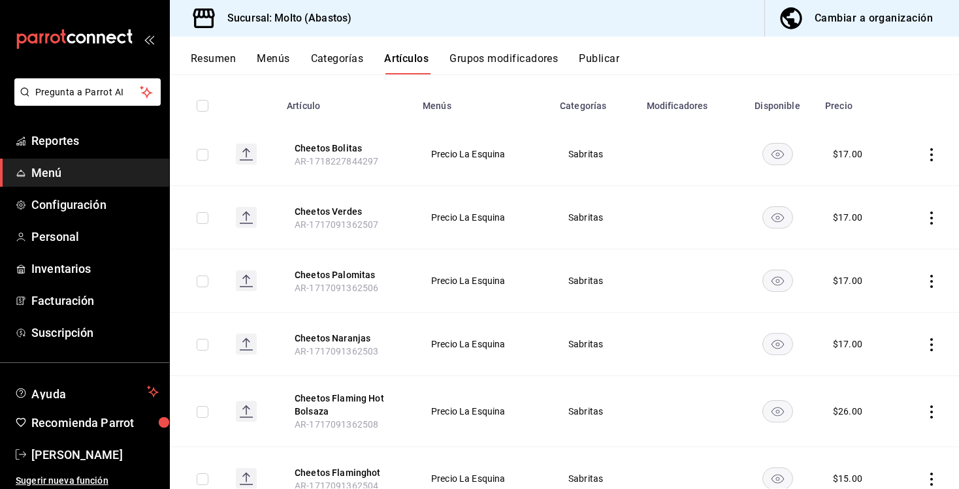
scroll to position [253, 0]
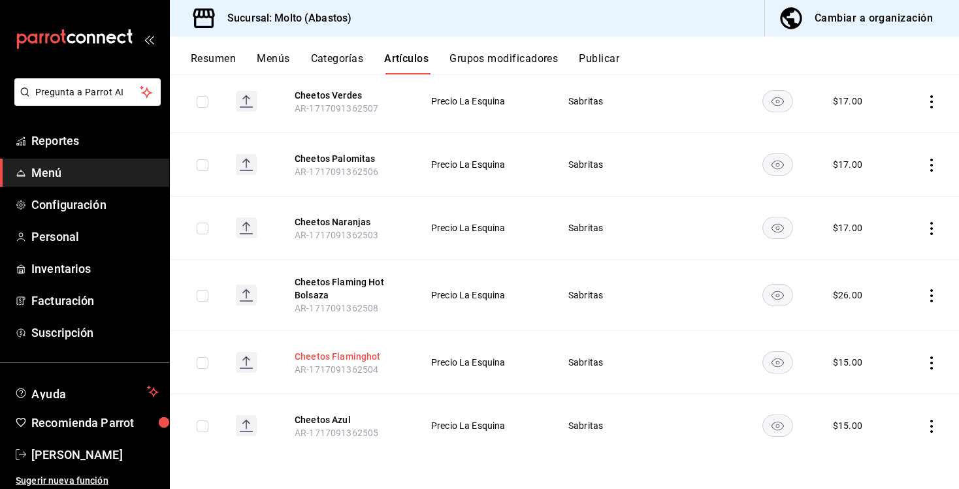
click at [348, 355] on button "Cheetos Flaminghot" at bounding box center [347, 356] width 105 height 13
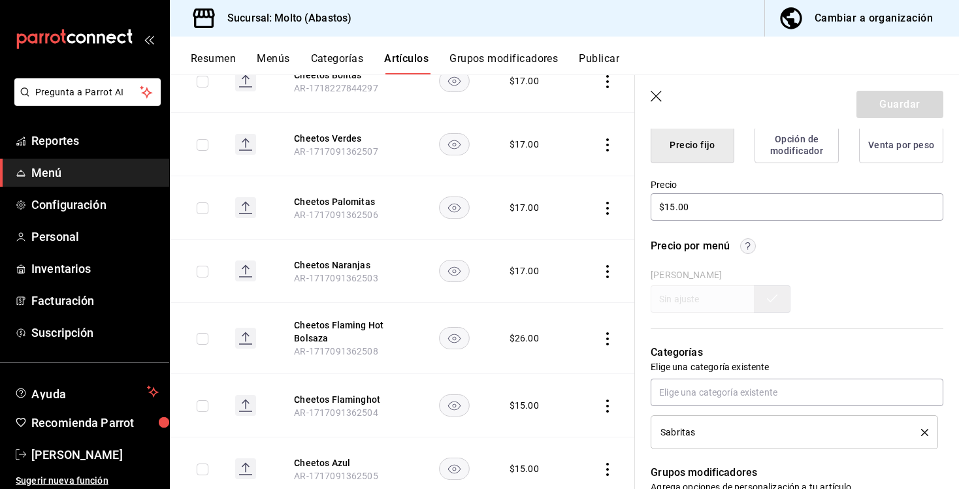
scroll to position [320, 0]
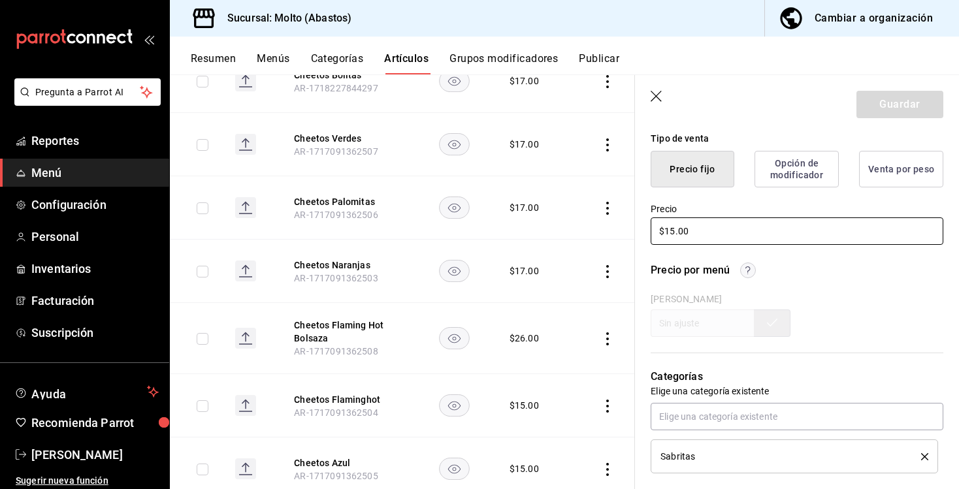
click at [674, 230] on input "$15.00" at bounding box center [797, 231] width 293 height 27
type input "$1.00"
type textarea "x"
type input "$17.00"
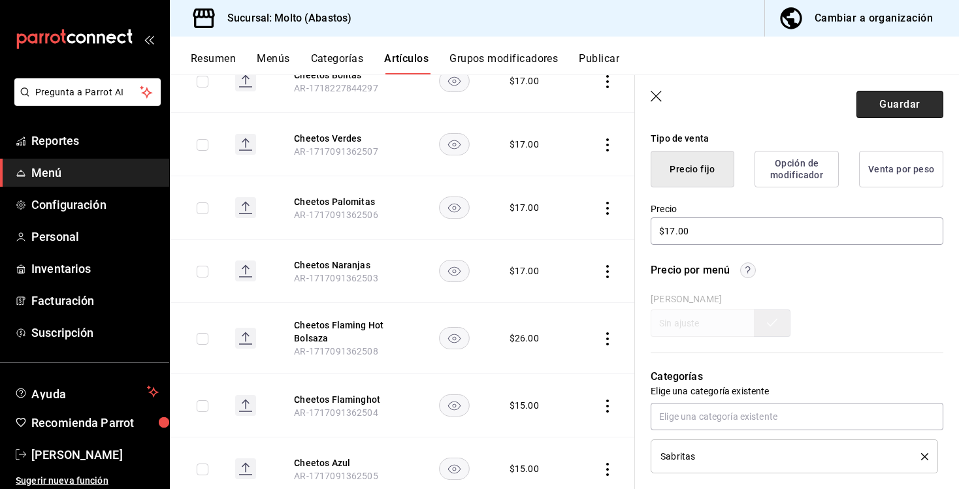
click at [875, 103] on button "Guardar" at bounding box center [899, 104] width 87 height 27
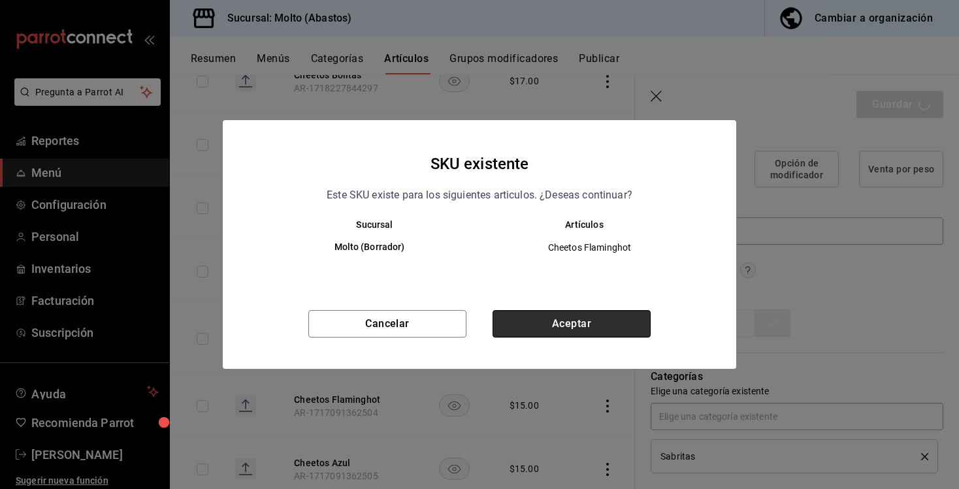
click at [575, 325] on button "Aceptar" at bounding box center [571, 323] width 158 height 27
type textarea "x"
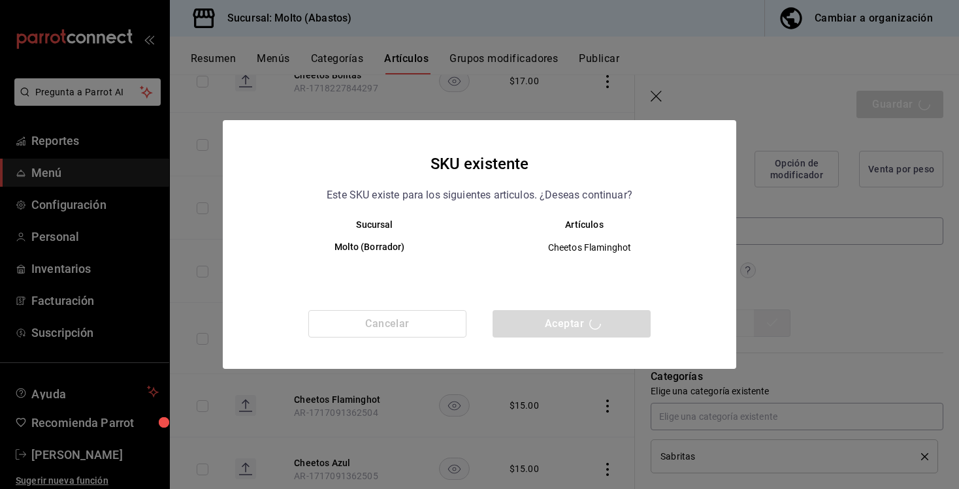
type textarea "x"
type input "AR-1758853778490"
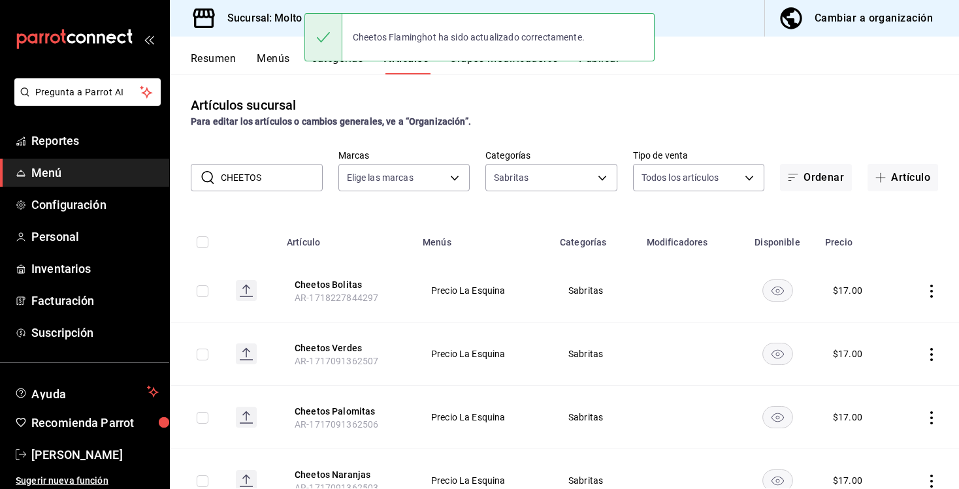
scroll to position [253, 0]
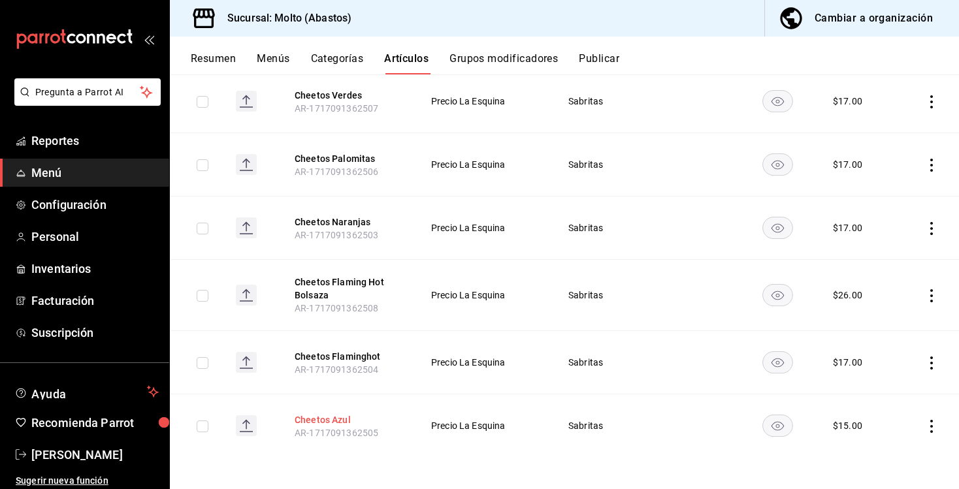
click at [344, 415] on button "Cheetos Azul" at bounding box center [347, 419] width 105 height 13
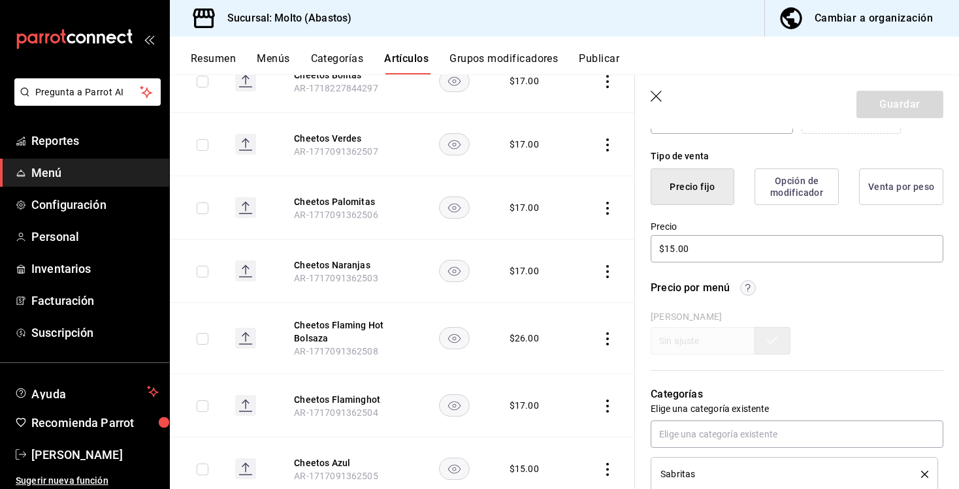
scroll to position [299, 0]
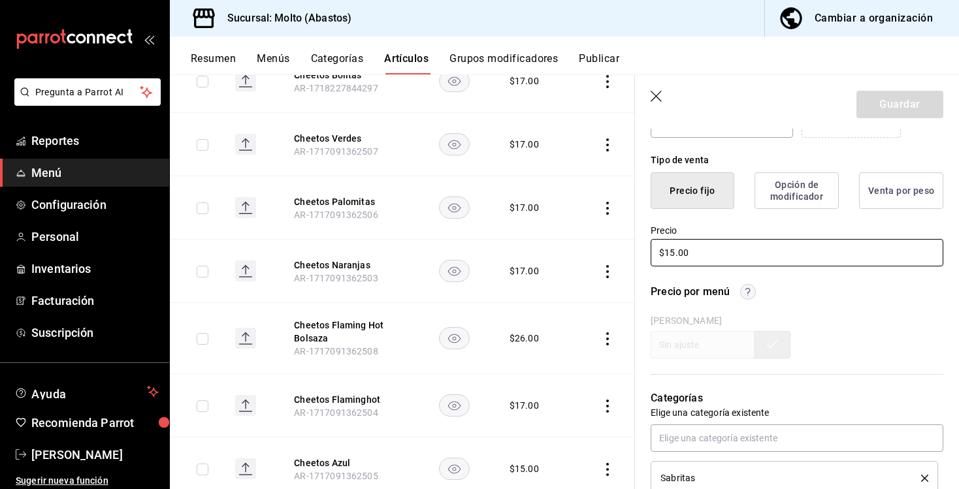
click at [674, 253] on input "$15.00" at bounding box center [797, 252] width 293 height 27
type input "$1.00"
type textarea "x"
type input "$17.00"
type textarea "x"
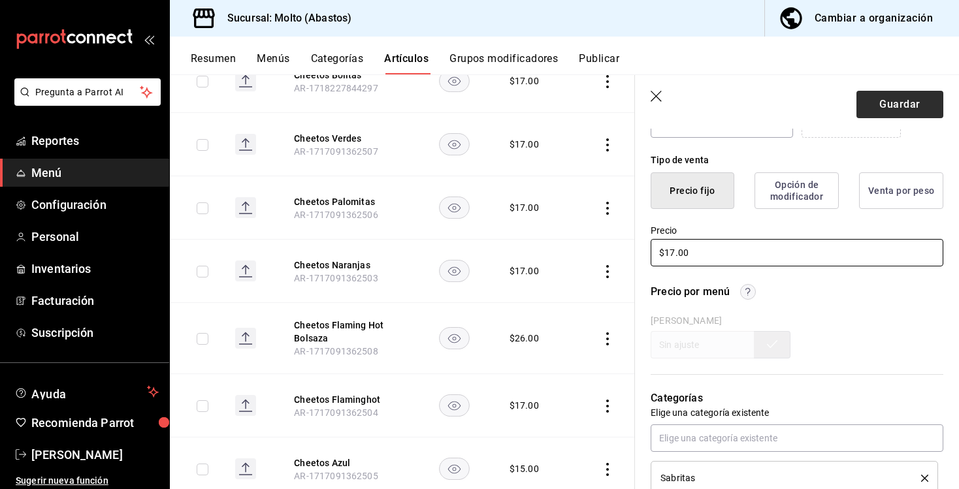
type input "$17.00"
click at [895, 91] on button "Guardar" at bounding box center [899, 104] width 87 height 27
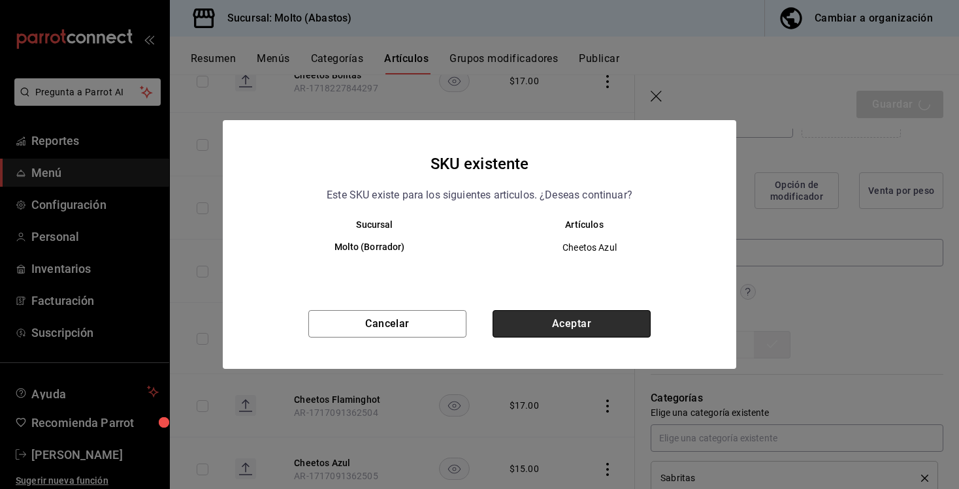
click at [584, 322] on button "Aceptar" at bounding box center [571, 323] width 158 height 27
type textarea "x"
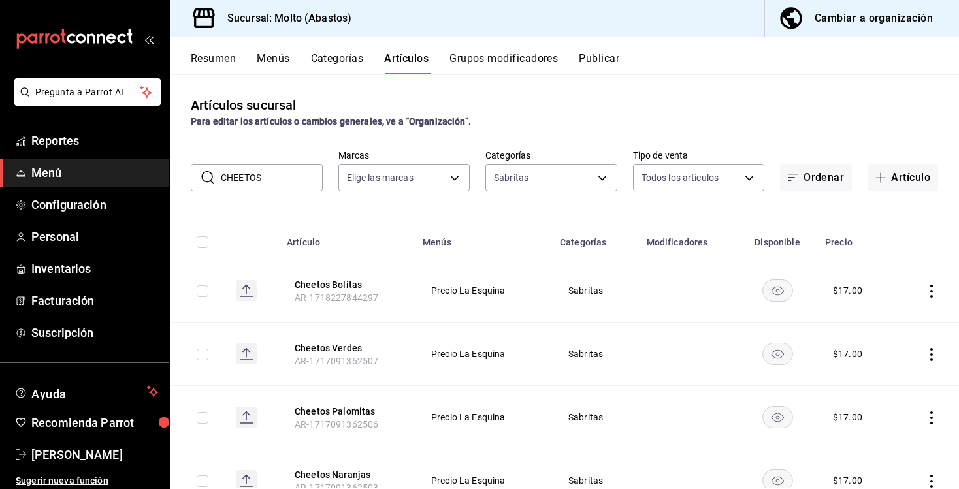
click at [282, 179] on input "CHEETOS" at bounding box center [272, 178] width 102 height 26
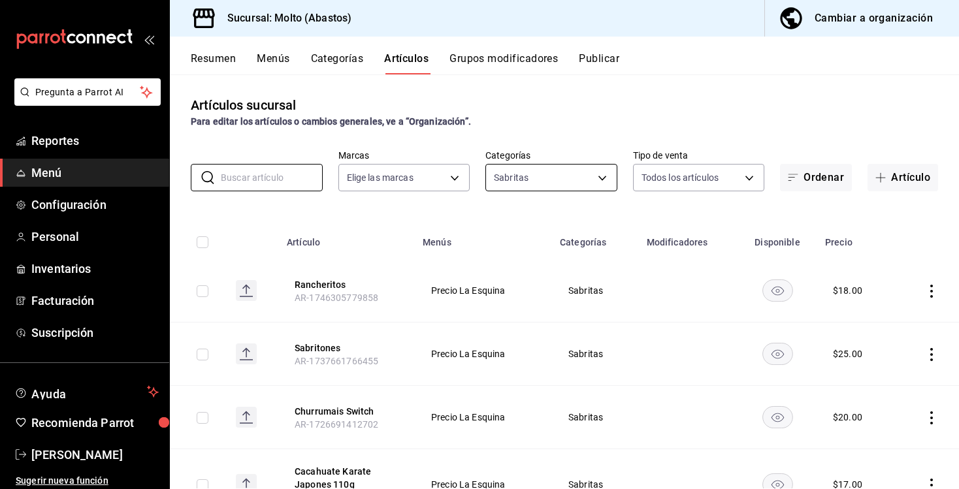
click at [514, 175] on body "Pregunta a Parrot AI Reportes Menú Configuración Personal Inventarios Facturaci…" at bounding box center [479, 244] width 959 height 489
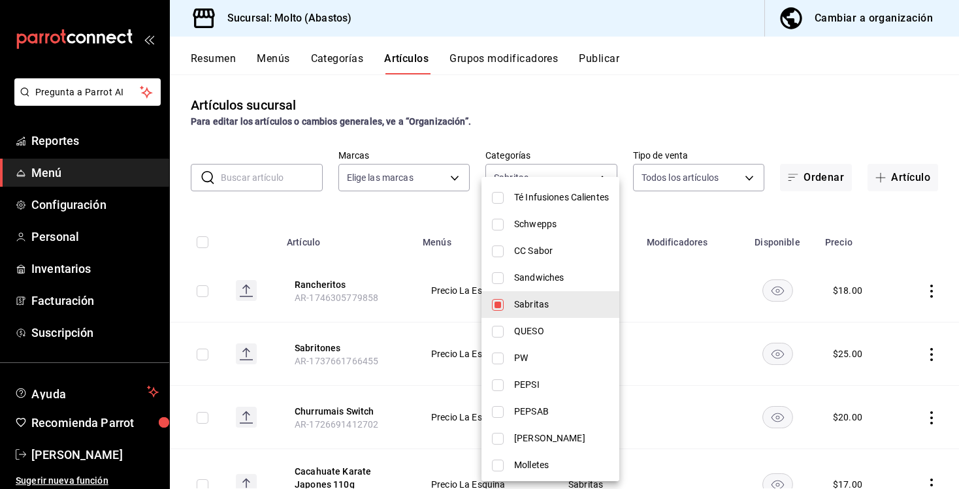
scroll to position [391, 0]
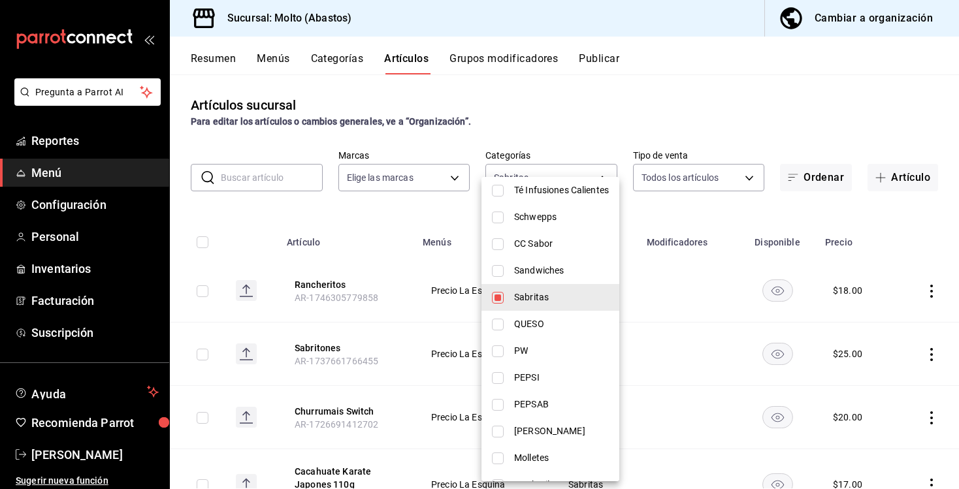
click at [499, 299] on input "checkbox" at bounding box center [498, 298] width 12 height 12
checkbox input "false"
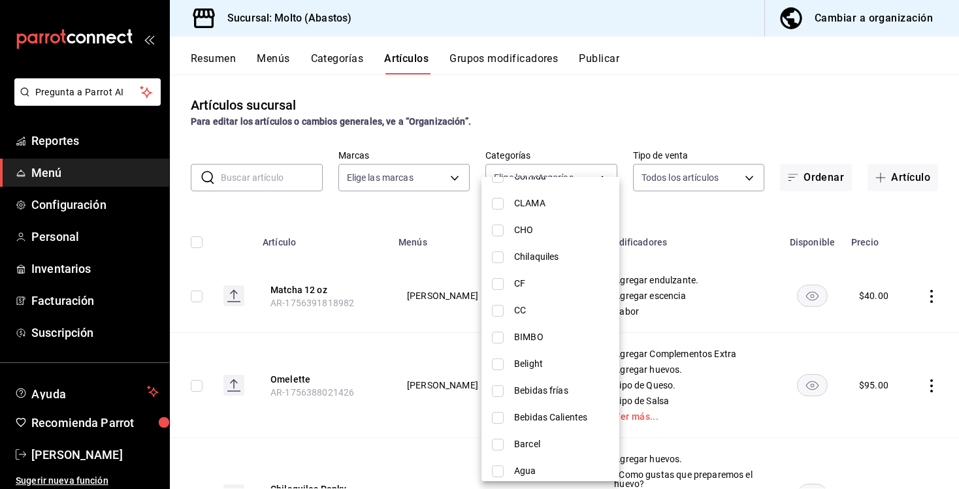
scroll to position [1110, 0]
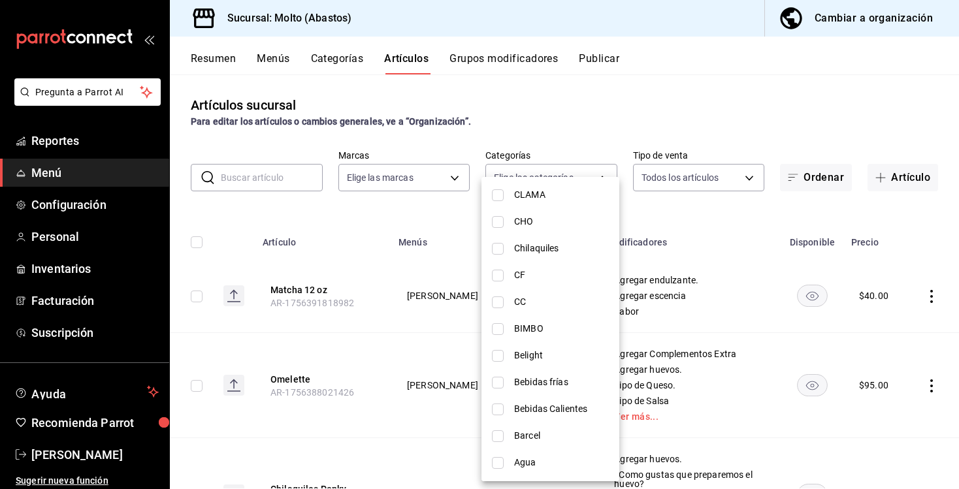
click at [521, 434] on span "Barcel" at bounding box center [561, 436] width 95 height 14
type input "01c23600-356a-4323-976e-68697fa82f93"
checkbox input "true"
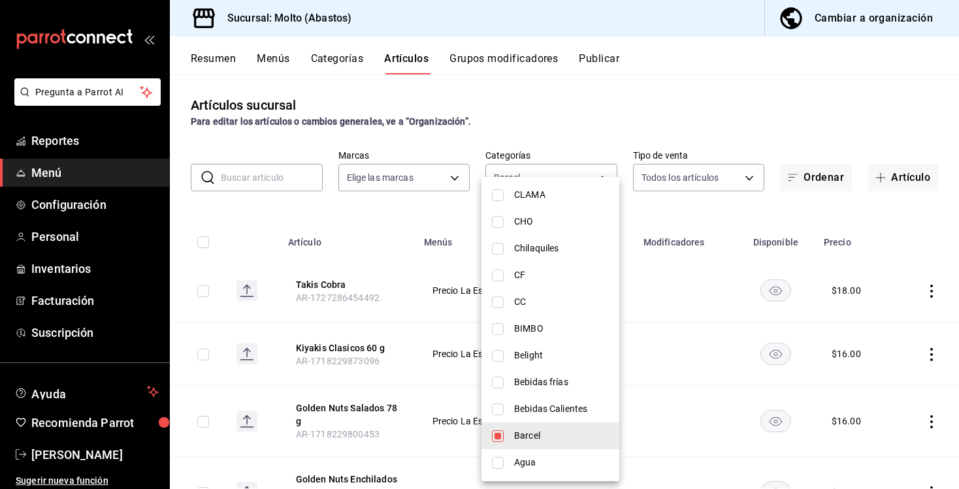
click at [635, 93] on div at bounding box center [479, 244] width 959 height 489
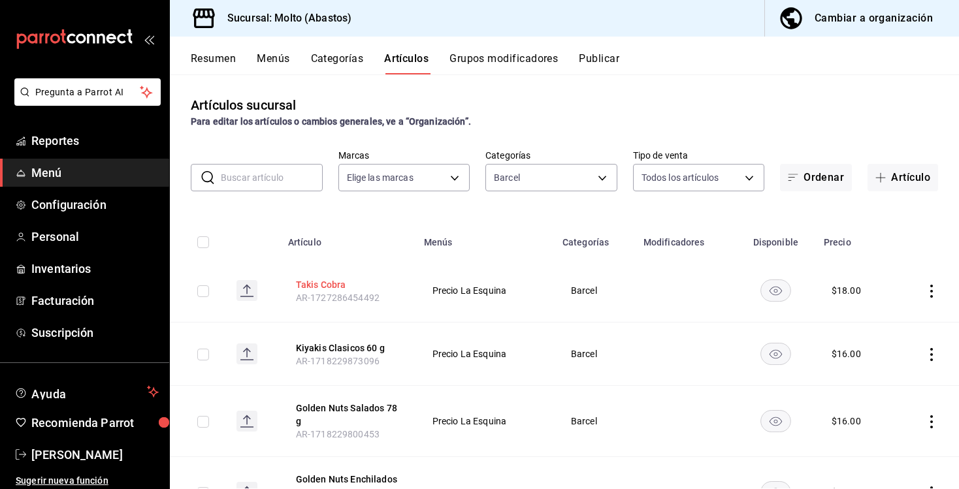
click at [315, 287] on button "Takis Cobra" at bounding box center [348, 284] width 105 height 13
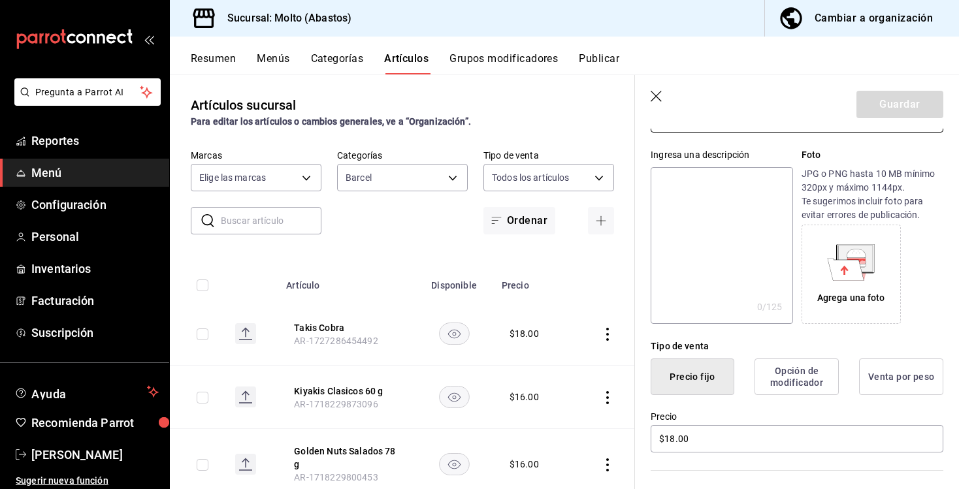
scroll to position [147, 0]
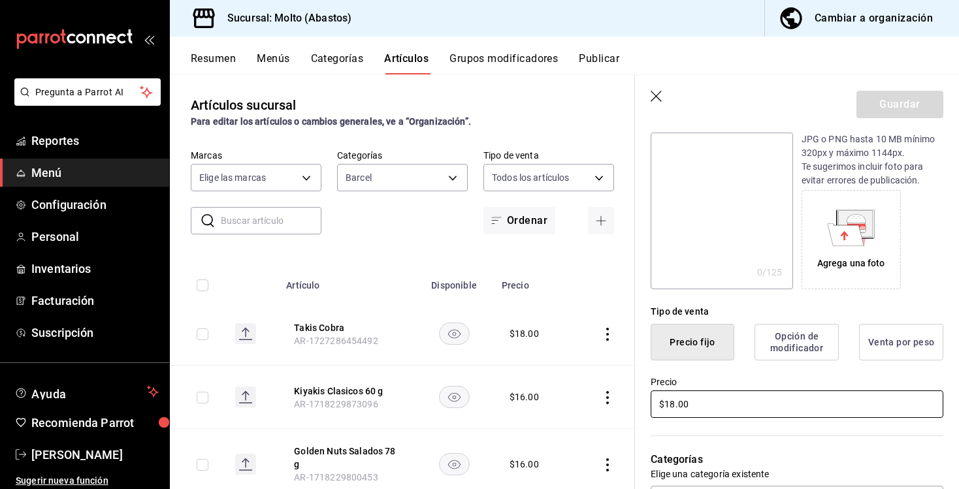
drag, startPoint x: 673, startPoint y: 402, endPoint x: 712, endPoint y: 435, distance: 51.4
click at [673, 402] on input "$18.00" at bounding box center [797, 404] width 293 height 27
type input "$1.00"
type input "$20.00"
click at [899, 100] on button "Guardar" at bounding box center [899, 104] width 87 height 27
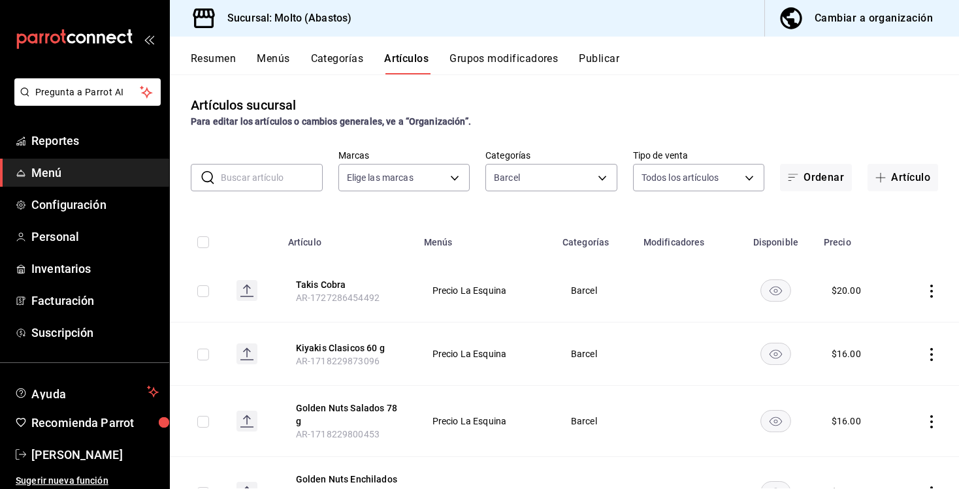
click at [270, 178] on input "text" at bounding box center [272, 178] width 102 height 26
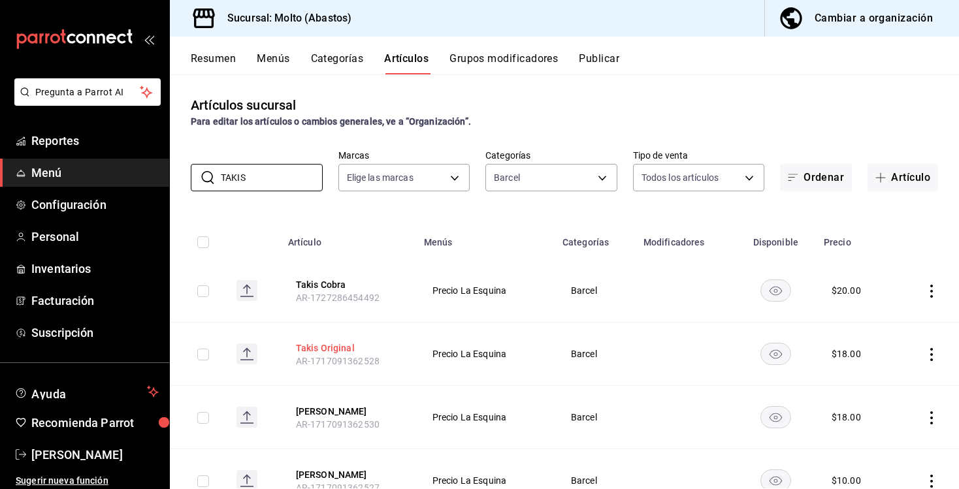
type input "TAKIS"
click at [331, 347] on button "Takis Original" at bounding box center [348, 348] width 105 height 13
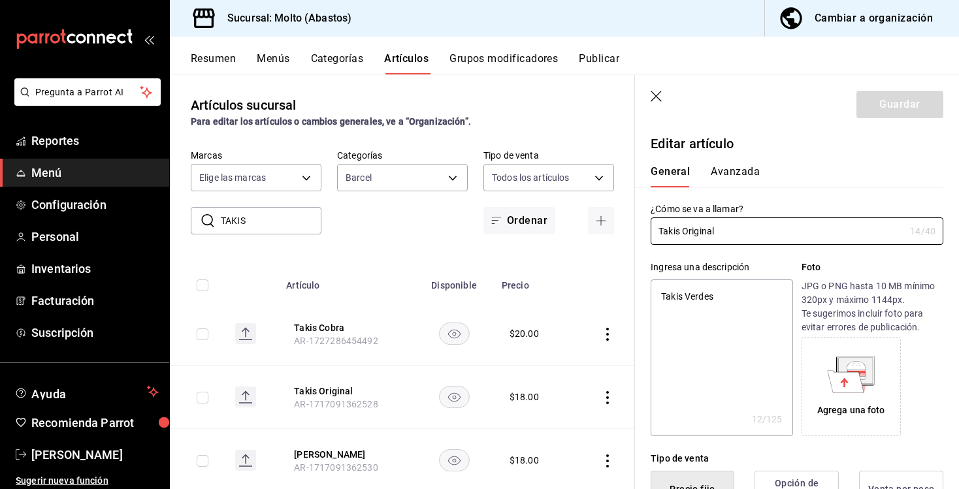
type textarea "x"
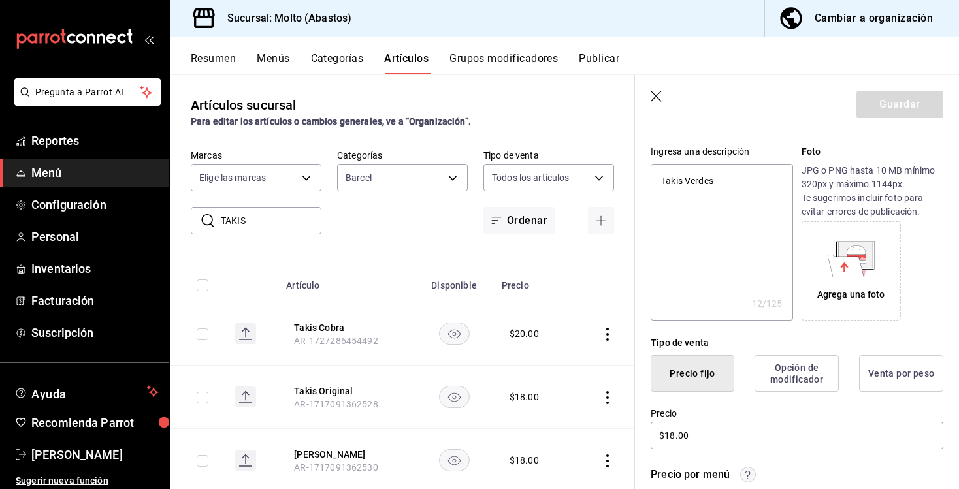
scroll to position [117, 0]
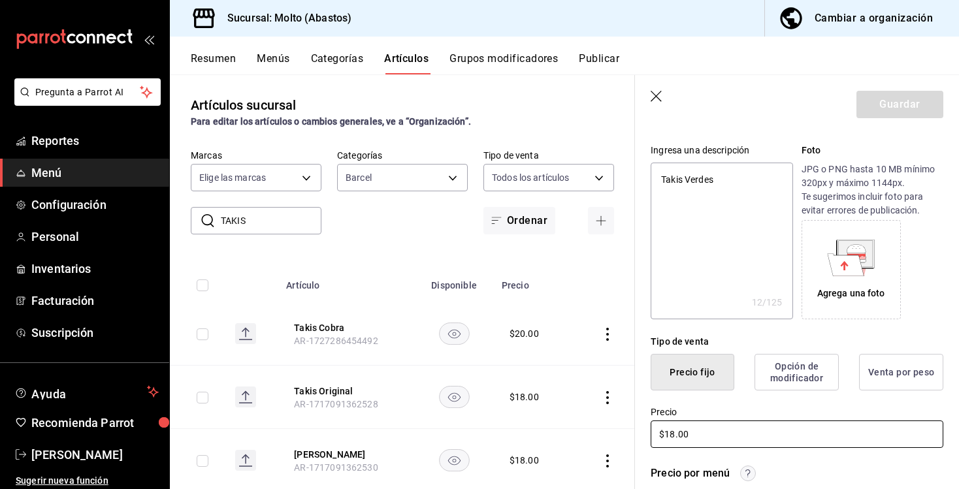
click at [673, 435] on input "$18.00" at bounding box center [797, 434] width 293 height 27
type input "$20.00"
type textarea "x"
type input "$20.00"
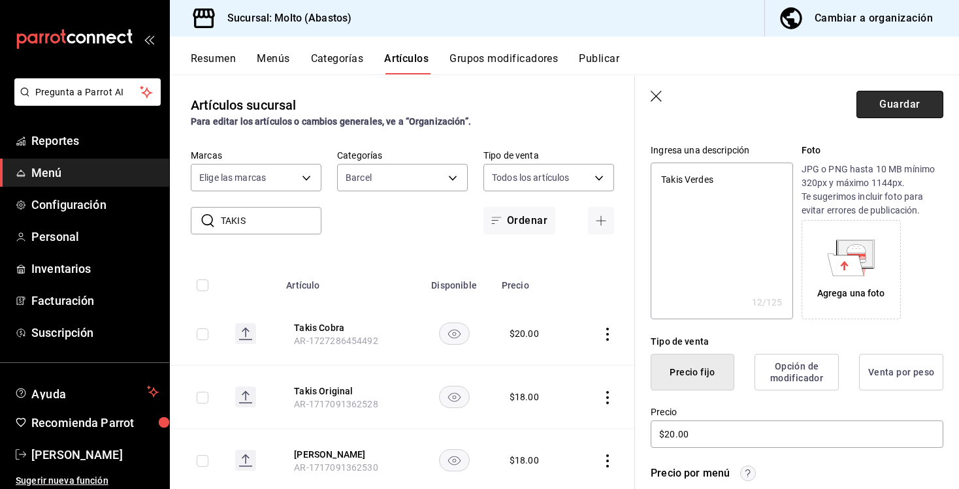
click at [916, 109] on button "Guardar" at bounding box center [899, 104] width 87 height 27
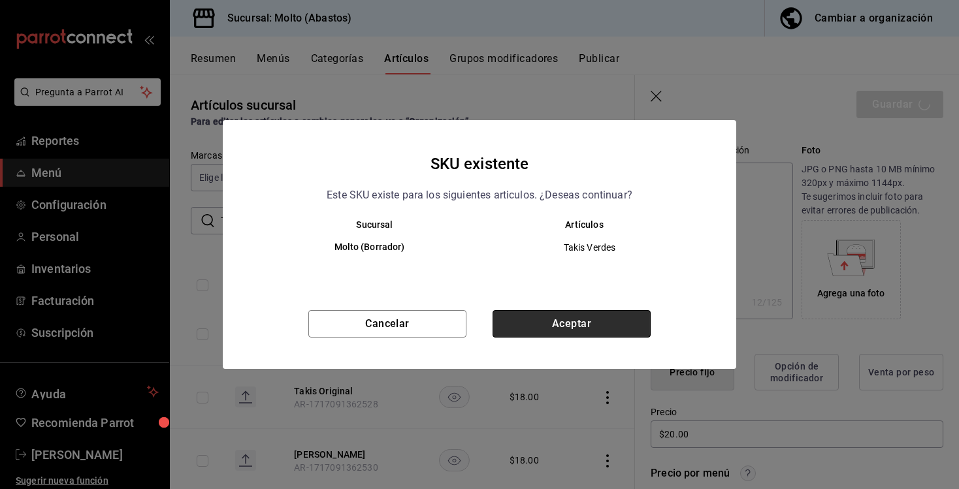
click at [534, 330] on button "Aceptar" at bounding box center [571, 323] width 158 height 27
type textarea "x"
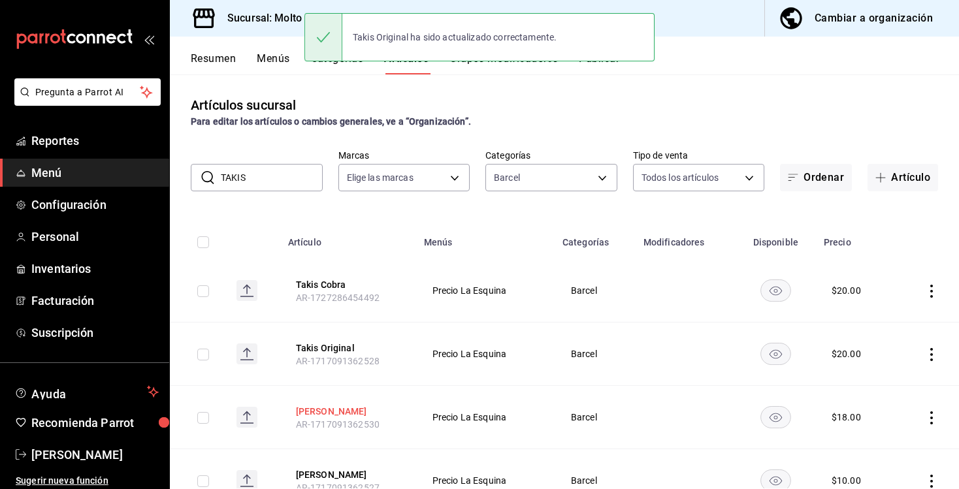
click at [345, 412] on button "Takis Huakamole" at bounding box center [348, 411] width 105 height 13
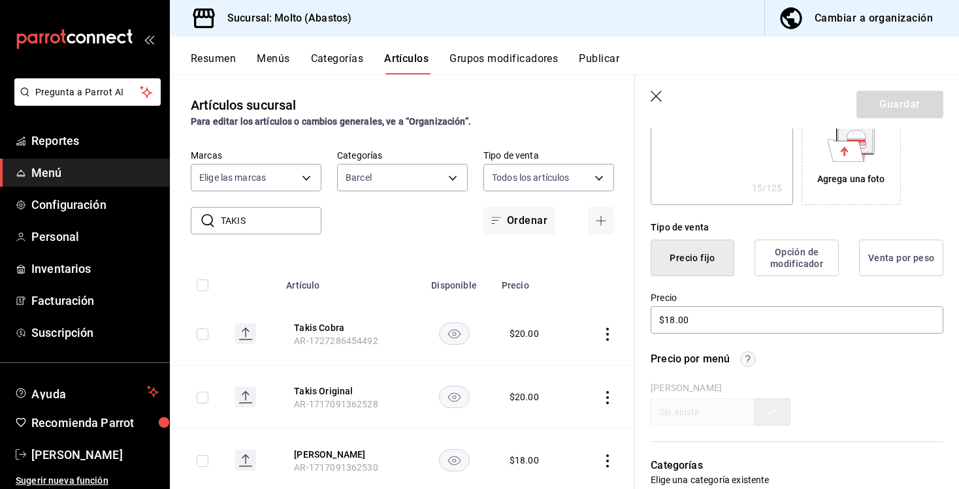
scroll to position [268, 0]
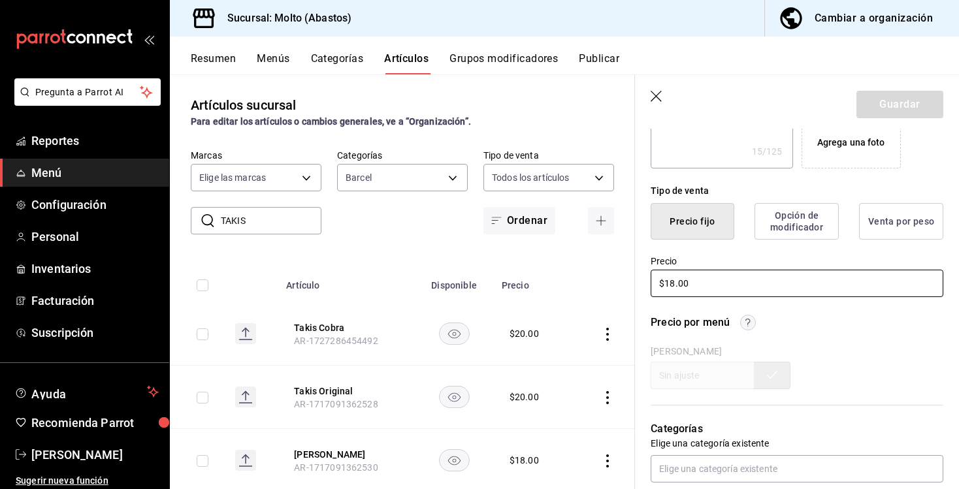
click at [672, 282] on input "$18.00" at bounding box center [797, 283] width 293 height 27
type input "$20.00"
type textarea "x"
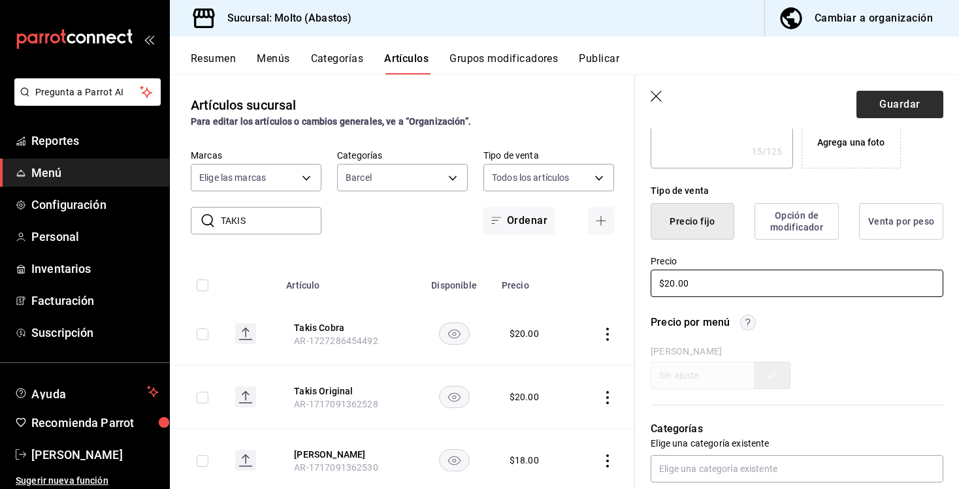
type input "$20.00"
click at [895, 93] on button "Guardar" at bounding box center [899, 104] width 87 height 27
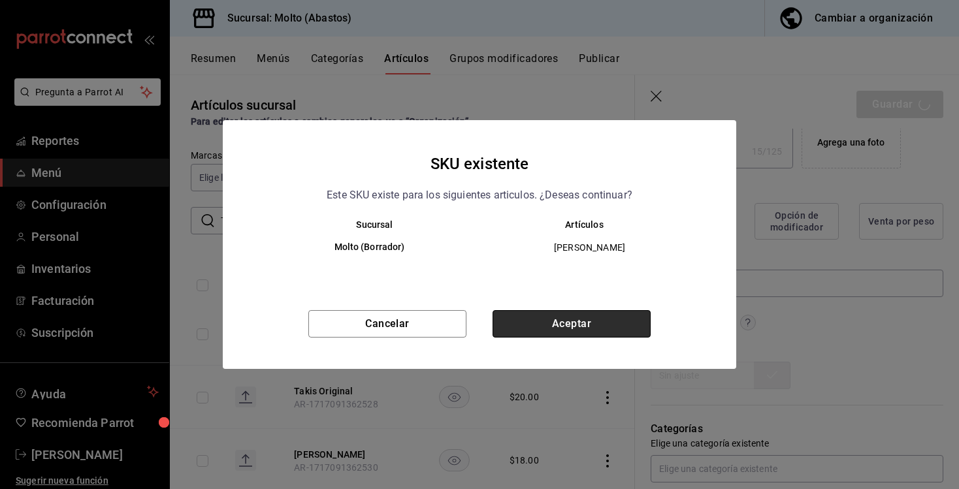
click at [548, 324] on button "Aceptar" at bounding box center [571, 323] width 158 height 27
type textarea "x"
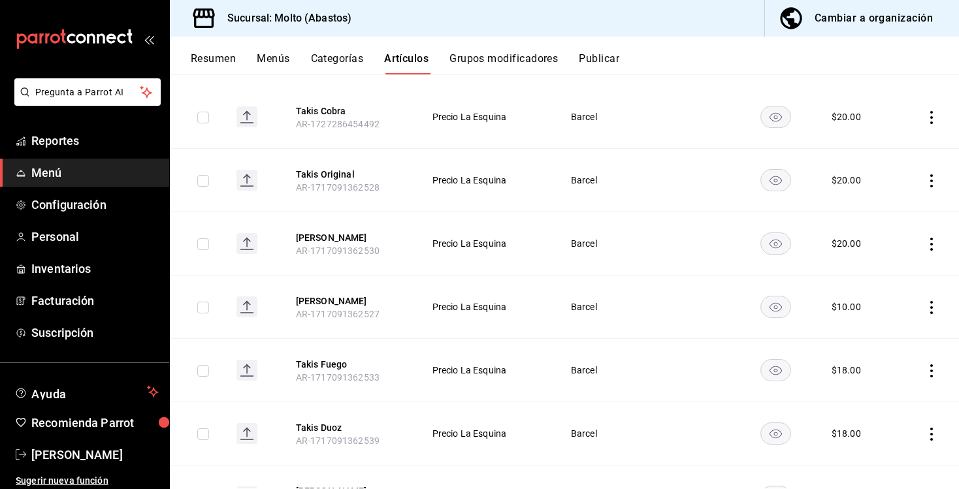
scroll to position [175, 0]
click at [335, 364] on button "Takis Fuego" at bounding box center [348, 363] width 105 height 13
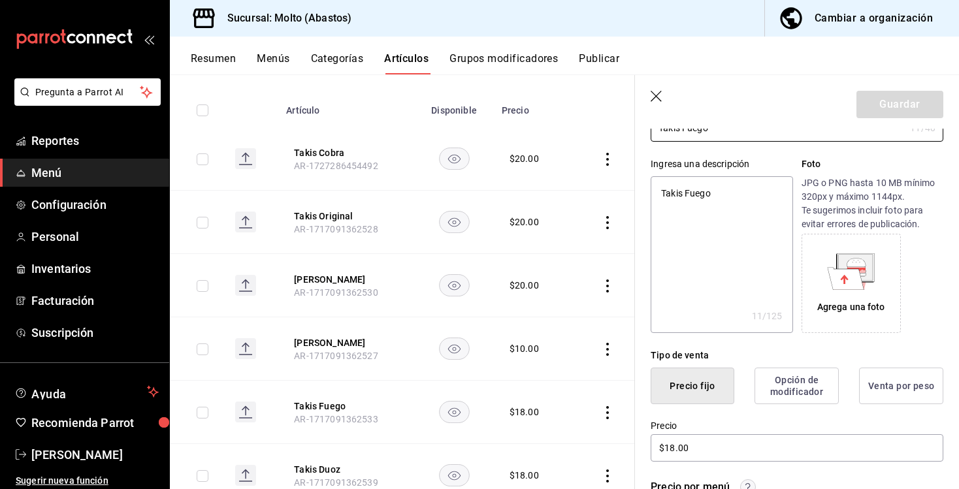
scroll to position [106, 0]
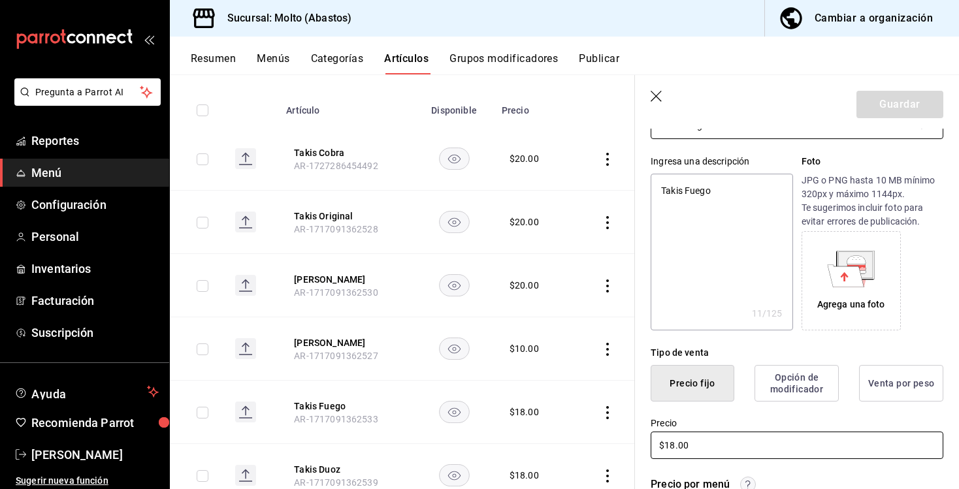
click at [673, 445] on input "$18.00" at bounding box center [797, 445] width 293 height 27
type input "$20.00"
type textarea "x"
type input "$20.00"
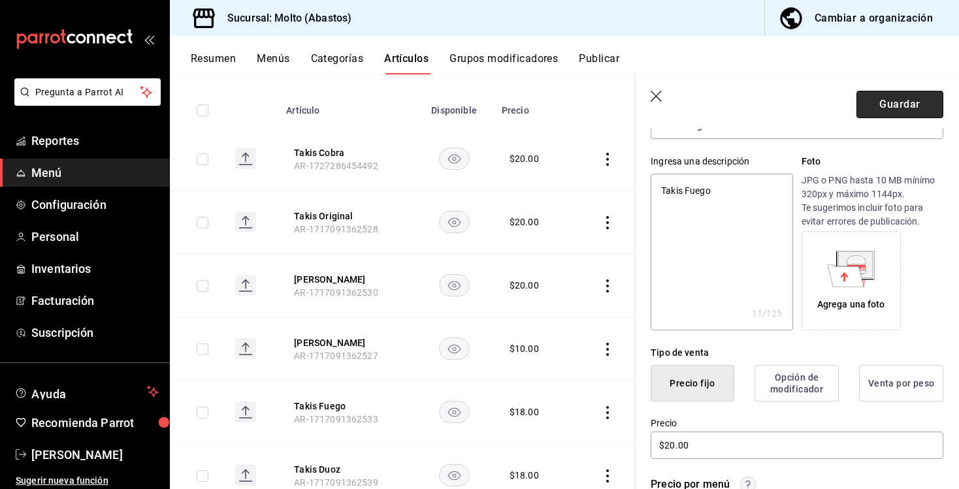
click at [894, 97] on button "Guardar" at bounding box center [899, 104] width 87 height 27
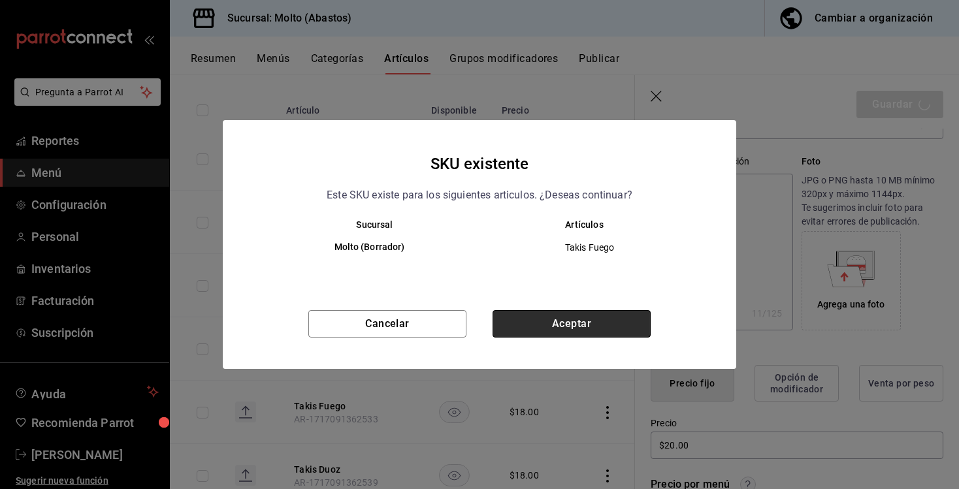
click at [535, 329] on button "Aceptar" at bounding box center [571, 323] width 158 height 27
type textarea "x"
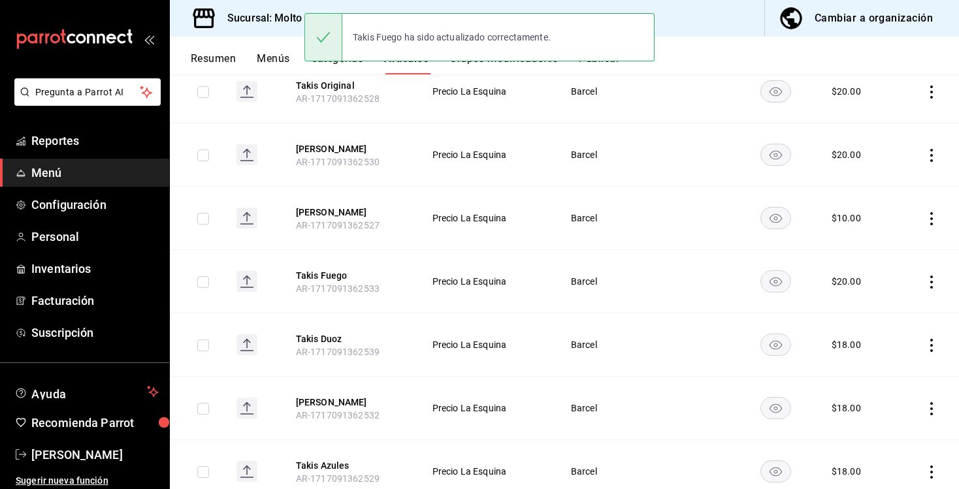
scroll to position [267, 0]
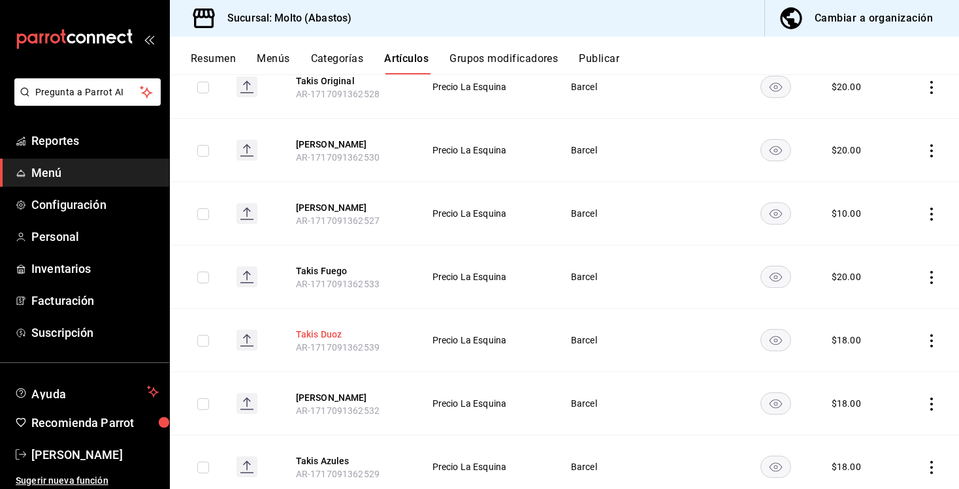
click at [311, 338] on button "Takis Duoz" at bounding box center [348, 334] width 105 height 13
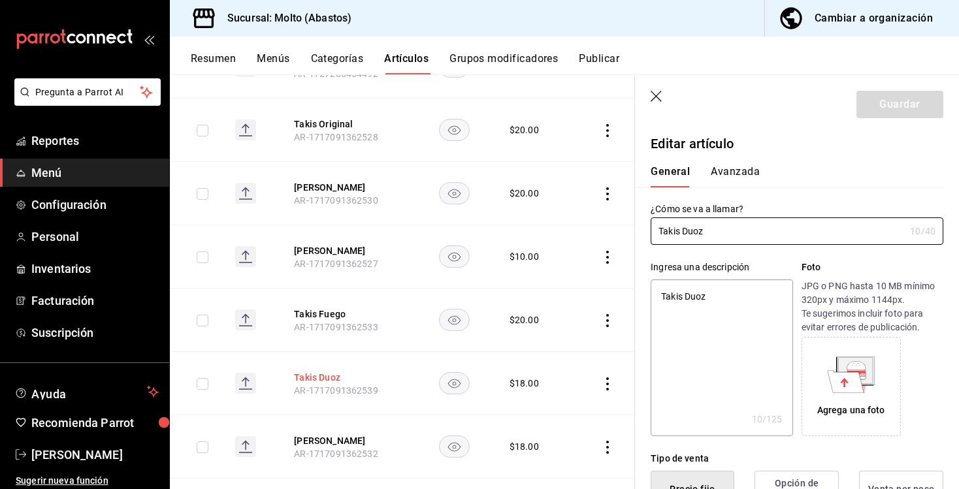
type textarea "x"
type input "$18.00"
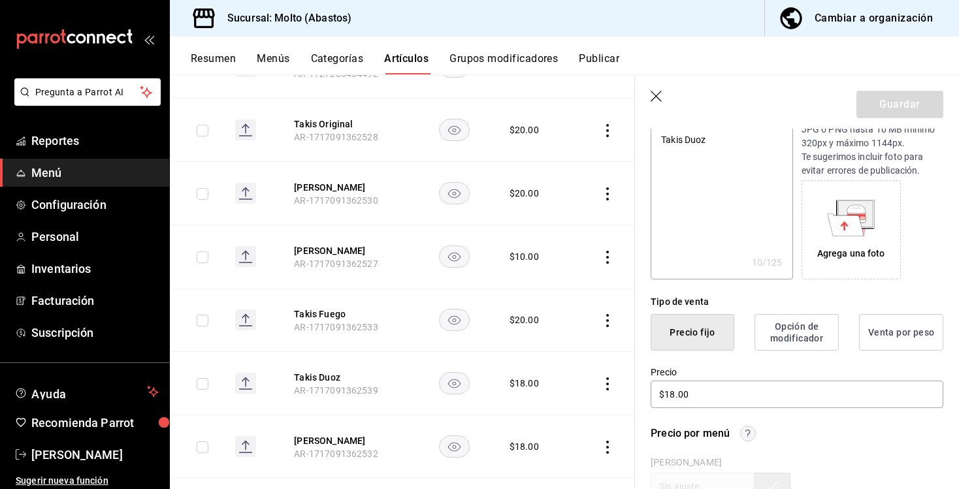
scroll to position [289, 0]
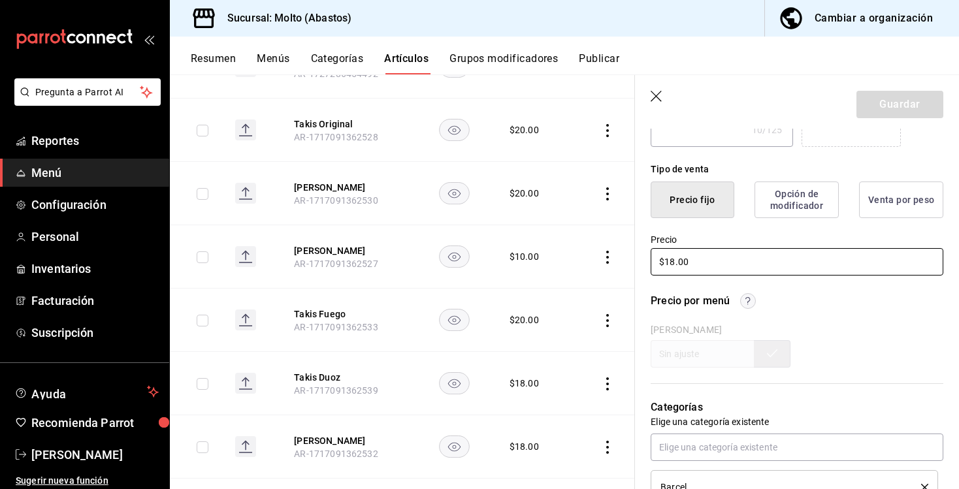
click at [672, 260] on input "$18.00" at bounding box center [797, 261] width 293 height 27
type textarea "x"
type input "$2.00"
type textarea "x"
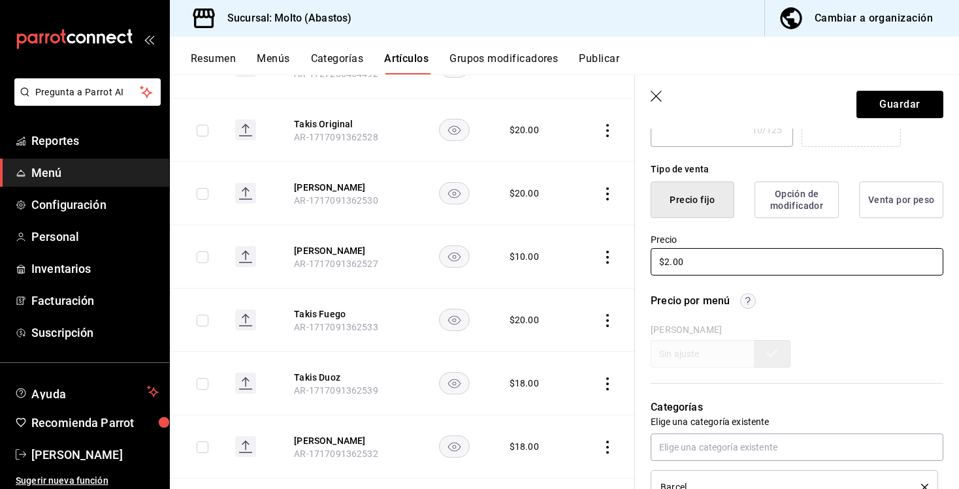
type input "$20.00"
type textarea "x"
type input "$20.00"
click at [871, 106] on button "Guardar" at bounding box center [899, 104] width 87 height 27
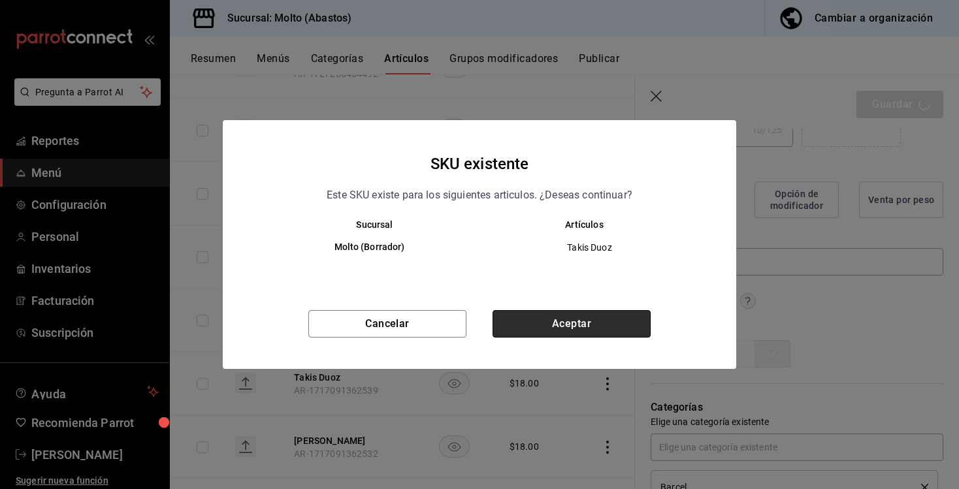
click at [532, 323] on button "Aceptar" at bounding box center [571, 323] width 158 height 27
type textarea "x"
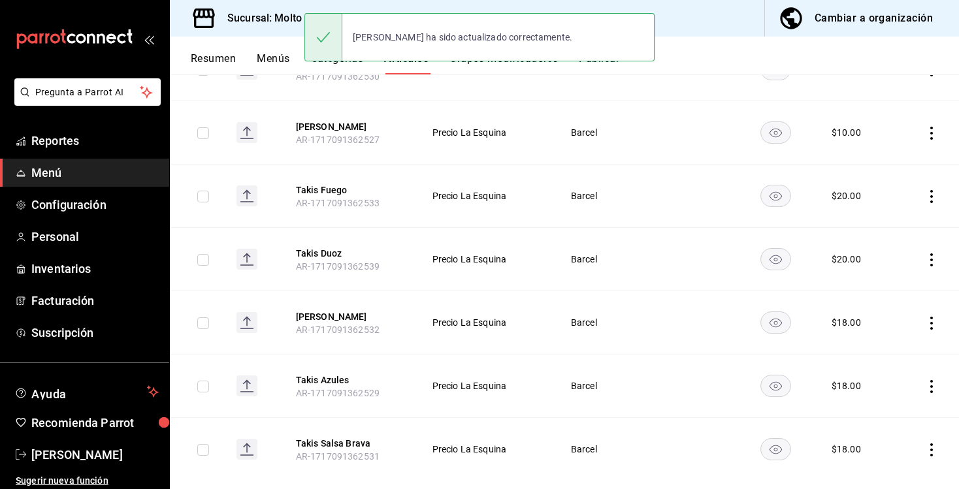
scroll to position [349, 0]
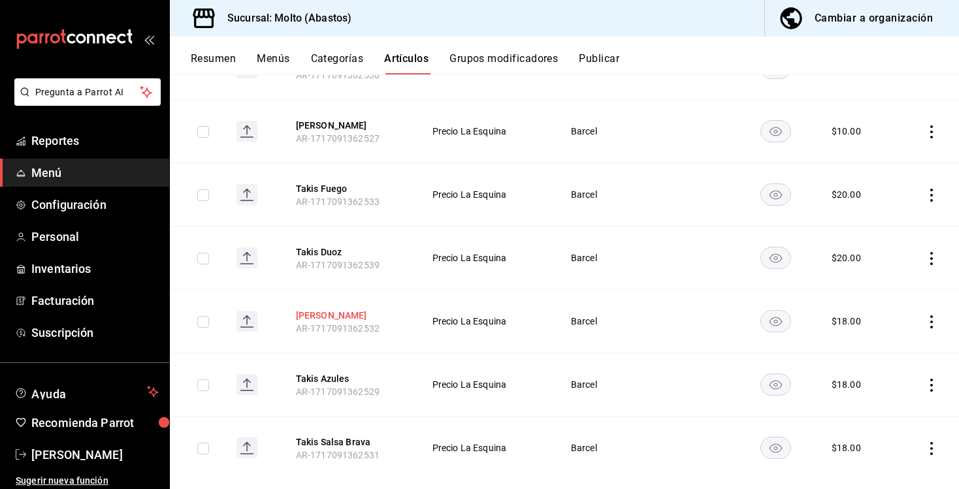
click at [342, 314] on button "Takis Blancos" at bounding box center [348, 315] width 105 height 13
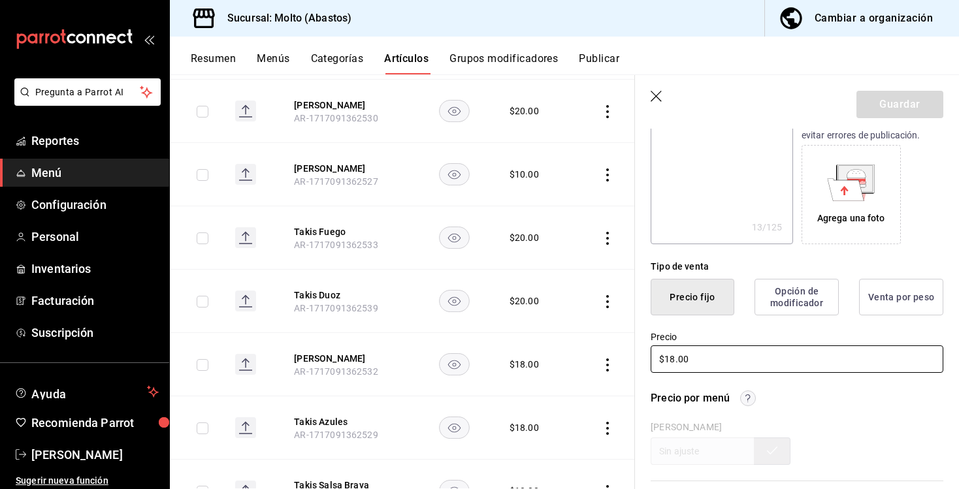
scroll to position [195, 0]
click at [664, 357] on input "$18.00" at bounding box center [797, 356] width 293 height 27
type textarea "x"
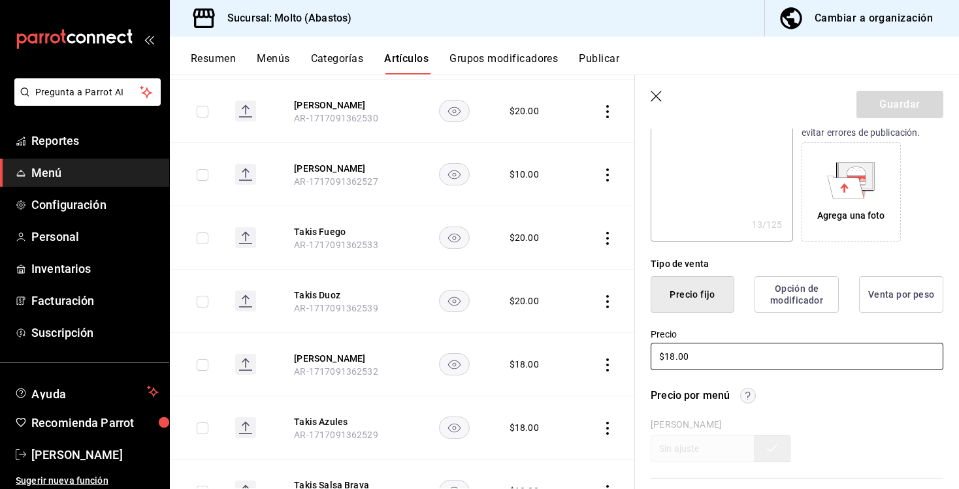
type input "$2.00"
type textarea "x"
type input "$20.00"
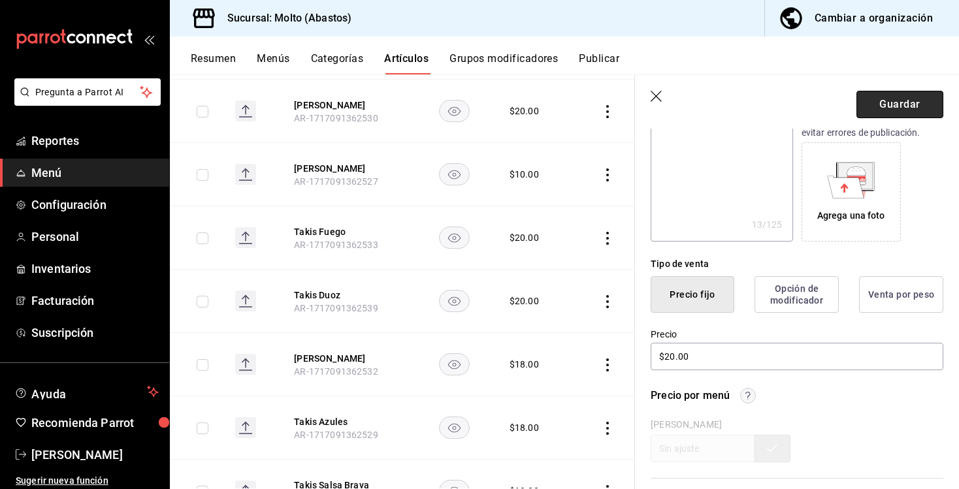
click at [899, 99] on button "Guardar" at bounding box center [899, 104] width 87 height 27
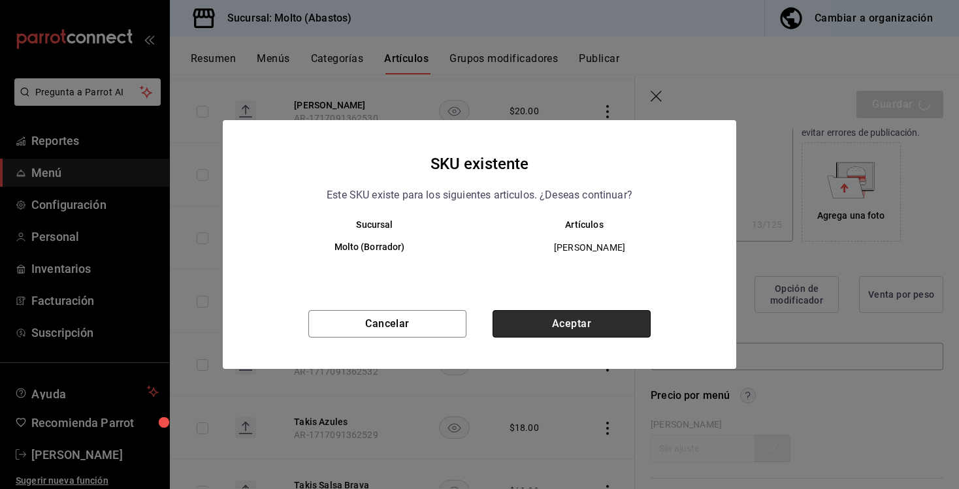
click at [616, 325] on button "Aceptar" at bounding box center [571, 323] width 158 height 27
type textarea "x"
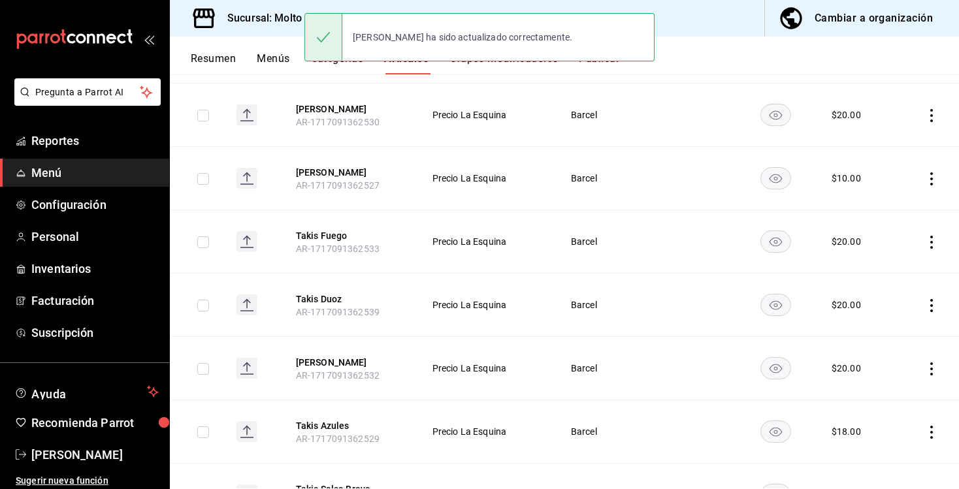
scroll to position [372, 0]
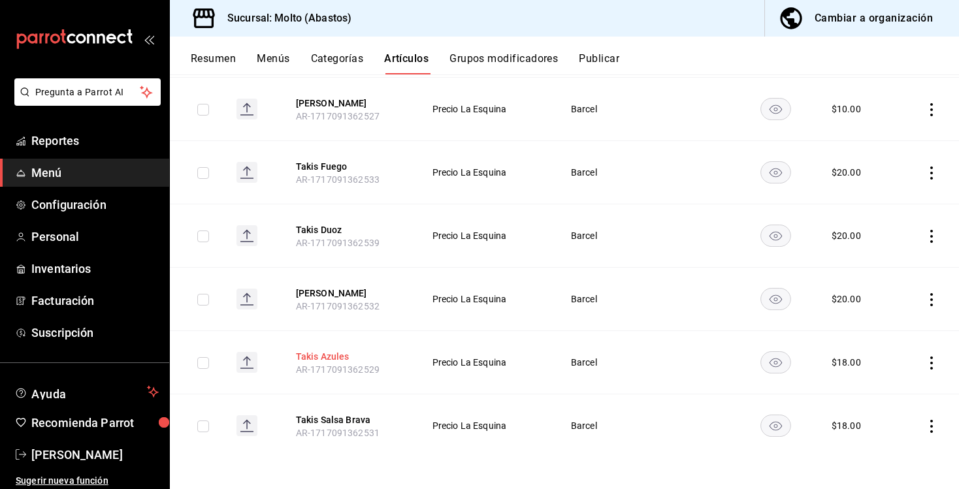
click at [324, 355] on button "Takis Azules" at bounding box center [348, 356] width 105 height 13
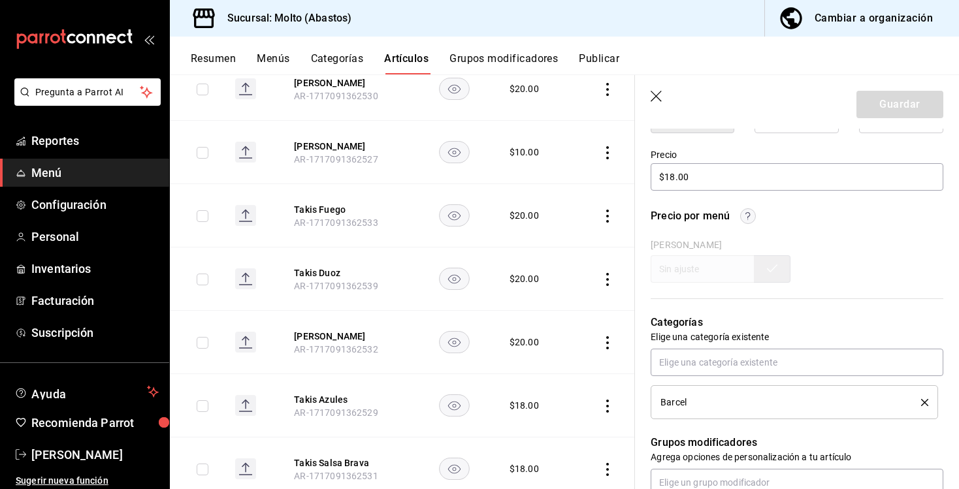
scroll to position [372, 0]
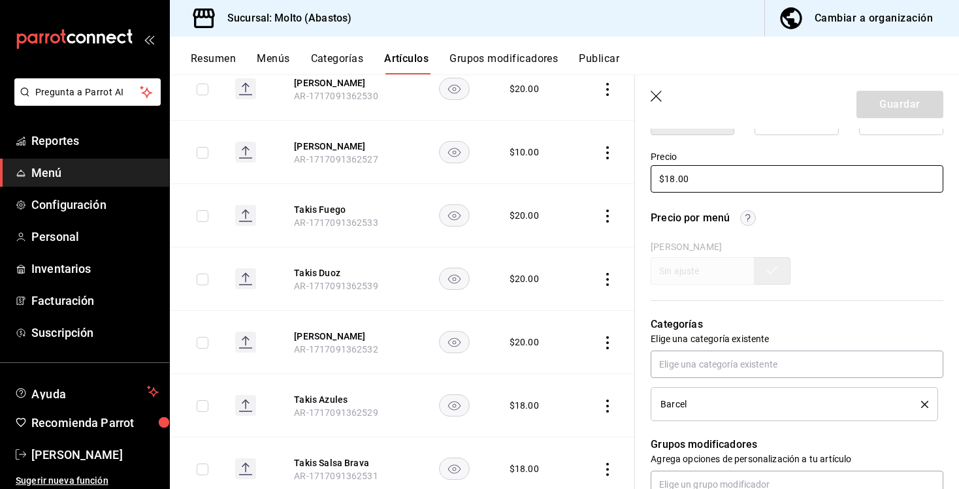
click at [671, 178] on input "$18.00" at bounding box center [797, 178] width 293 height 27
type input "$20.00"
type textarea "x"
type input "$20.00"
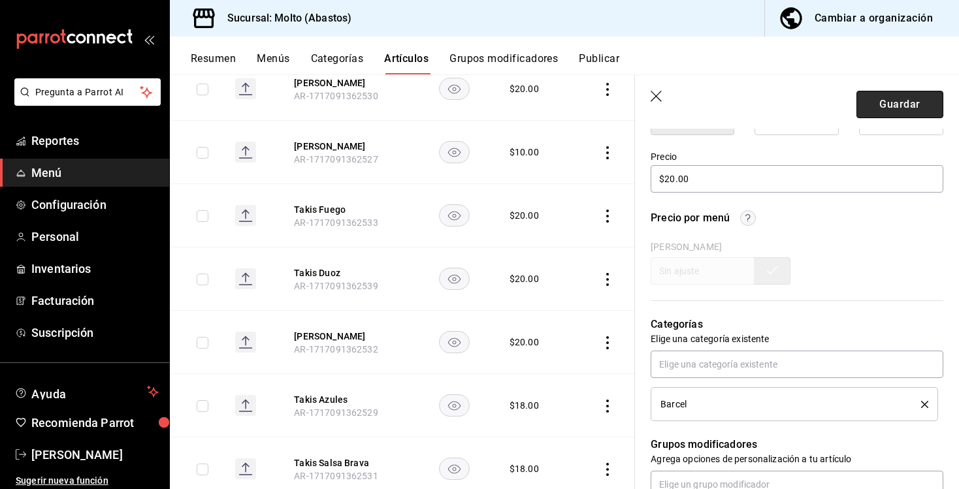
click at [875, 101] on button "Guardar" at bounding box center [899, 104] width 87 height 27
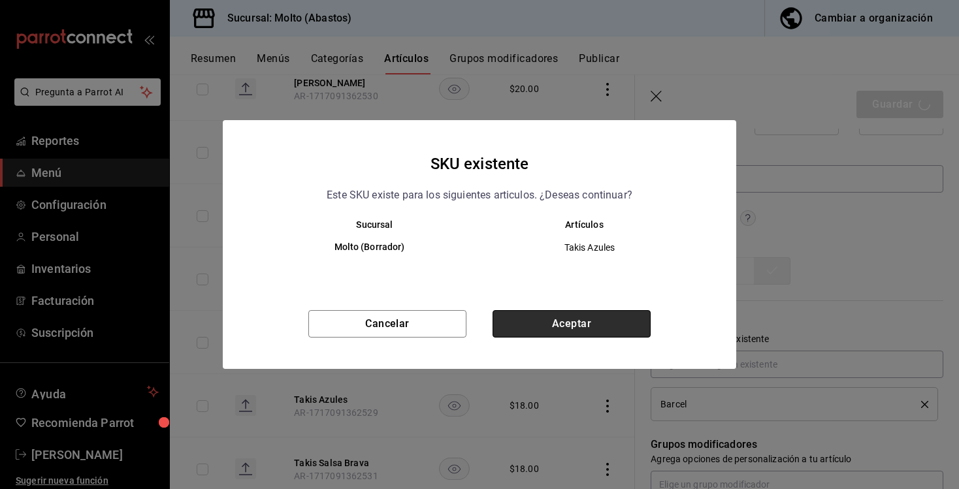
click at [566, 314] on button "Aceptar" at bounding box center [571, 323] width 158 height 27
type textarea "x"
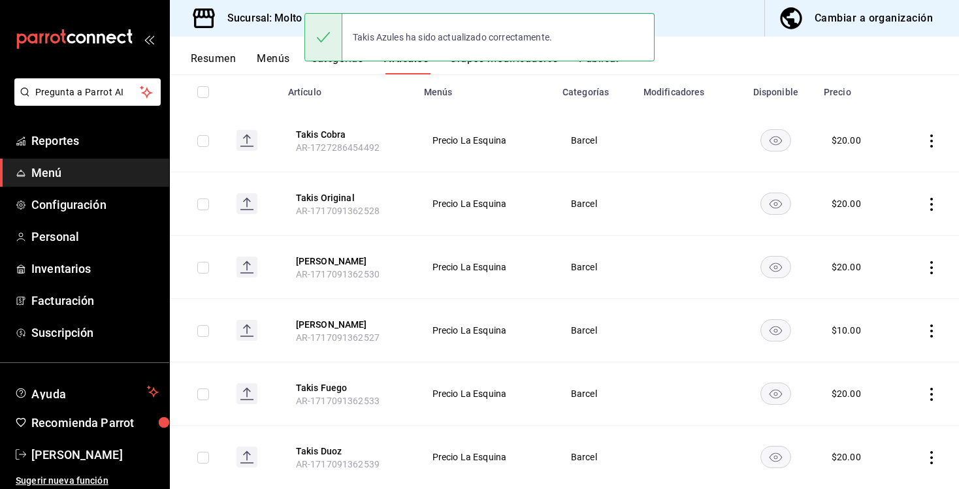
scroll to position [372, 0]
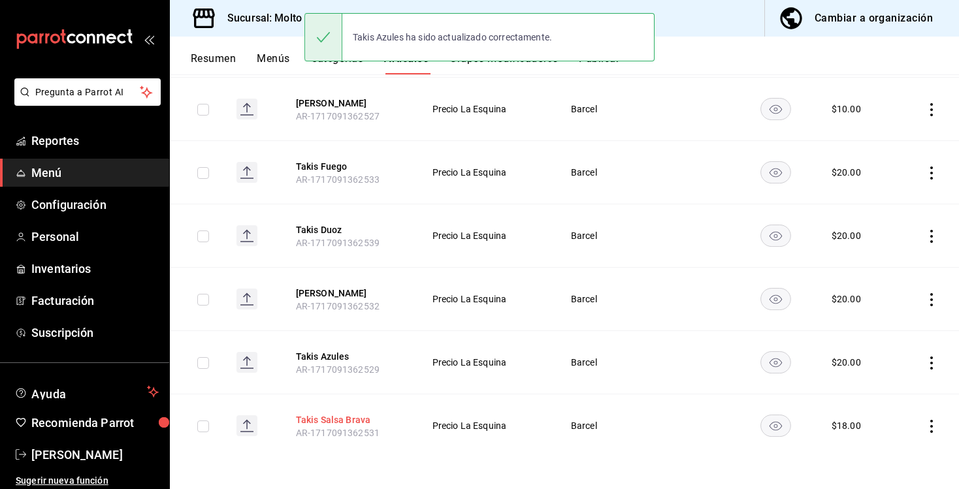
click at [334, 420] on button "Takis Salsa Brava" at bounding box center [348, 419] width 105 height 13
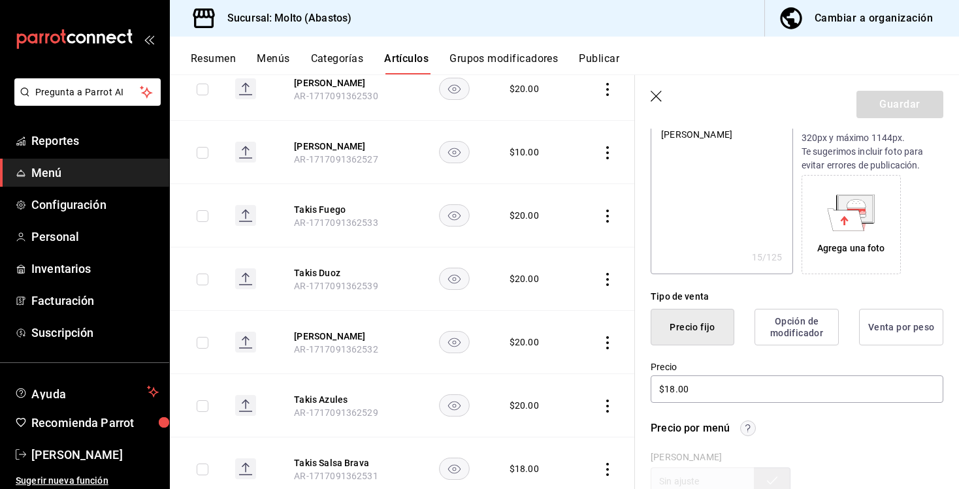
scroll to position [163, 0]
click at [671, 388] on input "$18.00" at bounding box center [797, 387] width 293 height 27
type input "$20.00"
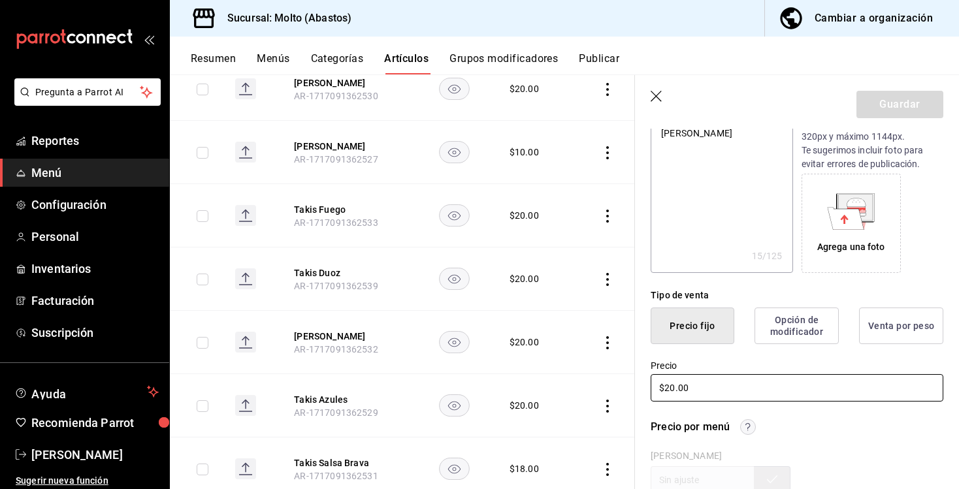
type textarea "x"
type input "$20.00"
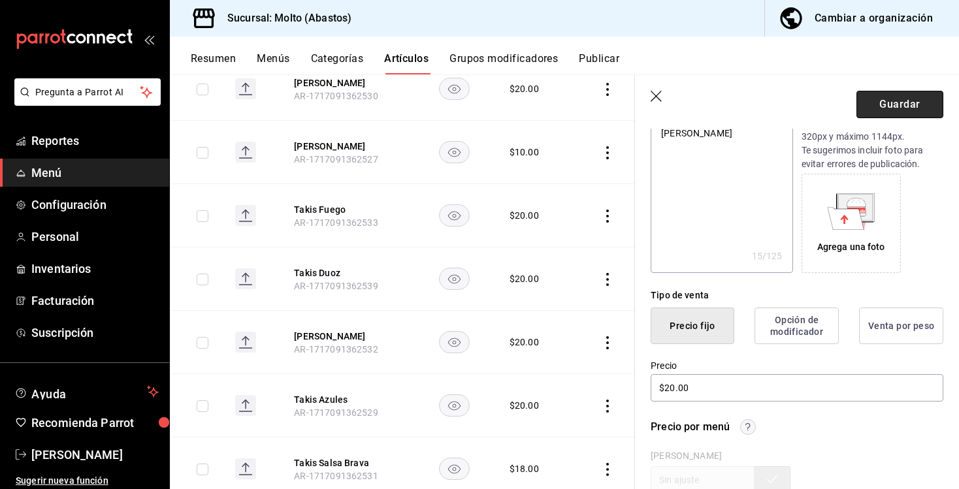
click at [898, 110] on button "Guardar" at bounding box center [899, 104] width 87 height 27
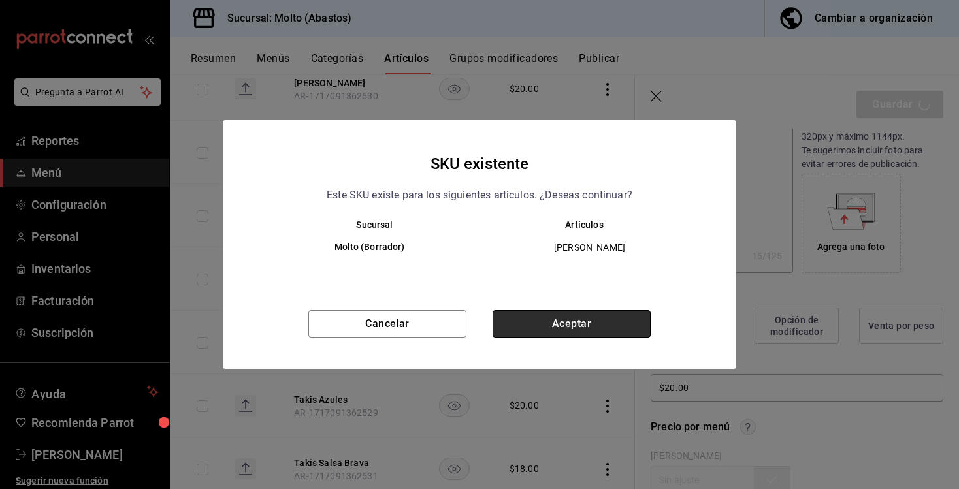
click at [591, 325] on button "Aceptar" at bounding box center [571, 323] width 158 height 27
type textarea "x"
type input "AR-1758853960855"
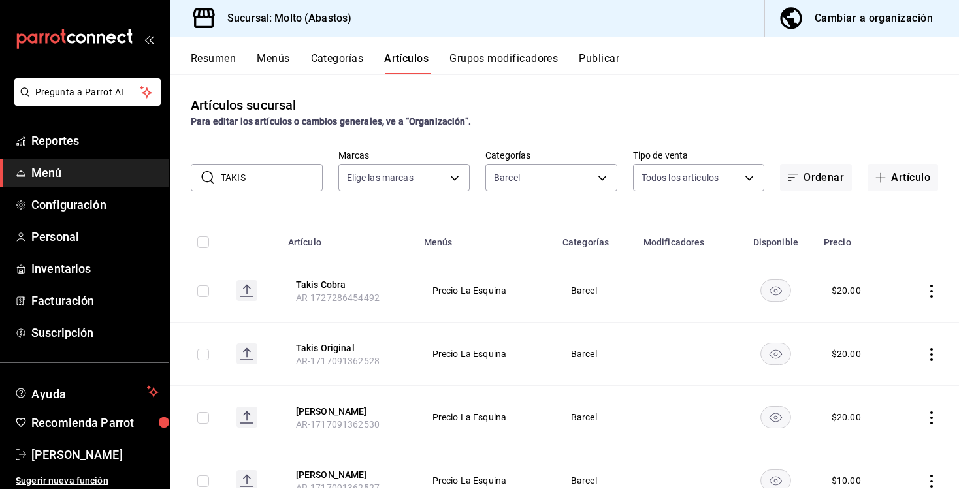
click at [297, 174] on input "TAKIS" at bounding box center [272, 178] width 102 height 26
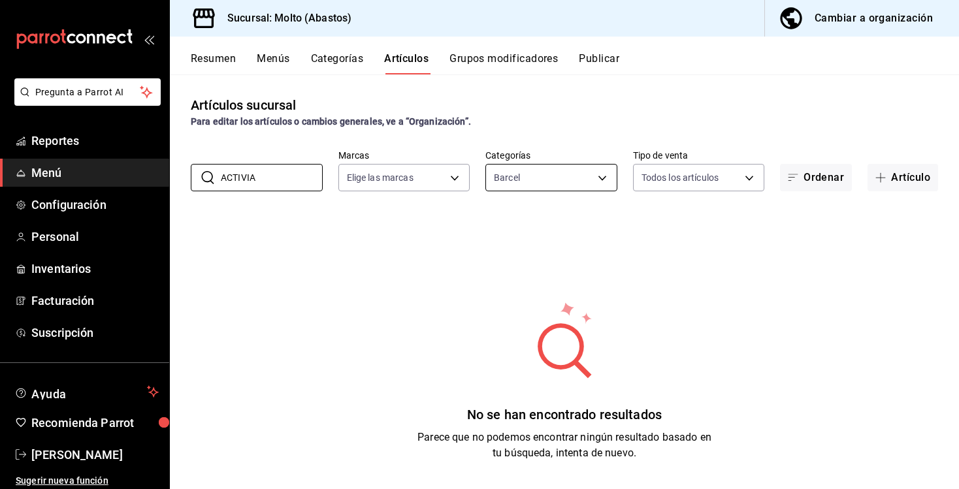
type input "ACTIVIA"
click at [507, 166] on body "Pregunta a Parrot AI Reportes Menú Configuración Personal Inventarios Facturaci…" at bounding box center [479, 244] width 959 height 489
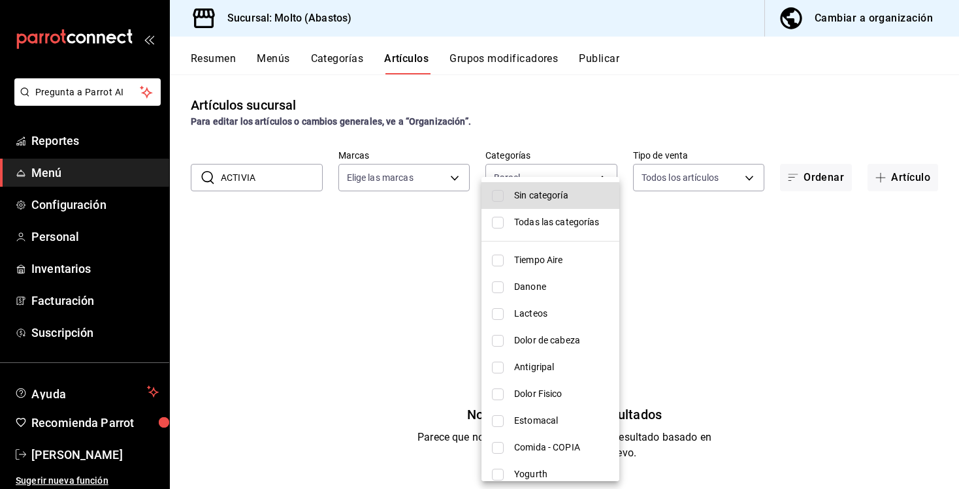
click at [510, 200] on li "Sin categoría" at bounding box center [550, 195] width 138 height 27
checkbox input "false"
click at [510, 216] on li "Todas las categorías" at bounding box center [550, 222] width 138 height 27
type input "81055784-3412-463b-8ab7-0deda5d1fbfa,68573037-7262-4a80-bd87-b1117a4c32bb,12a7e…"
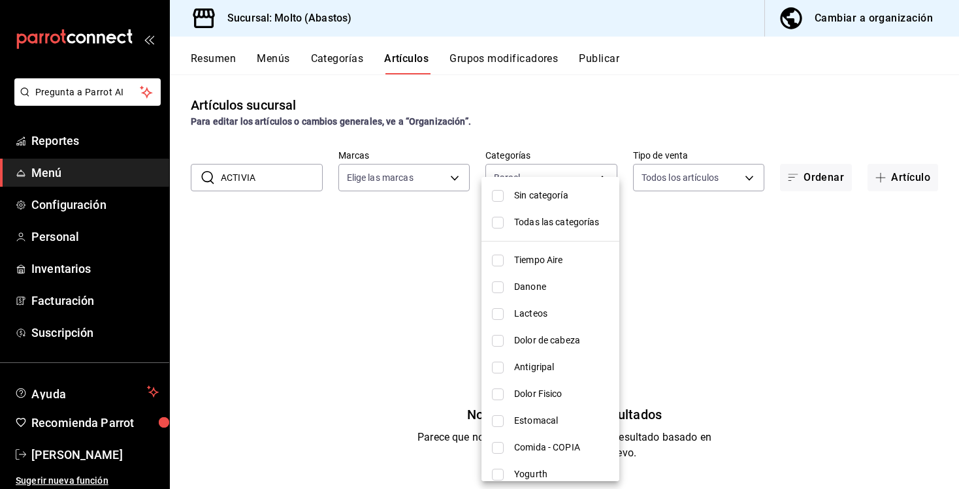
checkbox input "true"
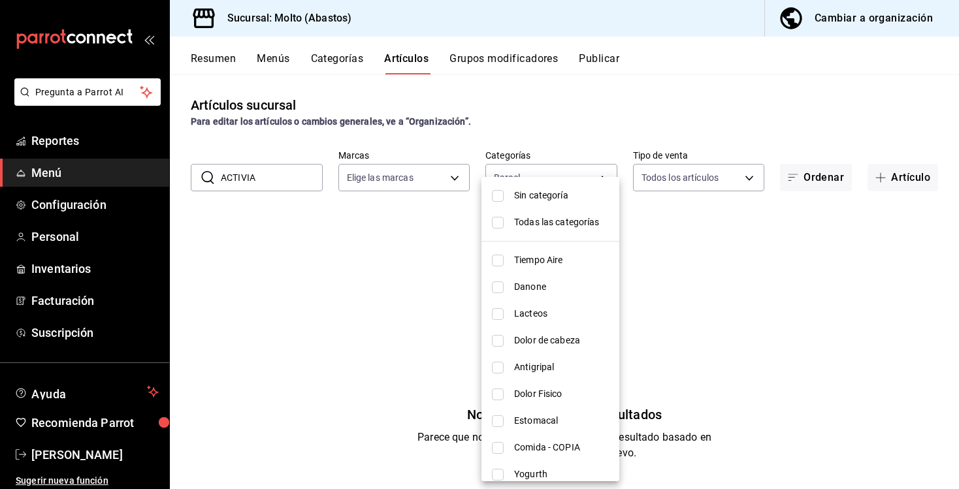
checkbox input "true"
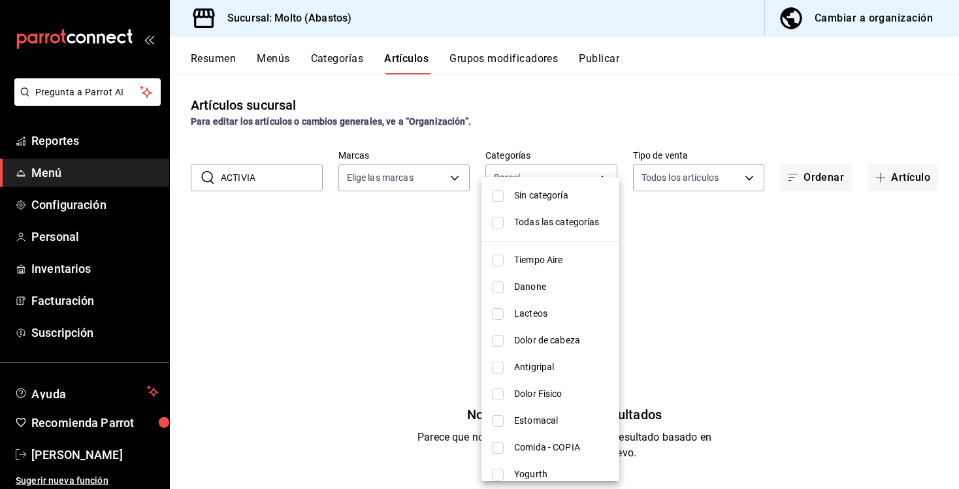
checkbox input "true"
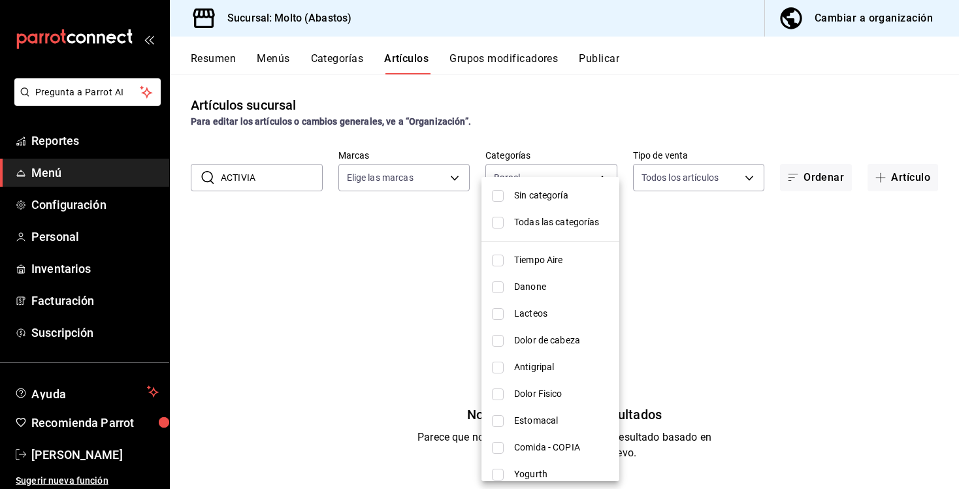
checkbox input "true"
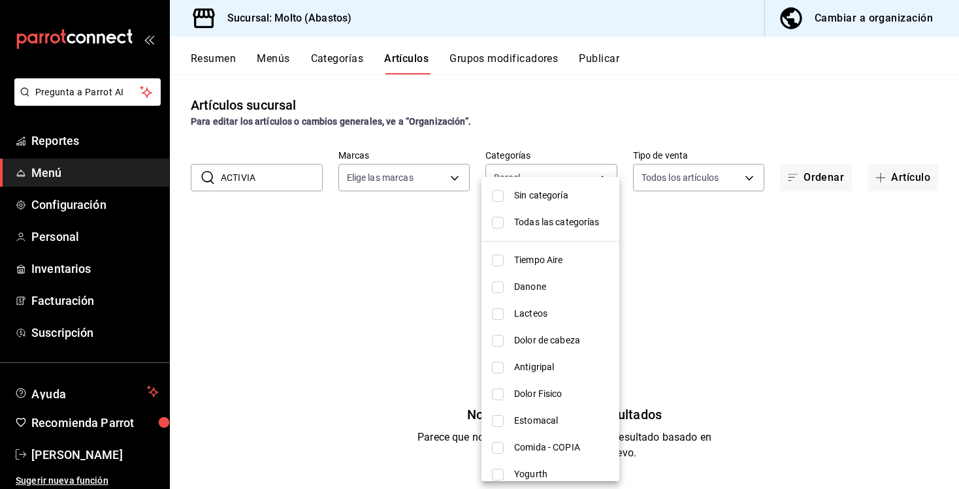
checkbox input "true"
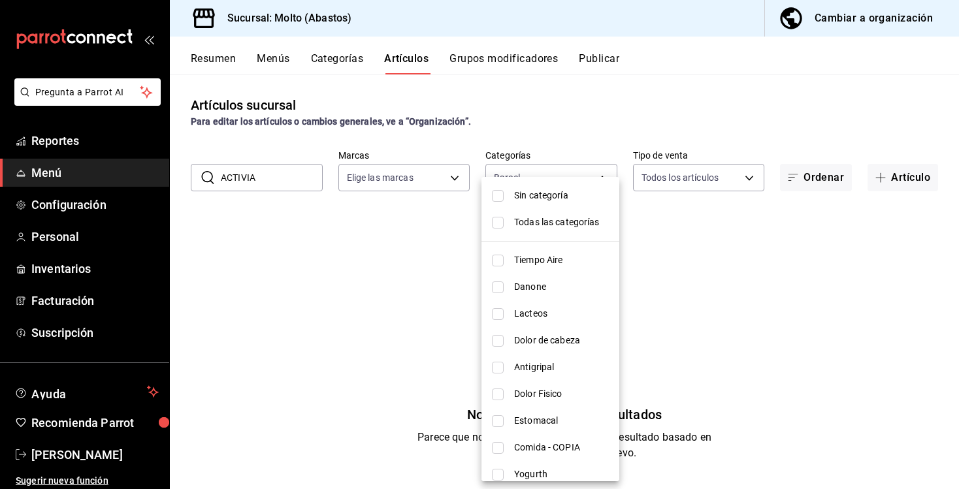
checkbox input "true"
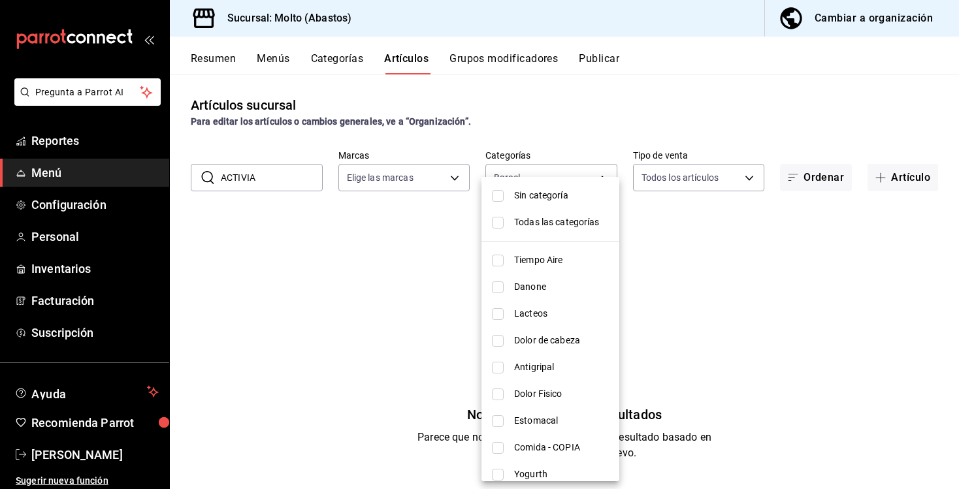
checkbox input "true"
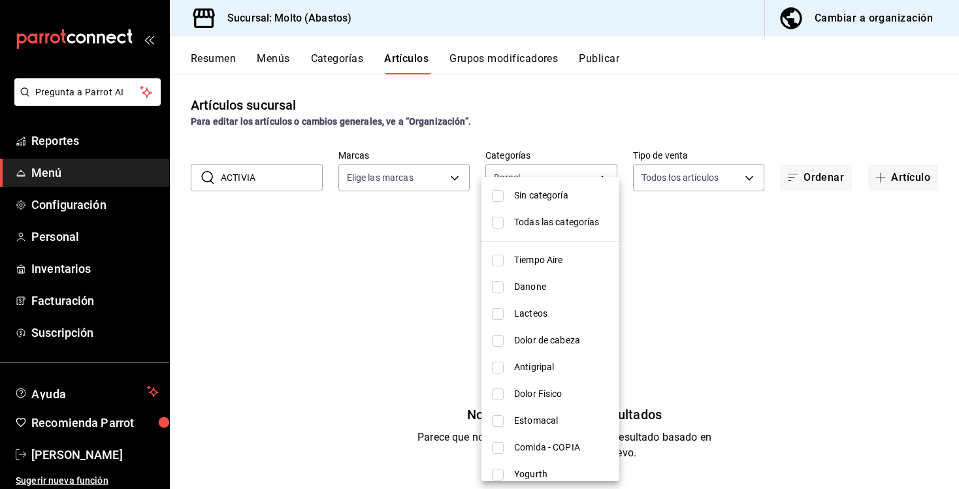
checkbox input "true"
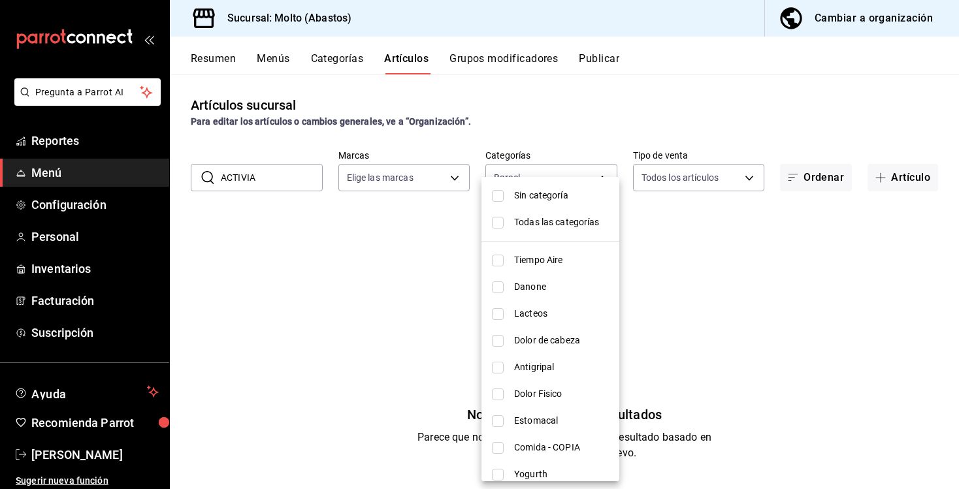
checkbox input "true"
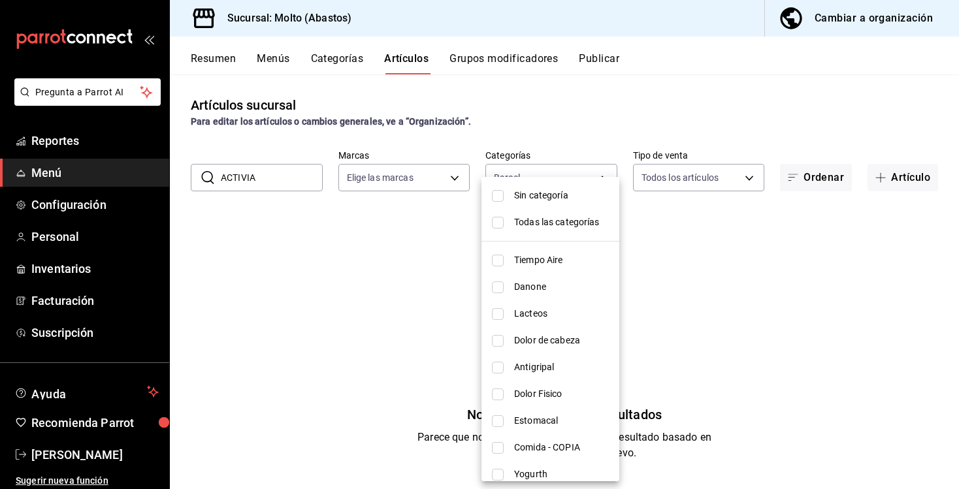
checkbox input "true"
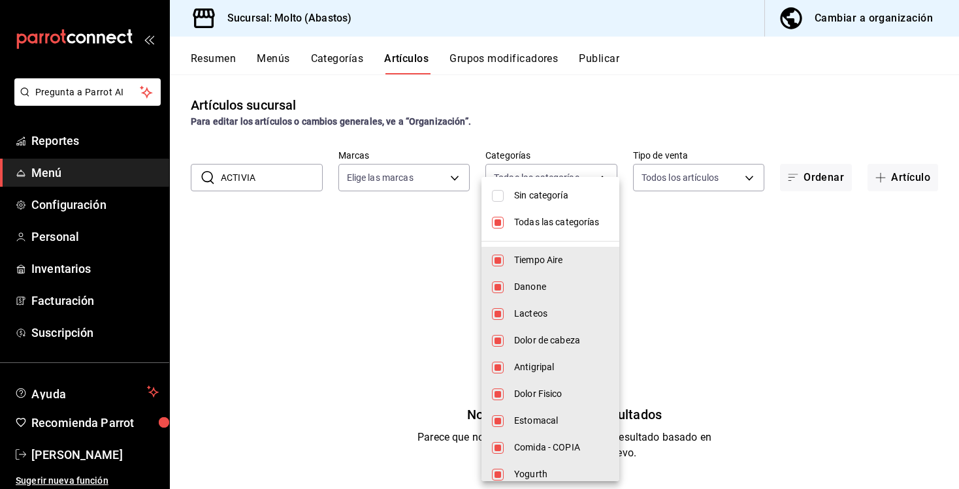
click at [510, 216] on li "Todas las categorías" at bounding box center [550, 222] width 138 height 27
checkbox input "false"
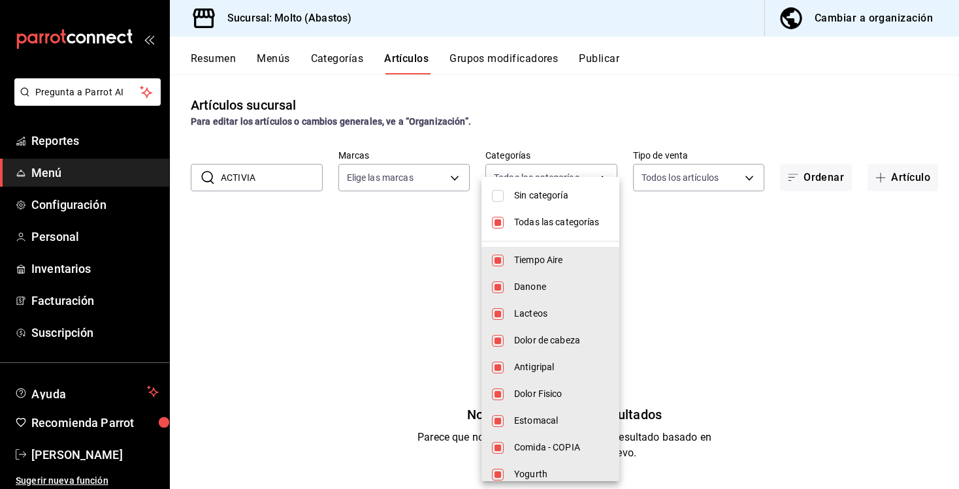
checkbox input "false"
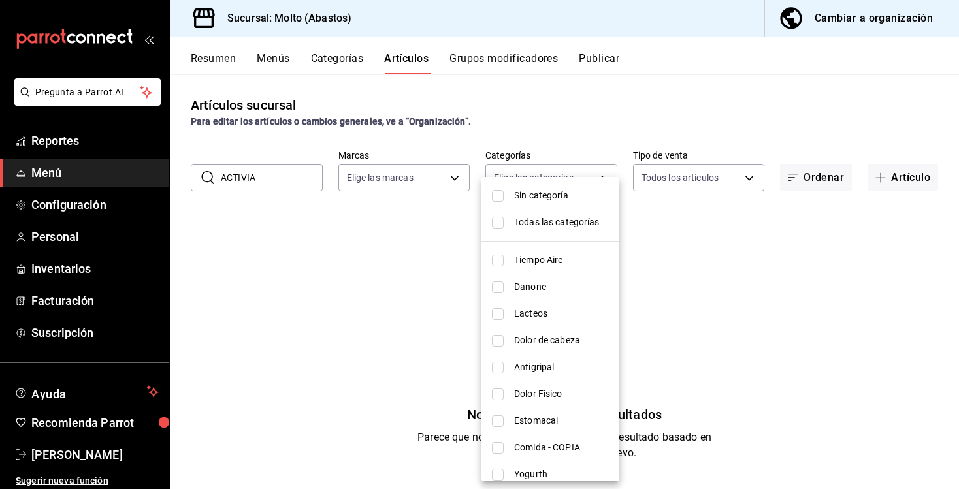
click at [537, 128] on div at bounding box center [479, 244] width 959 height 489
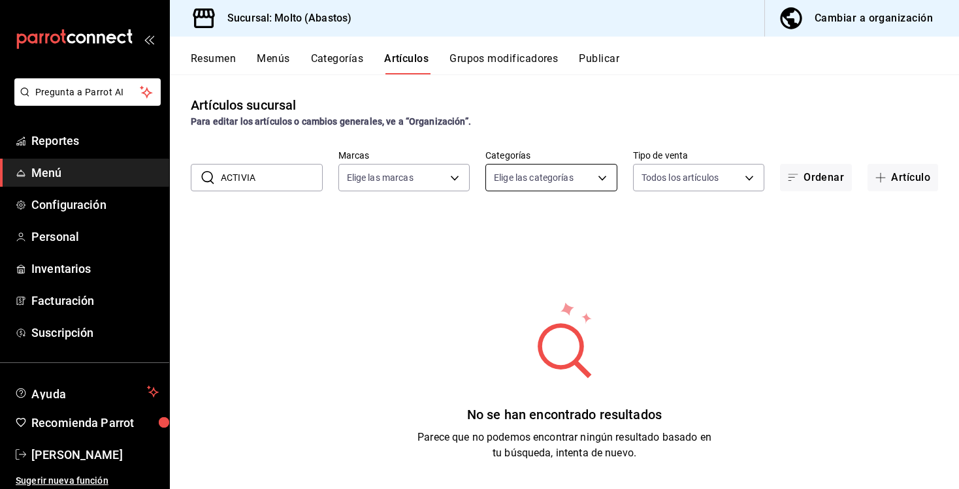
click at [558, 173] on body "Pregunta a Parrot AI Reportes Menú Configuración Personal Inventarios Facturaci…" at bounding box center [479, 244] width 959 height 489
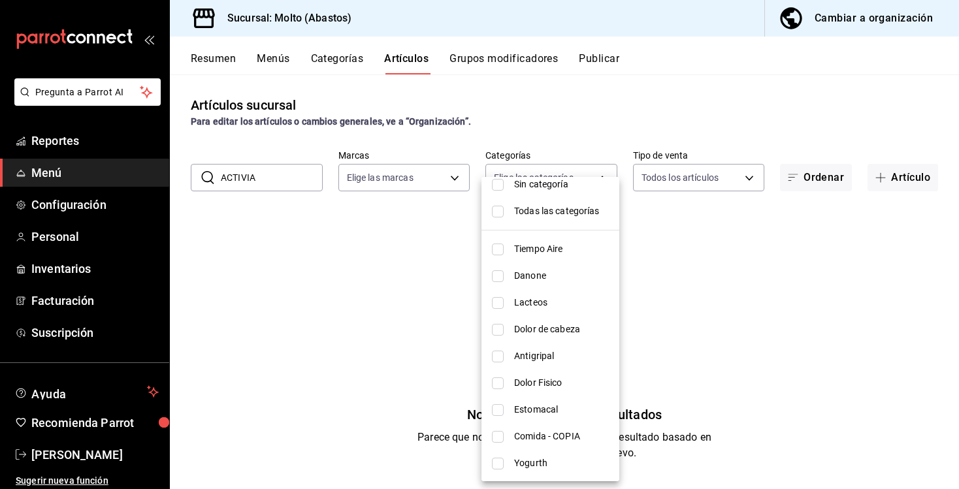
scroll to position [13, 0]
click at [546, 273] on span "Danone" at bounding box center [561, 274] width 95 height 14
click at [638, 252] on div at bounding box center [479, 244] width 959 height 489
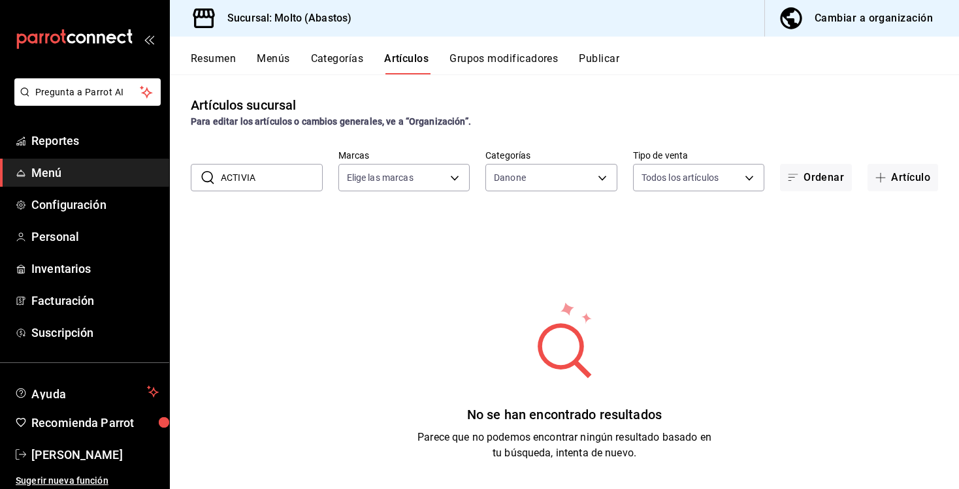
click at [289, 178] on input "ACTIVIA" at bounding box center [272, 178] width 102 height 26
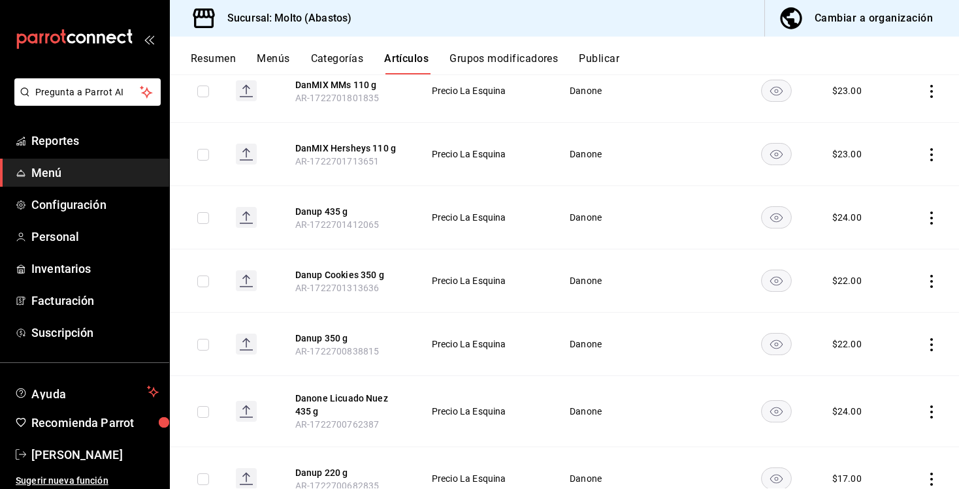
scroll to position [0, 0]
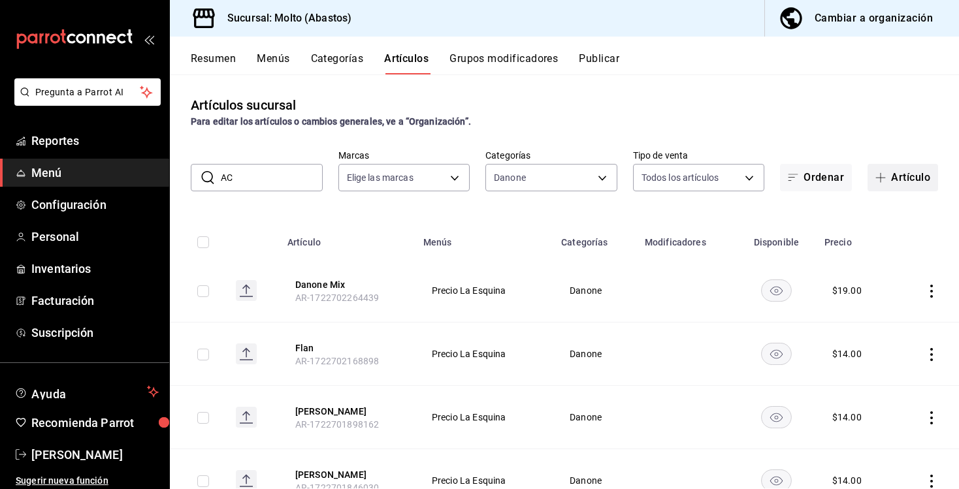
click at [899, 174] on button "Artículo" at bounding box center [902, 177] width 71 height 27
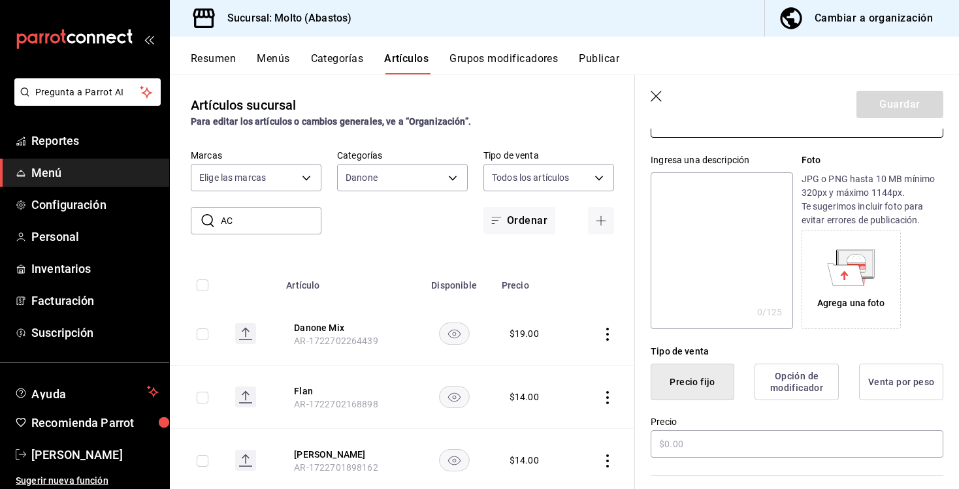
scroll to position [169, 0]
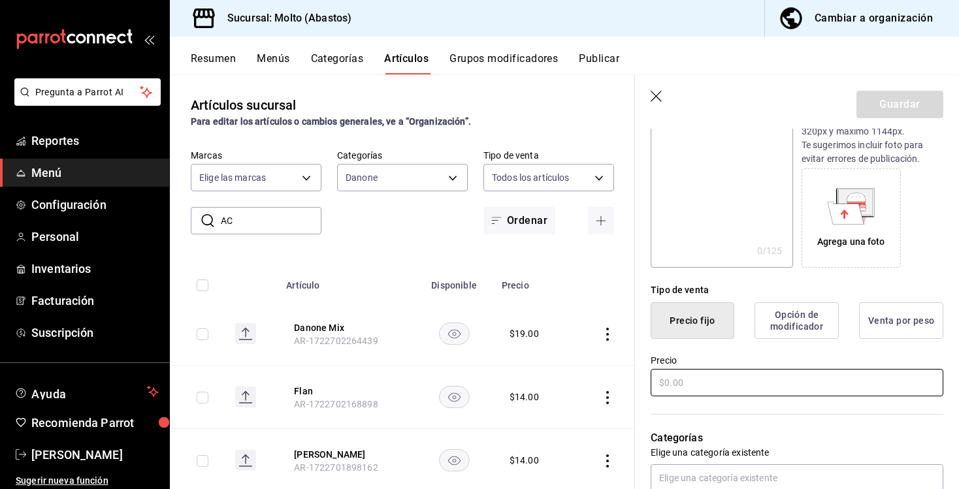
click at [674, 381] on input "text" at bounding box center [797, 382] width 293 height 27
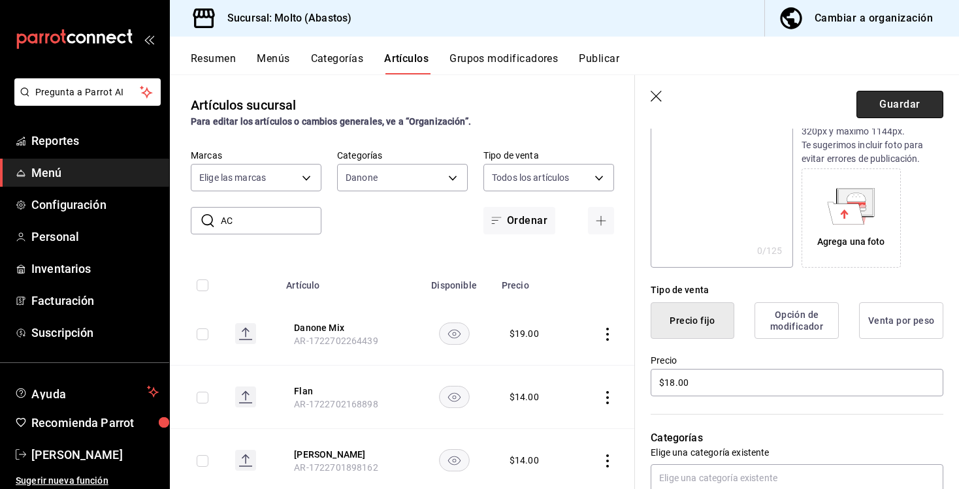
click at [894, 93] on button "Guardar" at bounding box center [899, 104] width 87 height 27
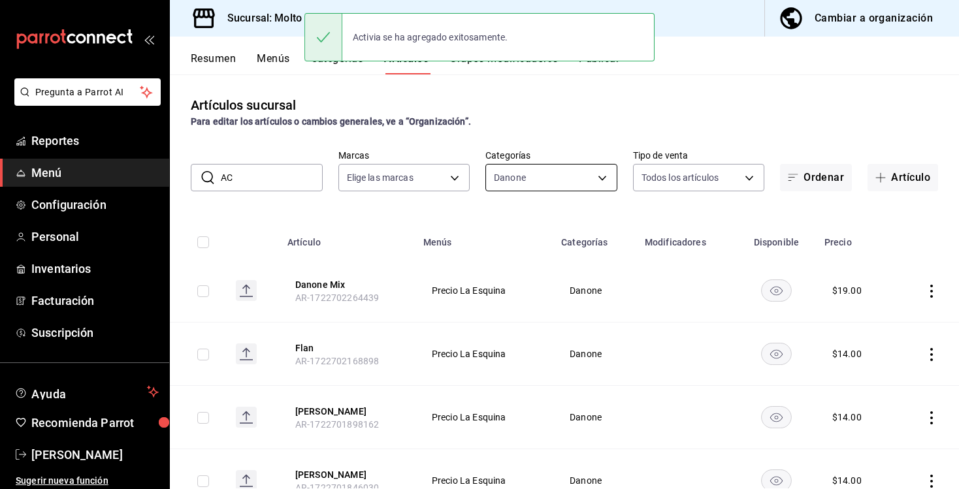
click at [590, 186] on body "Pregunta a Parrot AI Reportes Menú Configuración Personal Inventarios Facturaci…" at bounding box center [479, 244] width 959 height 489
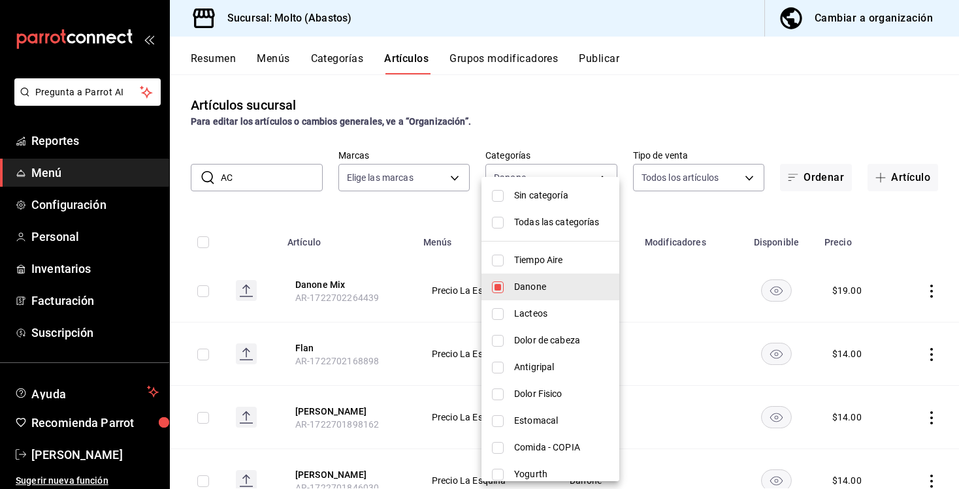
click at [567, 205] on li "Sin categoría" at bounding box center [550, 195] width 138 height 27
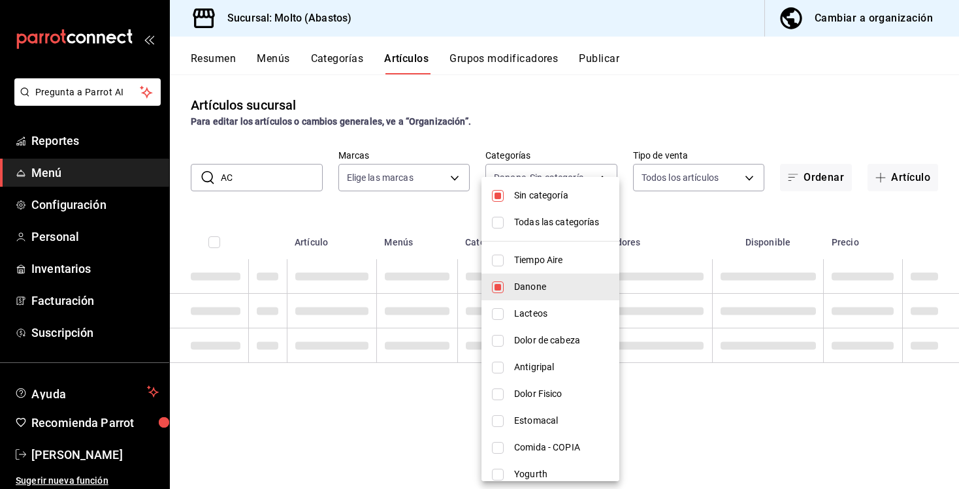
click at [568, 219] on span "Todas las categorías" at bounding box center [561, 223] width 95 height 14
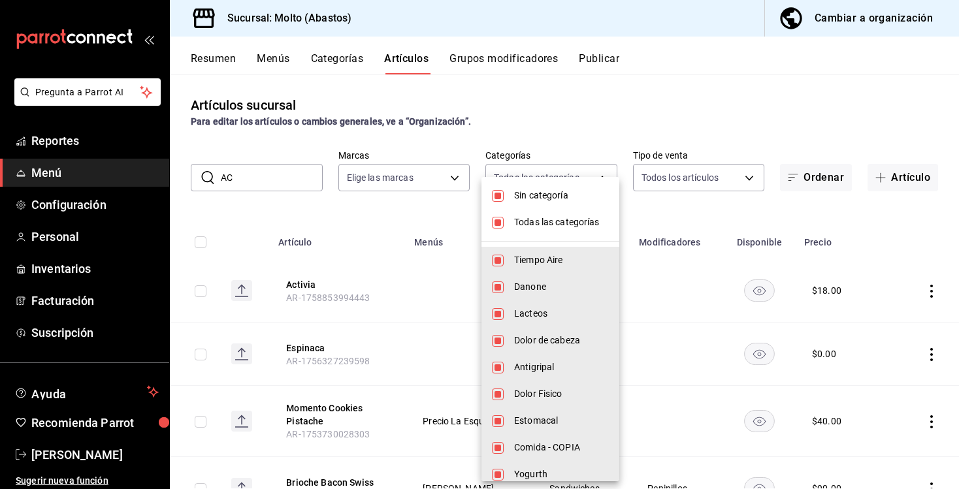
click at [568, 219] on span "Todas las categorías" at bounding box center [561, 223] width 95 height 14
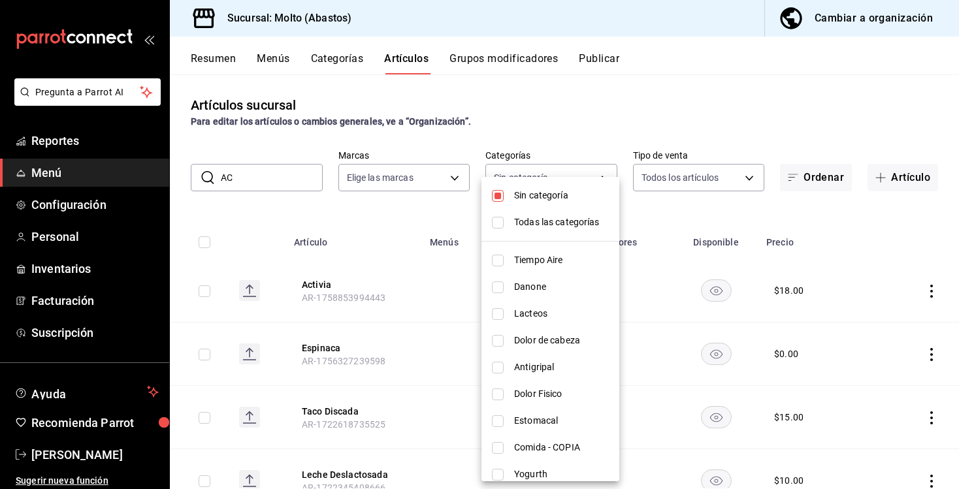
click at [568, 209] on li "Todas las categorías" at bounding box center [550, 222] width 138 height 27
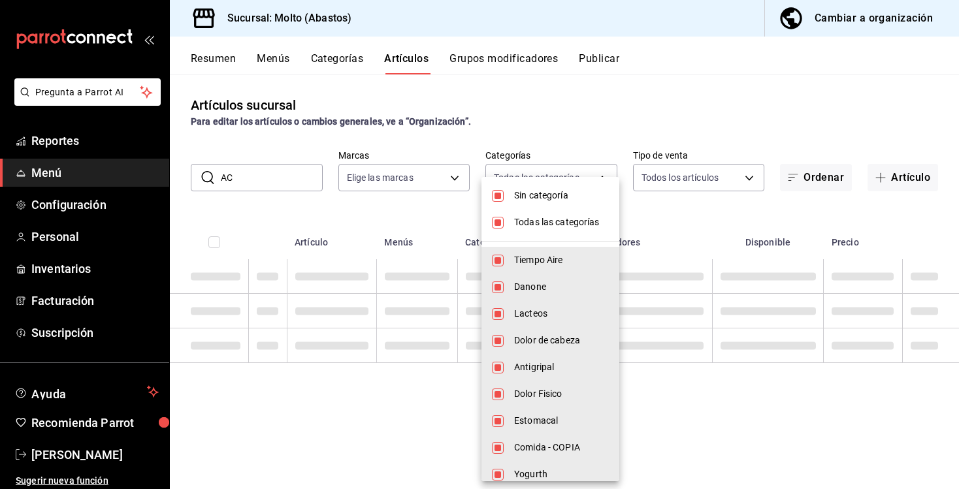
click at [566, 197] on span "Sin categoría" at bounding box center [561, 196] width 95 height 14
click at [566, 214] on li "Todas las categorías" at bounding box center [550, 222] width 138 height 27
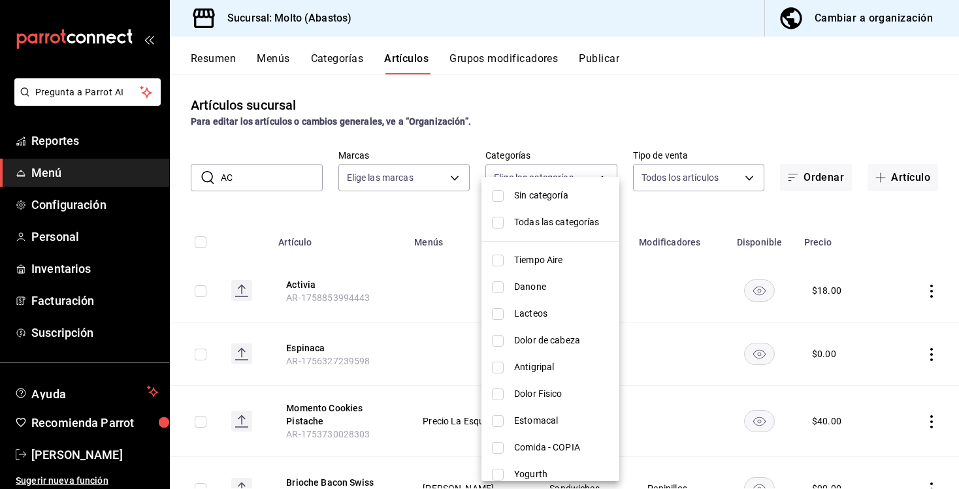
click at [645, 216] on div at bounding box center [479, 244] width 959 height 489
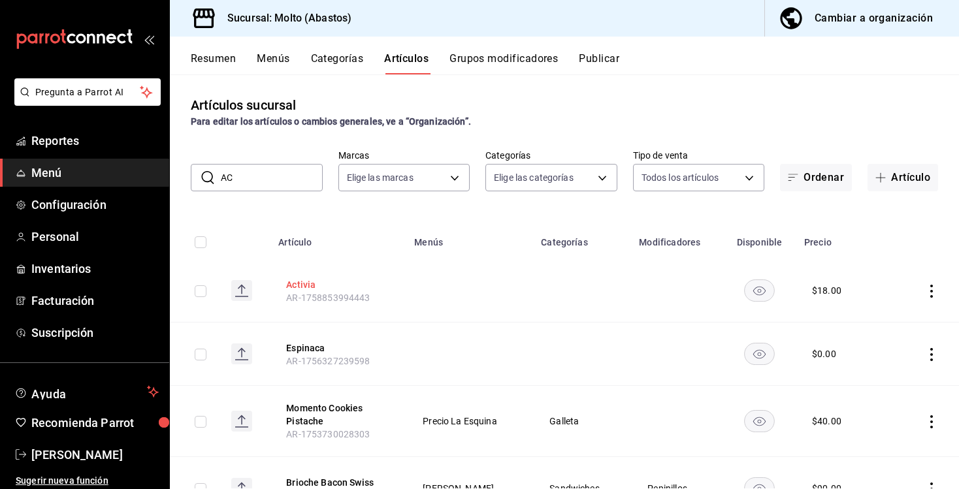
click at [287, 285] on button "Activia" at bounding box center [338, 284] width 105 height 13
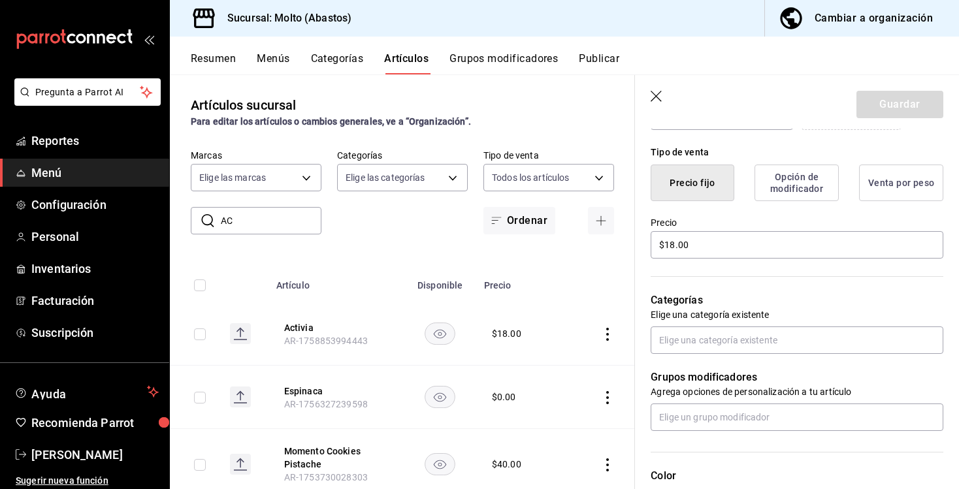
scroll to position [310, 0]
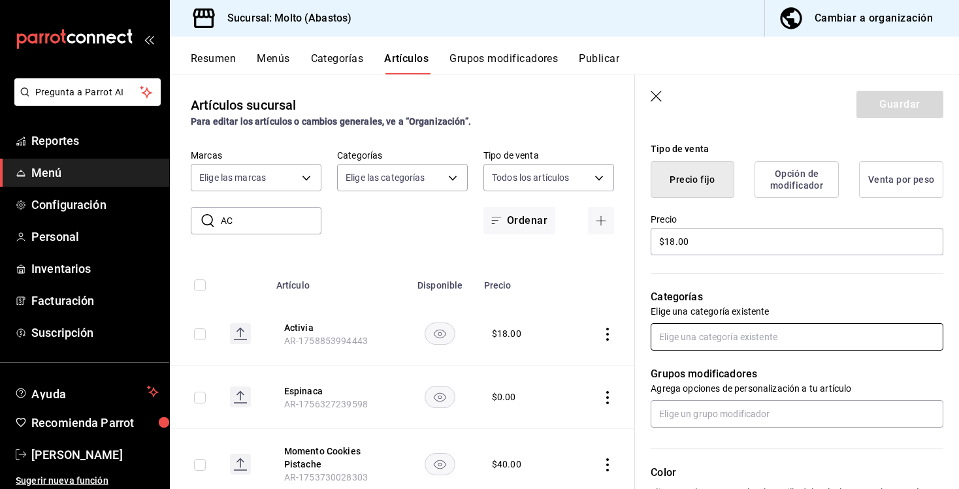
click at [681, 336] on input "text" at bounding box center [797, 336] width 293 height 27
click at [681, 363] on li "Danone" at bounding box center [797, 367] width 293 height 22
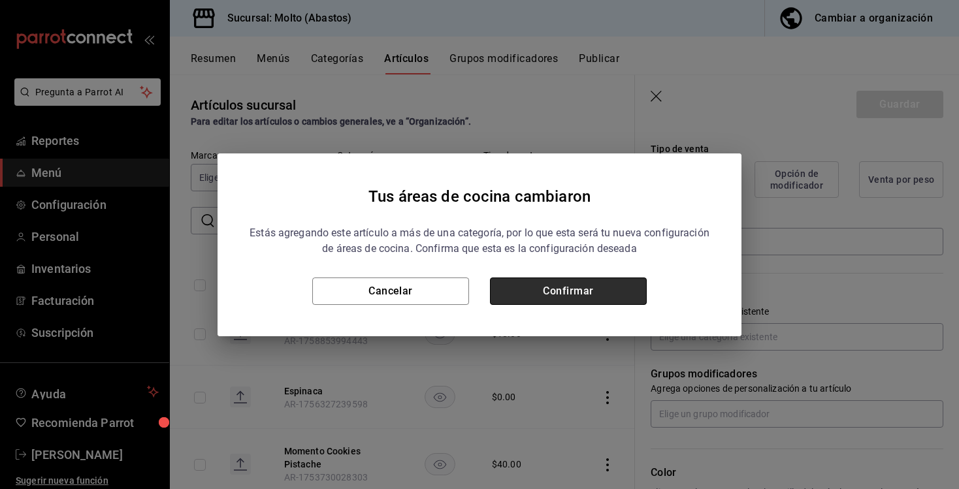
click at [595, 286] on button "Confirmar" at bounding box center [568, 291] width 157 height 27
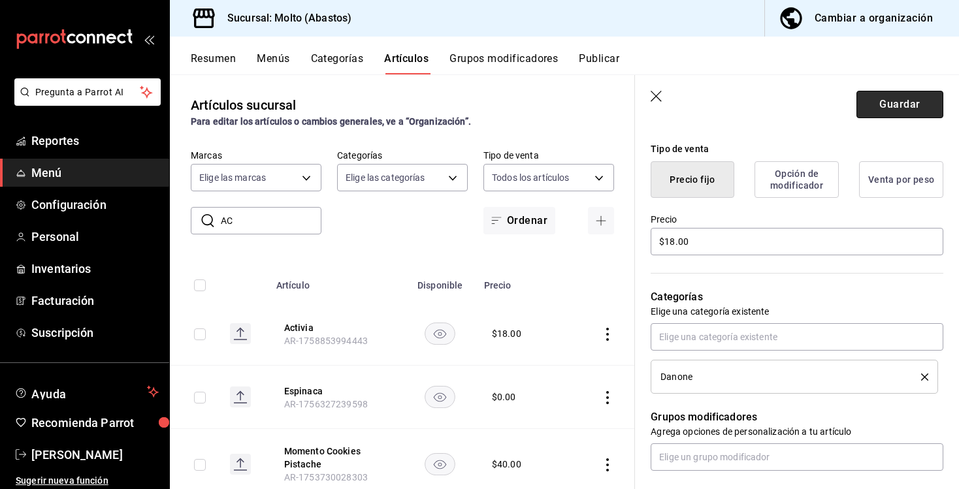
click at [880, 112] on button "Guardar" at bounding box center [899, 104] width 87 height 27
